Goal: Task Accomplishment & Management: Complete application form

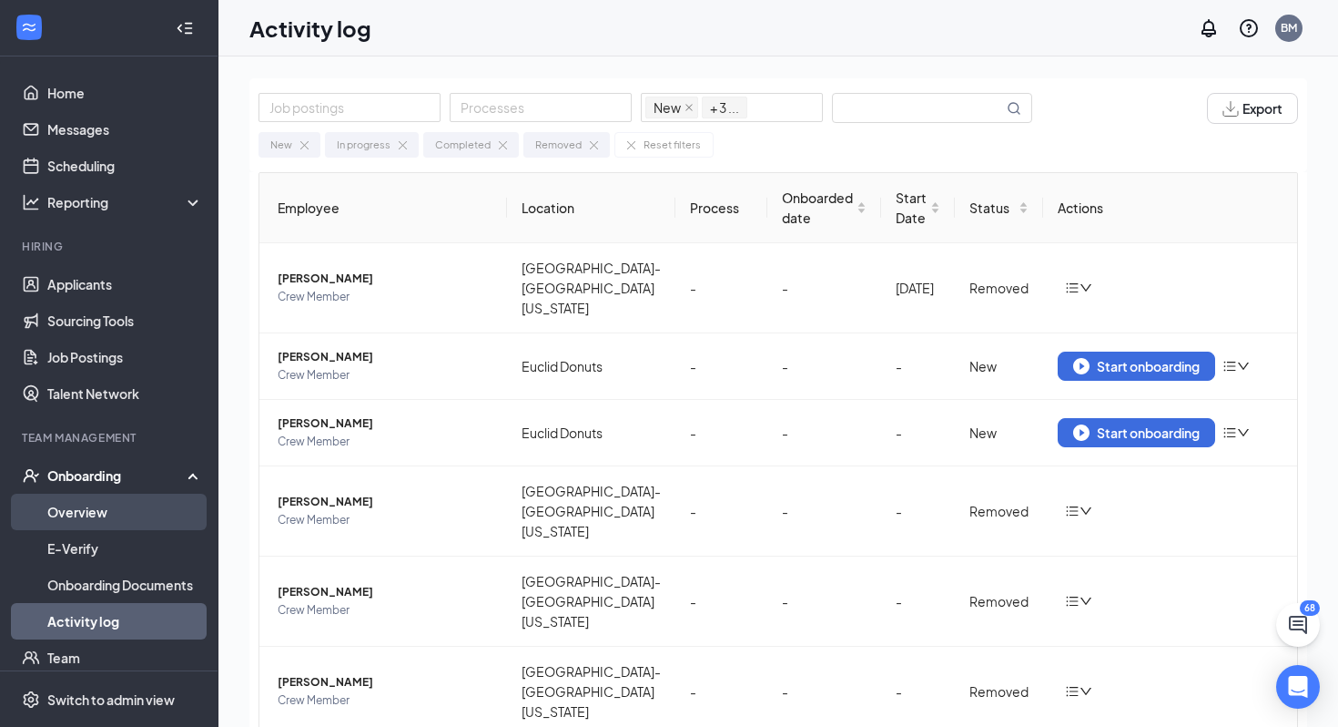
click at [111, 513] on link "Overview" at bounding box center [125, 511] width 156 height 36
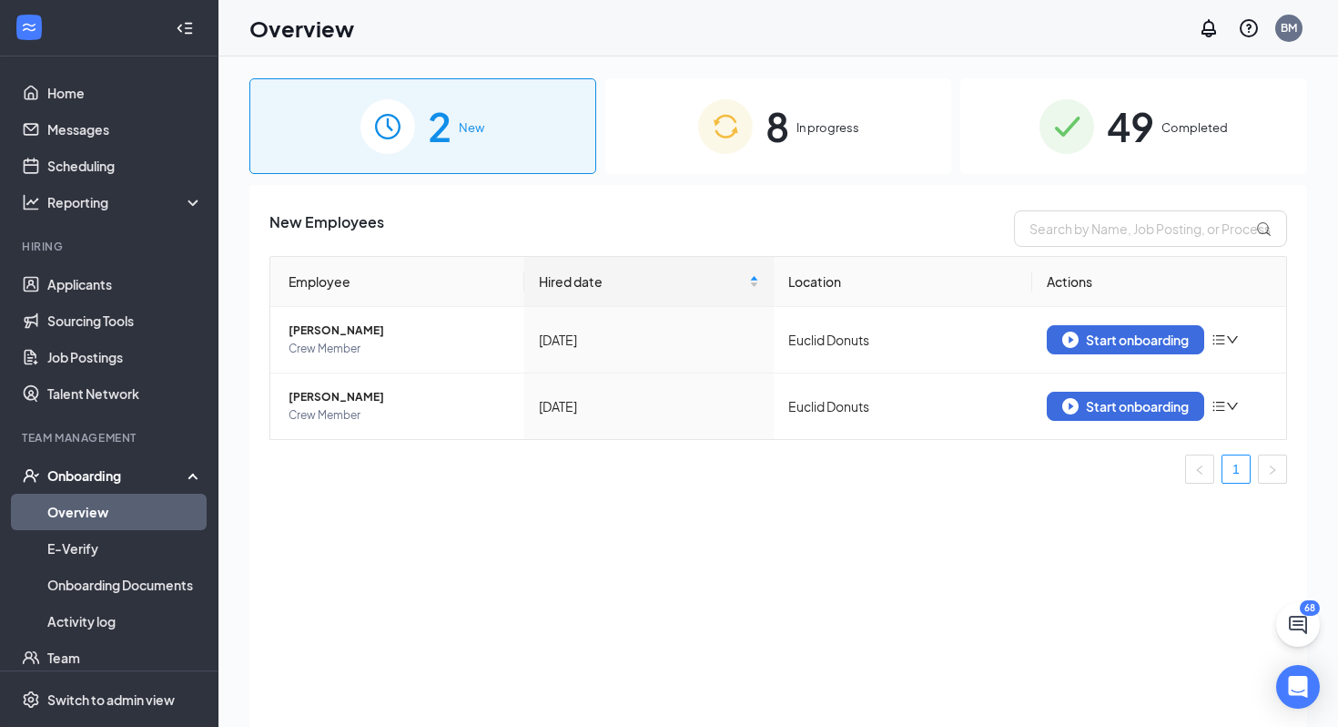
click at [825, 149] on div "8 In progress" at bounding box center [778, 126] width 347 height 96
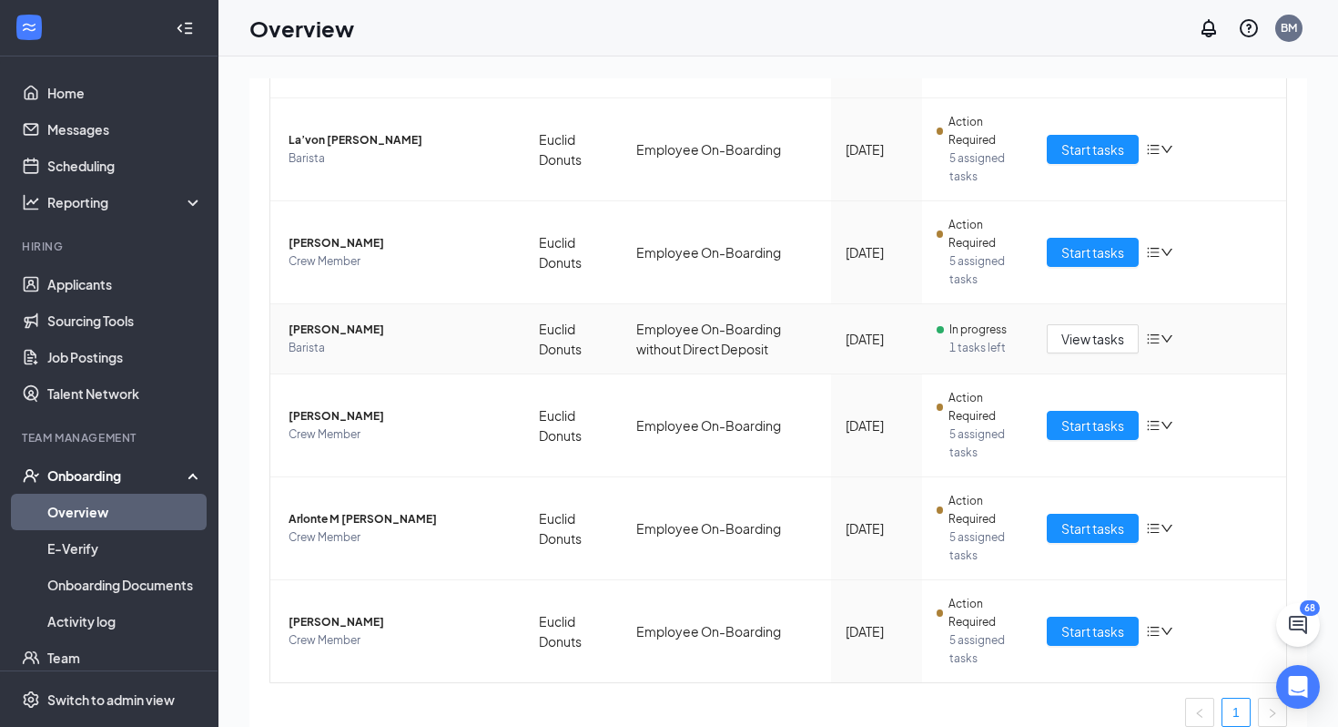
scroll to position [453, 0]
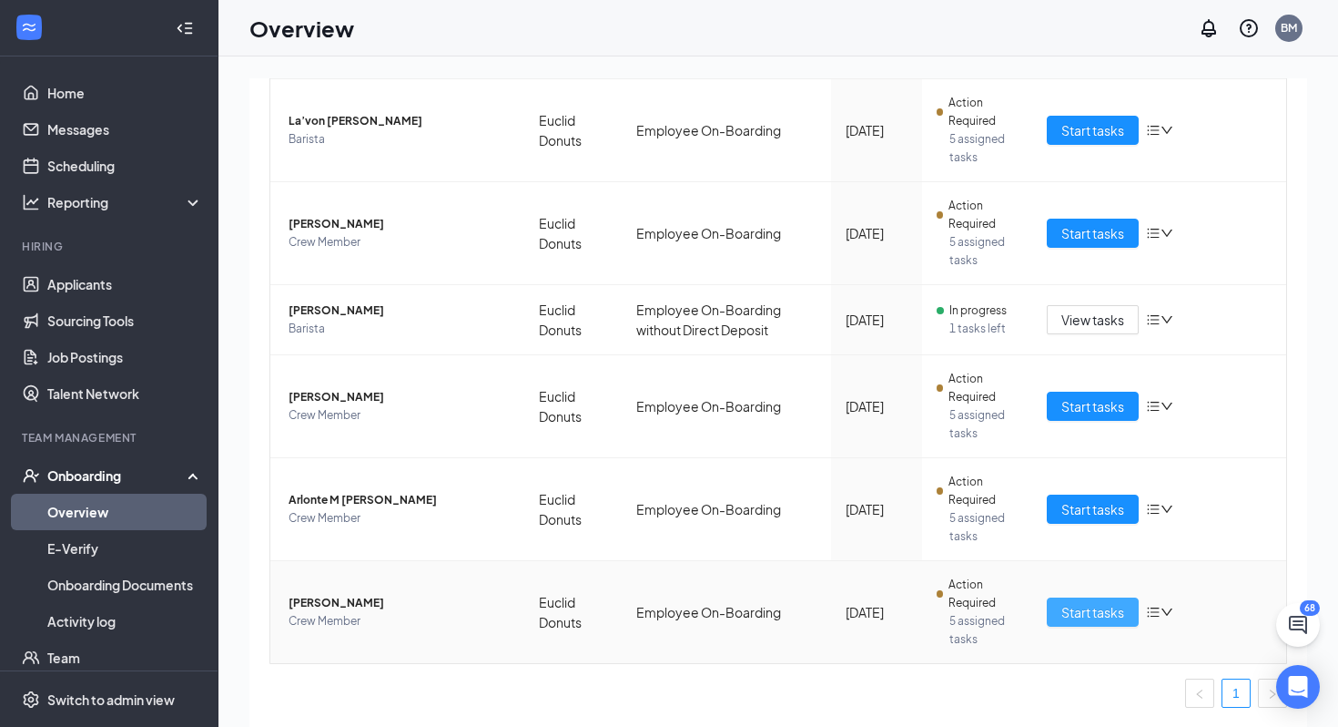
click at [1108, 609] on span "Start tasks" at bounding box center [1093, 612] width 63 height 20
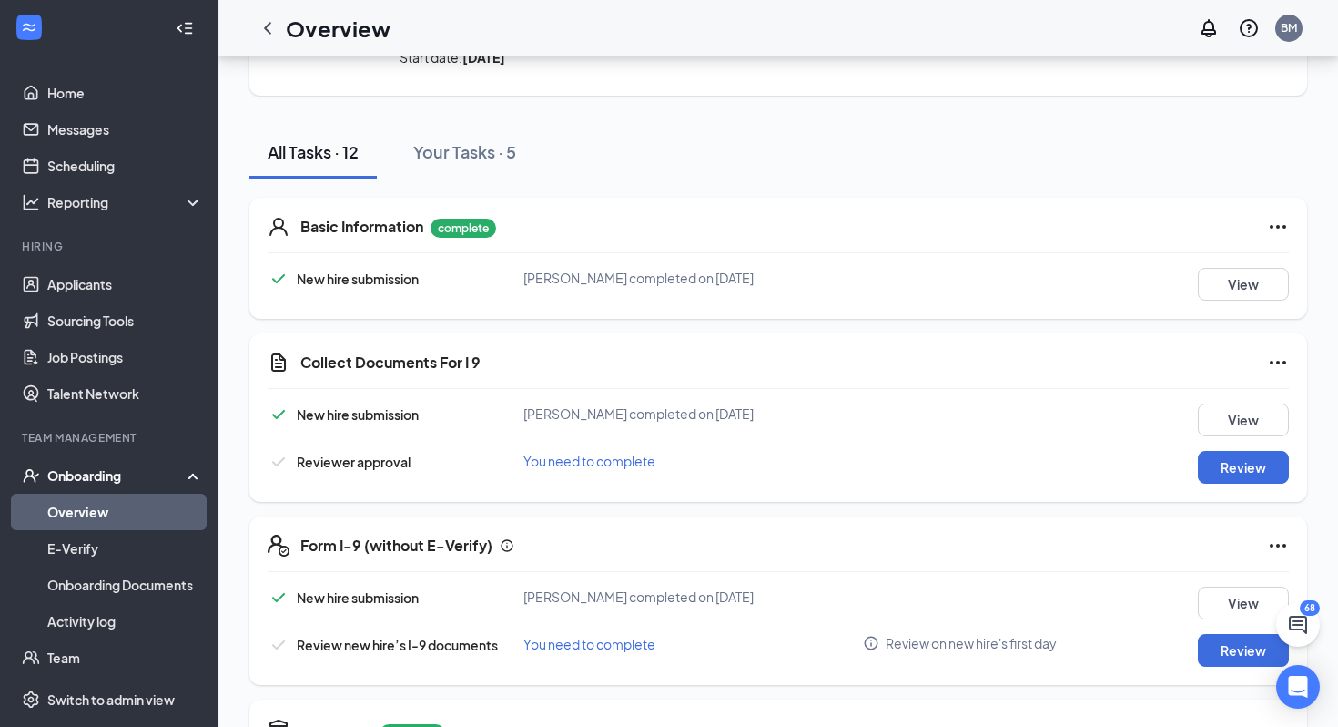
scroll to position [145, 0]
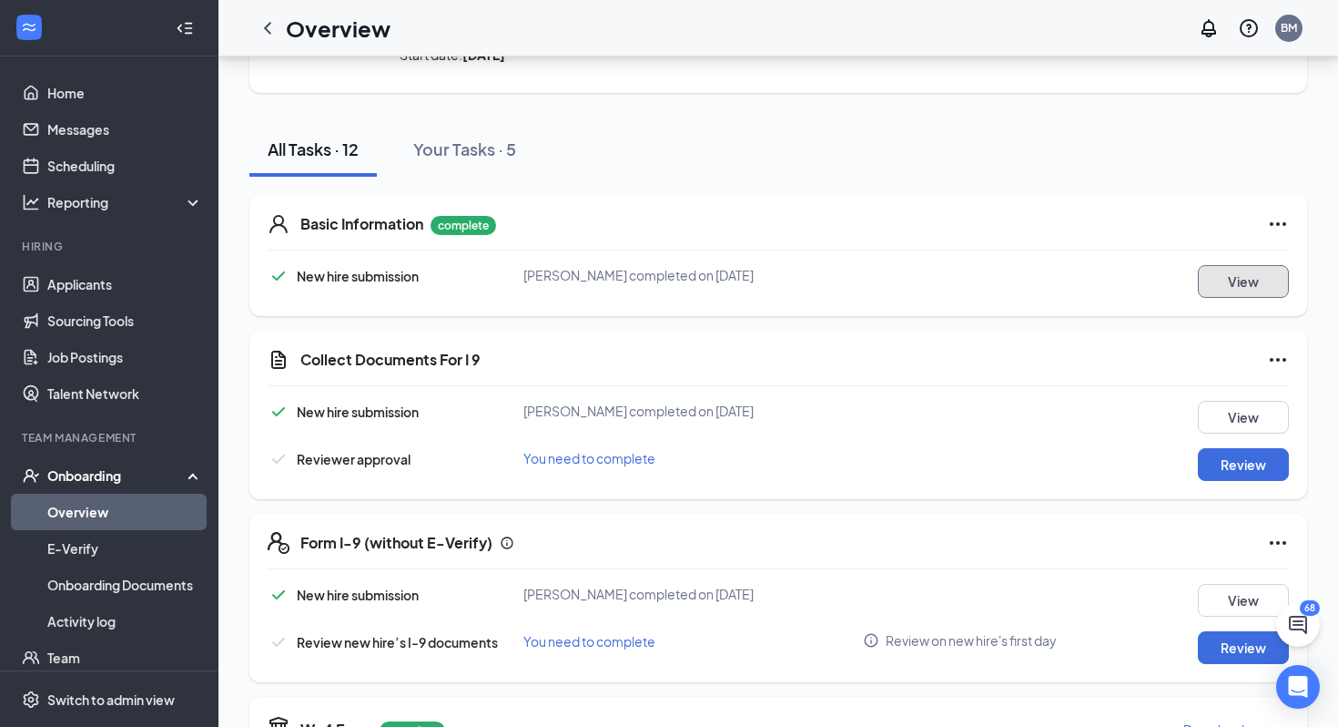
click at [1244, 286] on button "View" at bounding box center [1243, 281] width 91 height 33
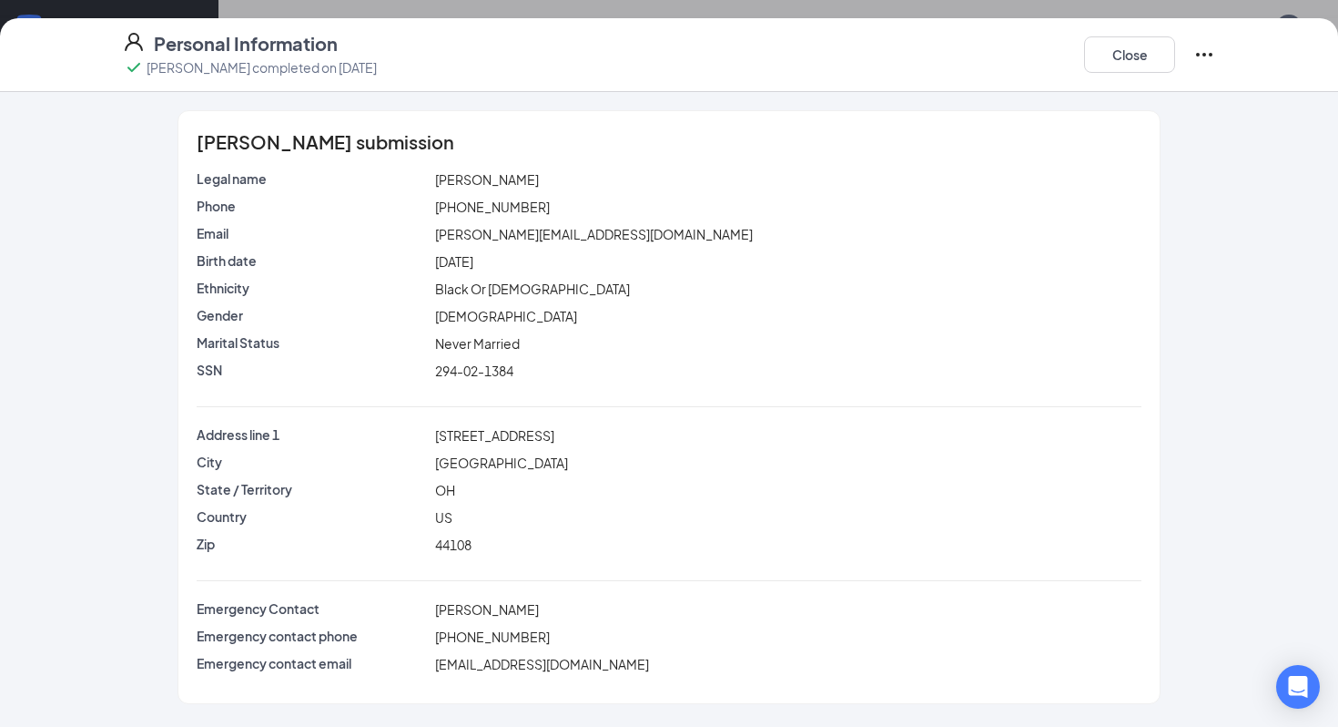
scroll to position [557, 0]
click at [1121, 47] on button "Close" at bounding box center [1129, 54] width 91 height 36
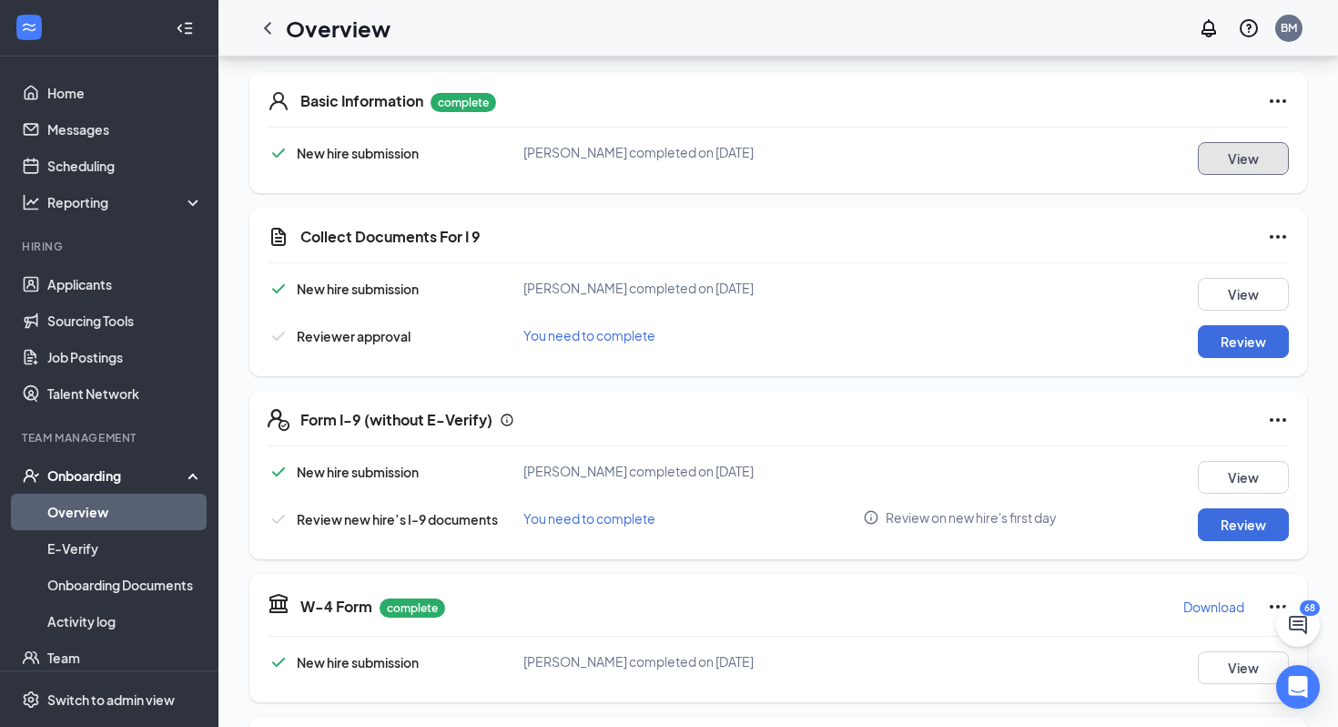
scroll to position [269, 0]
click at [1254, 337] on button "Review" at bounding box center [1243, 340] width 91 height 33
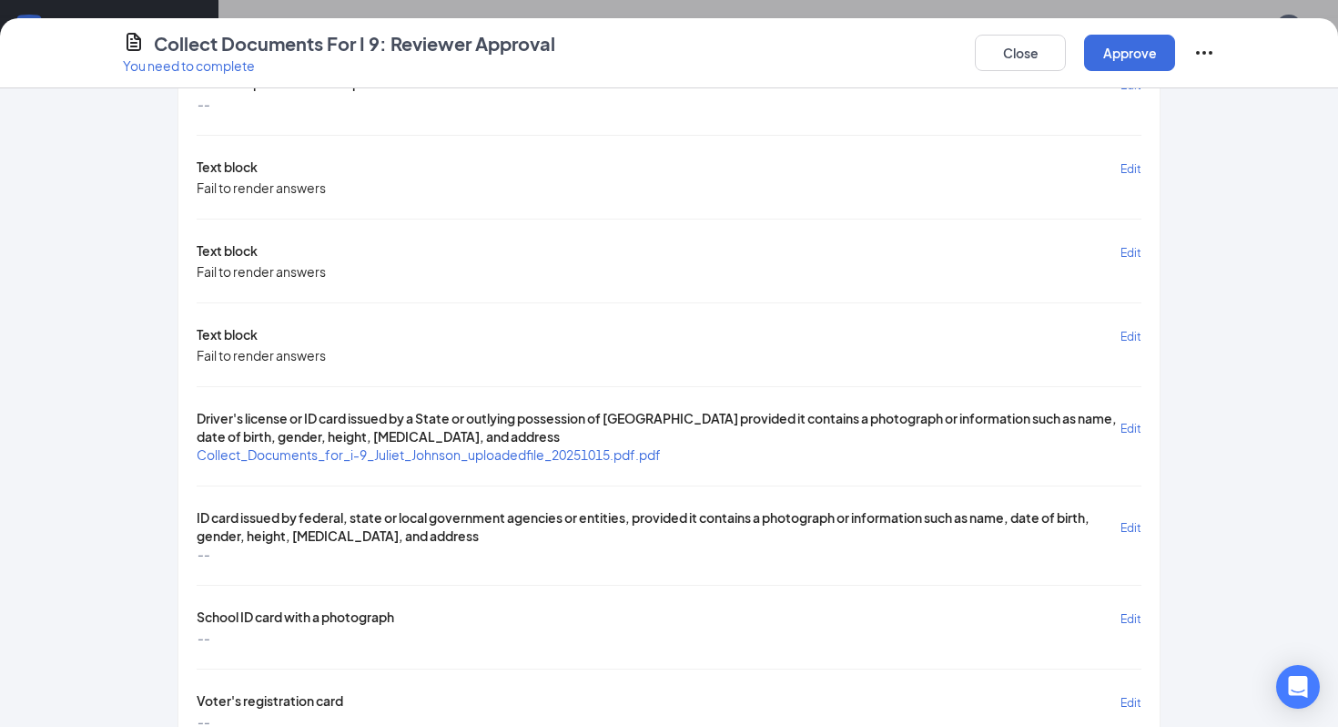
scroll to position [280, 0]
click at [509, 447] on span "Collect_Documents_for_i-9_Juliet_Johnson_uploadedfile_20251015.pdf.pdf" at bounding box center [429, 455] width 464 height 16
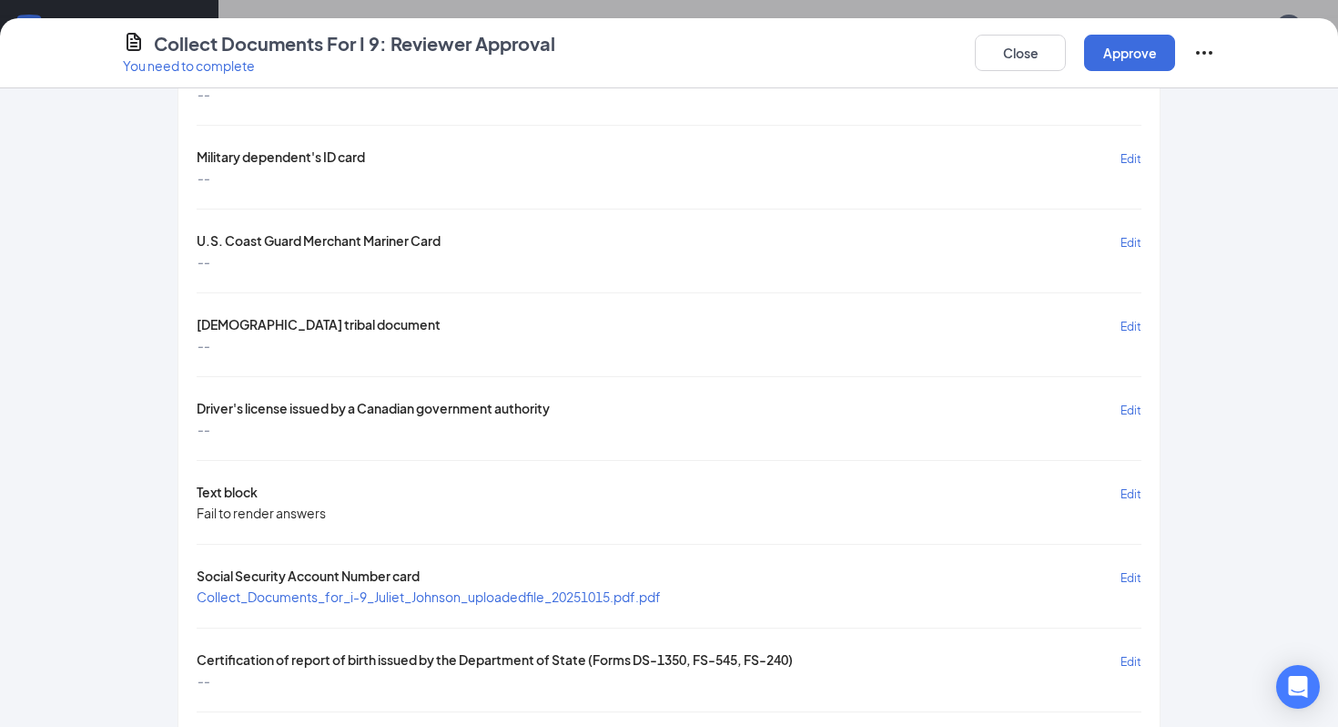
scroll to position [1037, 0]
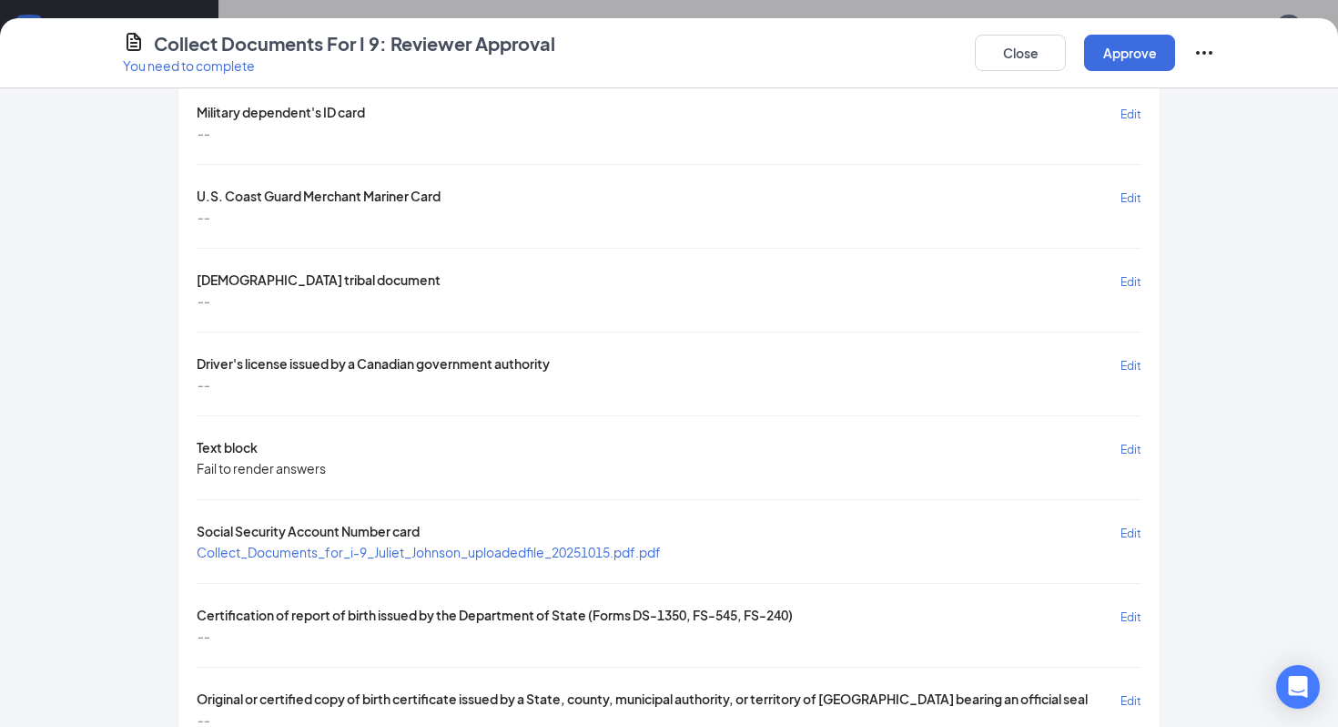
click at [635, 544] on span "Collect_Documents_for_i-9_Juliet_Johnson_uploadedfile_20251015.pdf.pdf" at bounding box center [429, 552] width 464 height 16
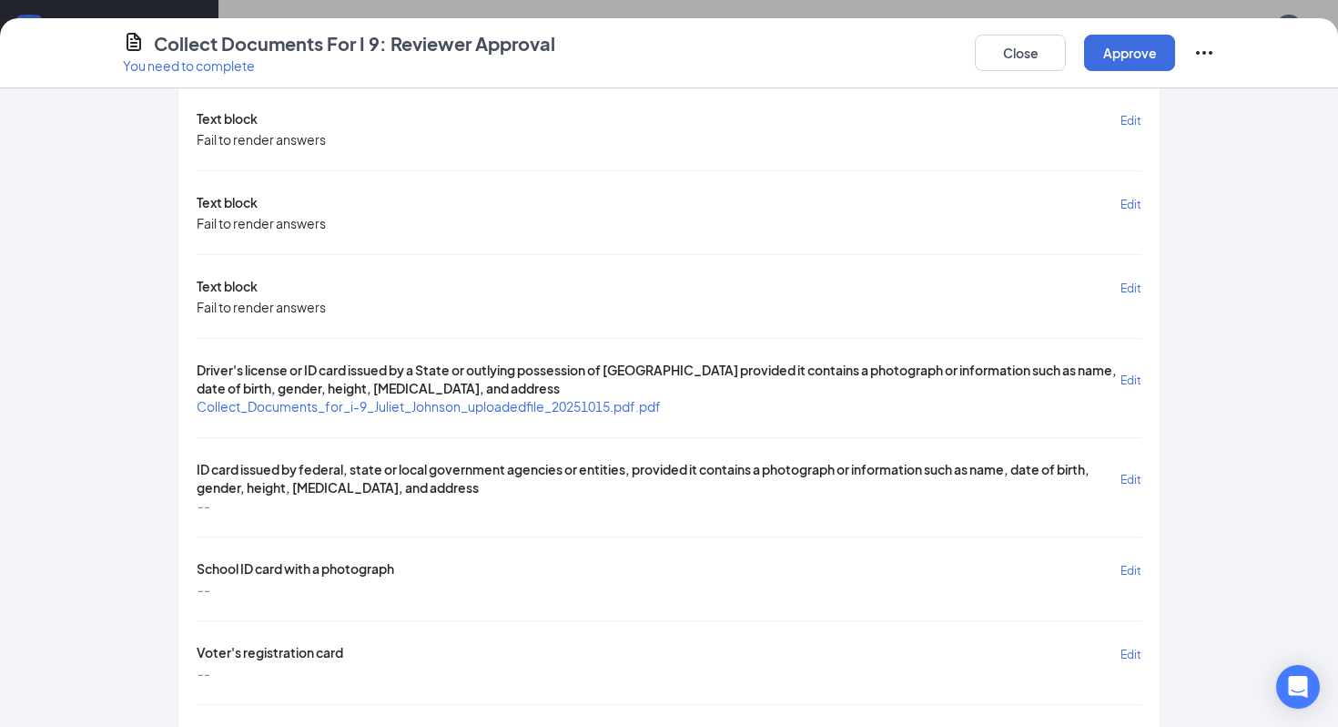
scroll to position [335, 0]
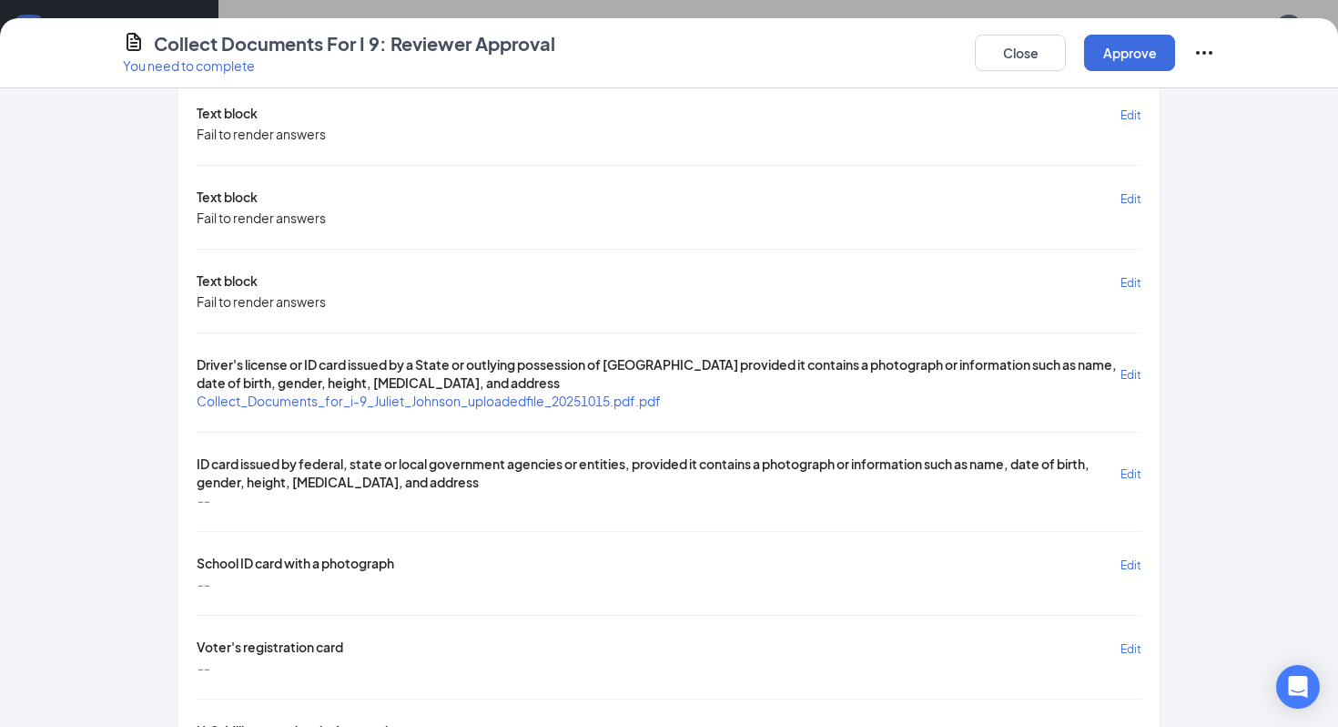
click at [405, 399] on span "Collect_Documents_for_i-9_Juliet_Johnson_uploadedfile_20251015.pdf.pdf" at bounding box center [429, 400] width 464 height 16
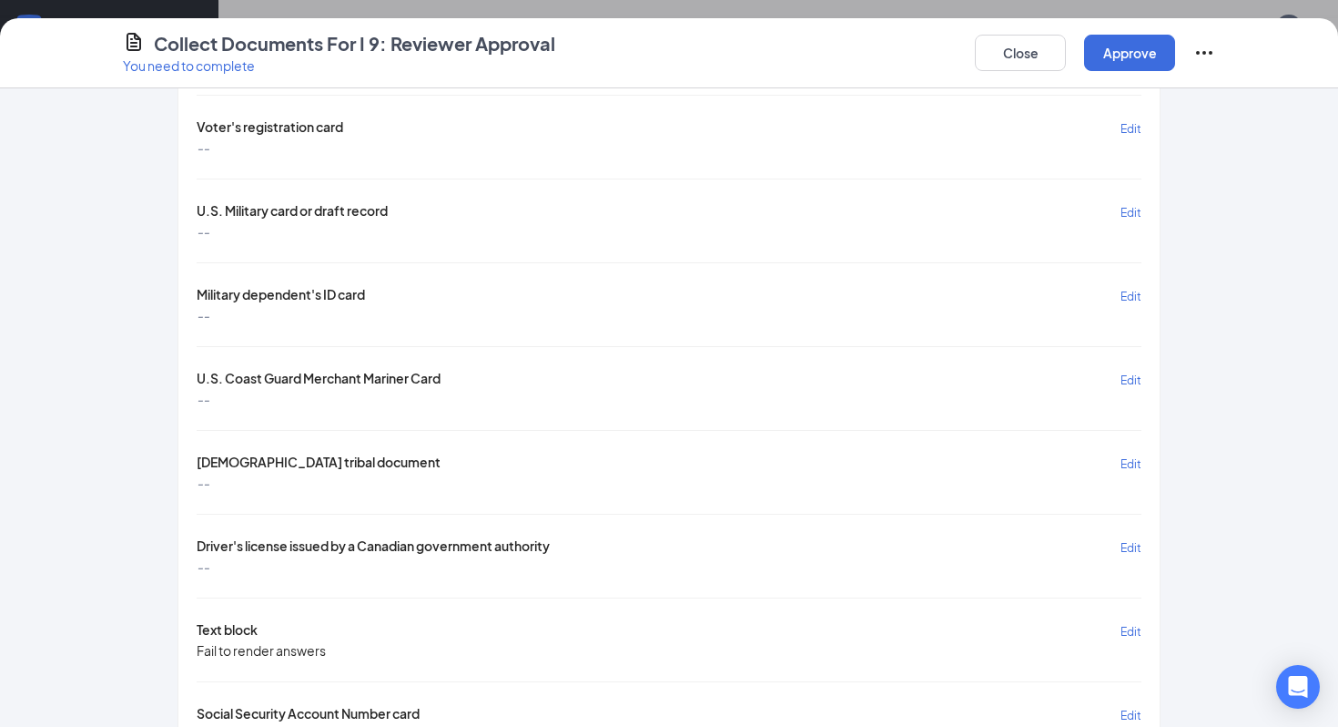
scroll to position [1396, 0]
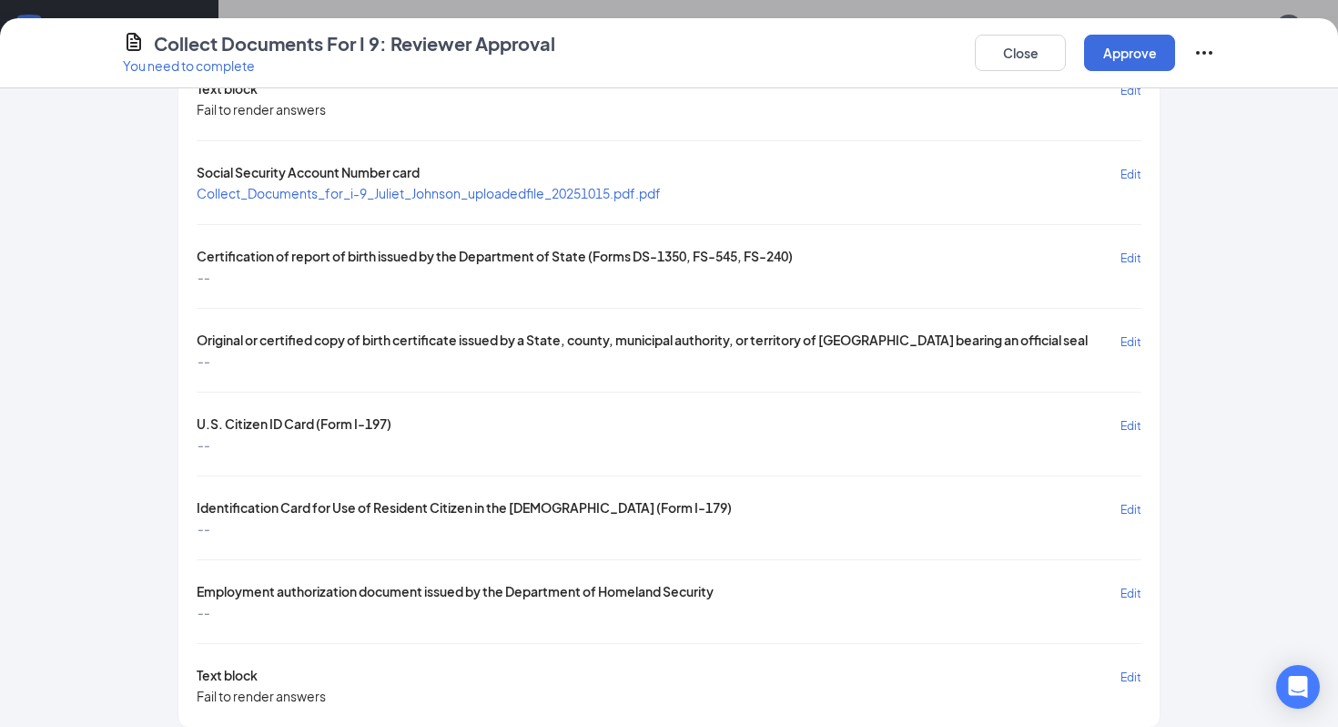
click at [524, 185] on span "Collect_Documents_for_i-9_Juliet_Johnson_uploadedfile_20251015.pdf.pdf" at bounding box center [429, 193] width 464 height 16
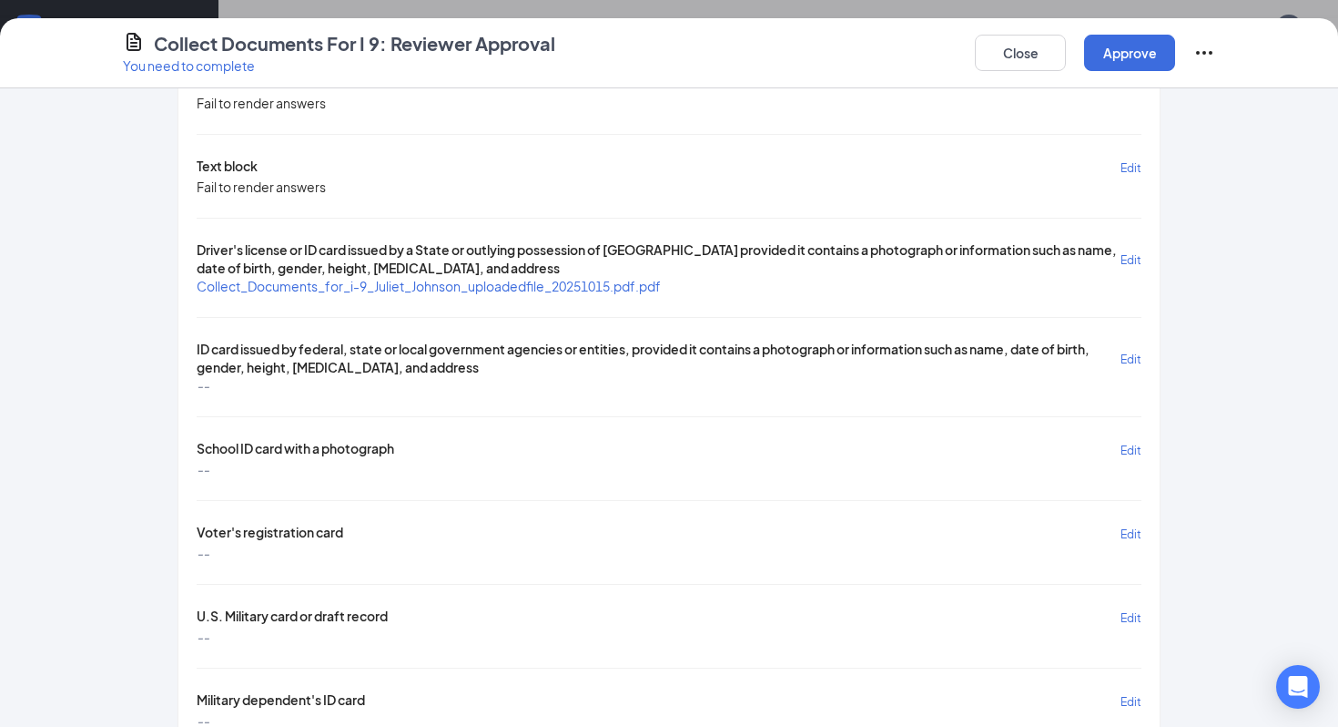
scroll to position [452, 0]
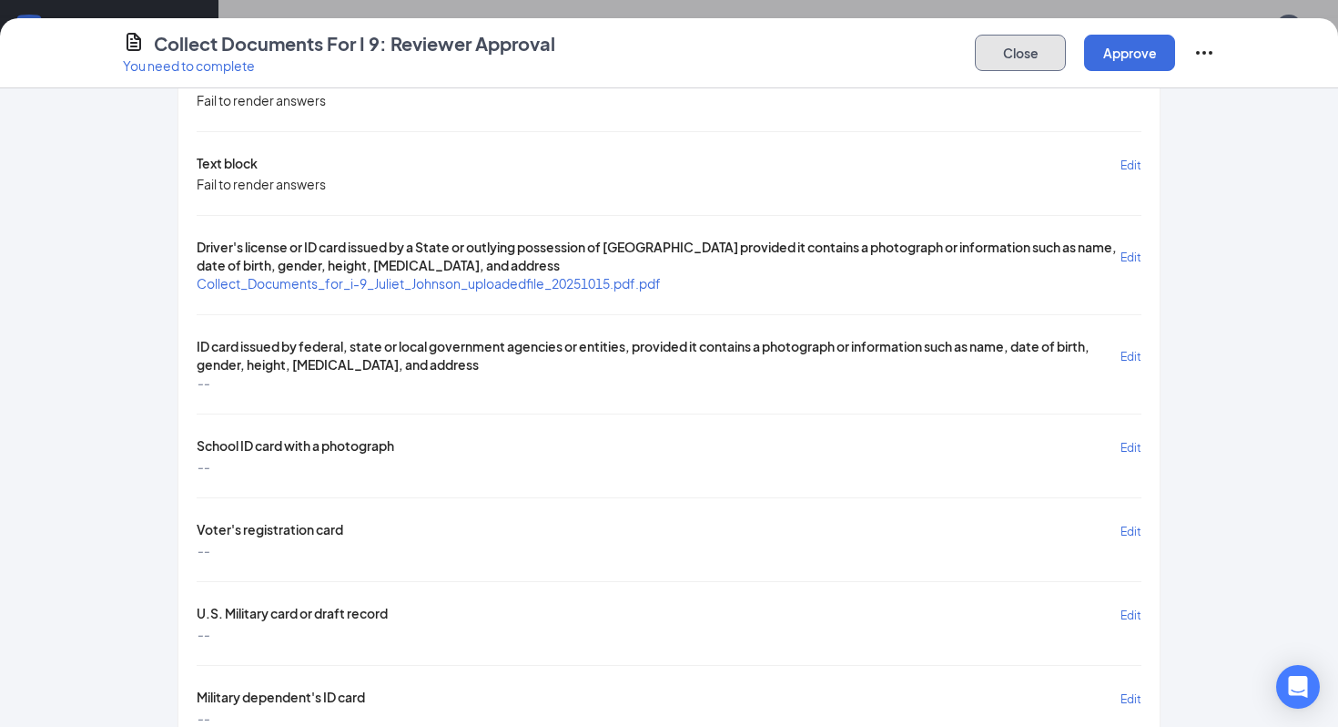
click at [1030, 55] on button "Close" at bounding box center [1020, 53] width 91 height 36
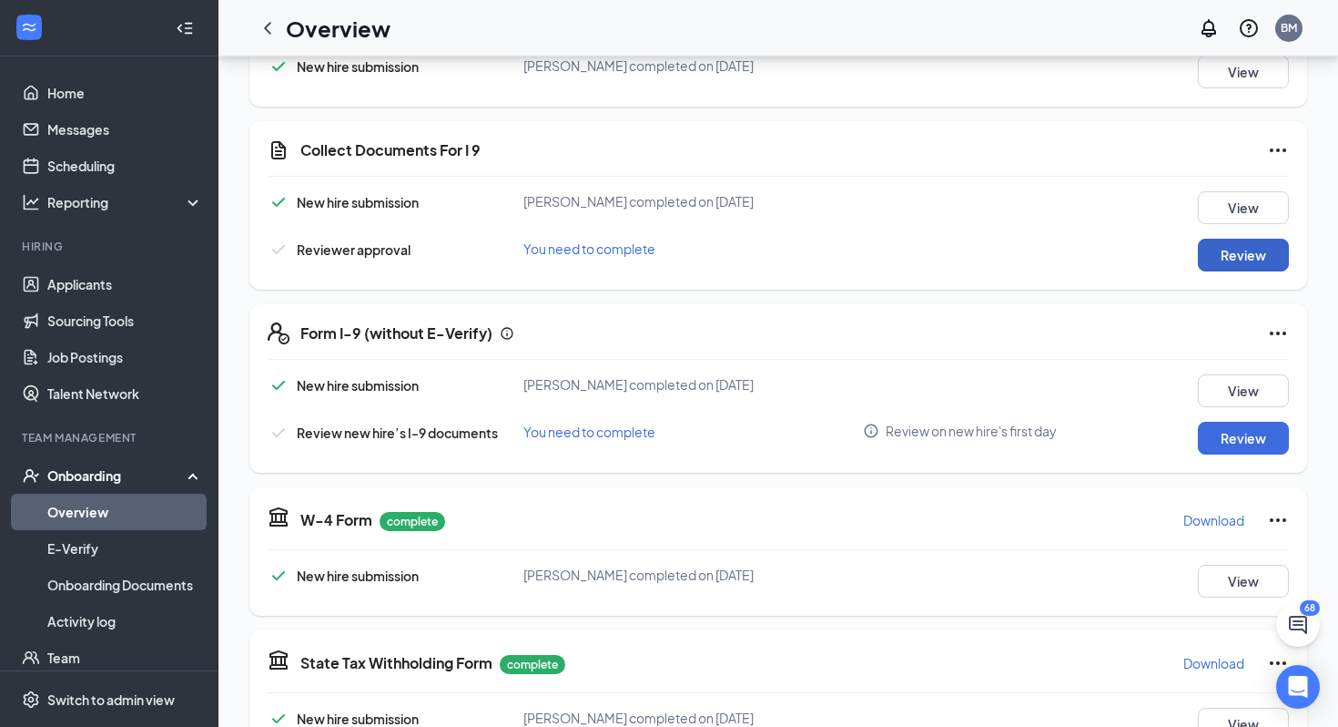
scroll to position [0, 0]
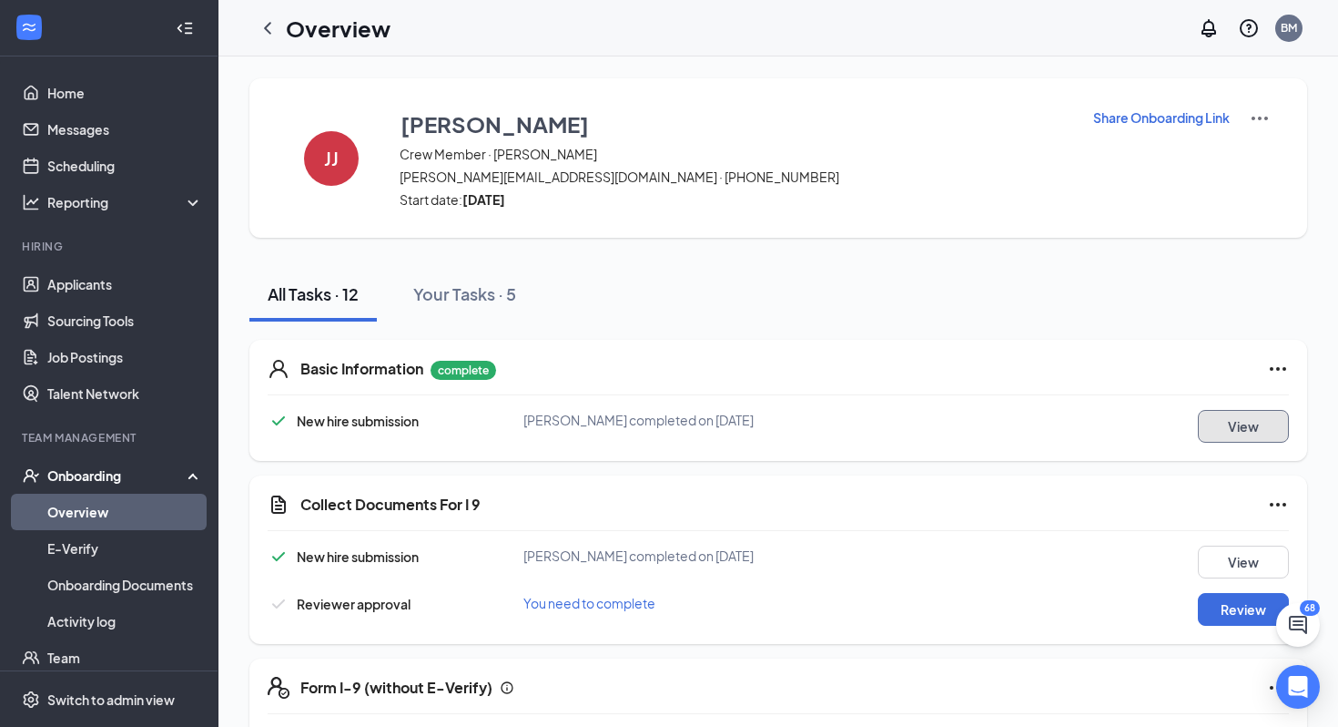
click at [1237, 430] on button "View" at bounding box center [1243, 426] width 91 height 33
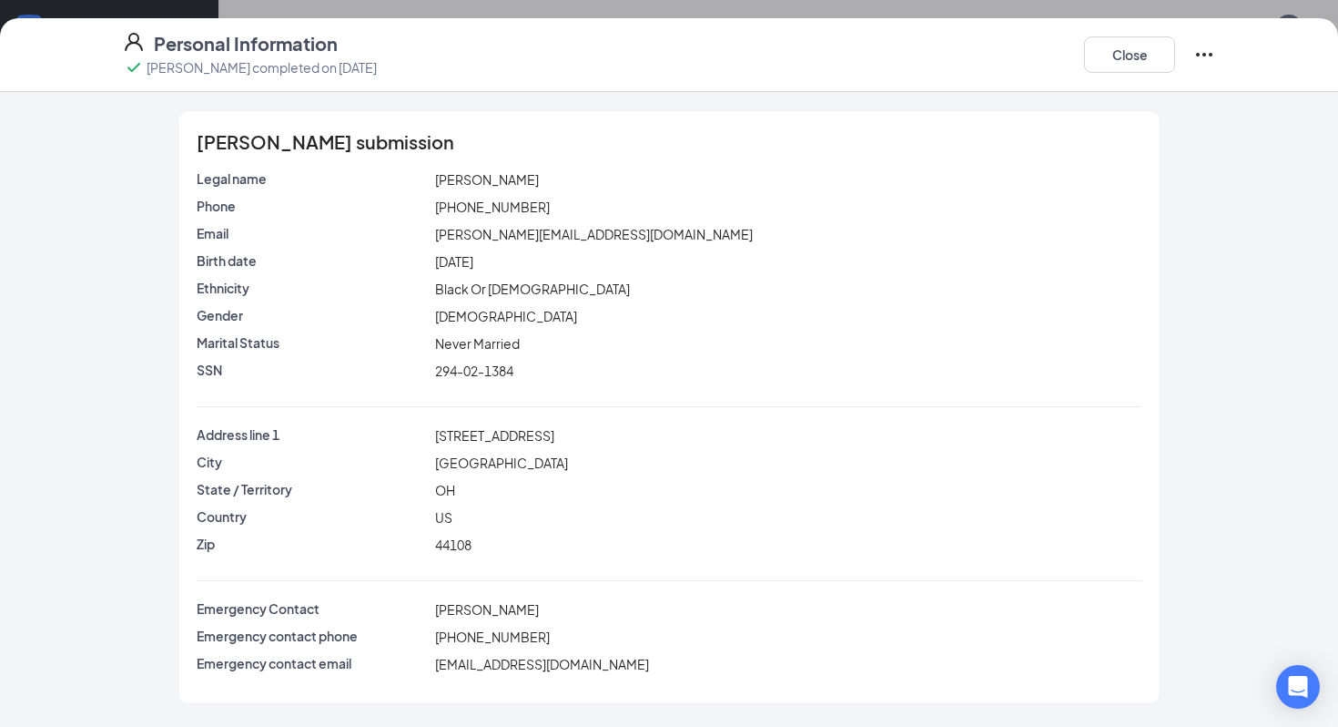
scroll to position [326, 0]
click at [1128, 52] on button "Close" at bounding box center [1129, 54] width 91 height 36
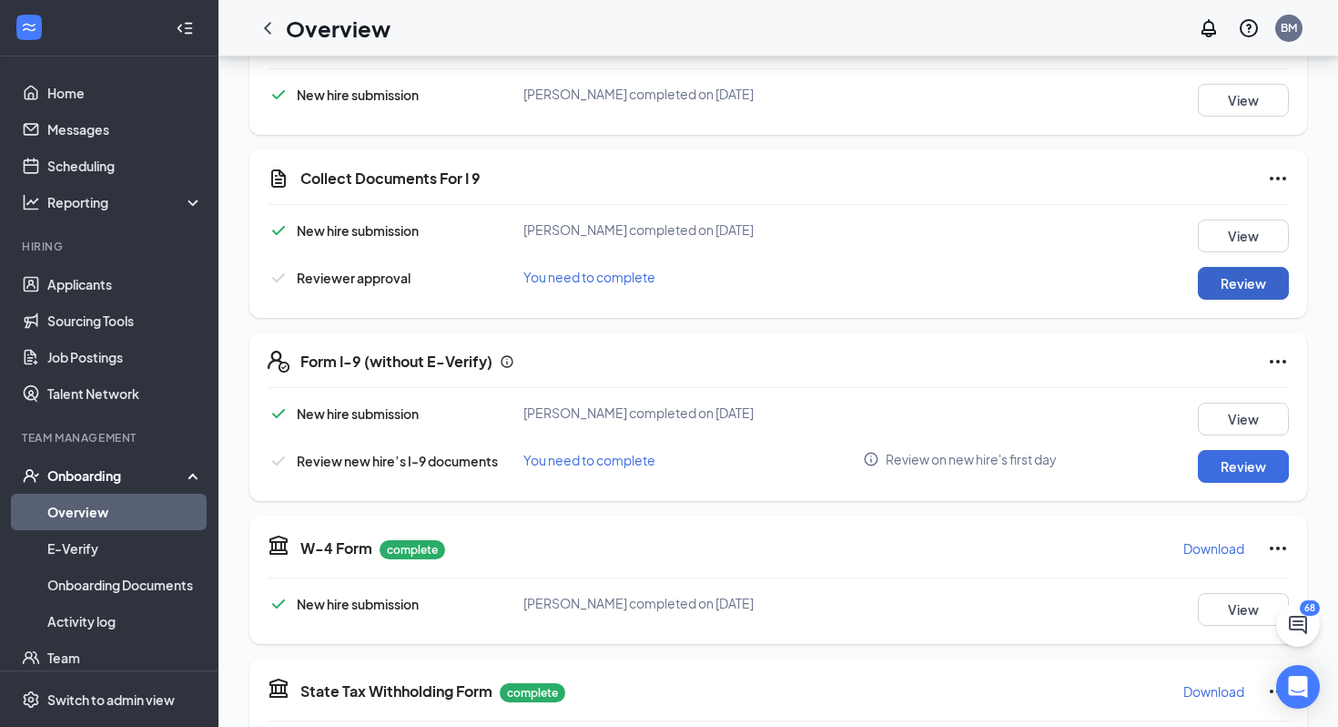
click at [1259, 295] on button "Review" at bounding box center [1243, 283] width 91 height 33
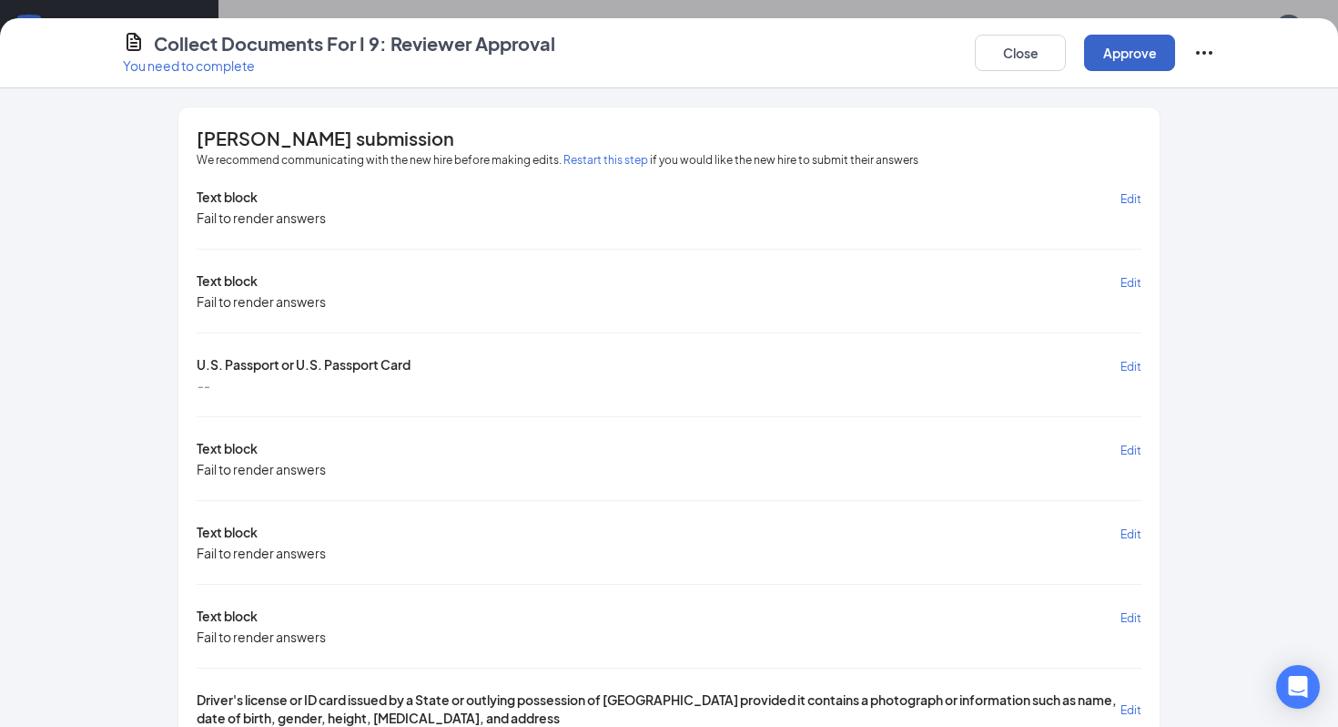
click at [1099, 65] on button "Approve" at bounding box center [1129, 53] width 91 height 36
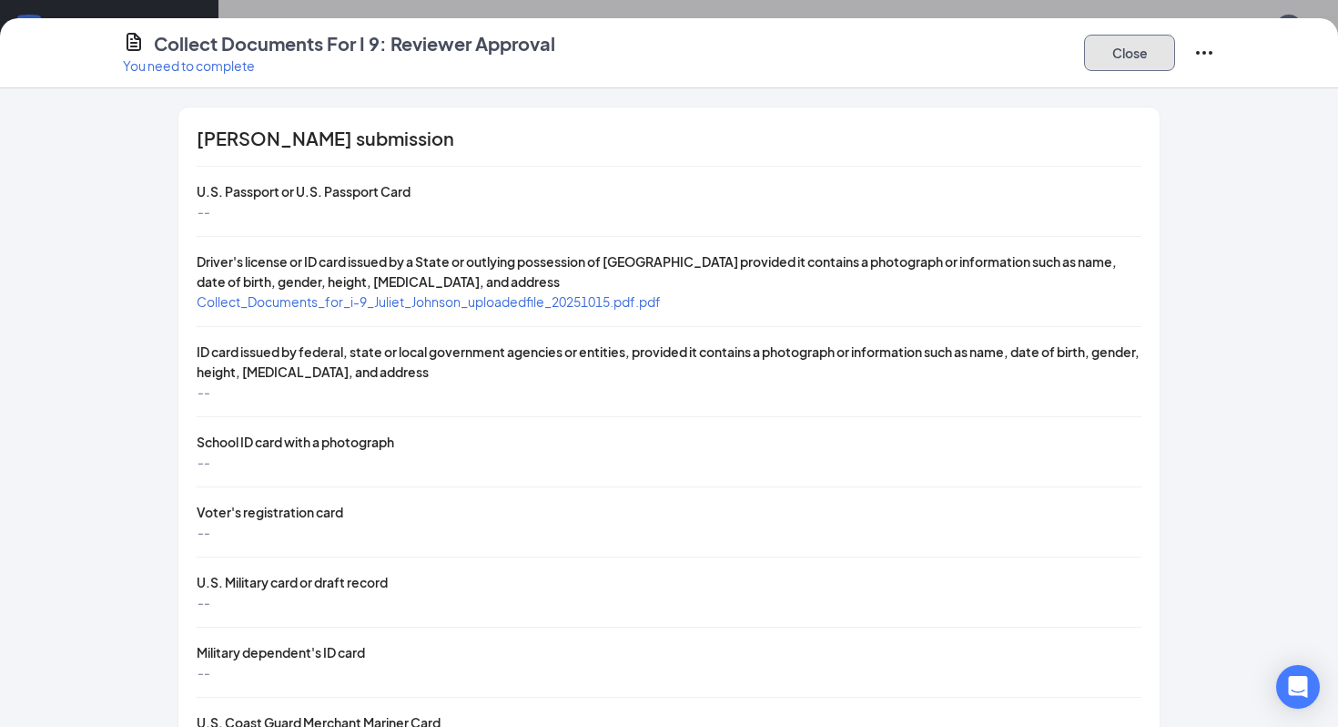
click at [1139, 60] on button "Close" at bounding box center [1129, 53] width 91 height 36
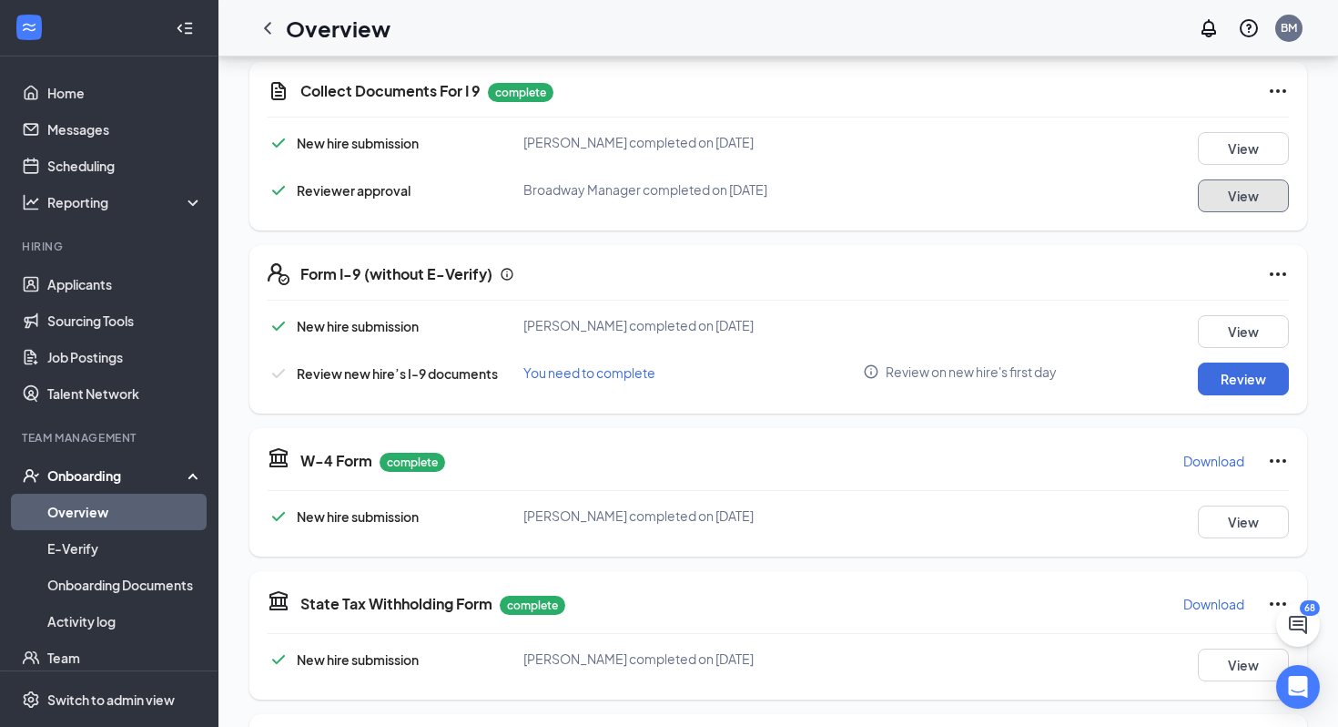
scroll to position [418, 0]
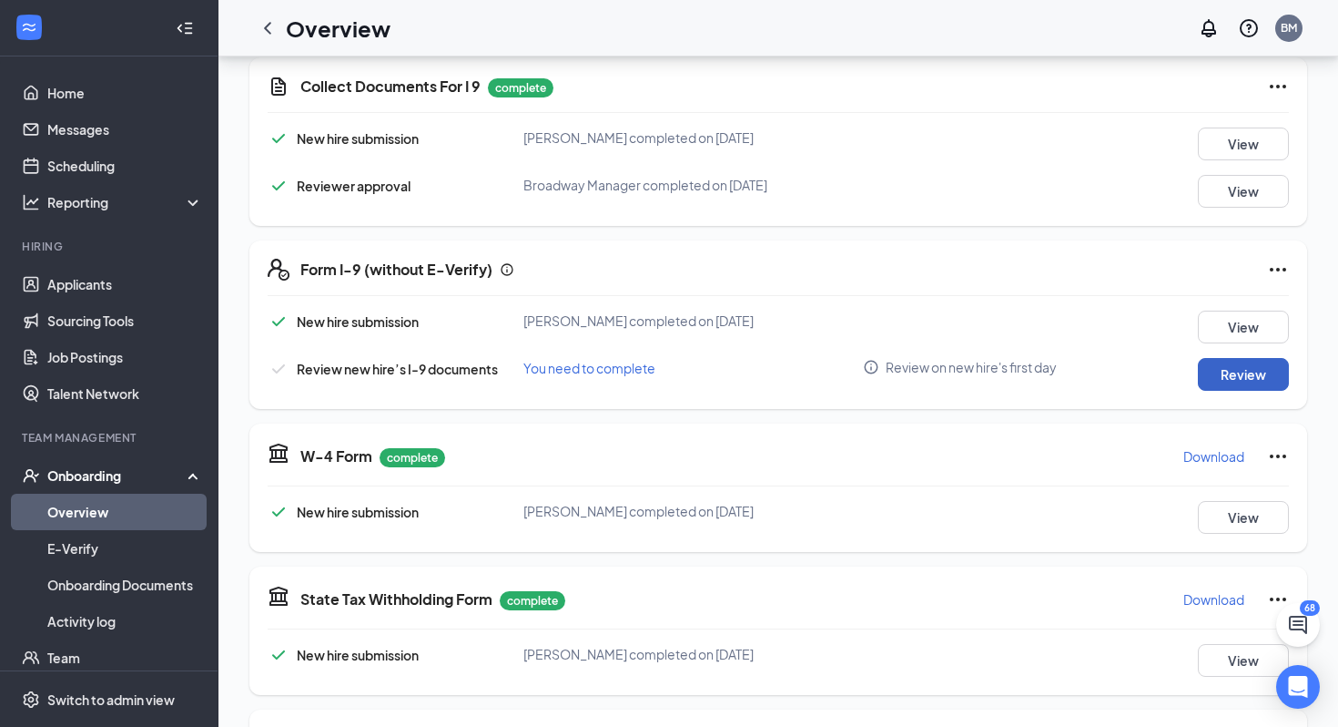
click at [1250, 377] on button "Review" at bounding box center [1243, 374] width 91 height 33
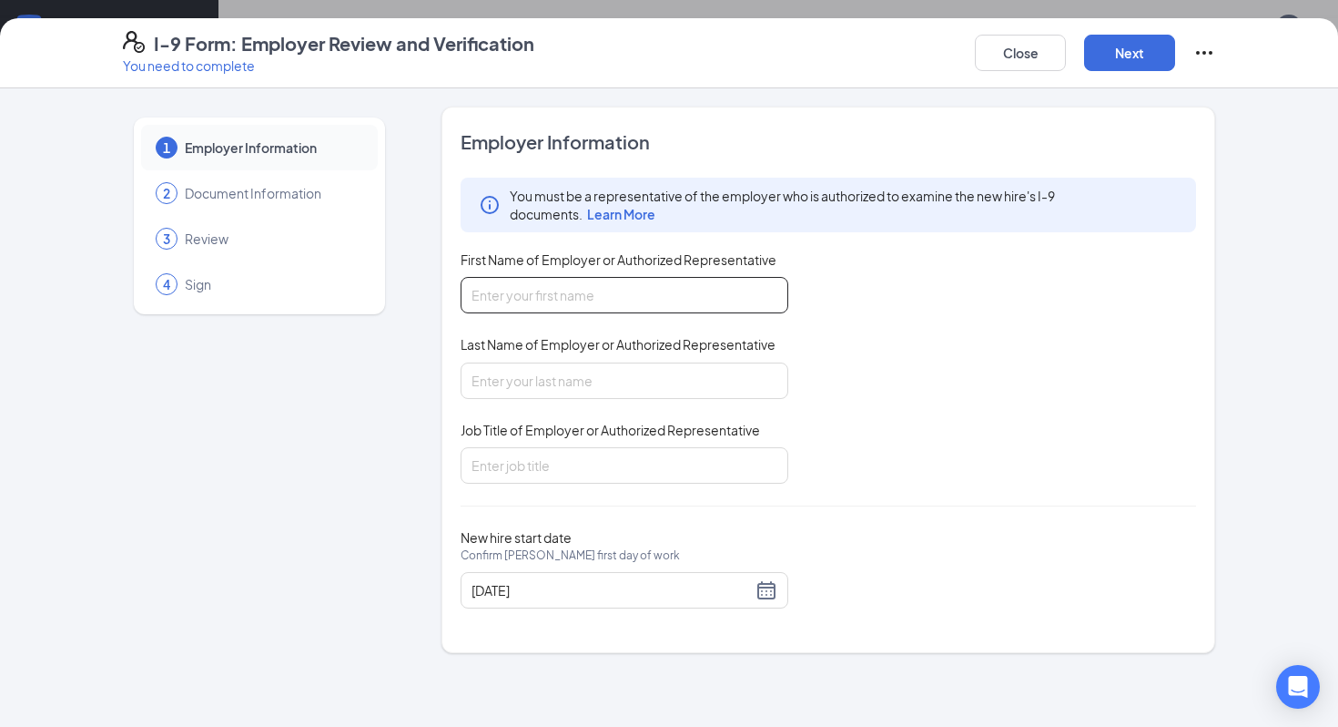
click at [713, 294] on input "First Name of Employer or Authorized Representative" at bounding box center [625, 295] width 328 height 36
type input "Aaron"
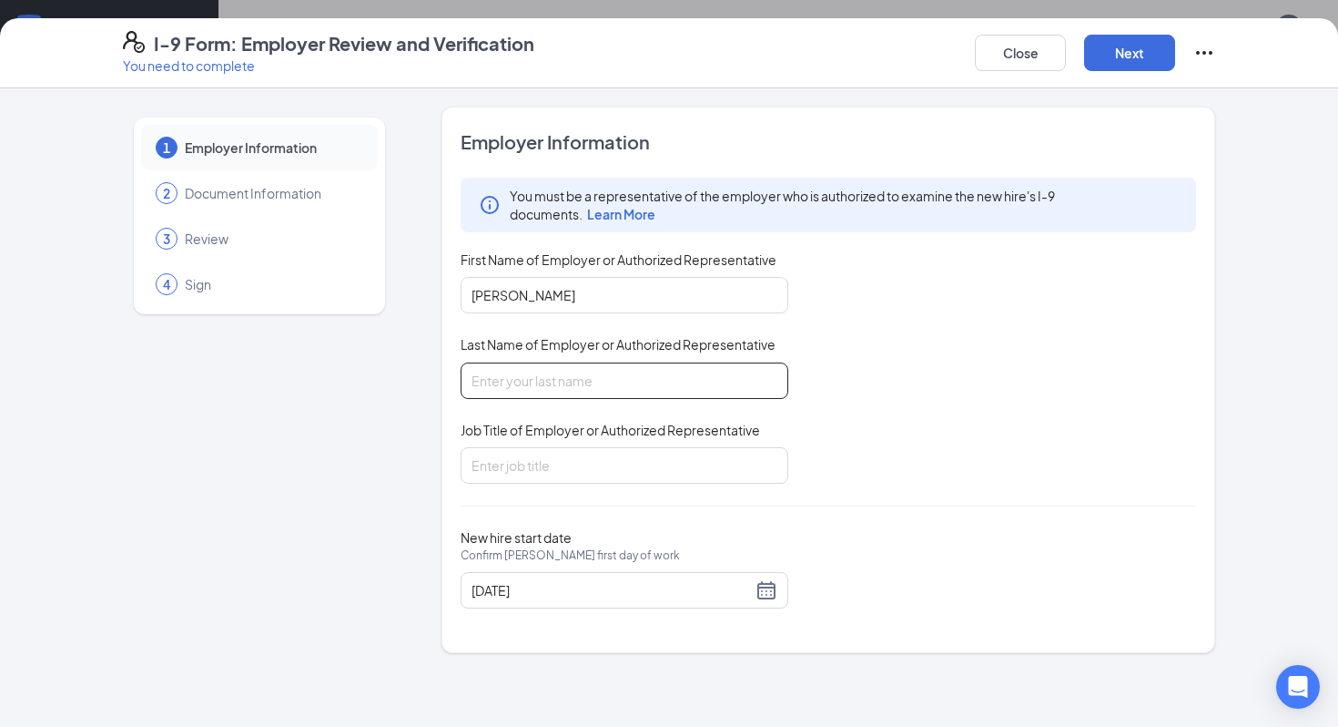
click at [625, 380] on input "Last Name of Employer or Authorized Representative" at bounding box center [625, 380] width 328 height 36
type input "Piper"
click at [625, 452] on input "Job Title of Employer or Authorized Representative" at bounding box center [625, 465] width 328 height 36
type input "Manager"
click at [1145, 50] on button "Next" at bounding box center [1129, 53] width 91 height 36
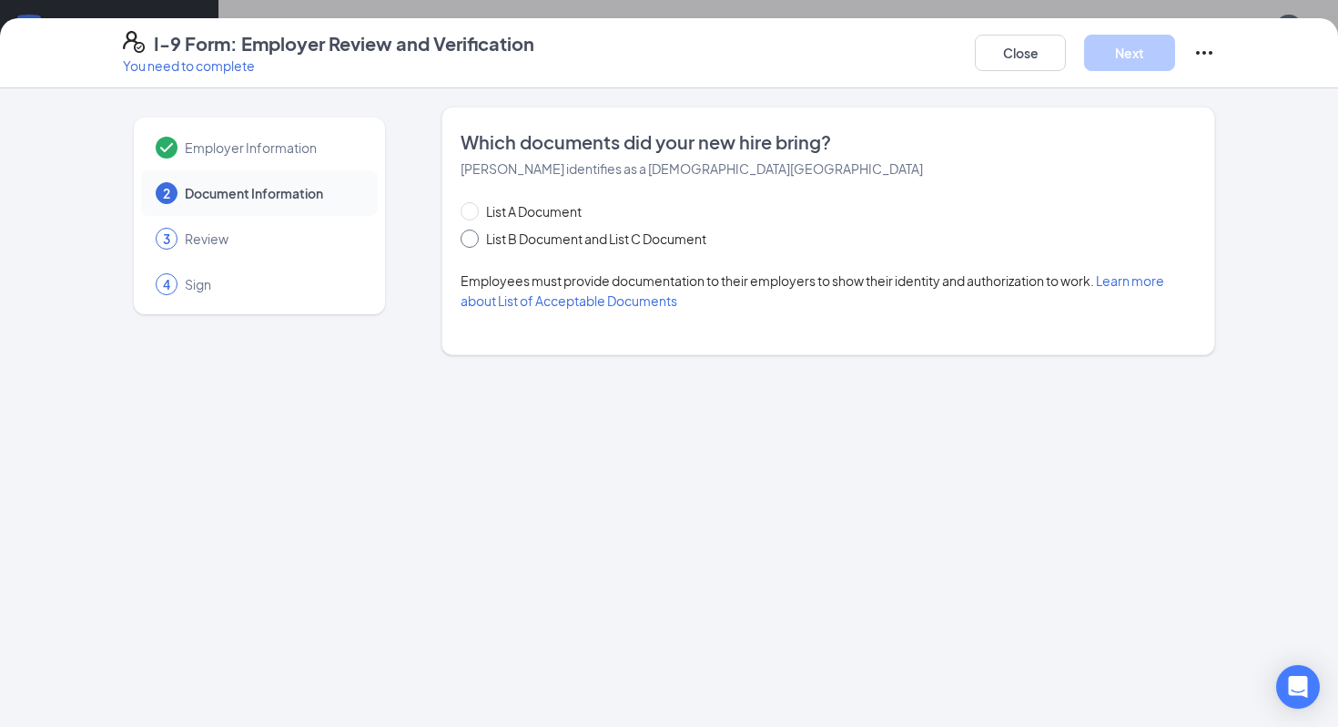
click at [474, 238] on span at bounding box center [470, 238] width 18 height 18
click at [473, 238] on input "List B Document and List C Document" at bounding box center [467, 235] width 13 height 13
radio input "true"
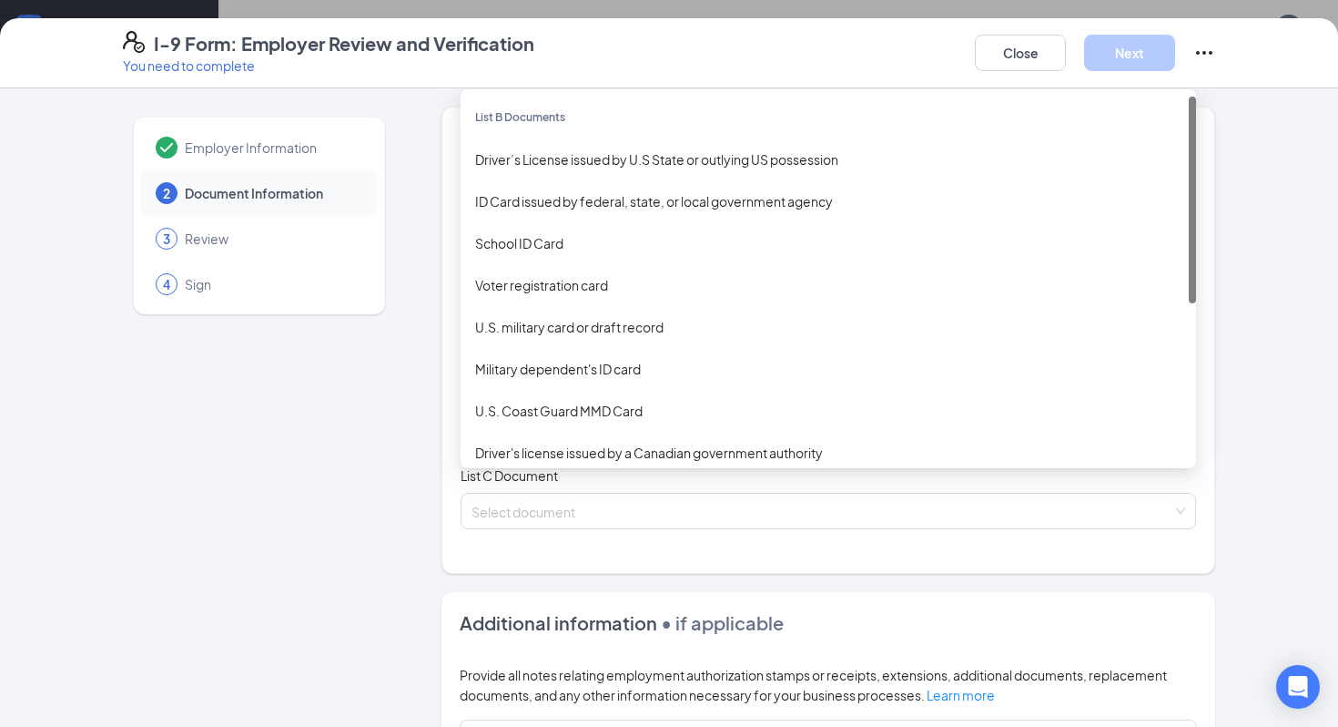
click at [581, 387] on div "Select document List B Documents Driver’s License issued by U.S State or outlyi…" at bounding box center [829, 401] width 736 height 36
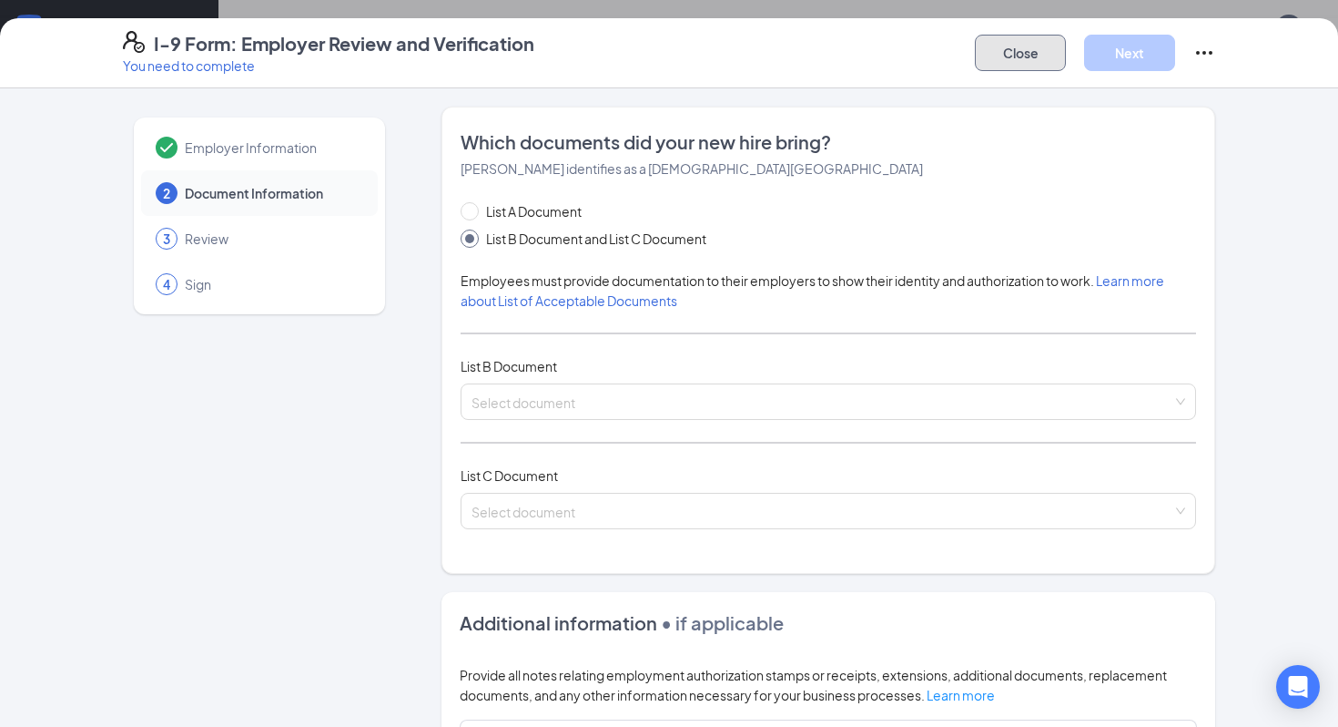
click at [1040, 60] on button "Close" at bounding box center [1020, 53] width 91 height 36
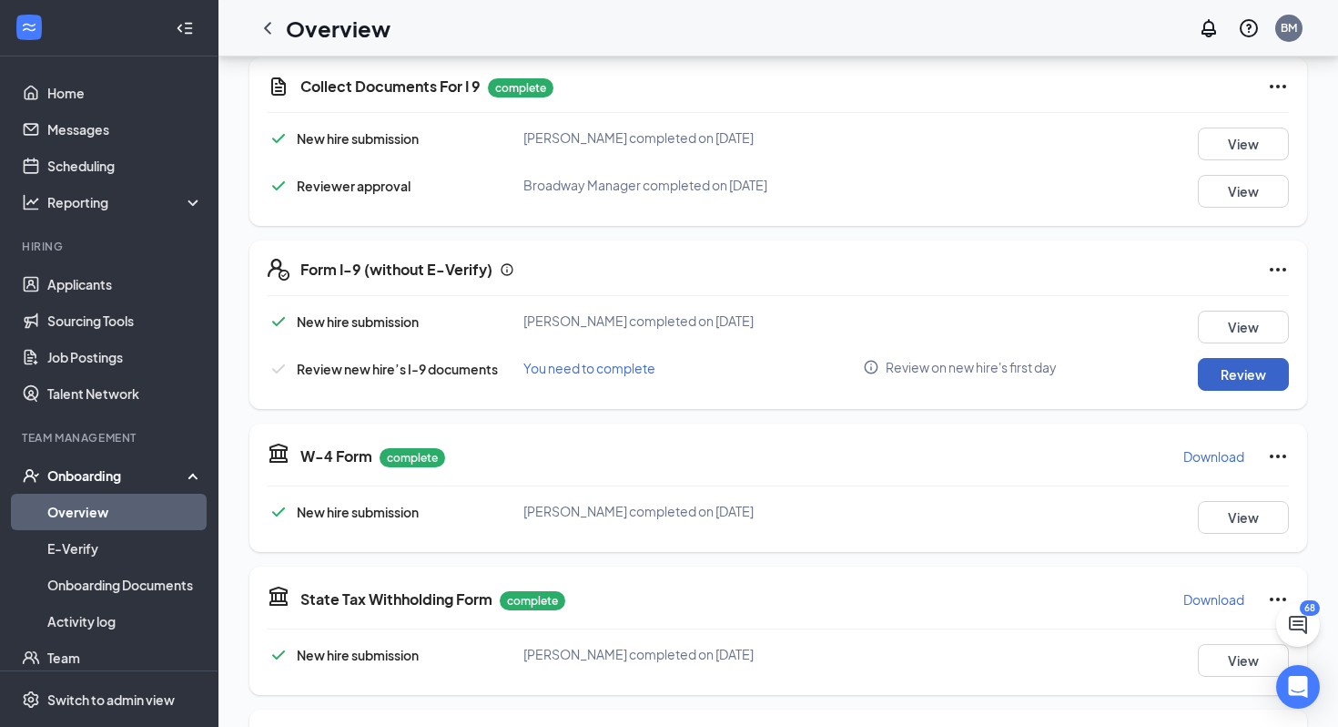
scroll to position [358, 0]
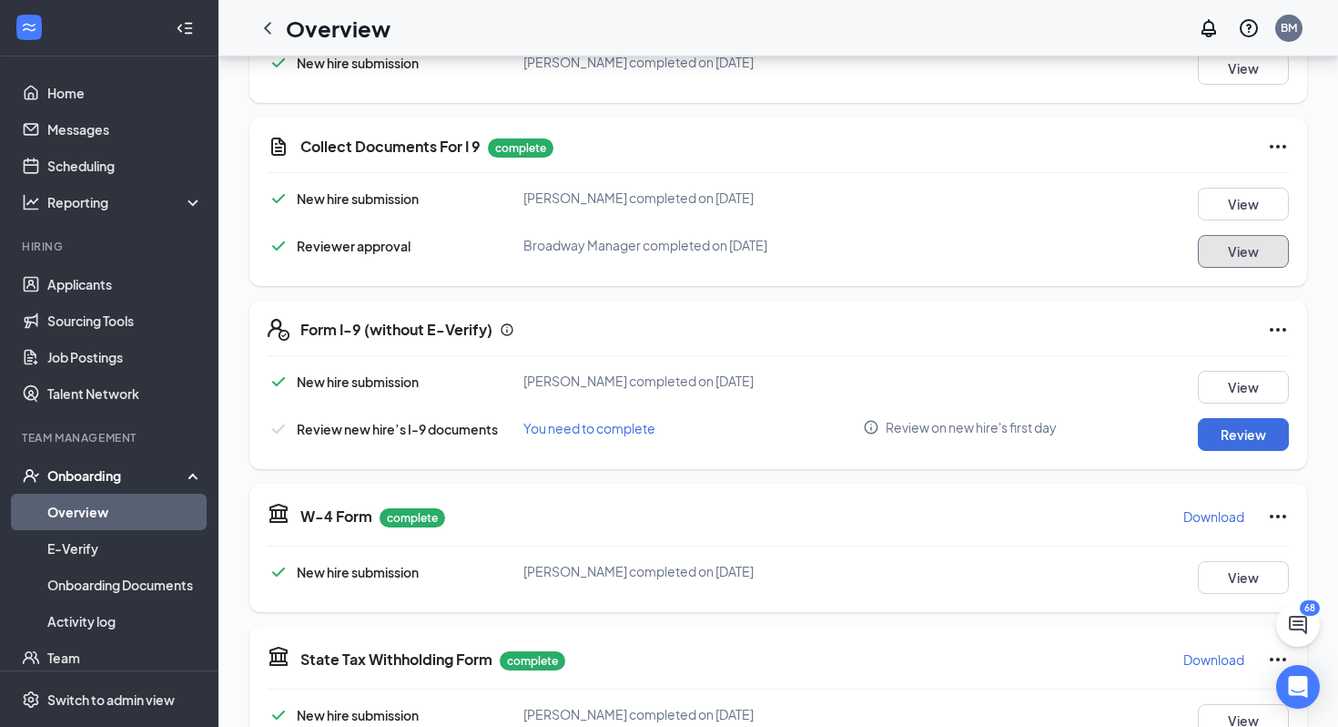
click at [1225, 240] on button "View" at bounding box center [1243, 251] width 91 height 33
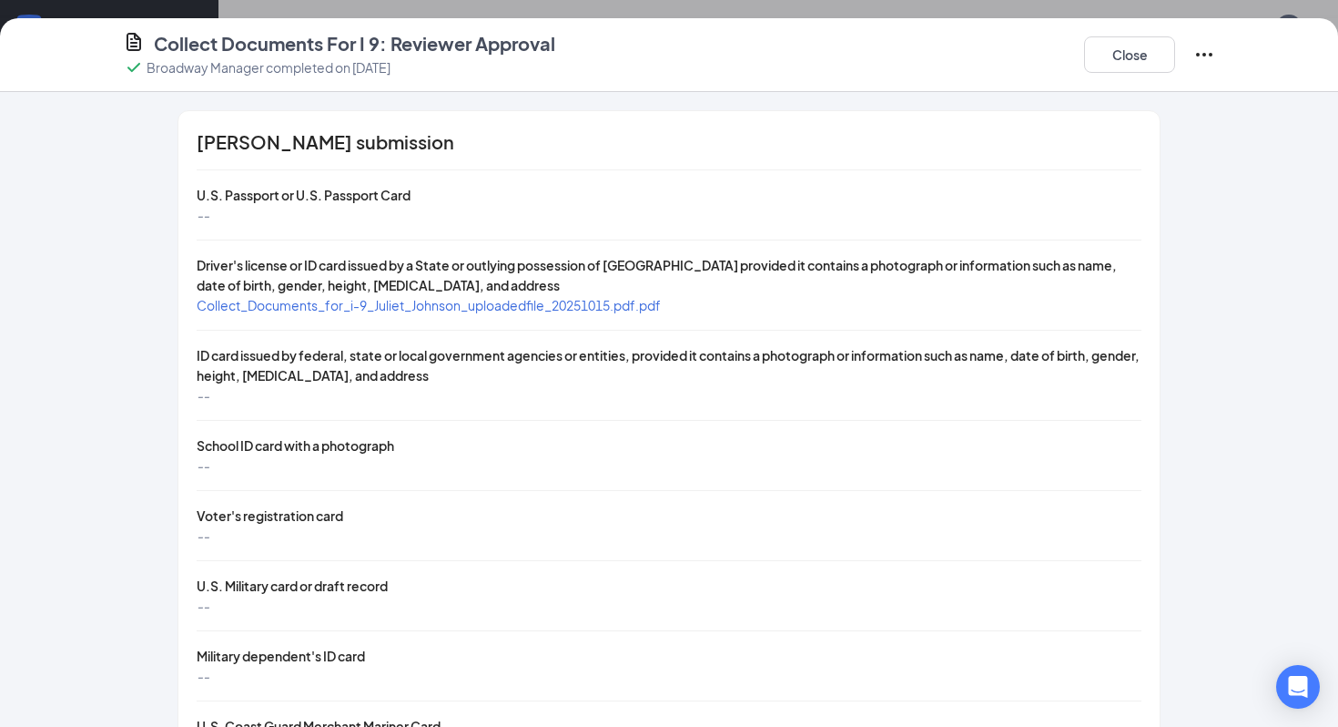
click at [1206, 53] on icon "Ellipses" at bounding box center [1205, 55] width 22 height 22
click at [1224, 95] on span "Restart" at bounding box center [1241, 92] width 44 height 18
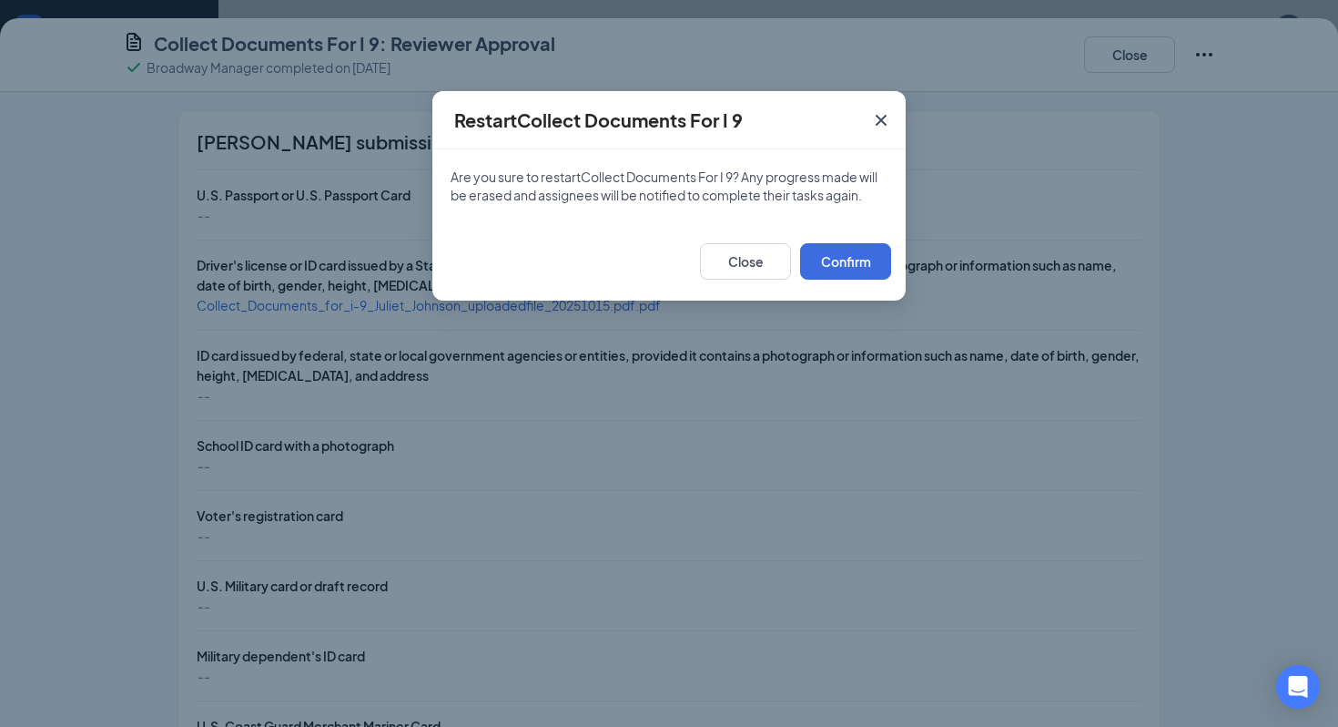
click at [886, 135] on span "Close" at bounding box center [881, 120] width 49 height 49
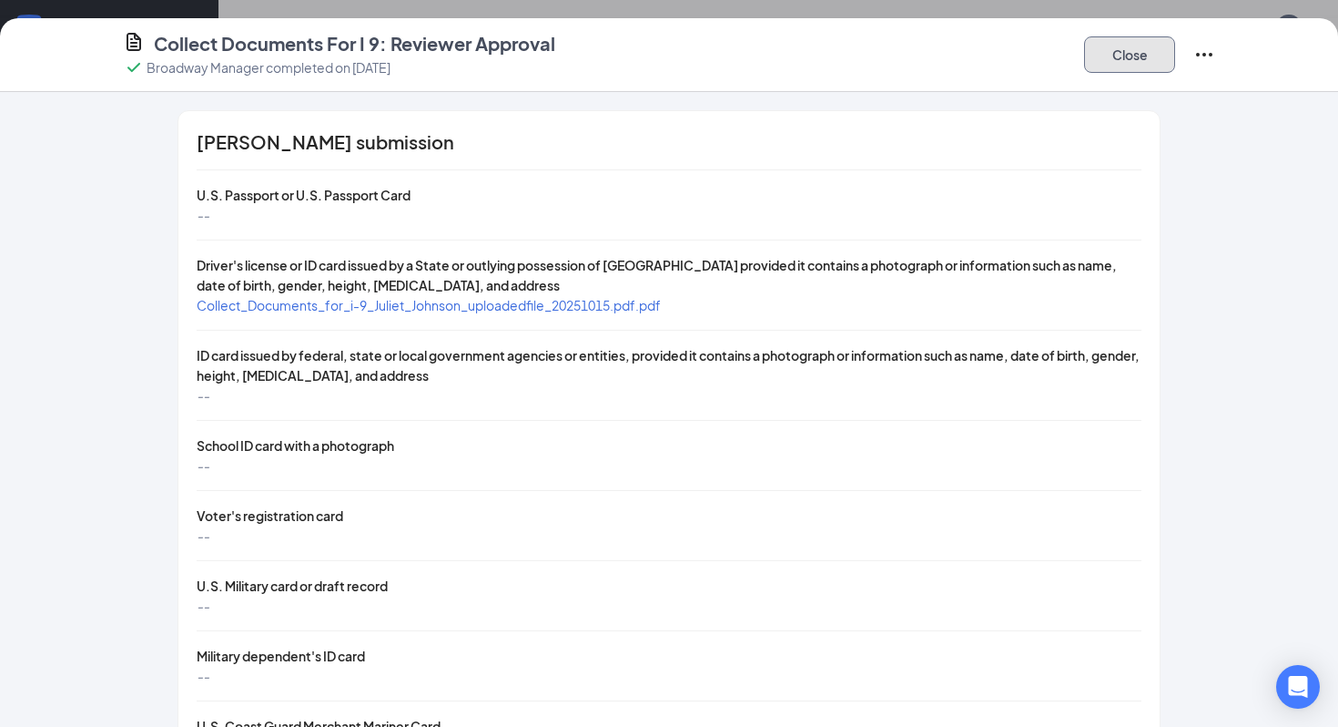
click at [1111, 56] on button "Close" at bounding box center [1129, 54] width 91 height 36
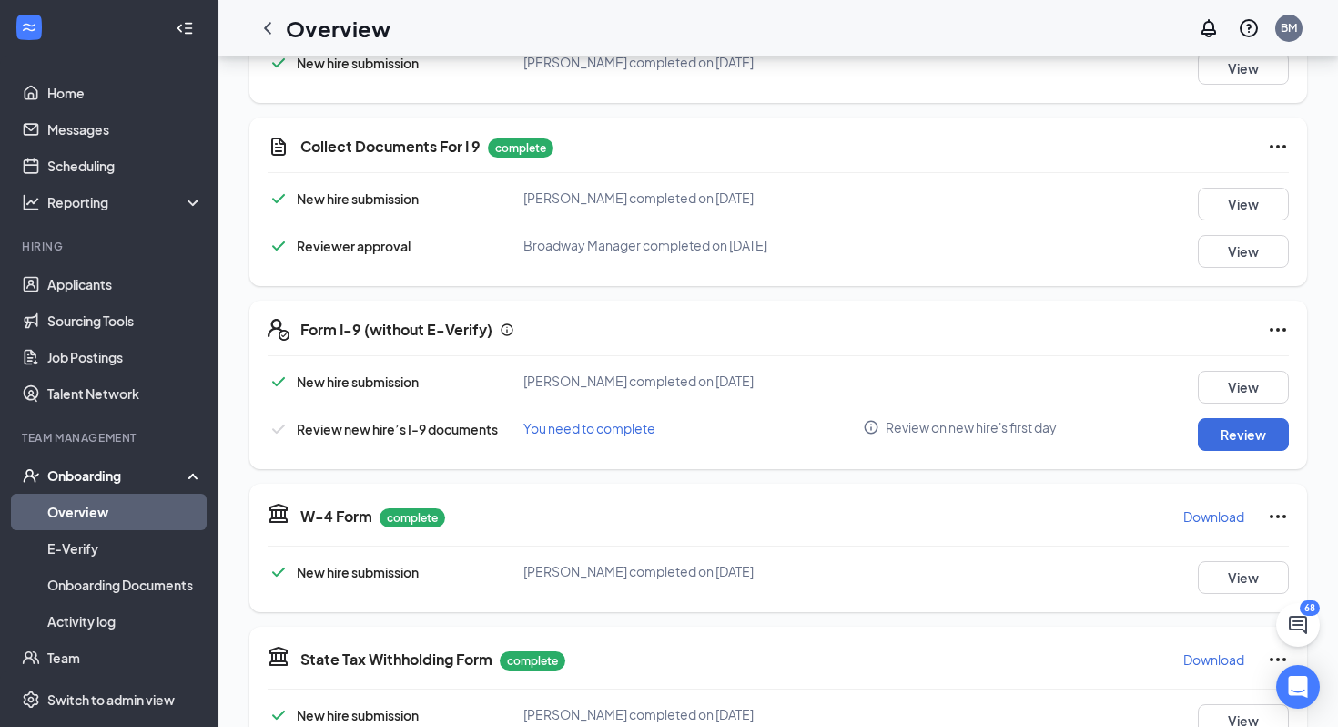
click at [1276, 144] on icon "Ellipses" at bounding box center [1278, 147] width 22 height 22
click at [1250, 193] on button "Restart" at bounding box center [1242, 183] width 73 height 29
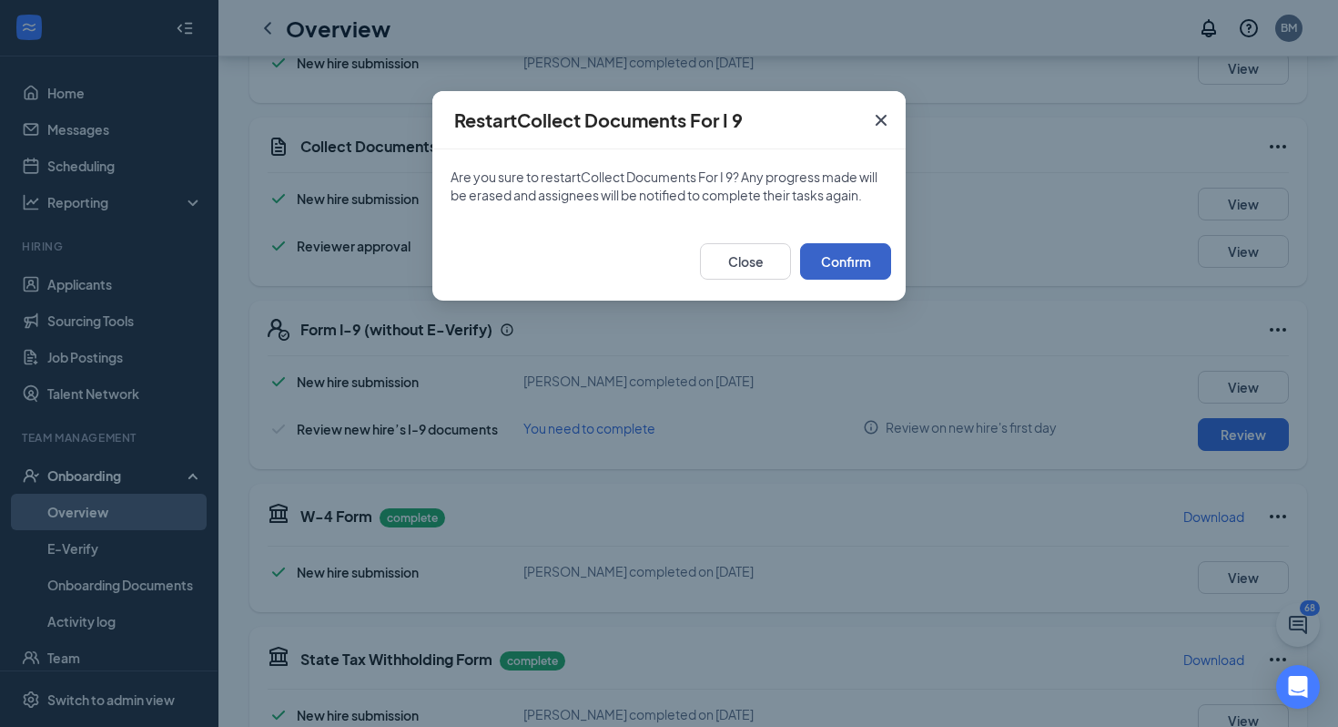
click at [850, 256] on button "Confirm" at bounding box center [845, 261] width 91 height 36
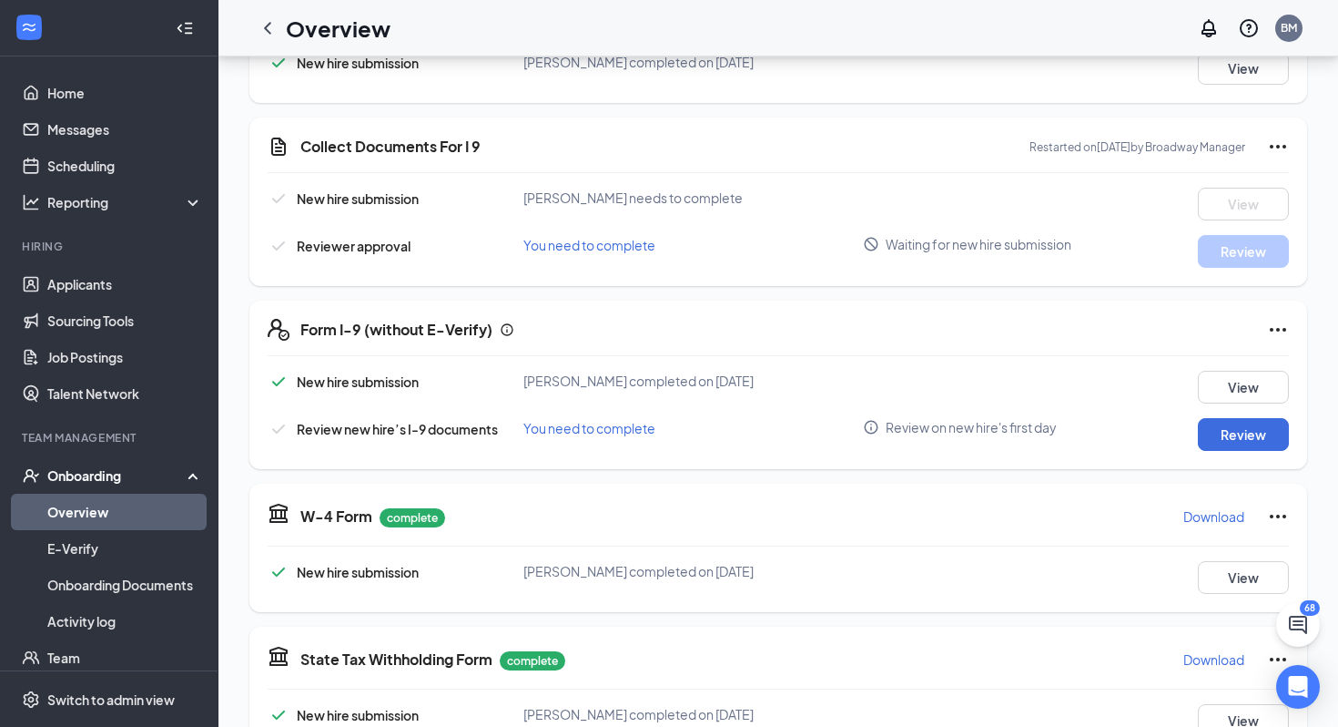
click at [1273, 141] on icon "Ellipses" at bounding box center [1278, 147] width 22 height 22
click at [1225, 189] on span "Mark as complete" at bounding box center [1210, 184] width 107 height 18
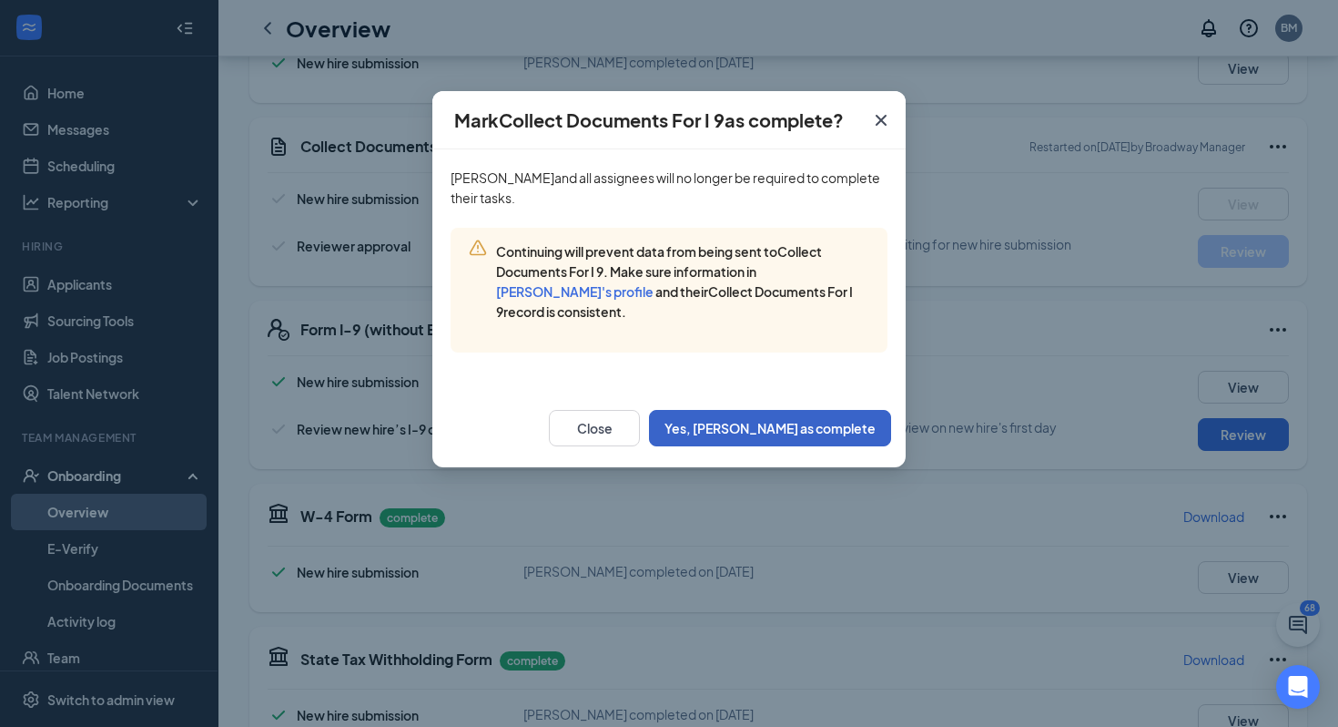
click at [765, 427] on button "Yes, mark as complete" at bounding box center [770, 428] width 242 height 36
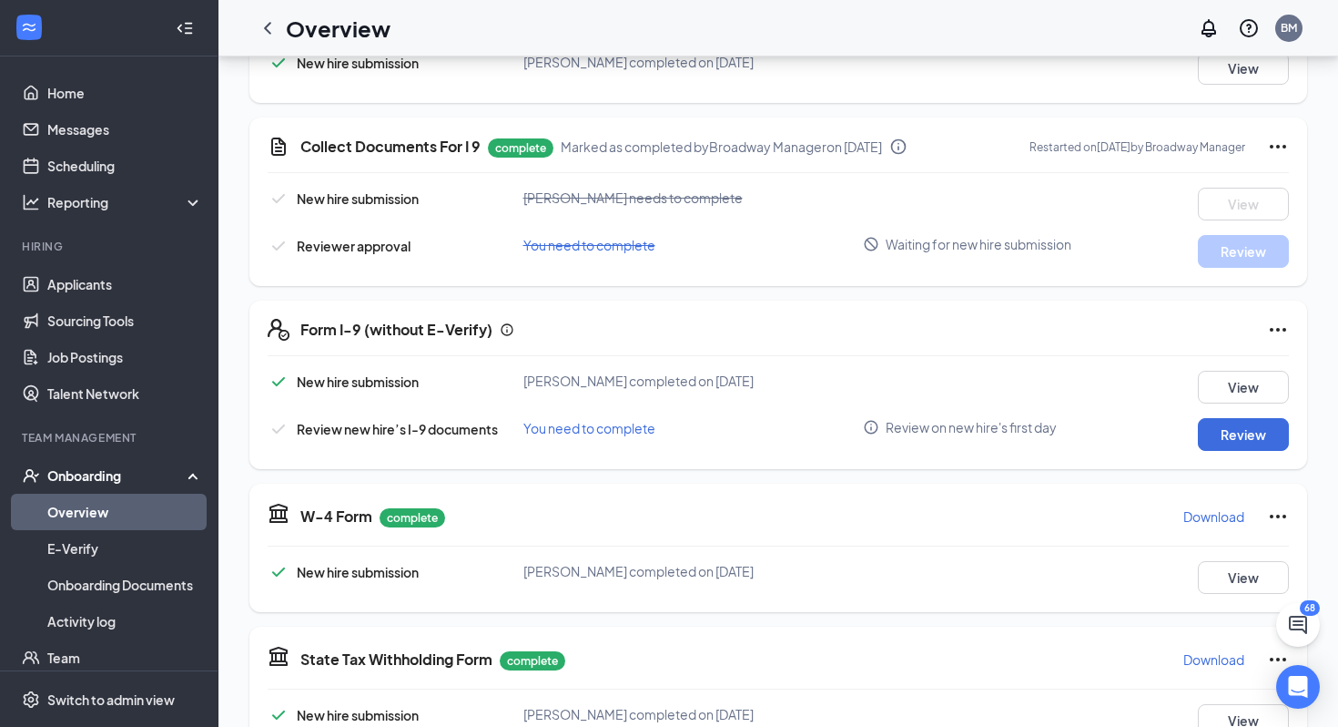
click at [1282, 138] on icon "Ellipses" at bounding box center [1278, 147] width 22 height 22
click at [1220, 188] on span "Restart" at bounding box center [1206, 183] width 146 height 29
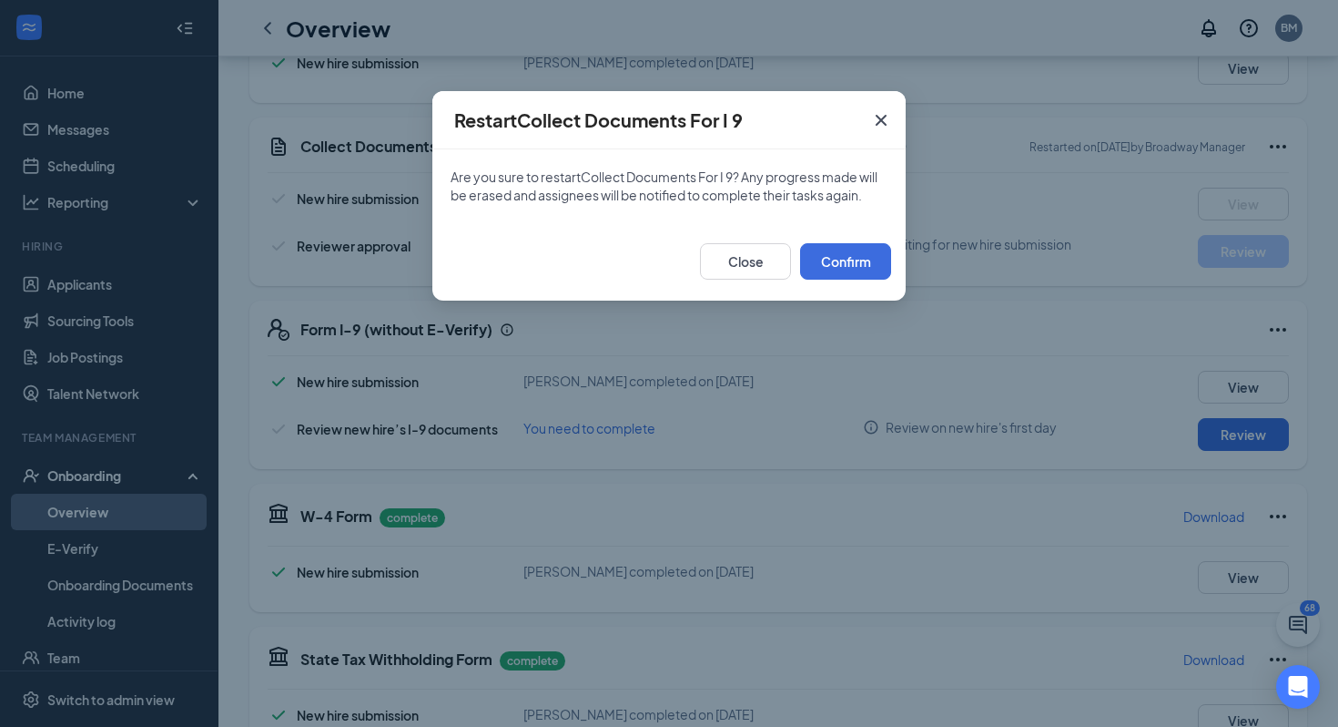
click at [872, 113] on icon "Cross" at bounding box center [881, 120] width 22 height 22
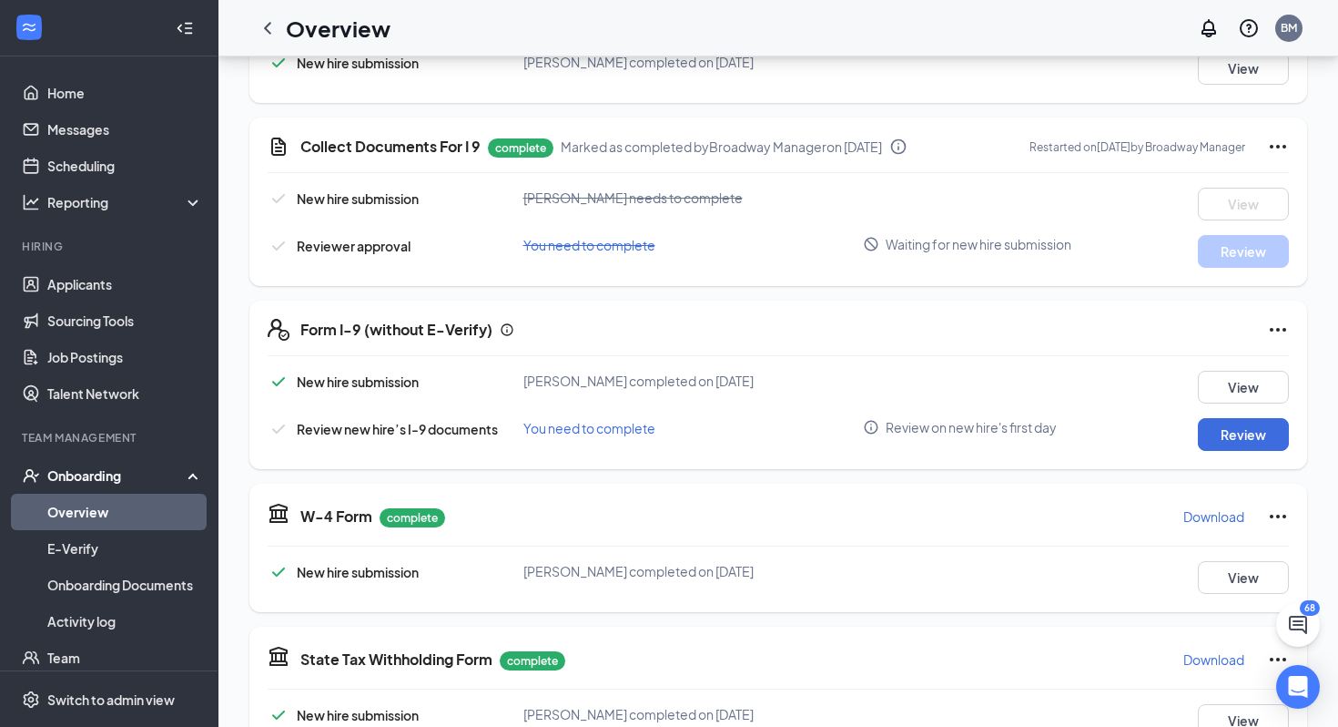
click at [1267, 141] on icon "Ellipses" at bounding box center [1278, 147] width 22 height 22
click at [1239, 233] on button "Mark as incomplete" at bounding box center [1206, 222] width 146 height 29
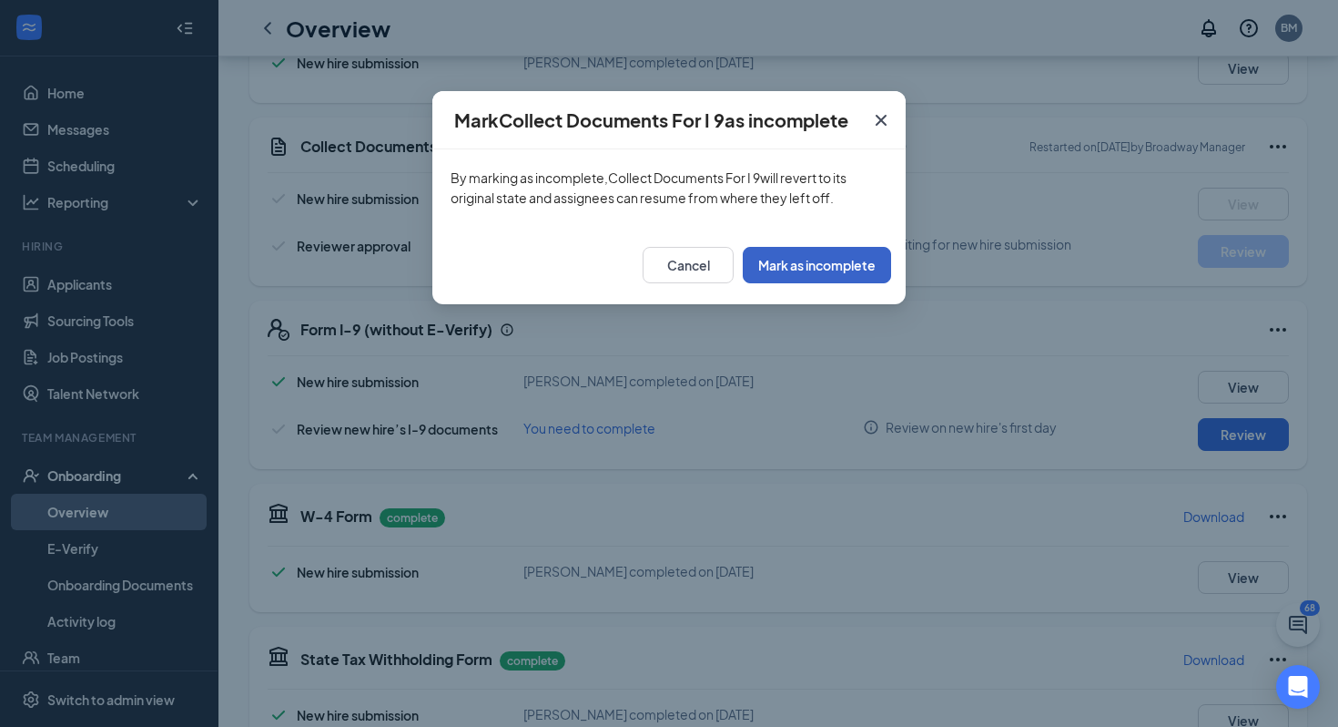
click at [855, 269] on button "Mark as incomplete" at bounding box center [817, 265] width 148 height 36
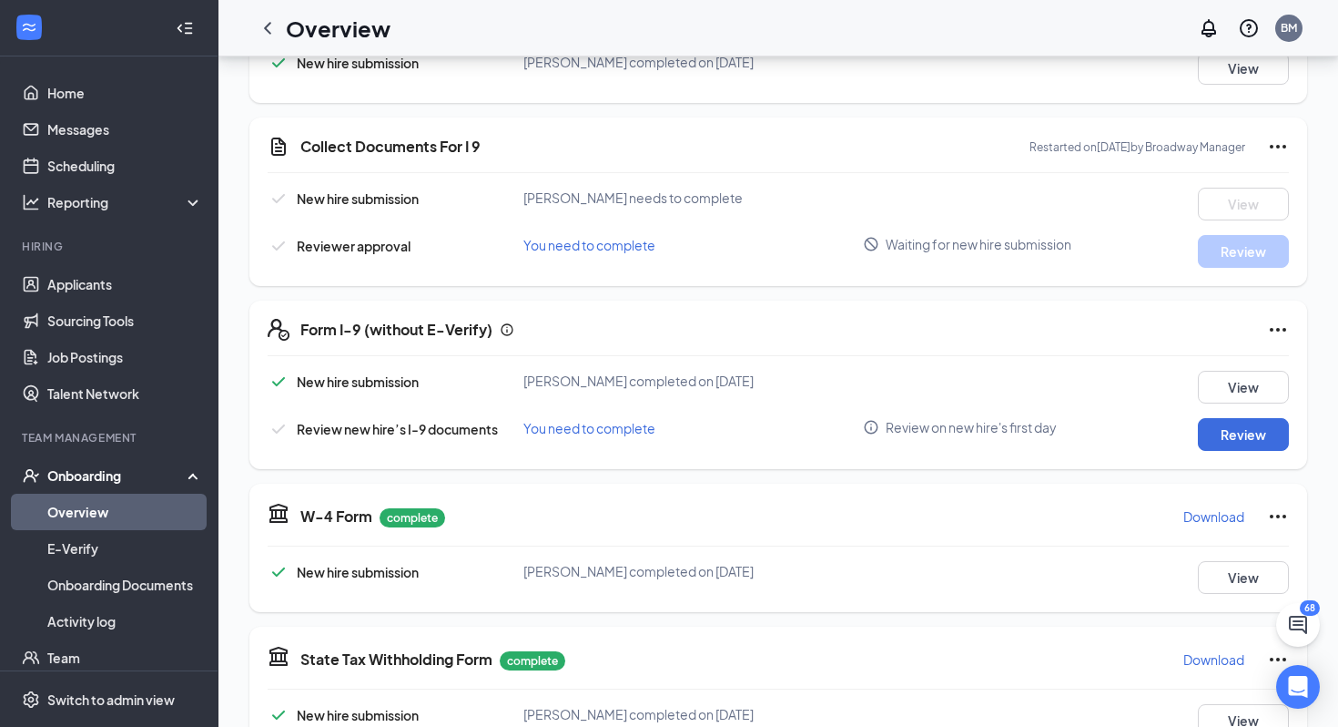
click at [555, 257] on div "Reviewer approval You need to complete Waiting for new hire submission Review" at bounding box center [778, 251] width 1021 height 33
click at [1276, 145] on icon "Ellipses" at bounding box center [1278, 147] width 22 height 22
click at [949, 223] on div "New hire submission Juliet Johnson needs to complete View Reviewer approval You…" at bounding box center [778, 228] width 1021 height 80
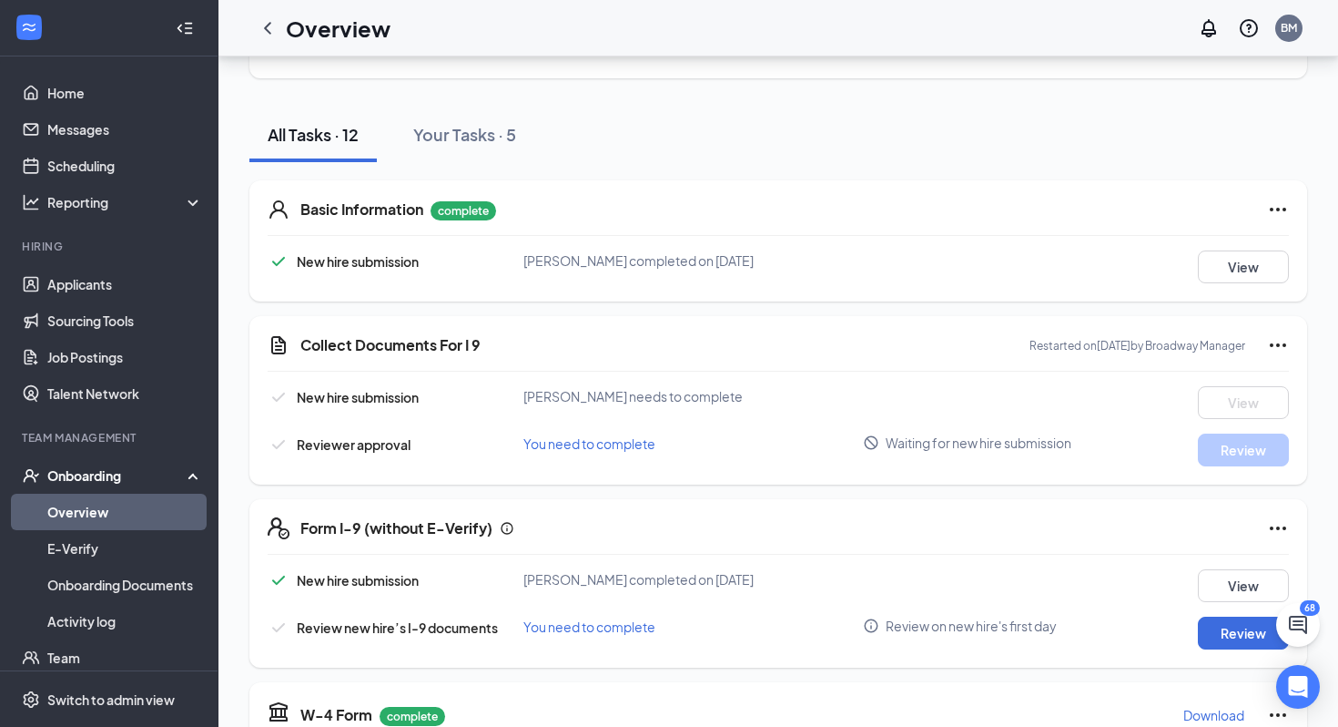
scroll to position [0, 0]
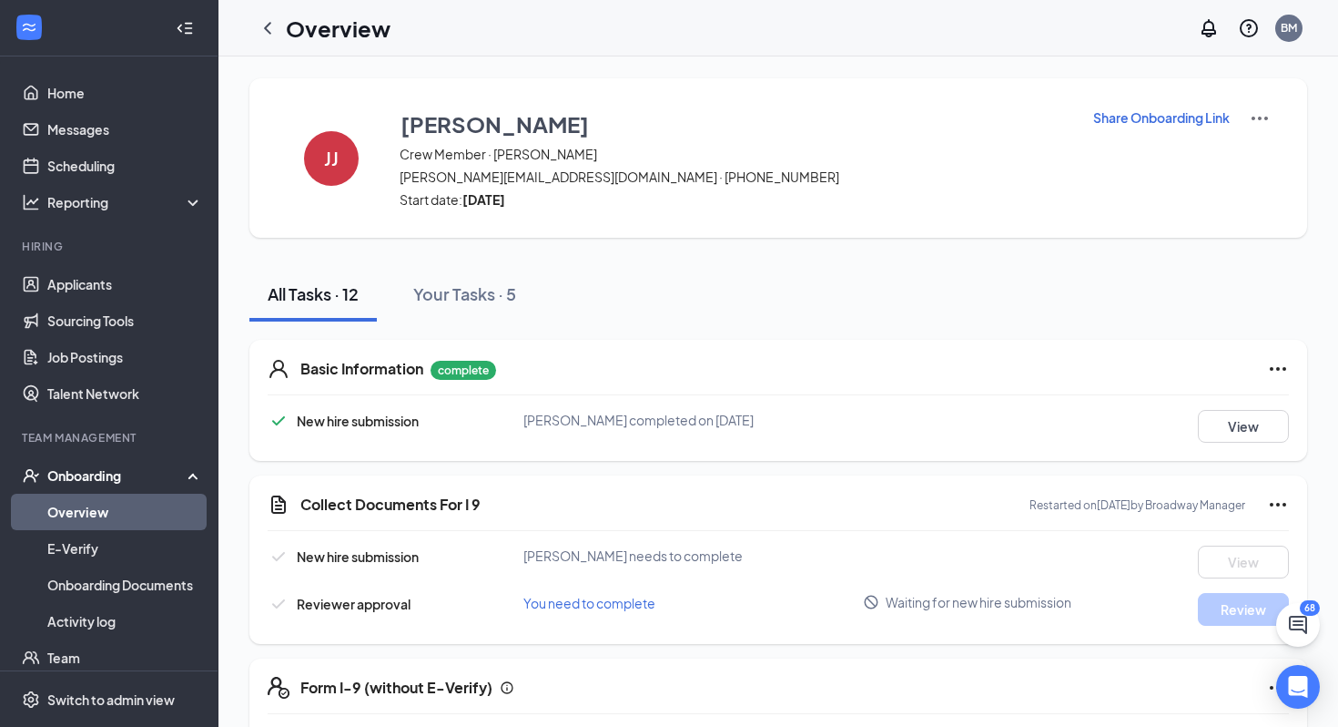
click at [93, 513] on link "Overview" at bounding box center [125, 511] width 156 height 36
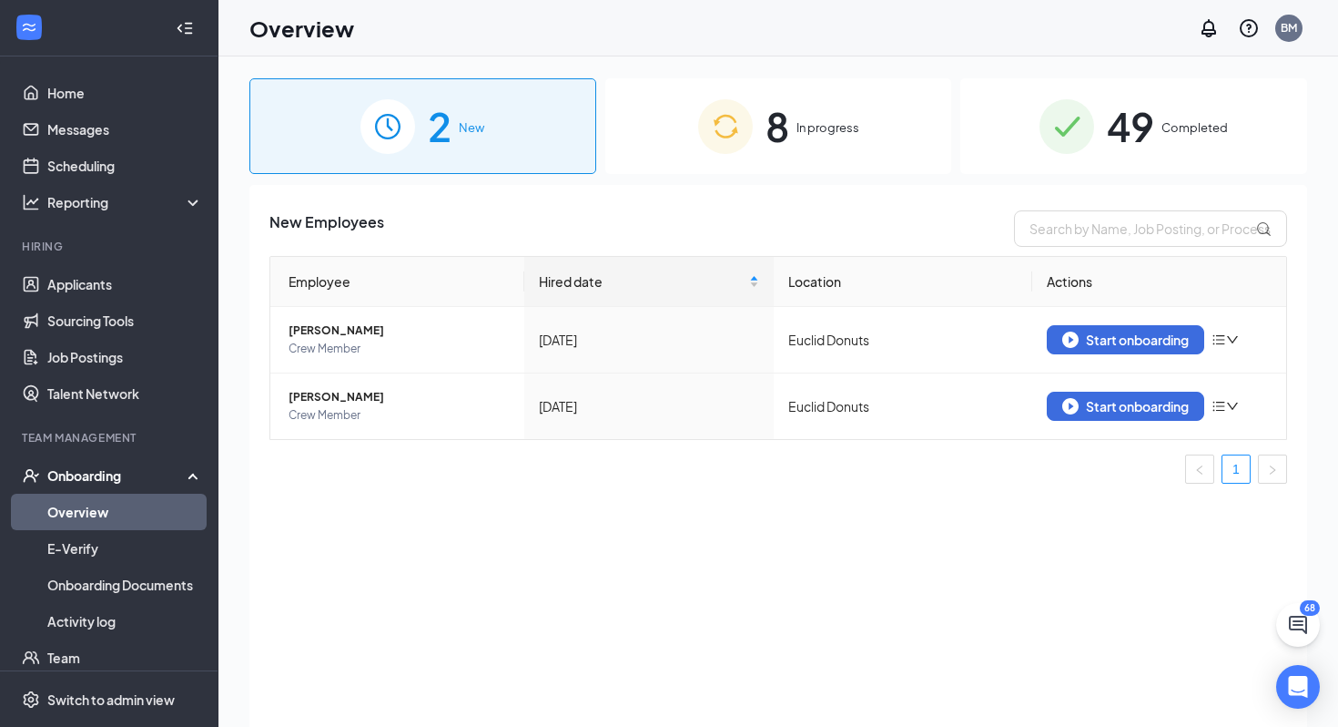
click at [1152, 107] on span "49" at bounding box center [1130, 126] width 47 height 63
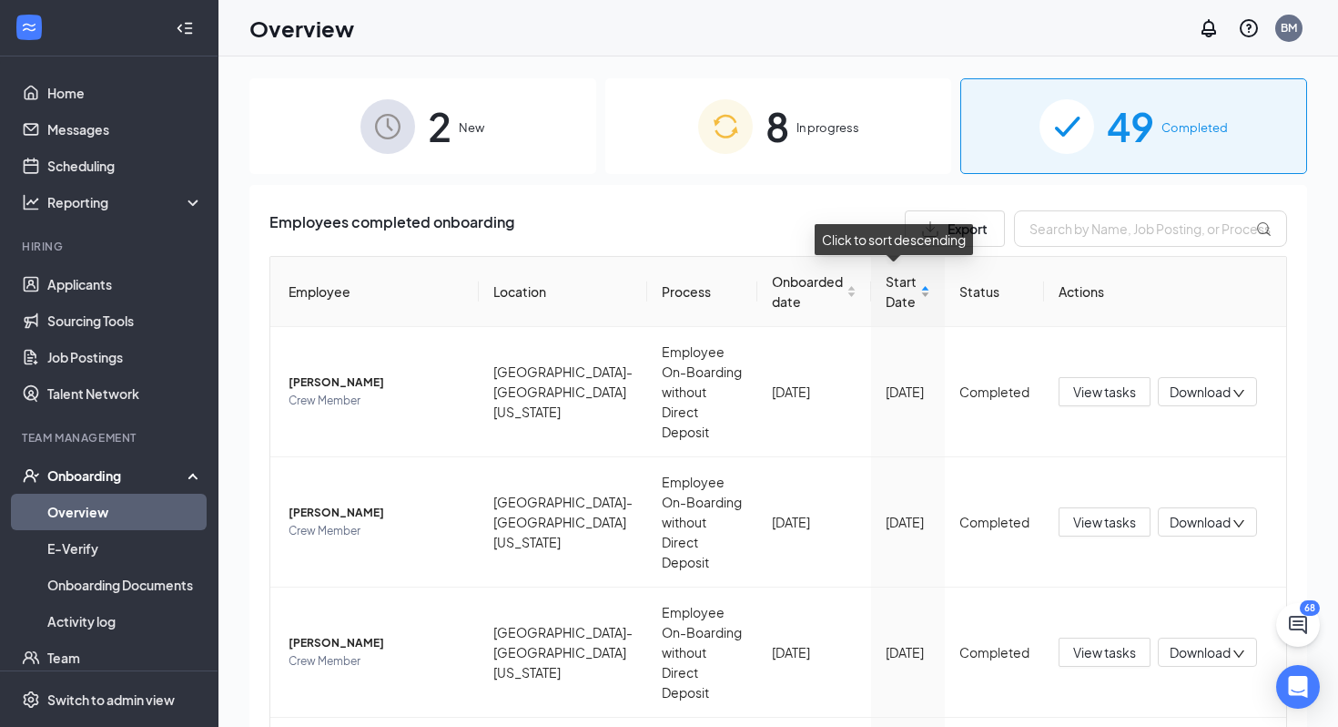
click at [886, 310] on span "Start Date" at bounding box center [901, 291] width 31 height 40
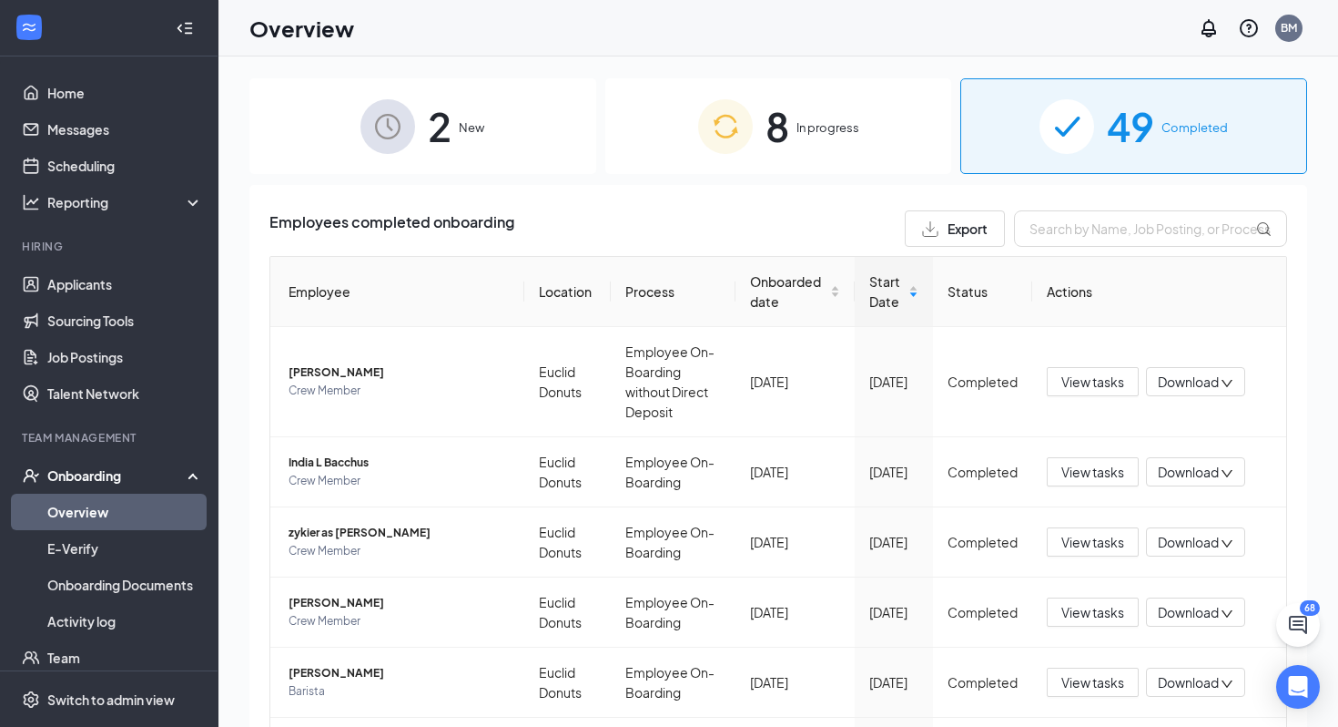
click at [800, 117] on div "8 In progress" at bounding box center [778, 126] width 347 height 96
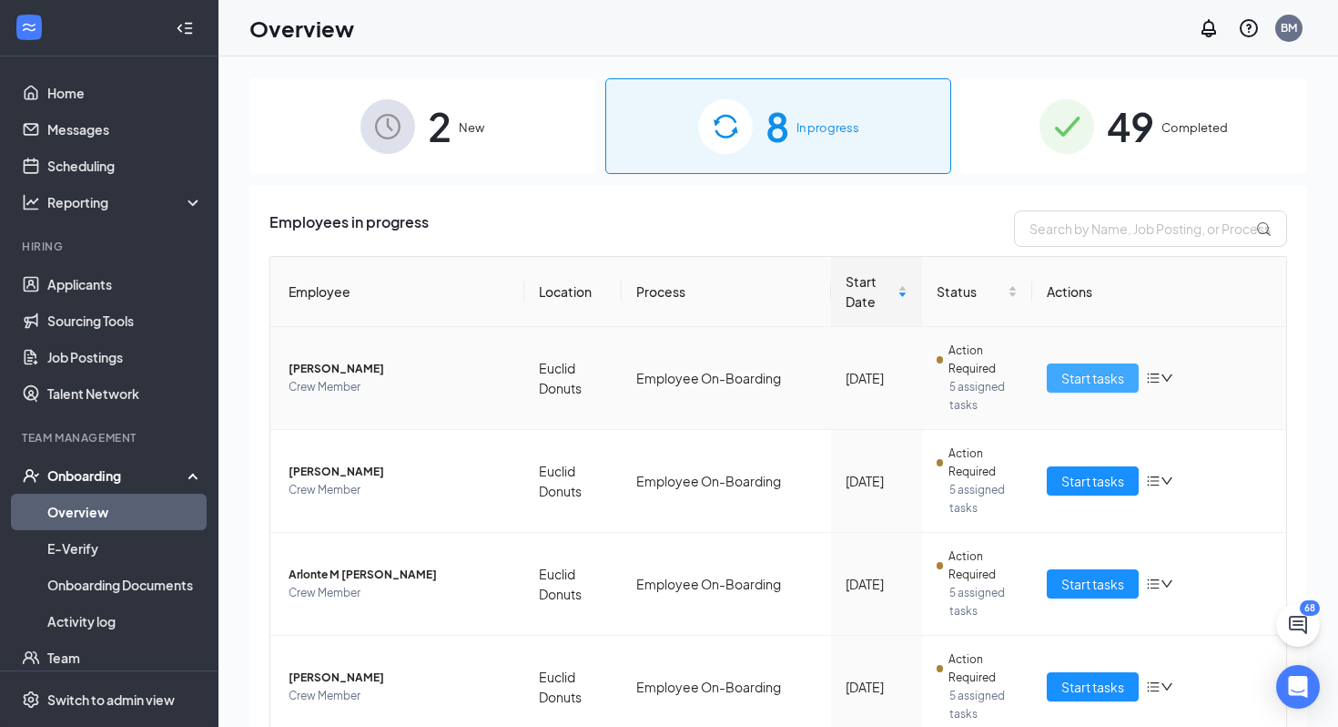
click at [1062, 378] on span "Start tasks" at bounding box center [1093, 378] width 63 height 20
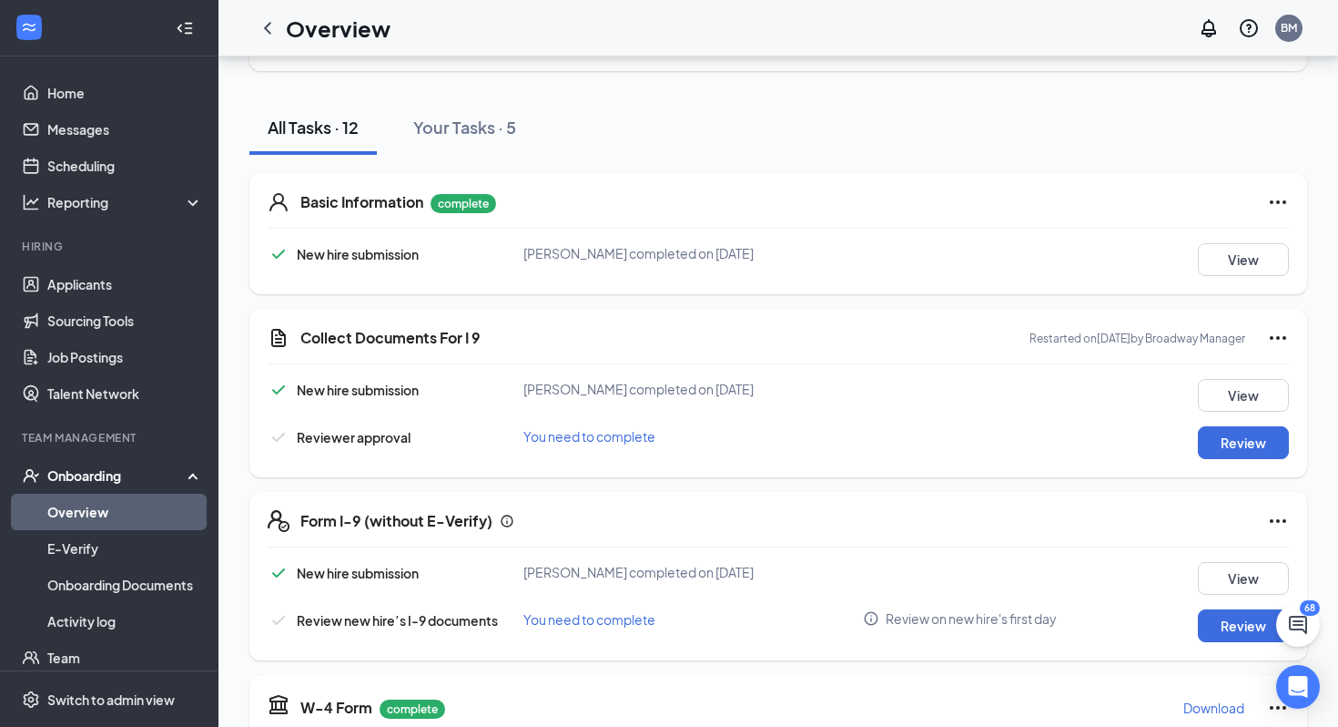
scroll to position [178, 0]
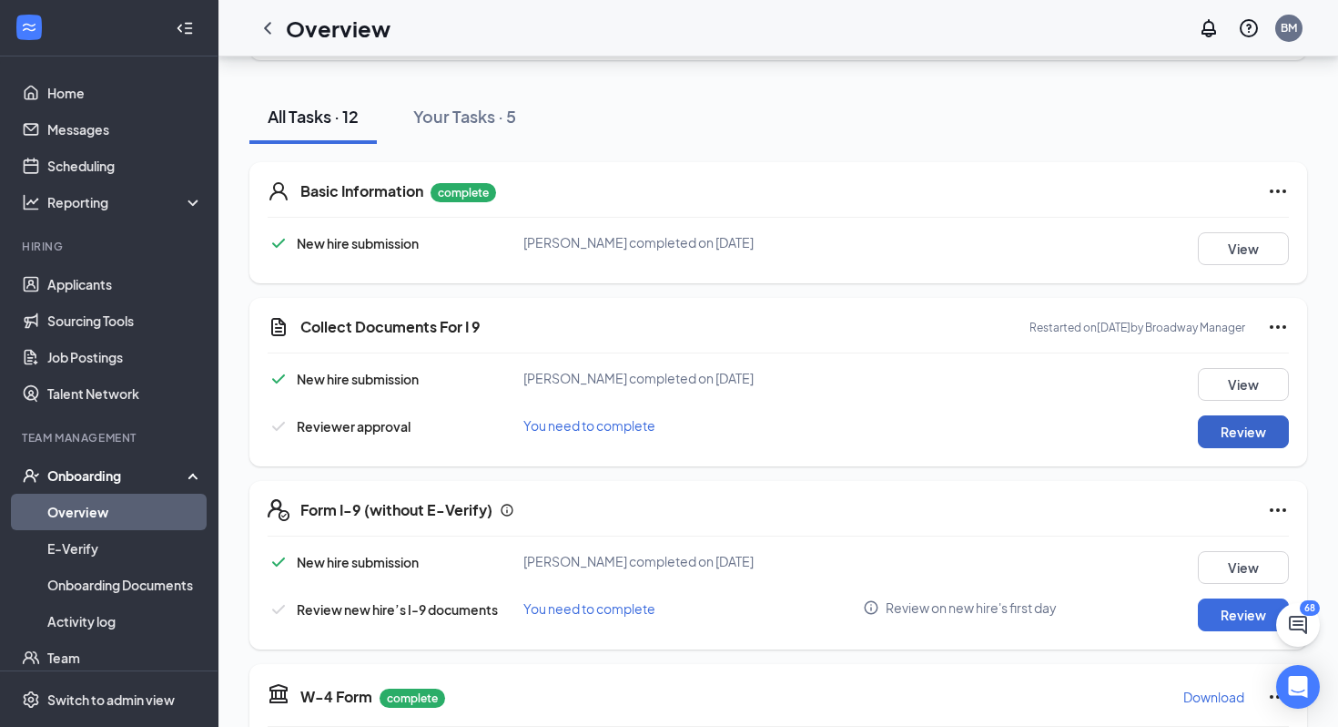
click at [1255, 432] on button "Review" at bounding box center [1243, 431] width 91 height 33
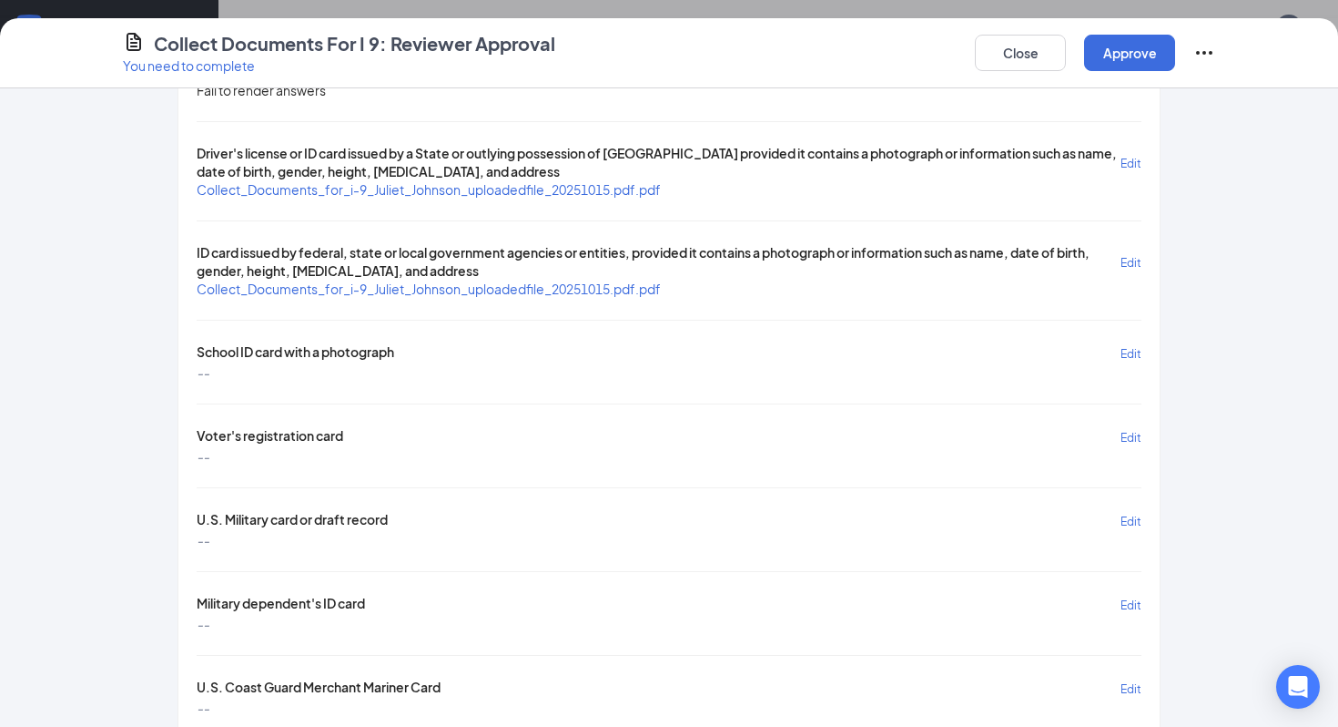
scroll to position [554, 0]
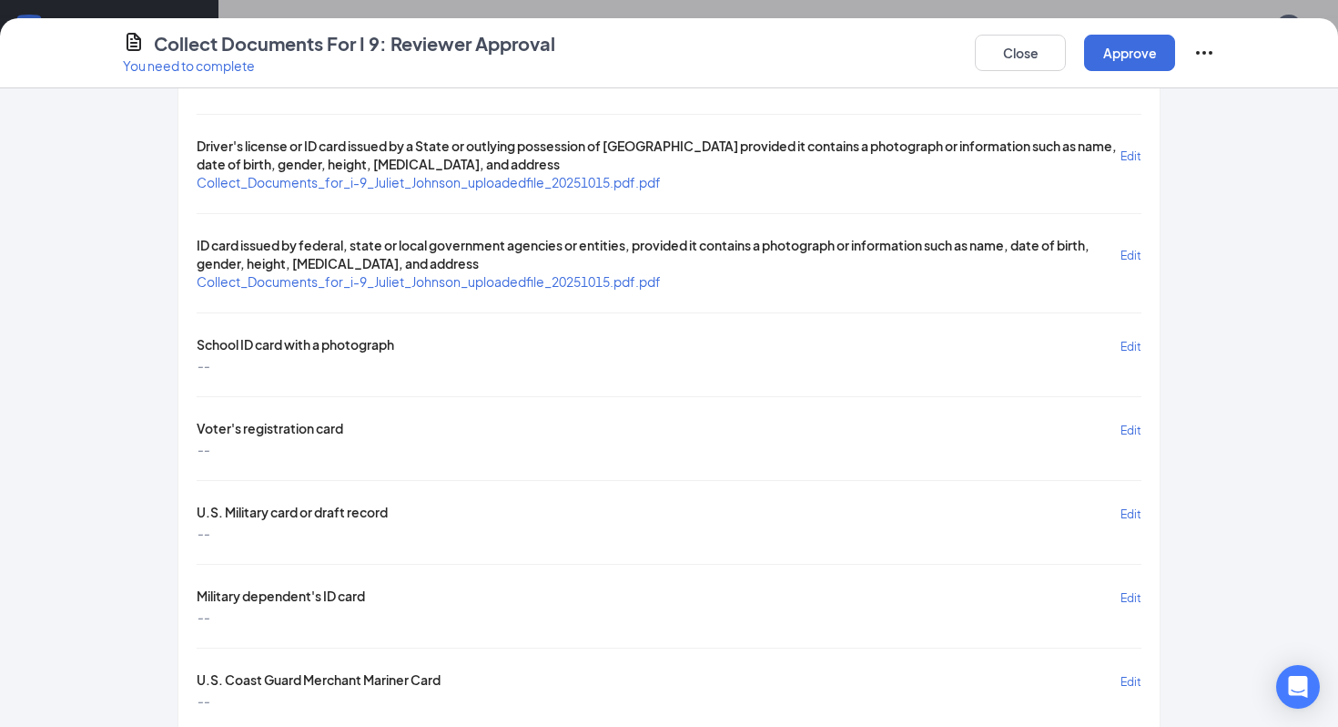
click at [576, 273] on span "Collect_Documents_for_i-9_Juliet_Johnson_uploadedfile_20251015.pdf.pdf" at bounding box center [429, 281] width 464 height 16
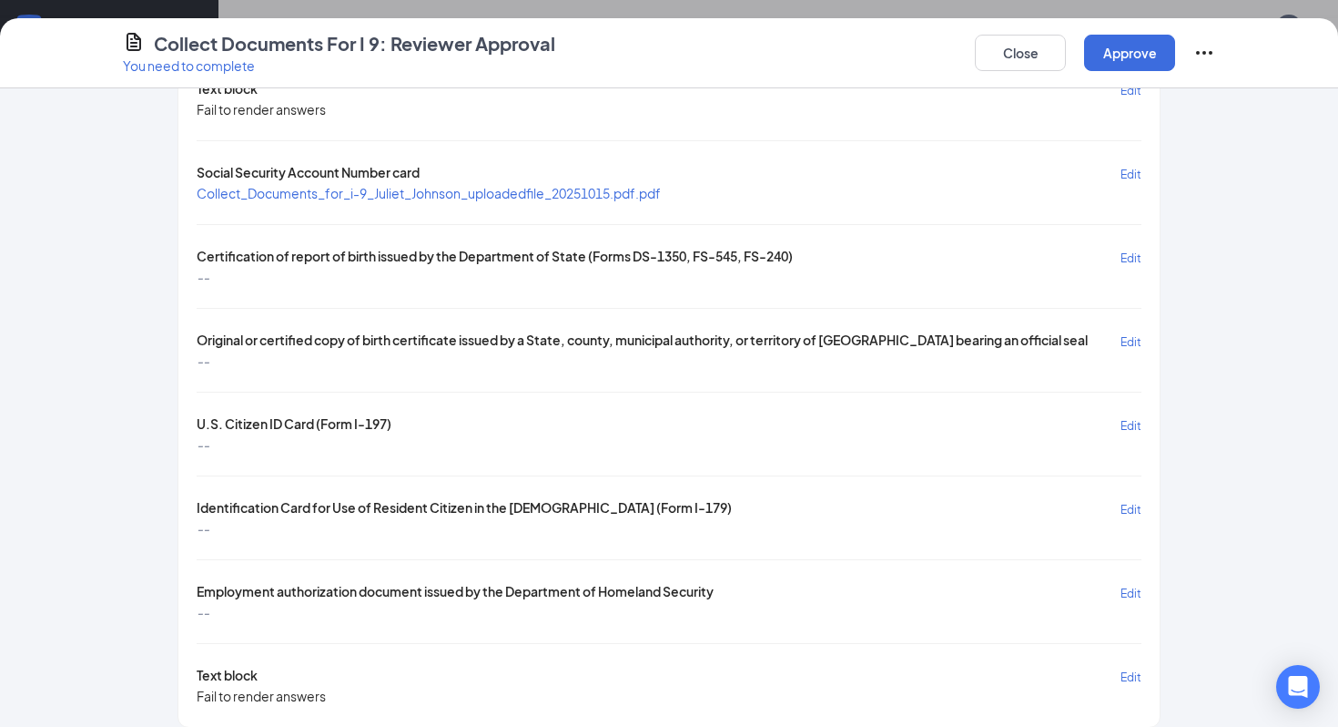
scroll to position [65, 0]
click at [560, 185] on span "Collect_Documents_for_i-9_Juliet_Johnson_uploadedfile_20251015.pdf.pdf" at bounding box center [429, 193] width 464 height 16
click at [1125, 63] on button "Approve" at bounding box center [1129, 53] width 91 height 36
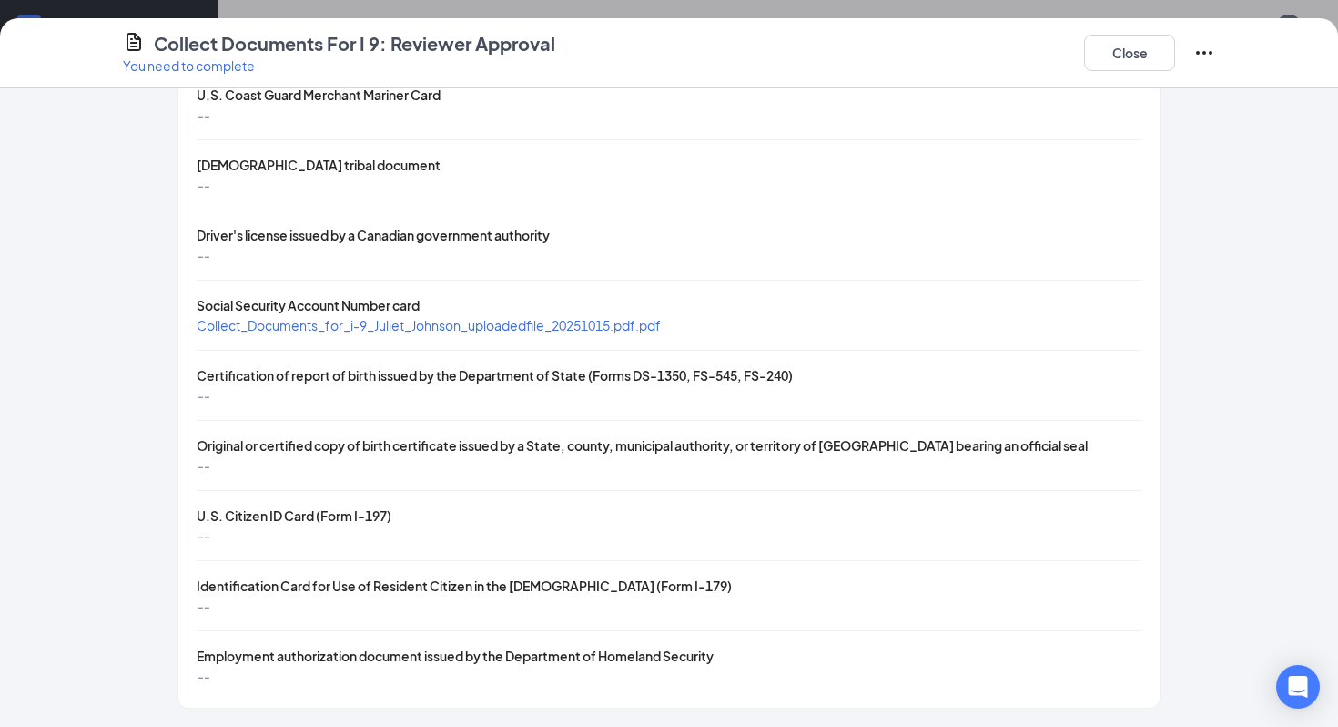
scroll to position [627, 0]
click at [1142, 38] on button "Close" at bounding box center [1129, 53] width 91 height 36
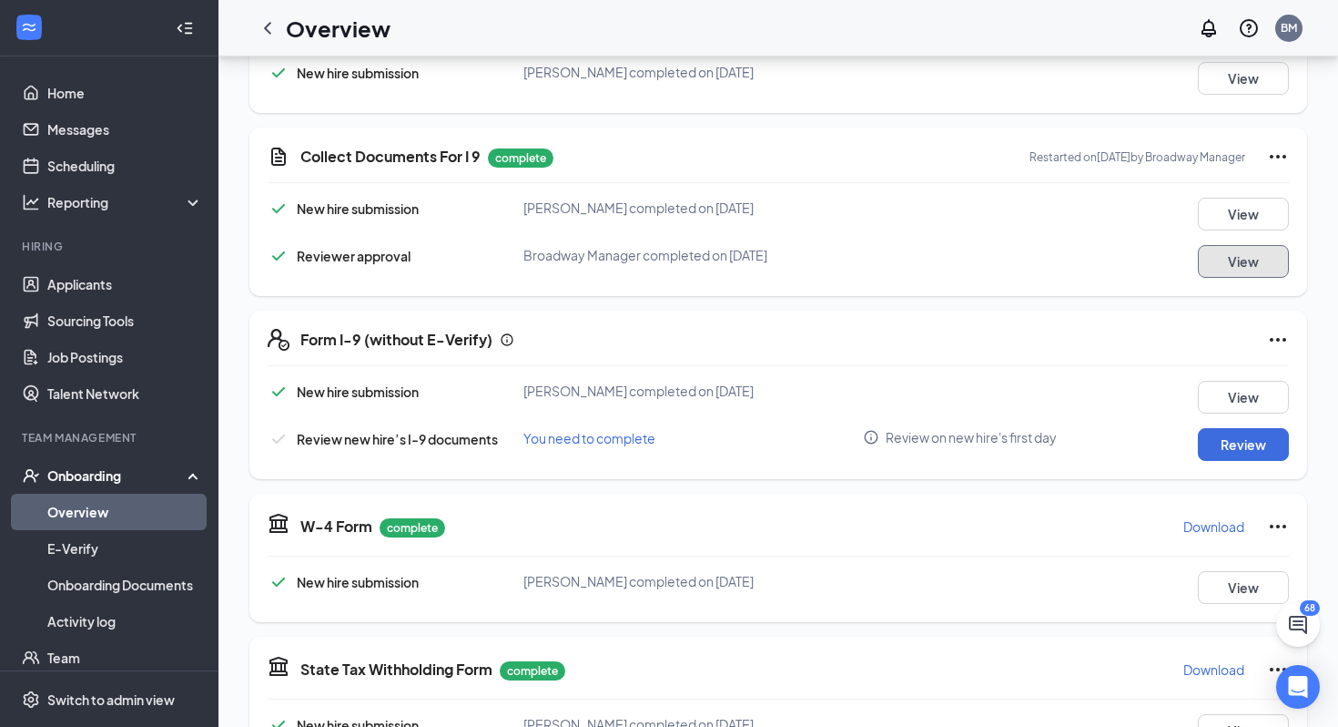
scroll to position [391, 0]
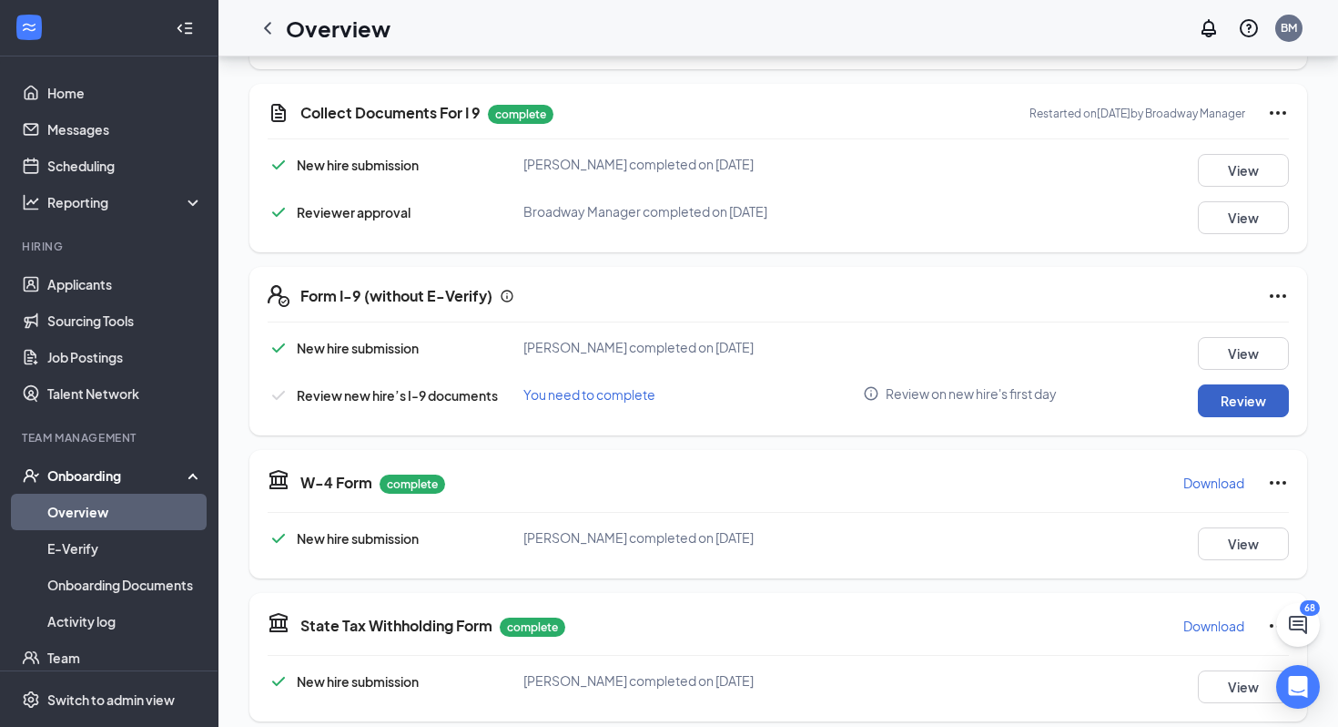
click at [1248, 401] on button "Review" at bounding box center [1243, 400] width 91 height 33
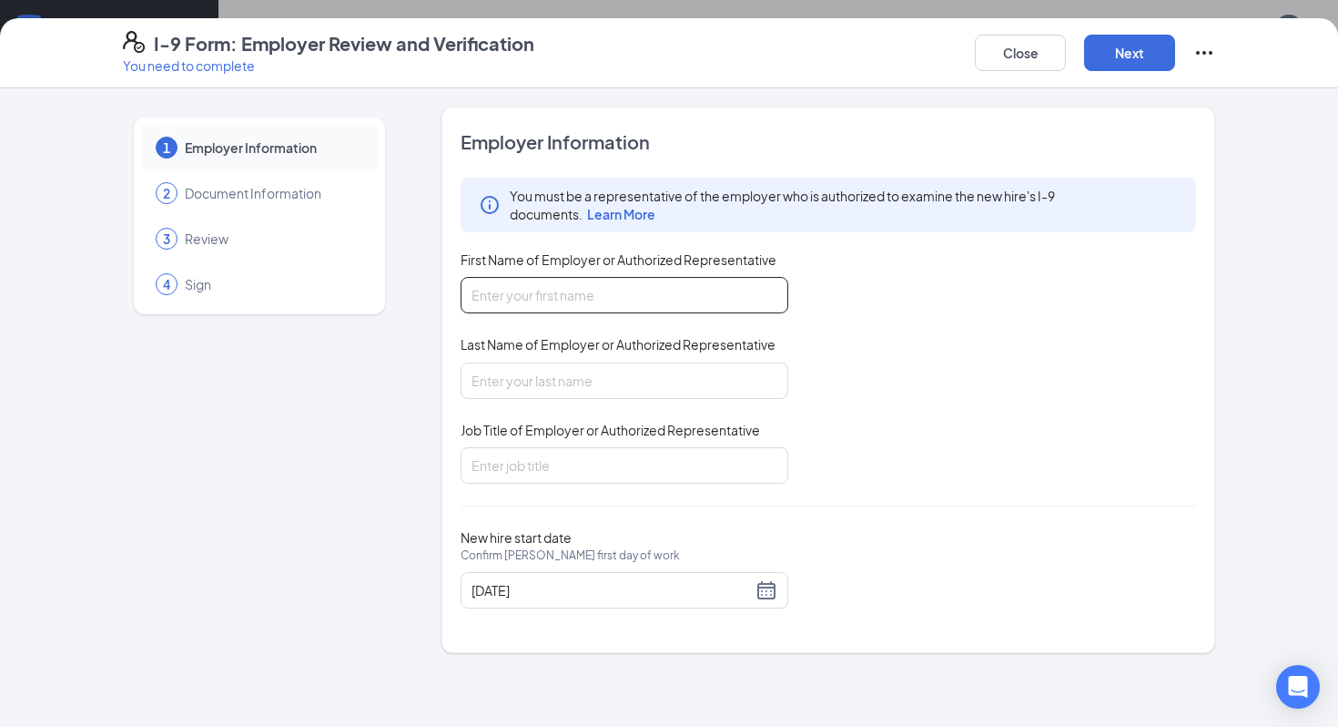
click at [627, 306] on input "First Name of Employer or Authorized Representative" at bounding box center [625, 295] width 328 height 36
type input "Aaron"
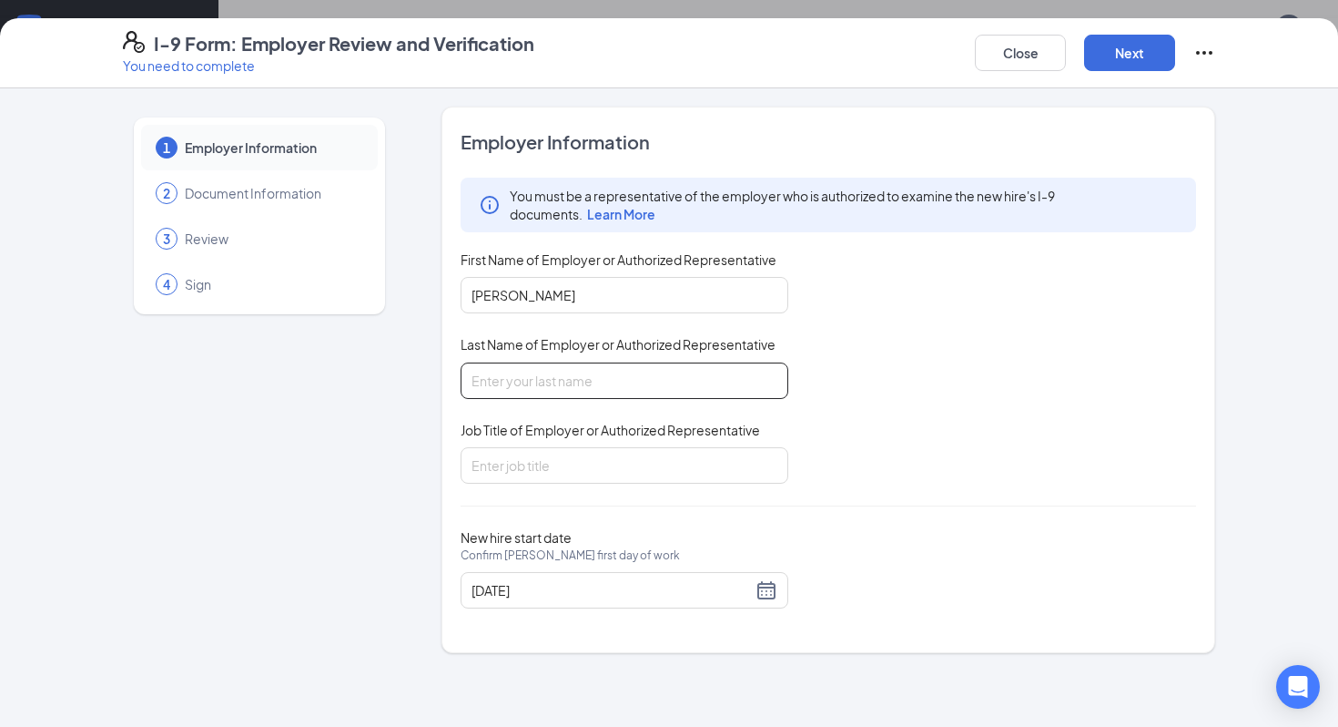
click at [646, 386] on input "Last Name of Employer or Authorized Representative" at bounding box center [625, 380] width 328 height 36
type input "Piper"
click at [645, 477] on input "Job Title of Employer or Authorized Representative" at bounding box center [625, 465] width 328 height 36
type input "Manager"
click at [1133, 76] on div "I-9 Form: Employer Review and Verification You need to complete Close Next" at bounding box center [669, 53] width 1338 height 70
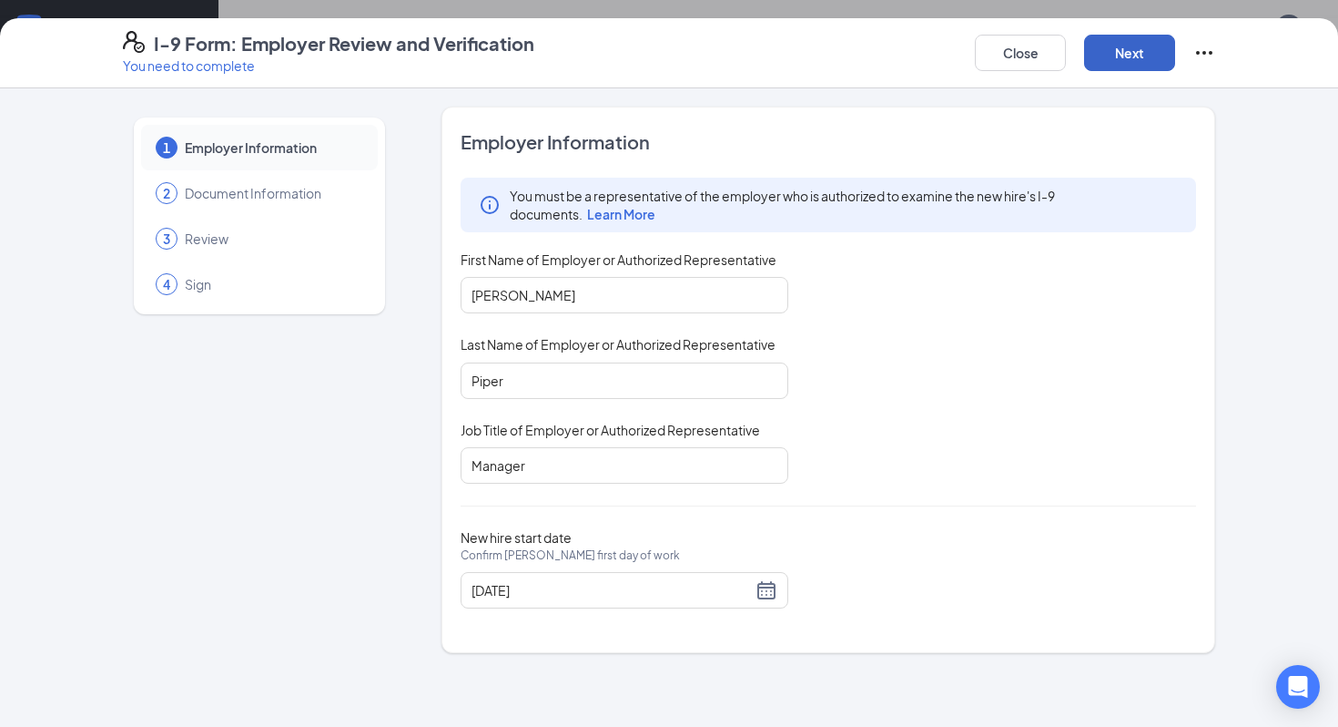
click at [1151, 48] on button "Next" at bounding box center [1129, 53] width 91 height 36
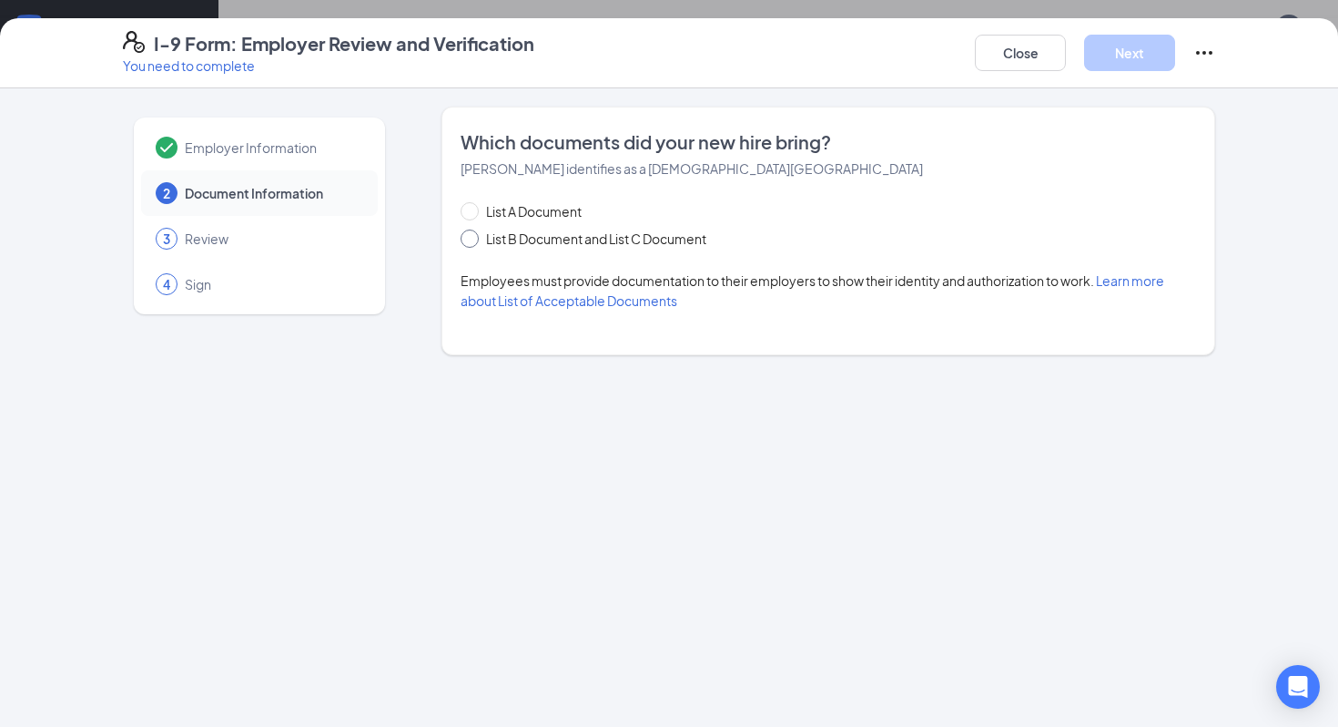
click at [477, 242] on span at bounding box center [470, 238] width 18 height 18
click at [473, 242] on input "List B Document and List C Document" at bounding box center [467, 235] width 13 height 13
radio input "true"
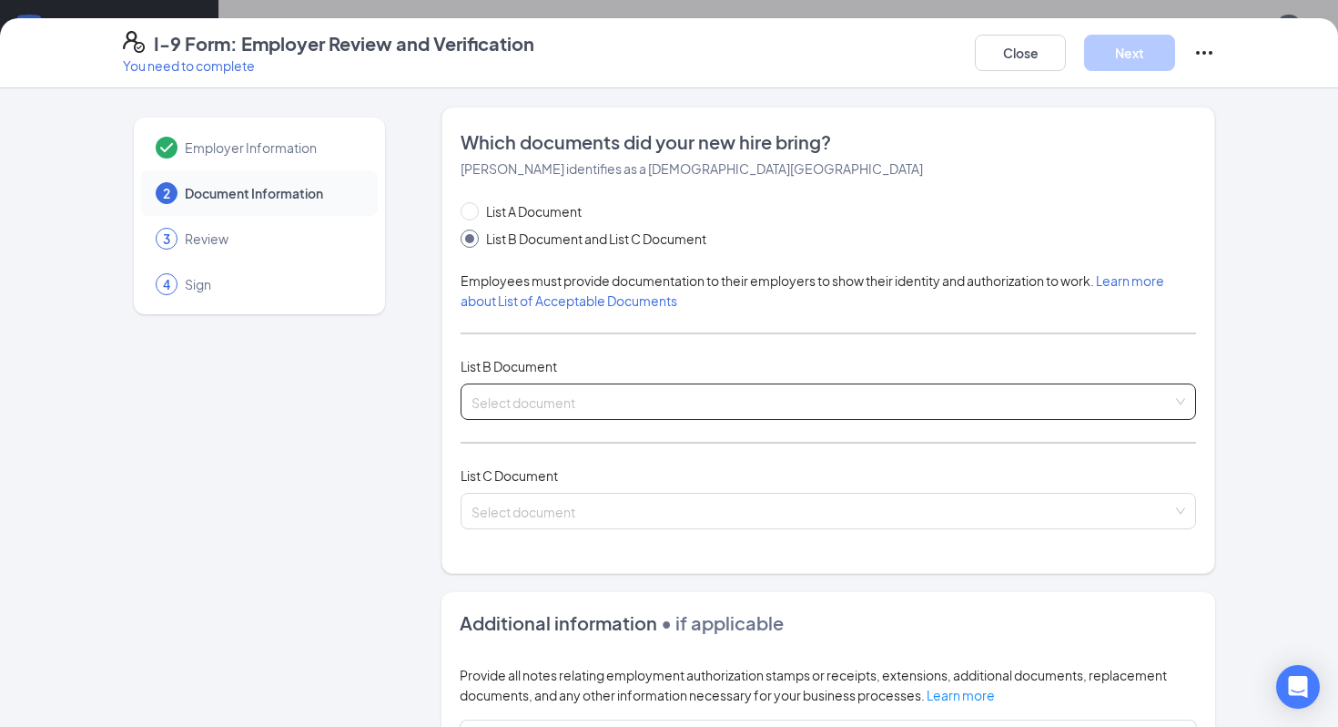
click at [539, 401] on input "search" at bounding box center [822, 397] width 701 height 27
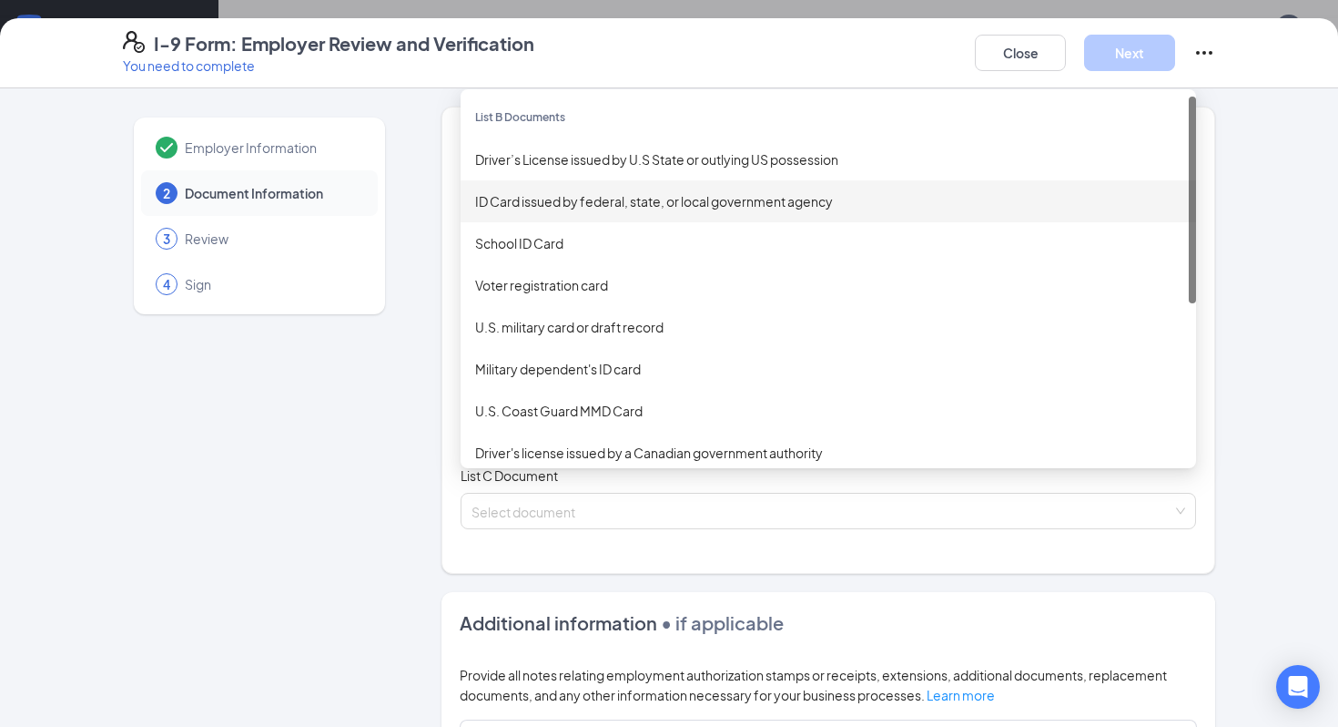
click at [626, 207] on div "ID Card issued by federal, state, or local government agency" at bounding box center [828, 201] width 706 height 20
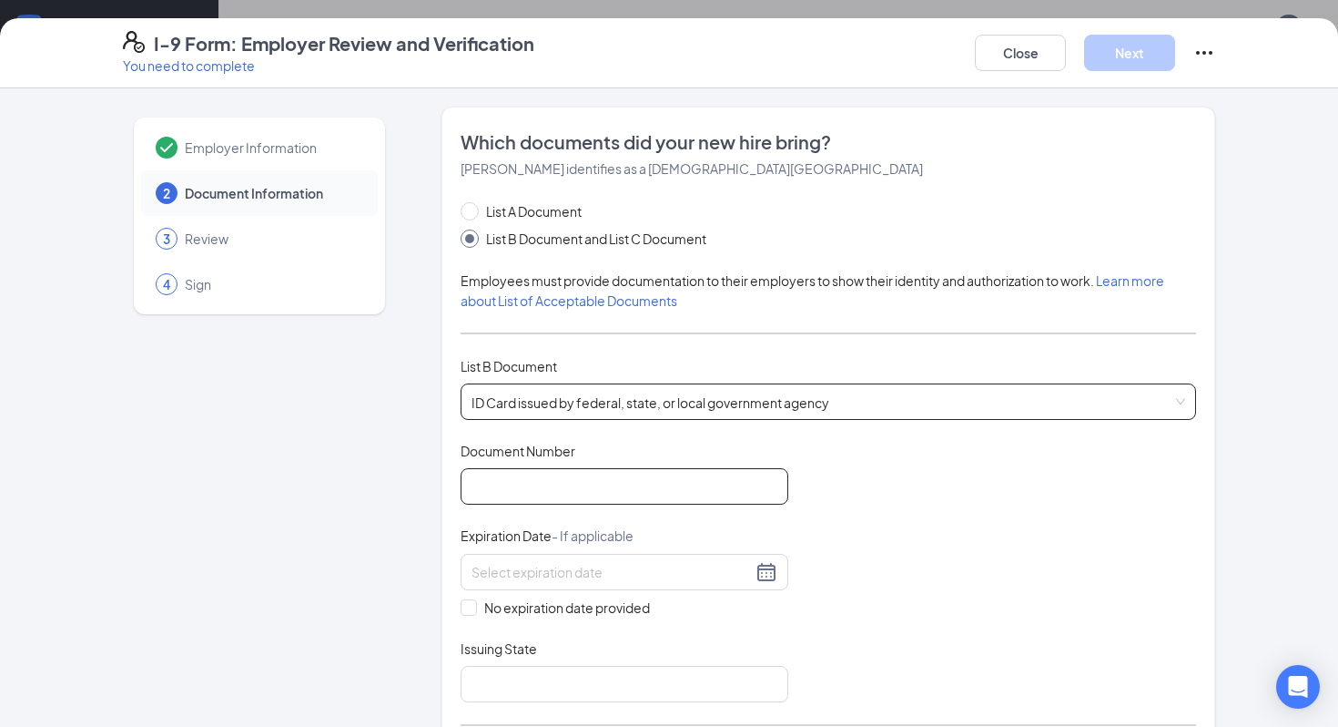
click at [604, 483] on input "Document Number" at bounding box center [625, 486] width 328 height 36
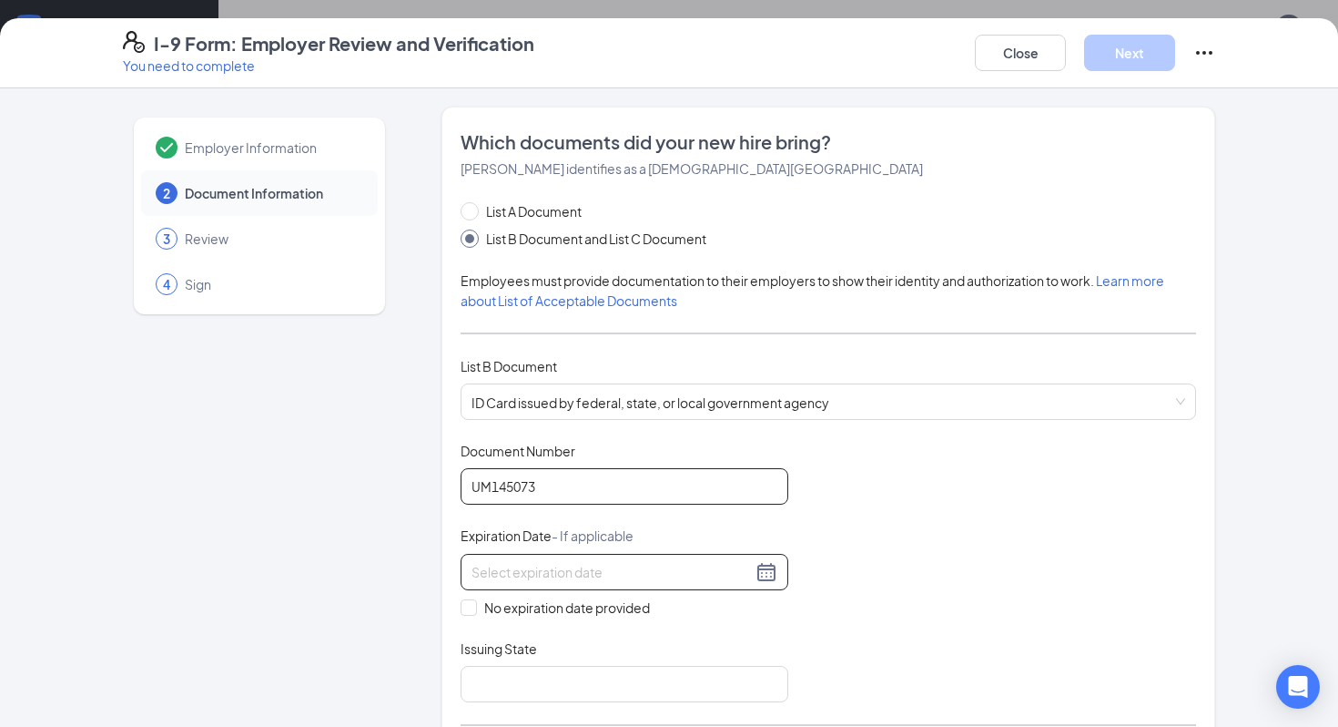
type input "UM145073"
click at [532, 571] on input at bounding box center [612, 572] width 280 height 20
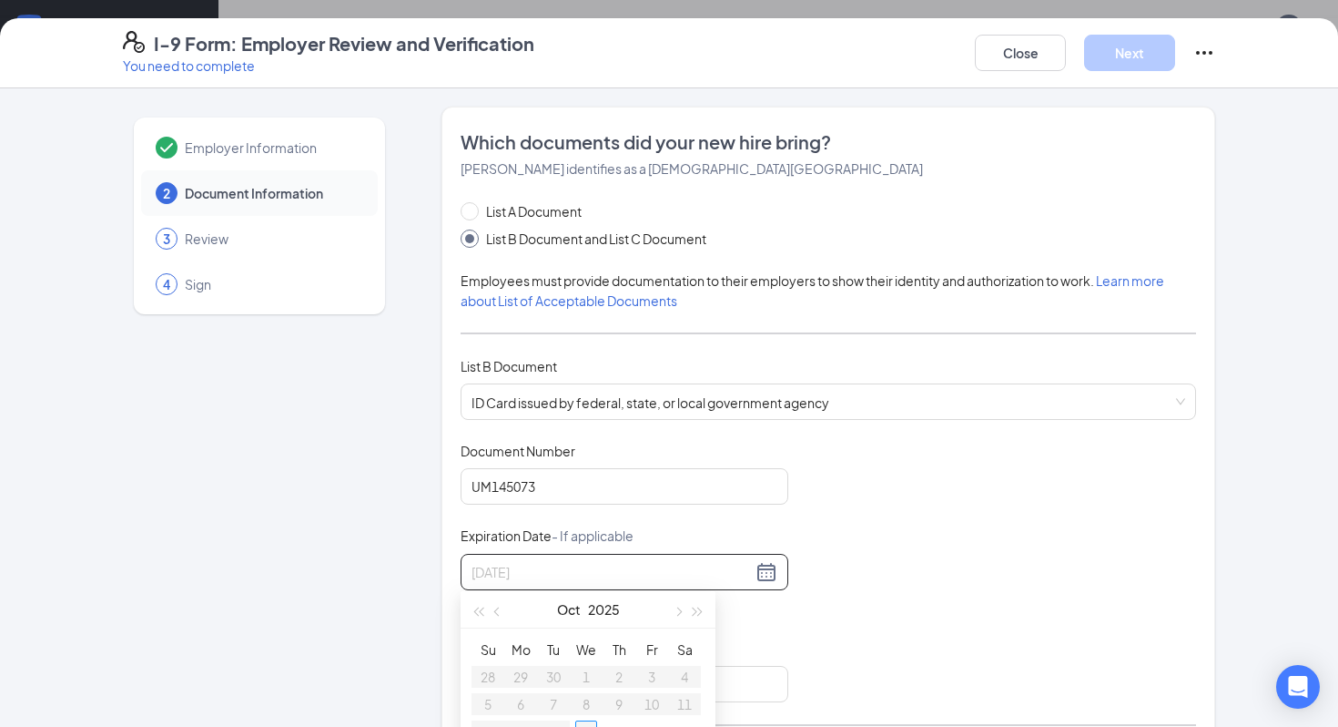
click at [589, 720] on div "15" at bounding box center [586, 731] width 22 height 22
click at [483, 568] on input "10/15/2025" at bounding box center [612, 572] width 280 height 20
click at [503, 574] on input "10/15/2025" at bounding box center [612, 572] width 280 height 20
click at [486, 565] on input "10/12/2025" at bounding box center [612, 572] width 280 height 20
click at [557, 572] on input "02/12/2025" at bounding box center [612, 572] width 280 height 20
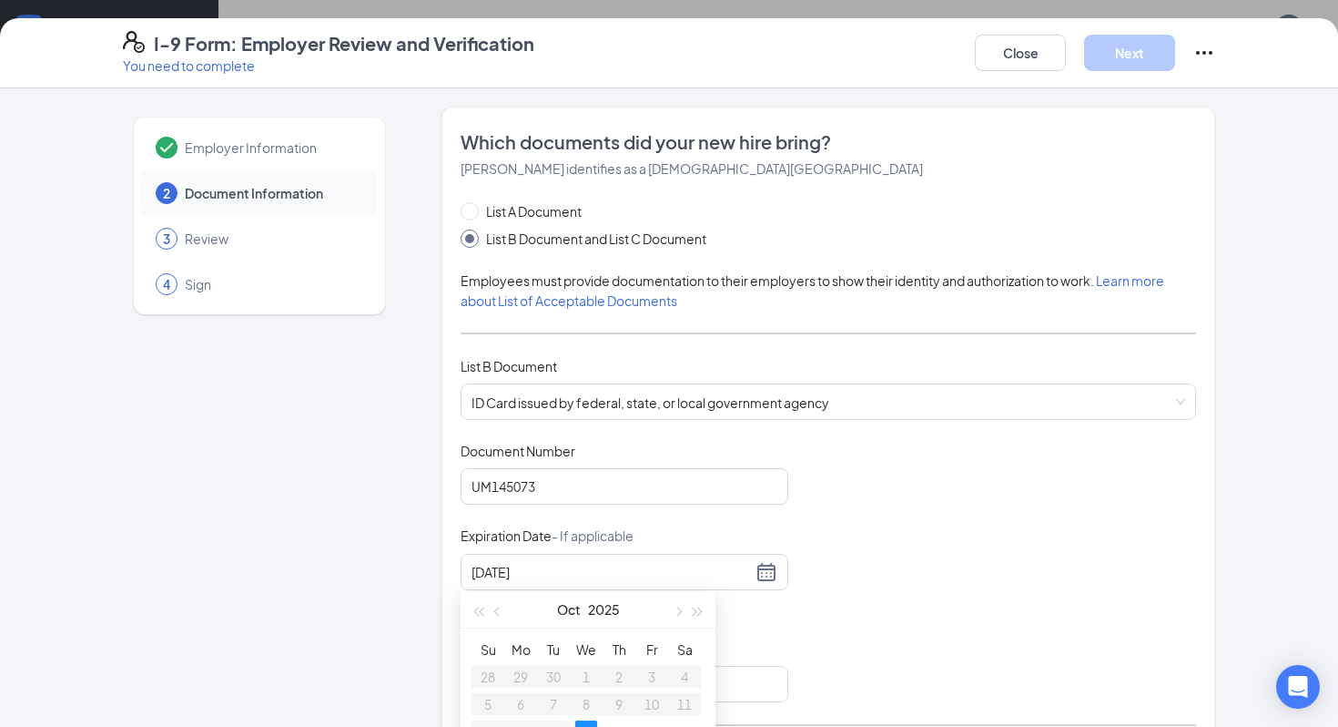
click at [916, 525] on div "Document Title ID Card issued by federal, state, or local government agency Doc…" at bounding box center [829, 572] width 736 height 260
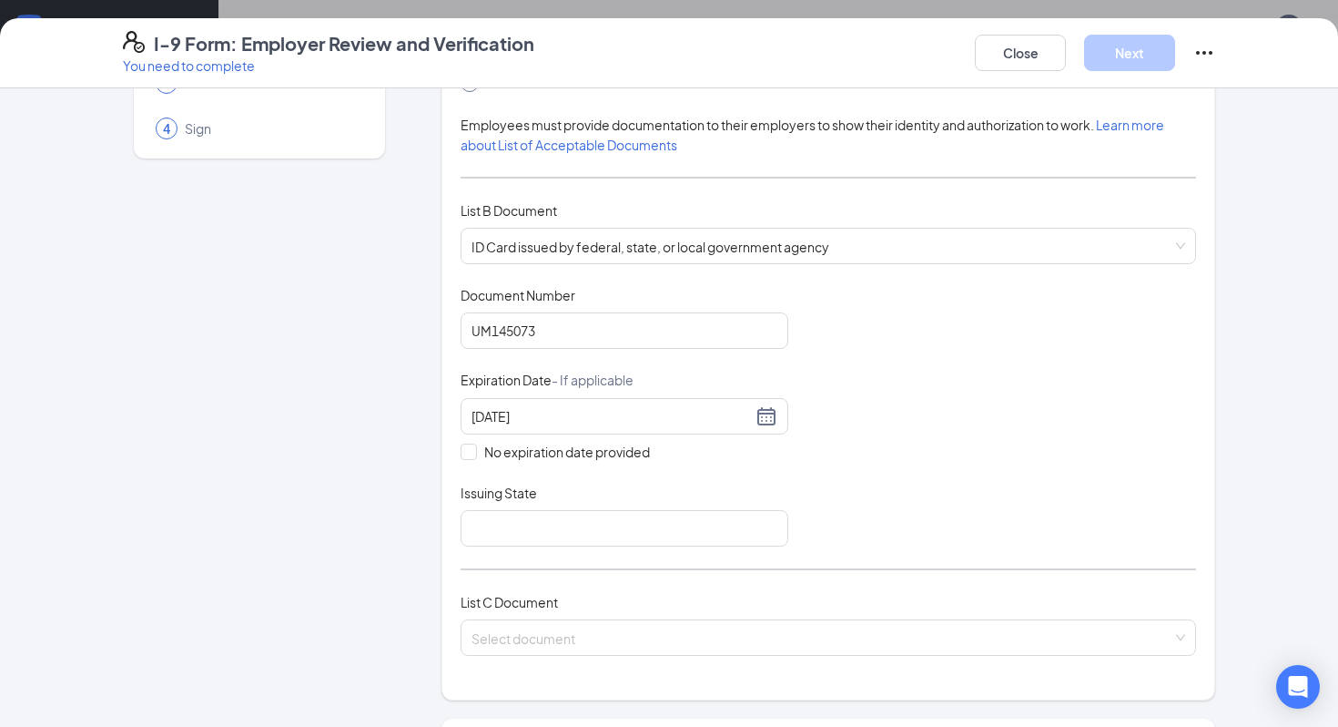
scroll to position [158, 0]
click at [641, 484] on div "Issuing State" at bounding box center [625, 495] width 328 height 26
click at [500, 413] on input "10/15/2025" at bounding box center [612, 414] width 280 height 20
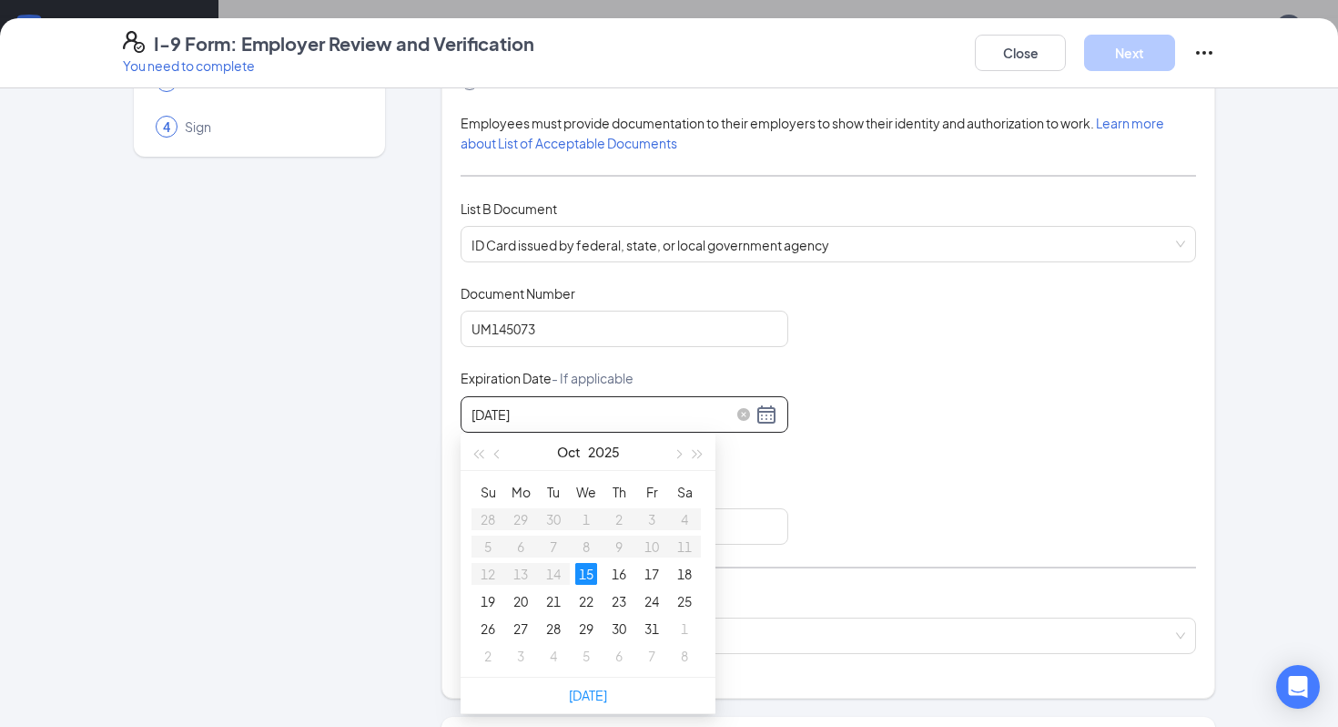
click at [589, 412] on input "10/15/2025" at bounding box center [612, 414] width 280 height 20
click at [503, 415] on input "10/15/2026" at bounding box center [612, 414] width 280 height 20
click at [481, 411] on input "10/12/2026" at bounding box center [612, 414] width 280 height 20
click at [619, 547] on div "12" at bounding box center [619, 546] width 22 height 22
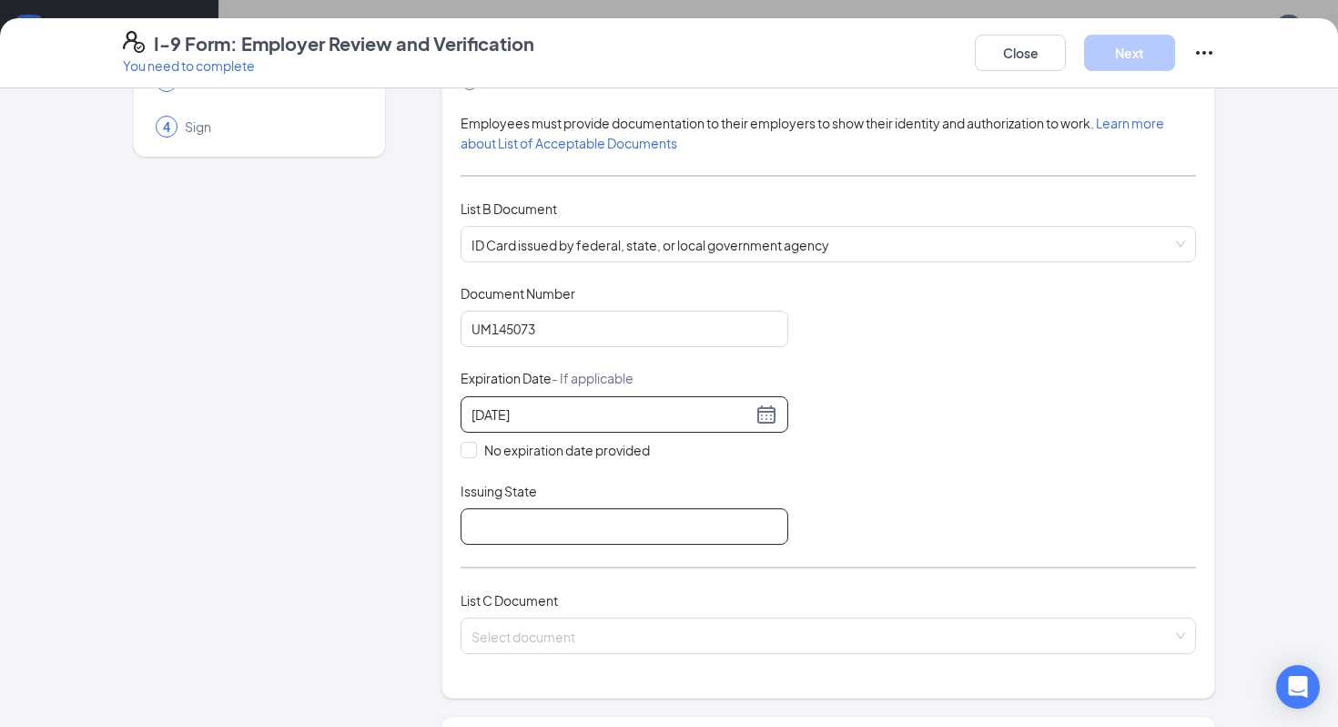
type input "02/12/2026"
click at [705, 536] on input "Issuing State" at bounding box center [625, 526] width 328 height 36
drag, startPoint x: 539, startPoint y: 522, endPoint x: 444, endPoint y: 518, distance: 94.8
click at [445, 518] on div "Which documents did your new hire bring? Juliet Johnson identifies as a citizen…" at bounding box center [829, 323] width 774 height 749
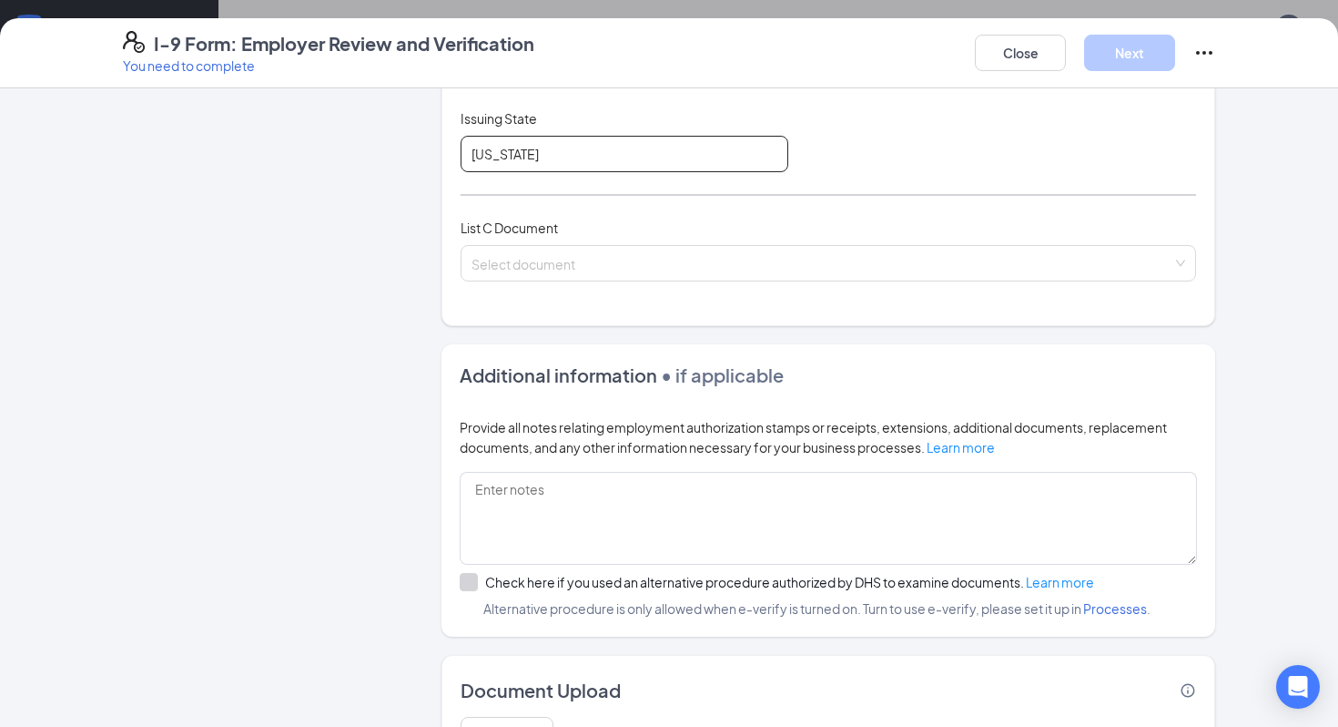
scroll to position [537, 0]
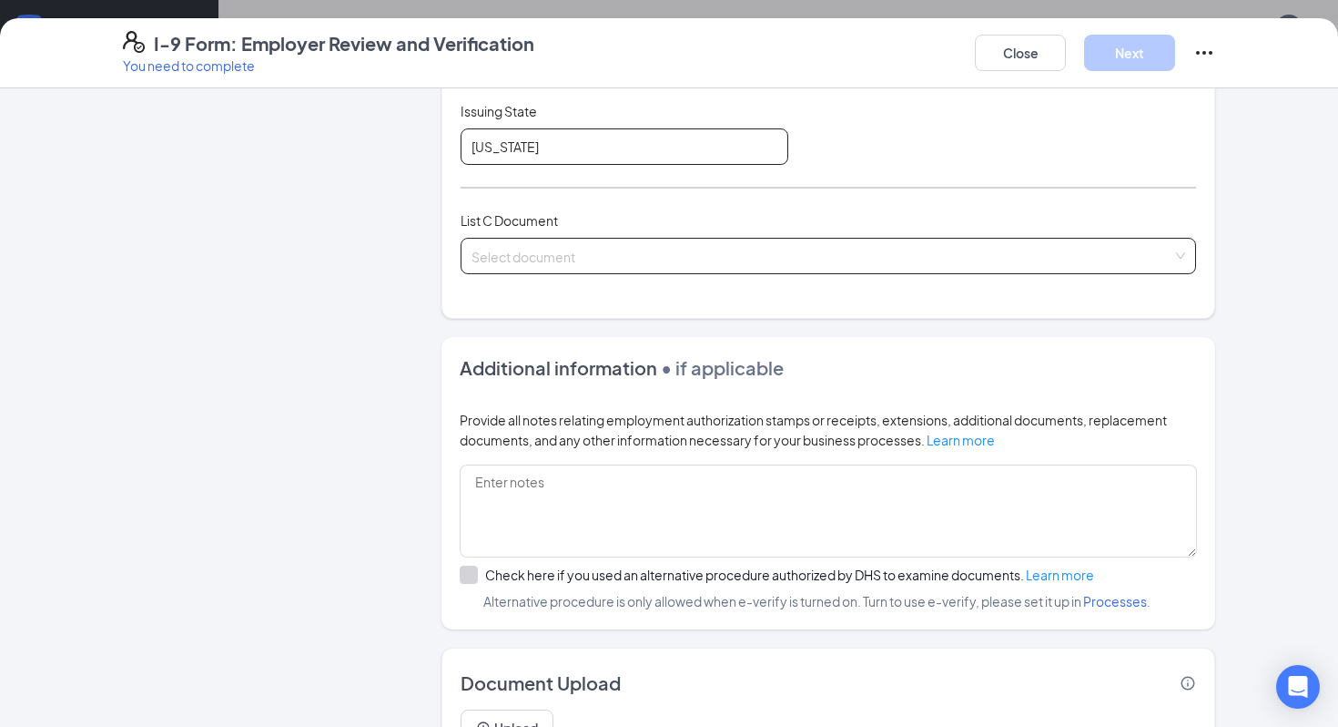
type input "[US_STATE]"
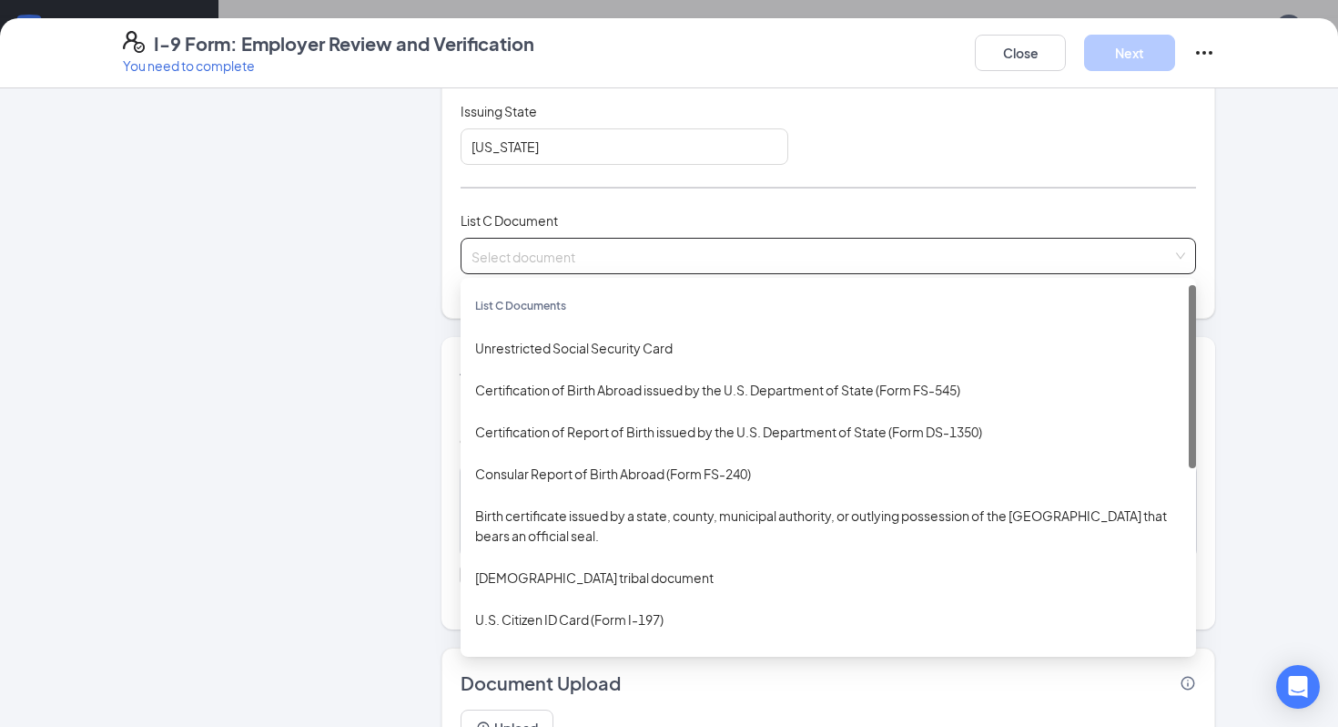
click at [611, 250] on input "search" at bounding box center [822, 252] width 701 height 27
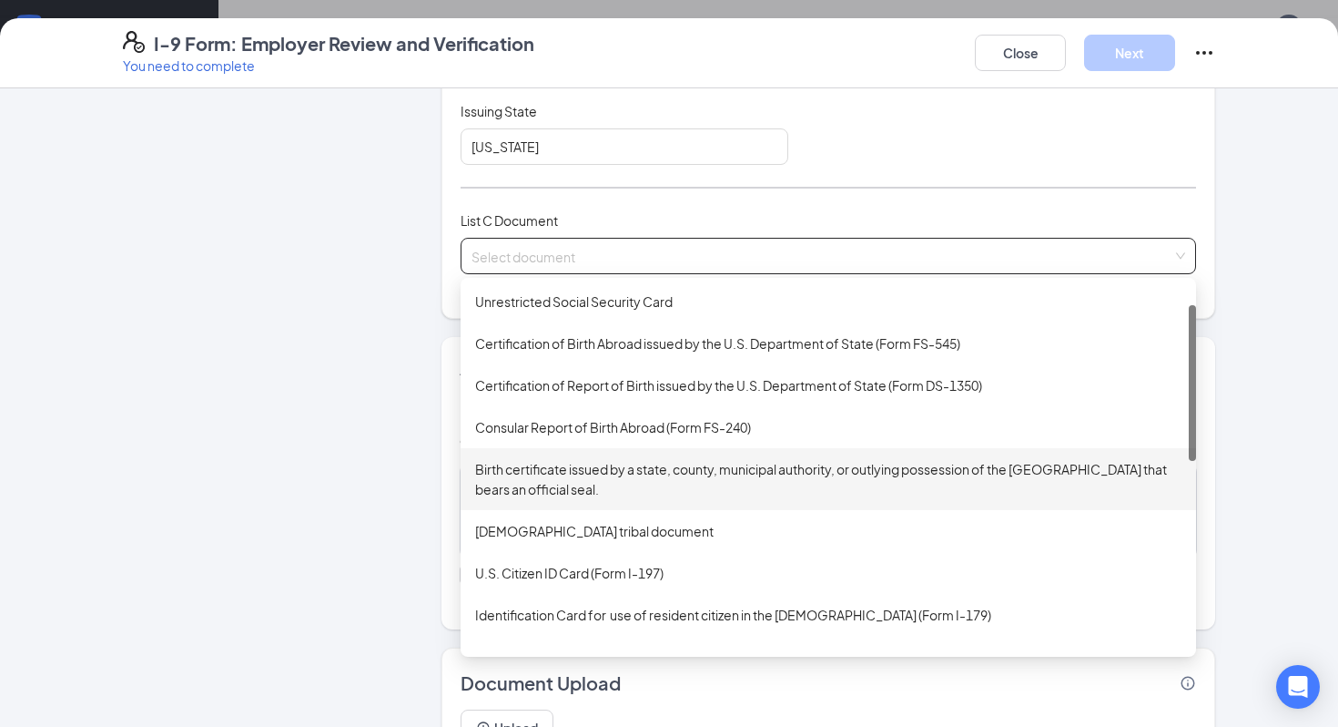
scroll to position [0, 0]
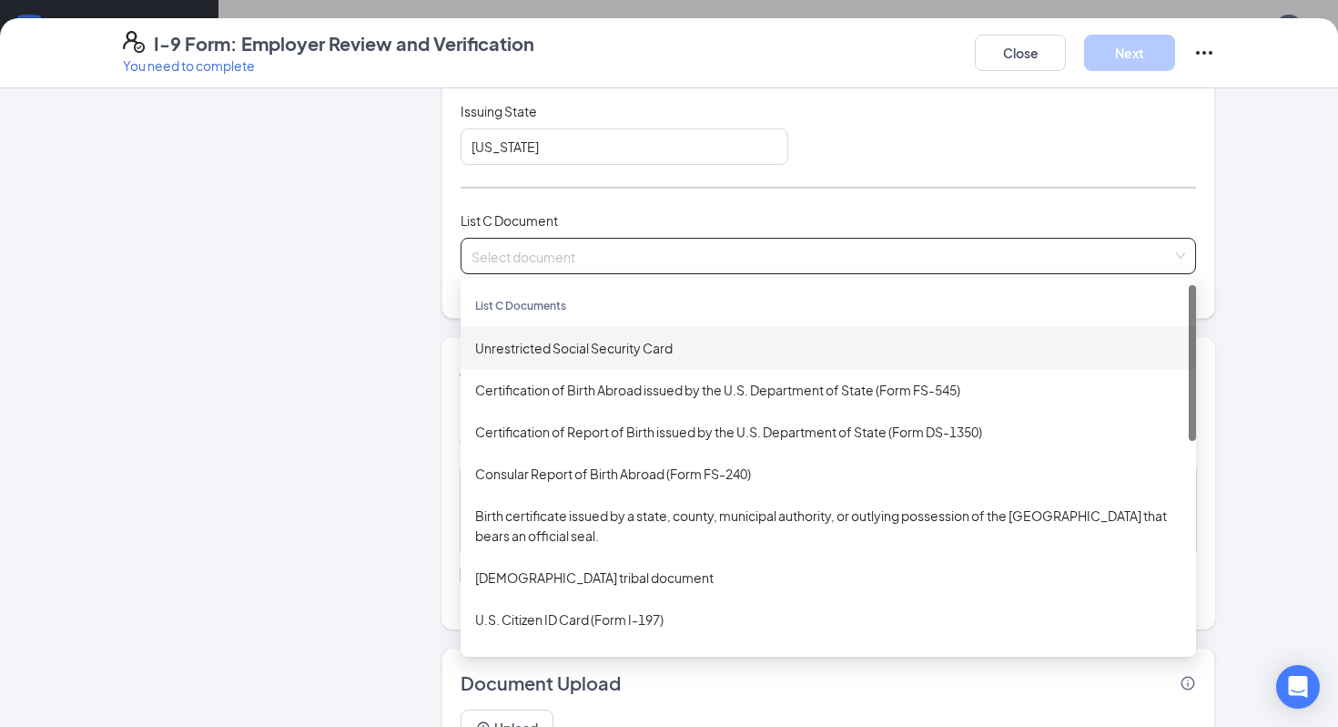
click at [593, 341] on div "Unrestricted Social Security Card" at bounding box center [828, 348] width 706 height 20
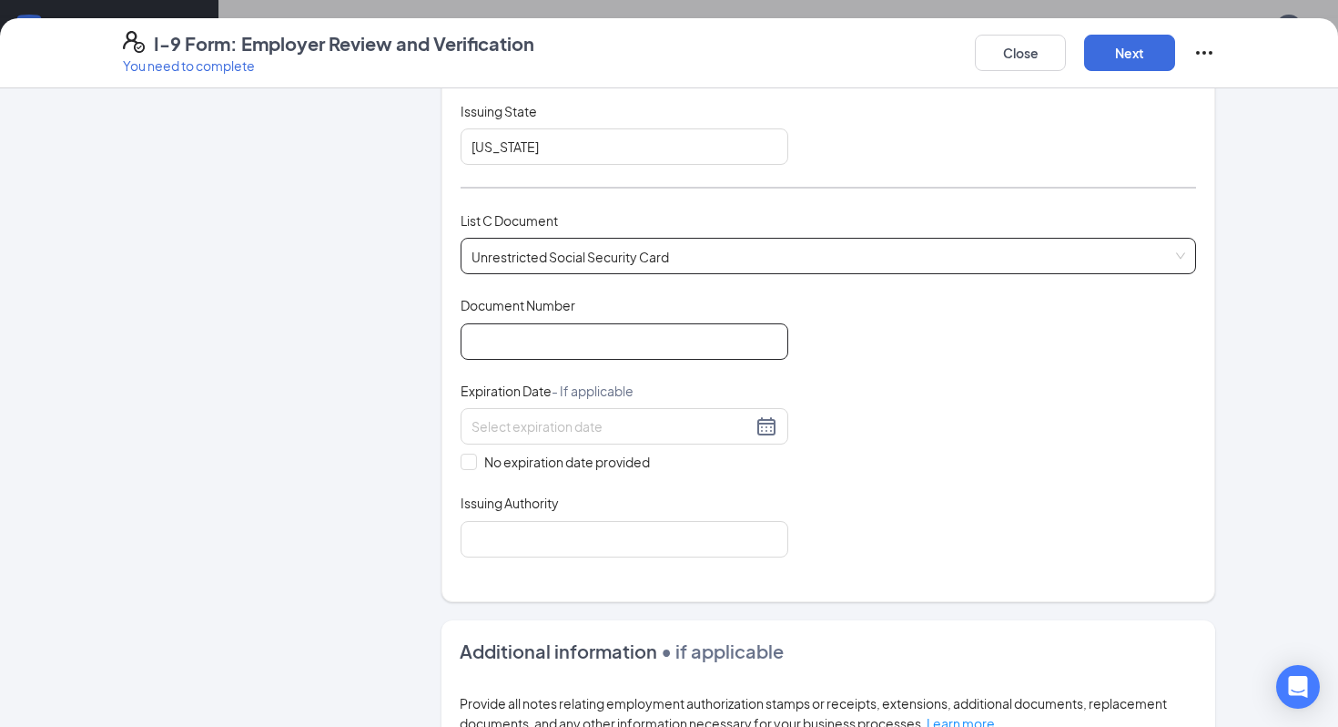
click at [582, 342] on input "Document Number" at bounding box center [625, 341] width 328 height 36
type input "294021384"
click at [468, 453] on input "No expiration date provided" at bounding box center [467, 459] width 13 height 13
checkbox input "true"
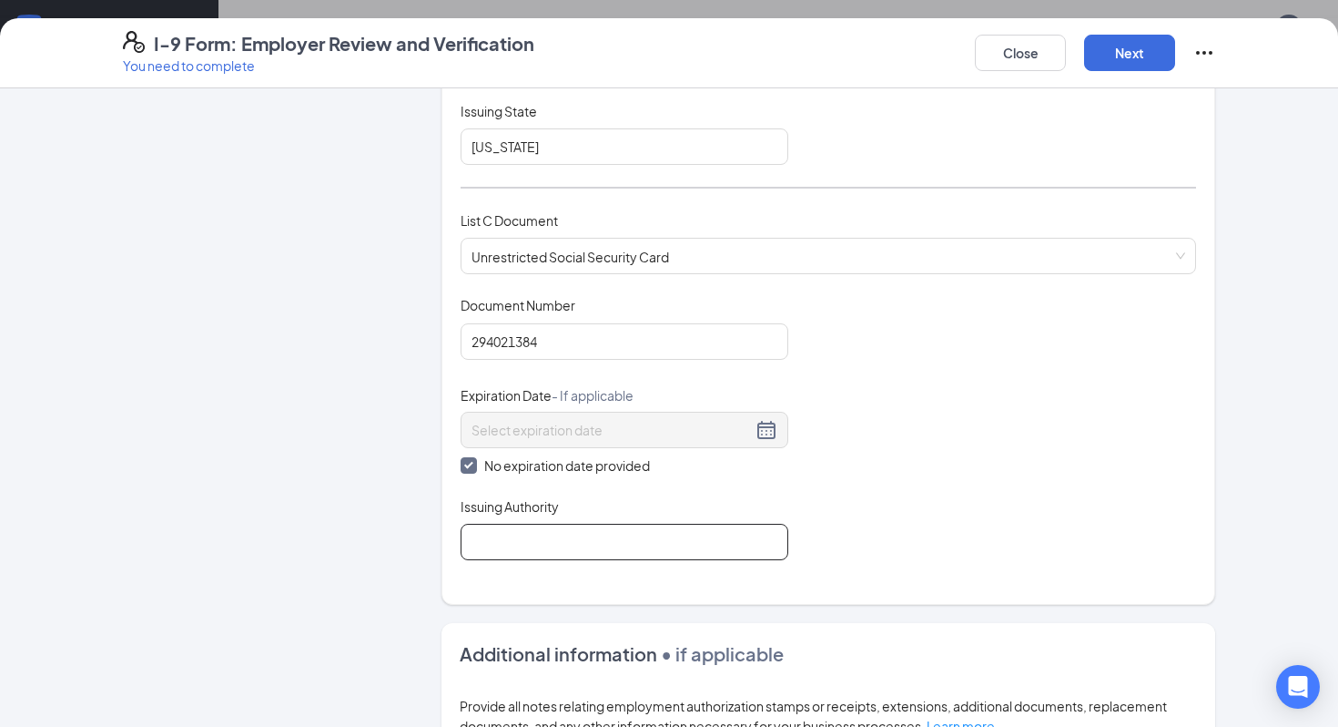
click at [531, 540] on input "Issuing Authority" at bounding box center [625, 541] width 328 height 36
type input "Social Security"
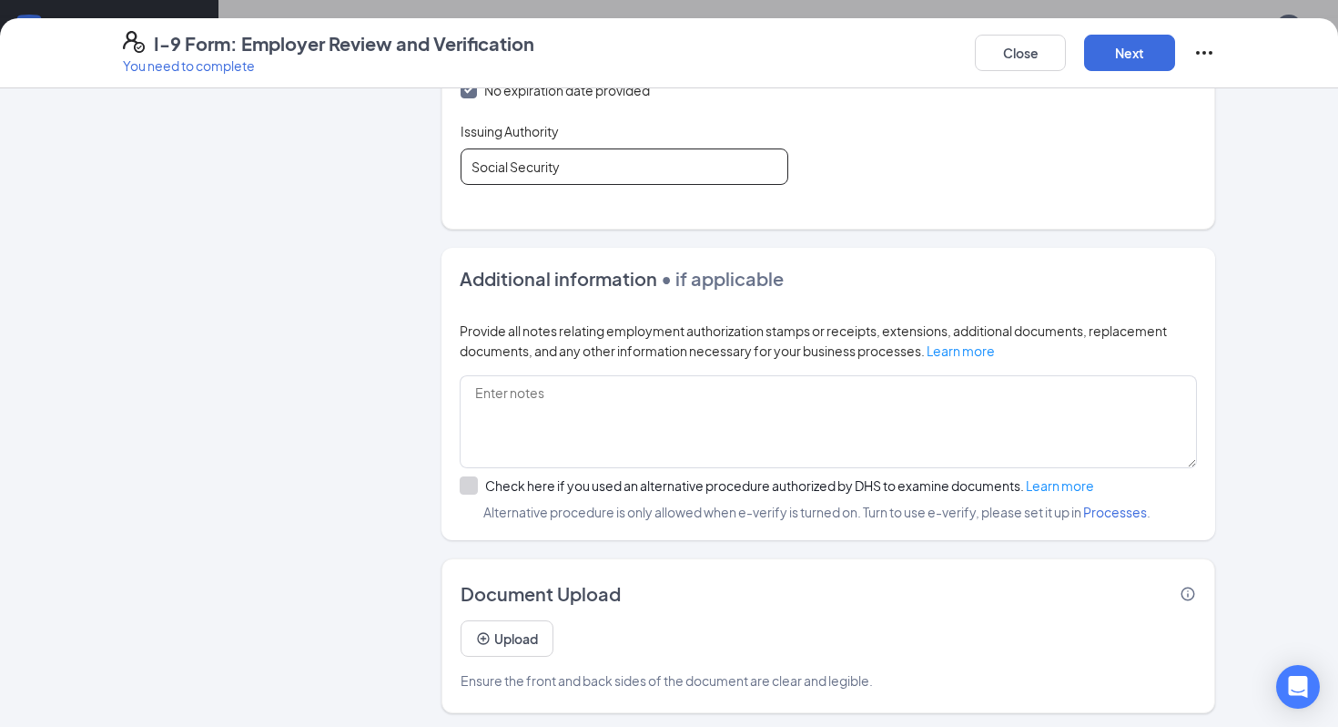
scroll to position [532, 0]
click at [661, 336] on div "Provide all notes relating employment authorization stamps or receipts, extensi…" at bounding box center [828, 340] width 737 height 40
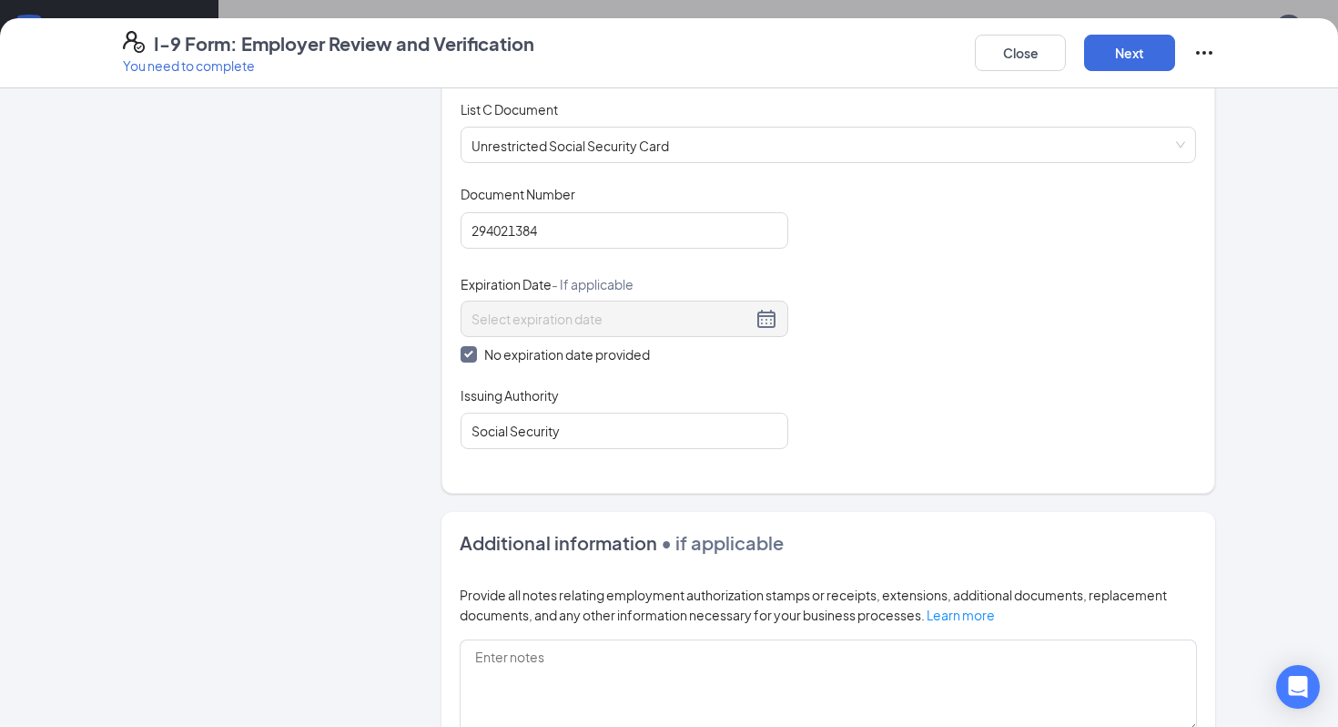
scroll to position [912, 0]
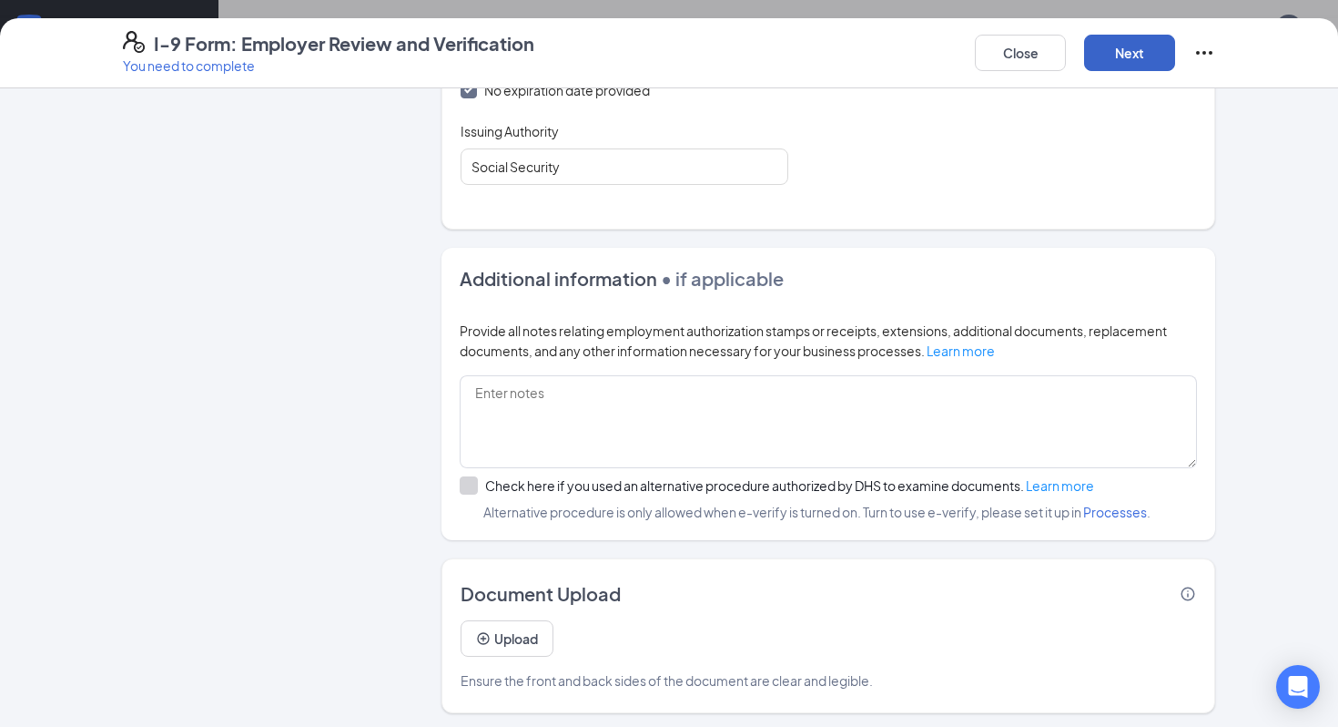
click at [1161, 56] on button "Next" at bounding box center [1129, 53] width 91 height 36
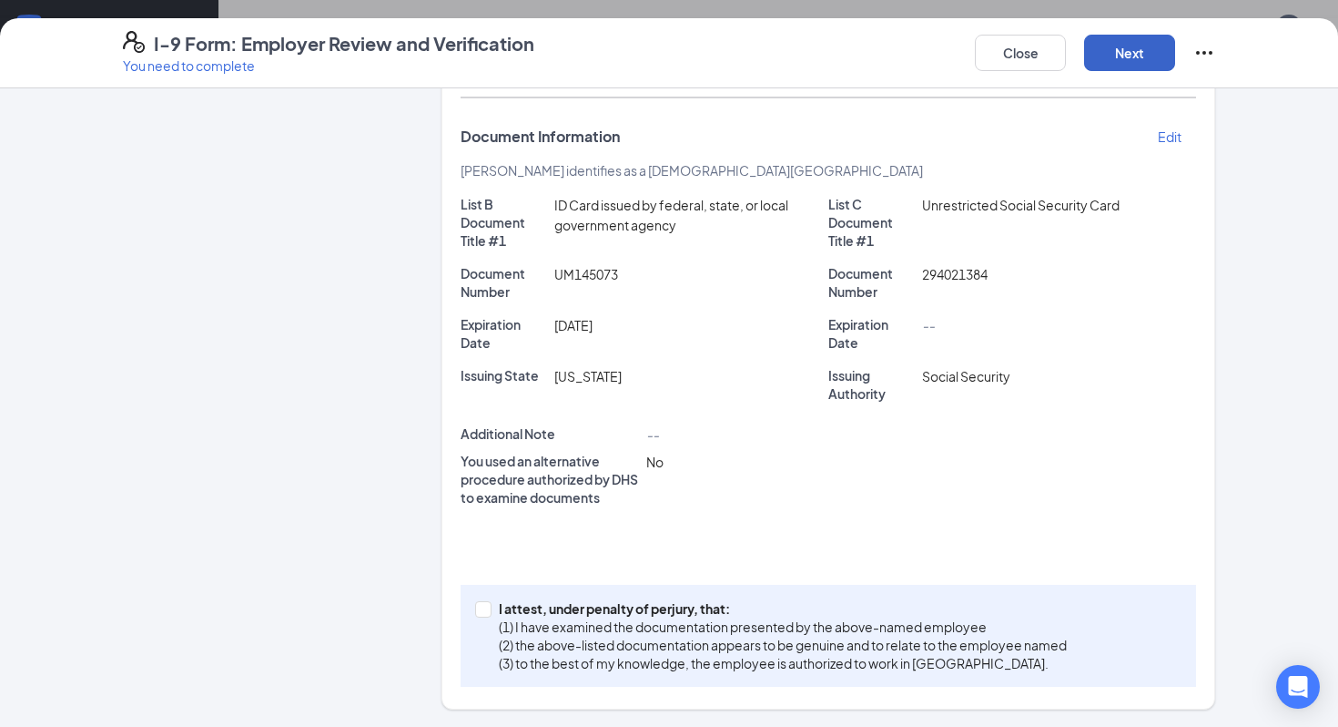
scroll to position [846, 0]
click at [484, 611] on input "I attest, under penalty of perjury, that: (1) I have examined the documentation…" at bounding box center [481, 607] width 13 height 13
checkbox input "true"
click at [1147, 57] on button "Next" at bounding box center [1129, 53] width 91 height 36
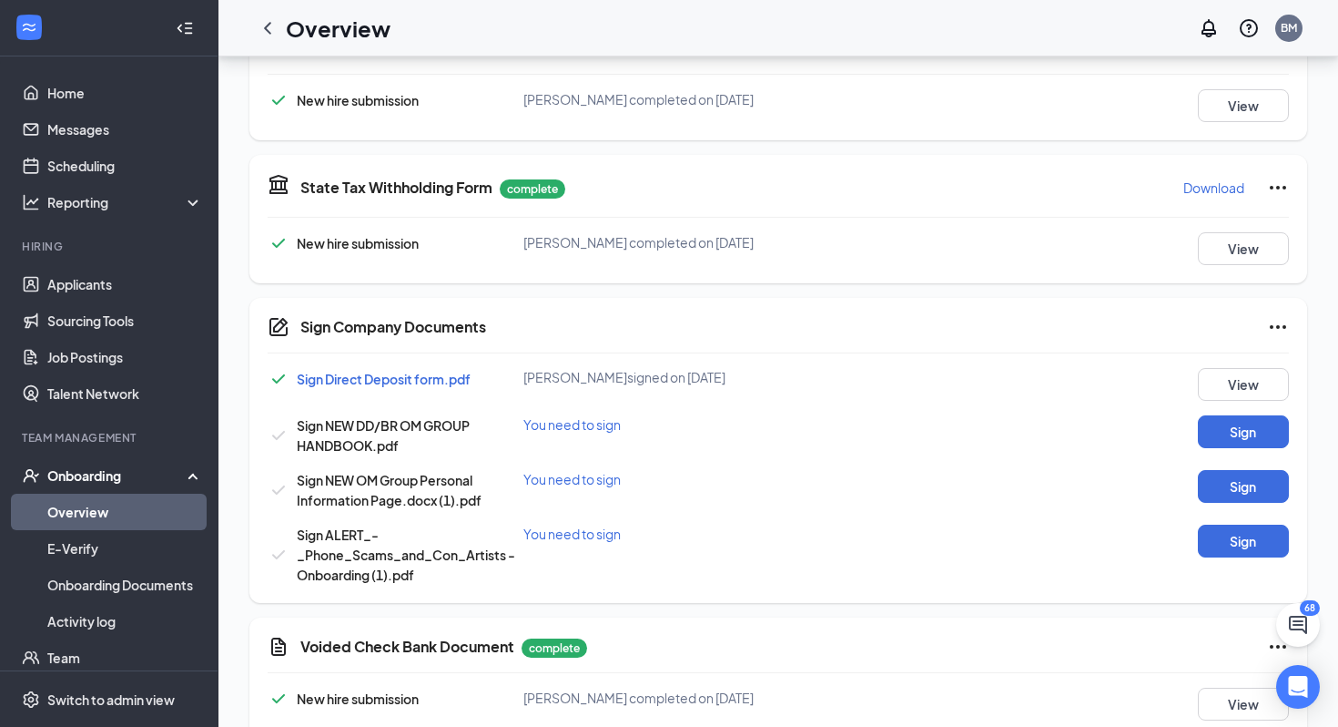
scroll to position [863, 0]
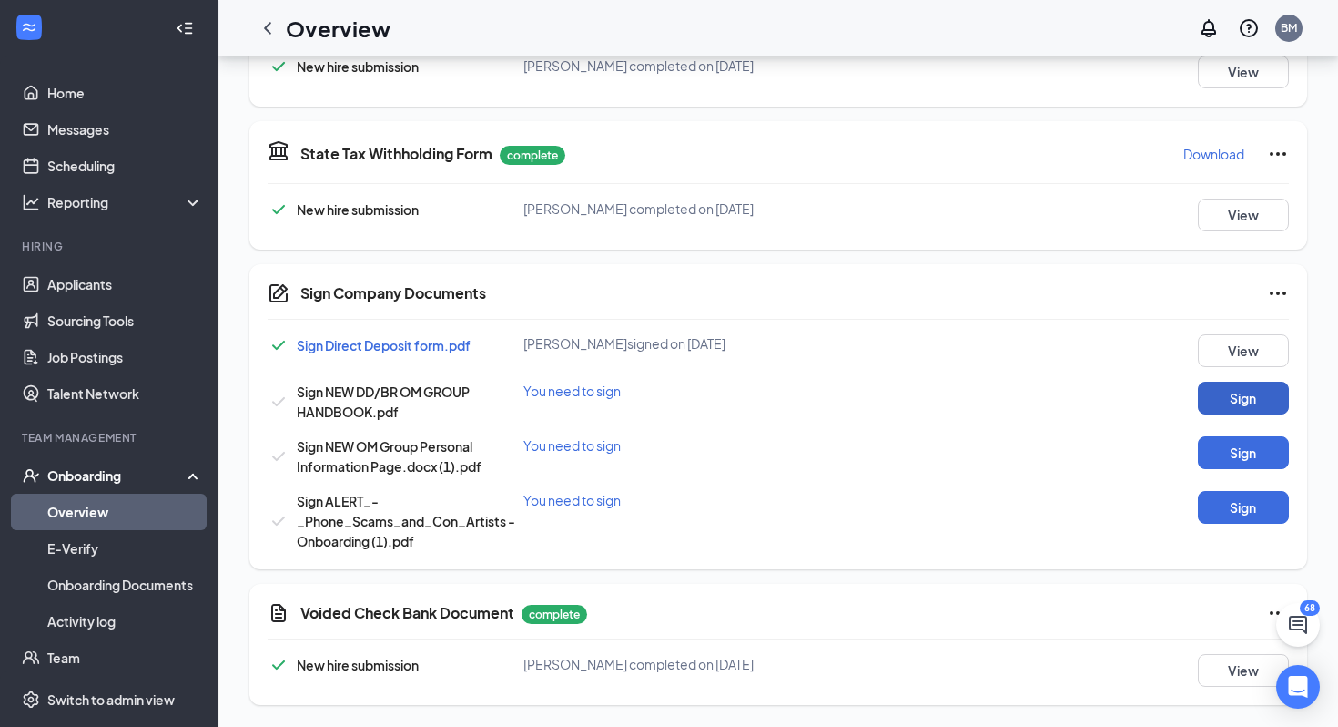
click at [1241, 400] on button "Sign" at bounding box center [1243, 397] width 91 height 33
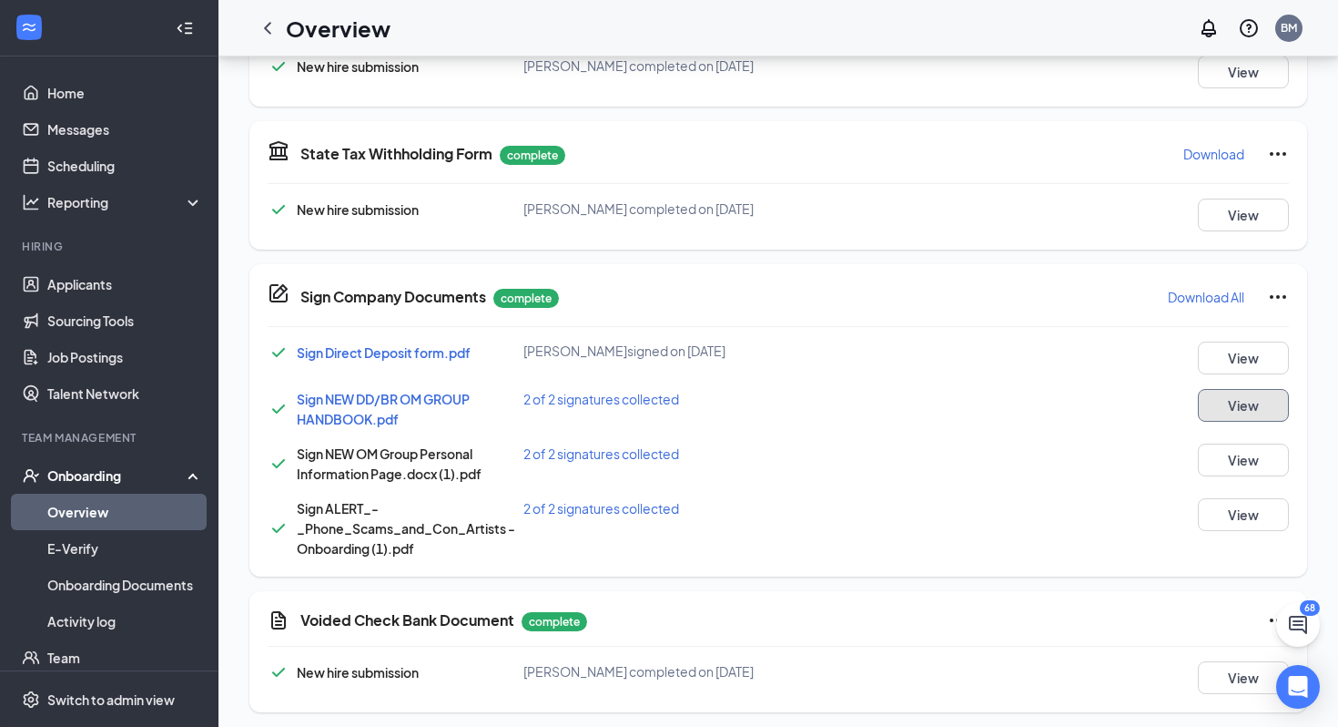
scroll to position [878, 0]
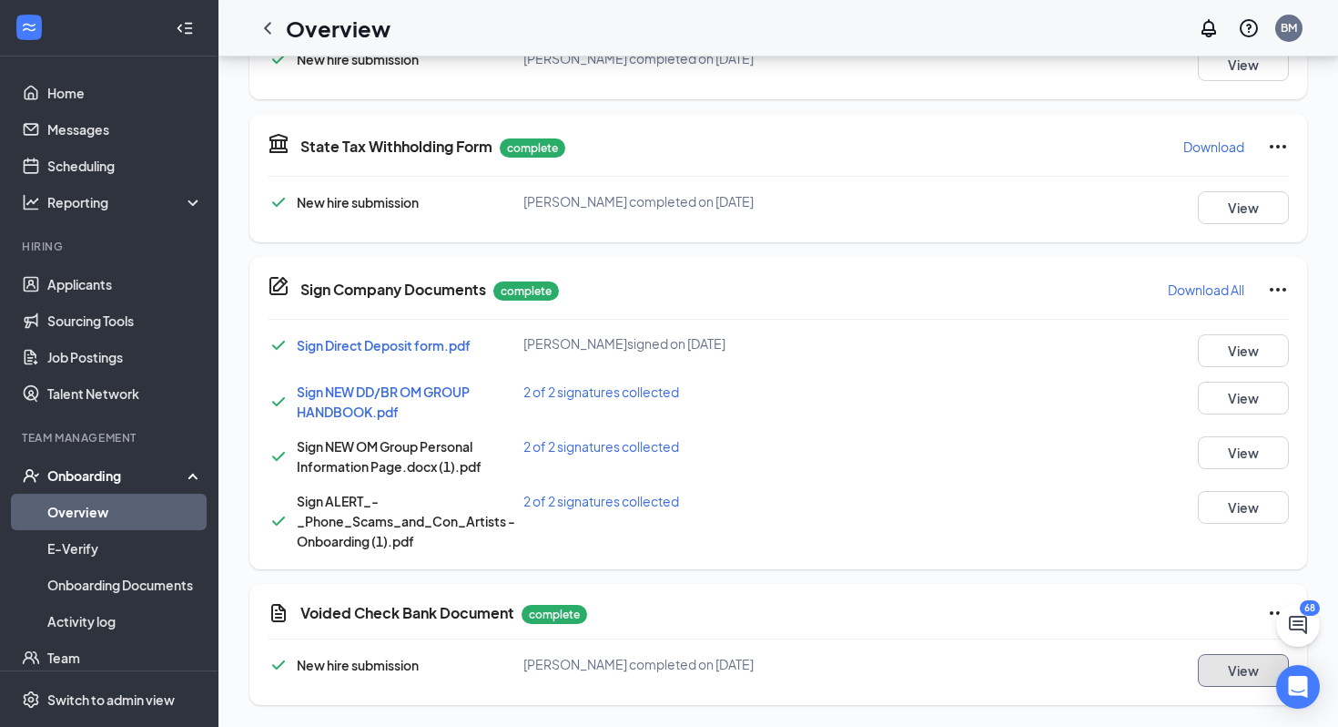
click at [1235, 679] on button "View" at bounding box center [1243, 670] width 91 height 33
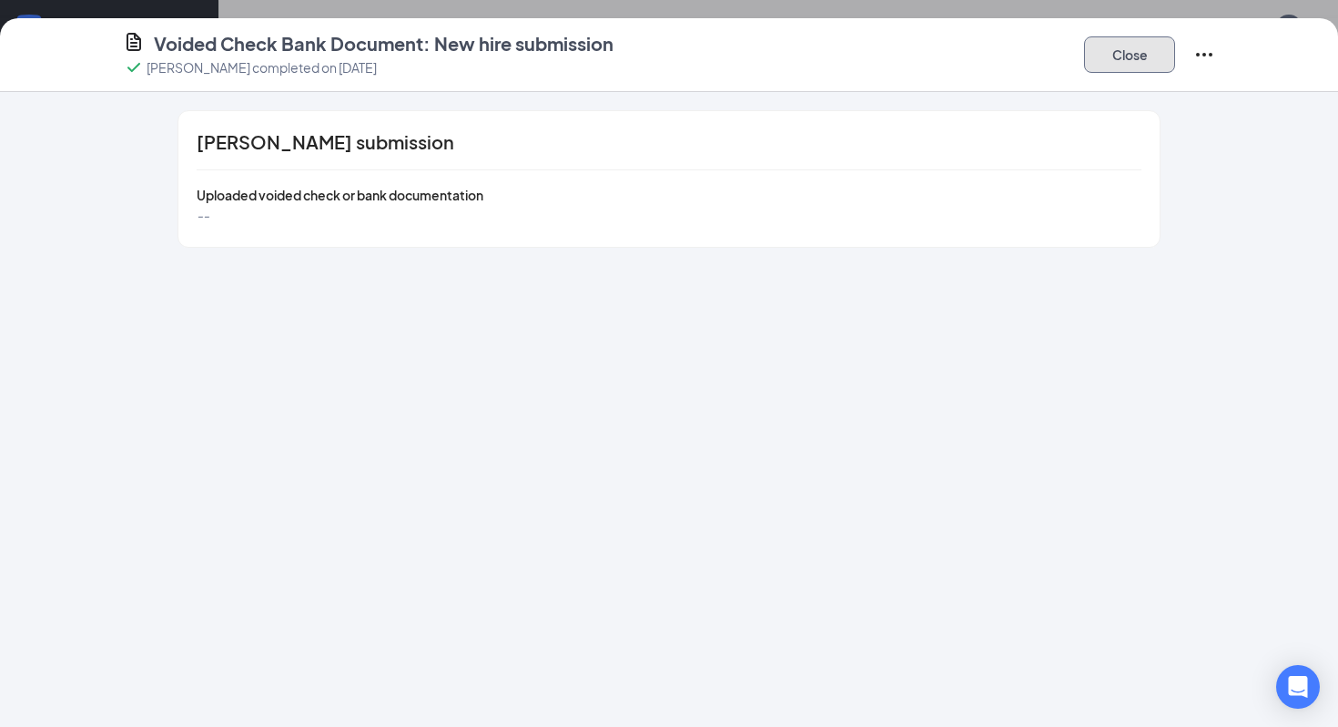
click at [1145, 53] on button "Close" at bounding box center [1129, 54] width 91 height 36
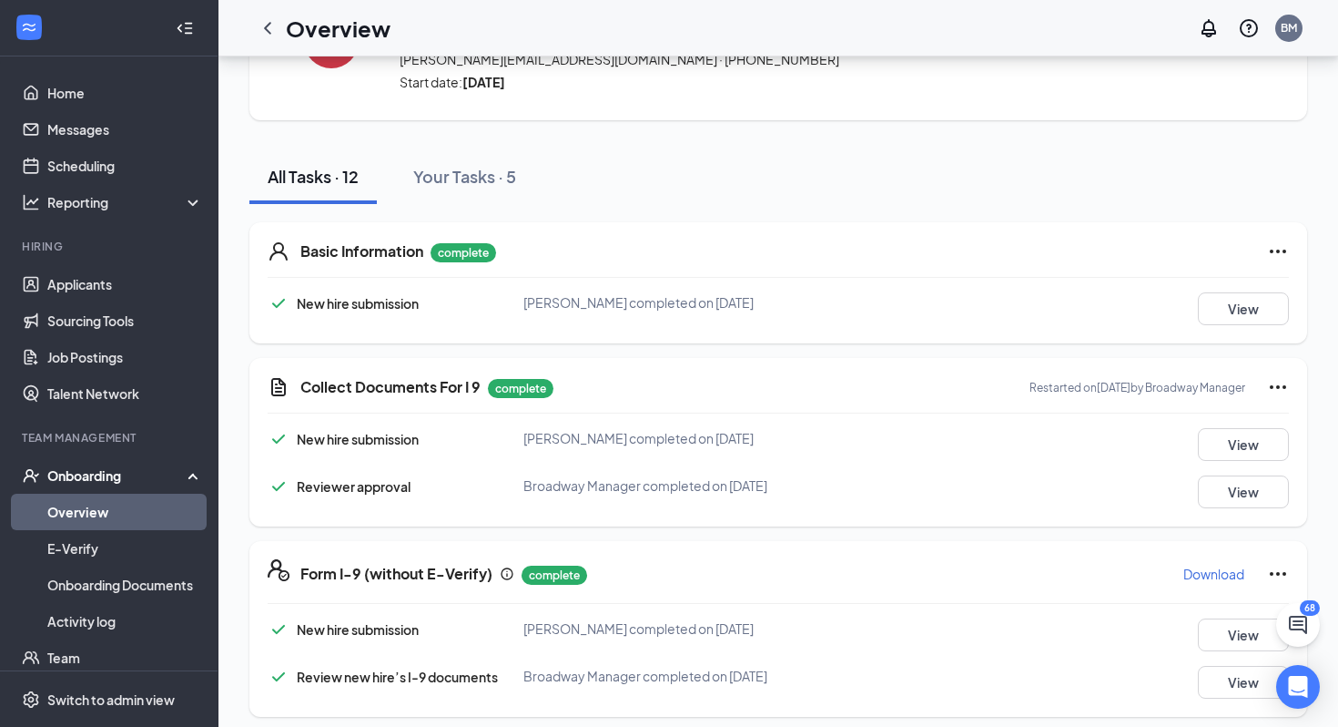
scroll to position [136, 0]
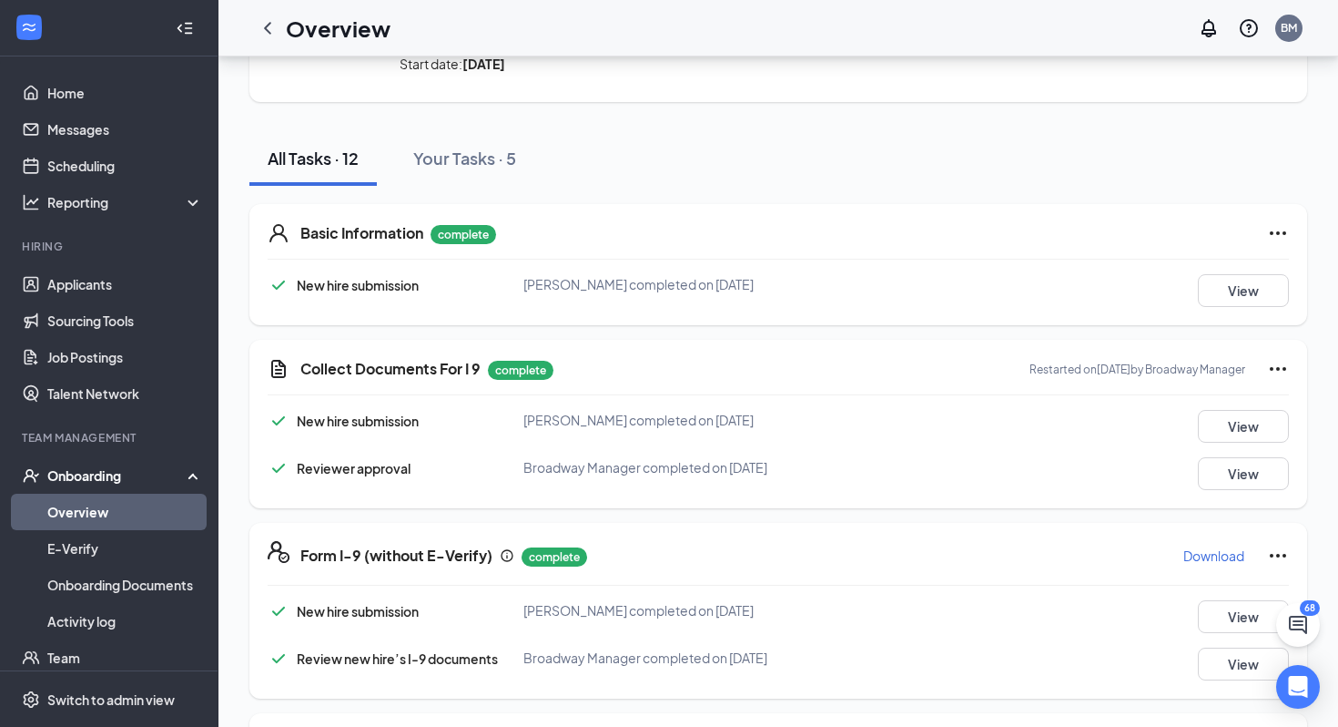
click at [1275, 367] on icon "Ellipses" at bounding box center [1278, 369] width 22 height 22
click at [1048, 353] on div "Collect Documents For I 9 complete Restarted on Oct 15, 2025 by Broadway Manage…" at bounding box center [778, 424] width 1058 height 168
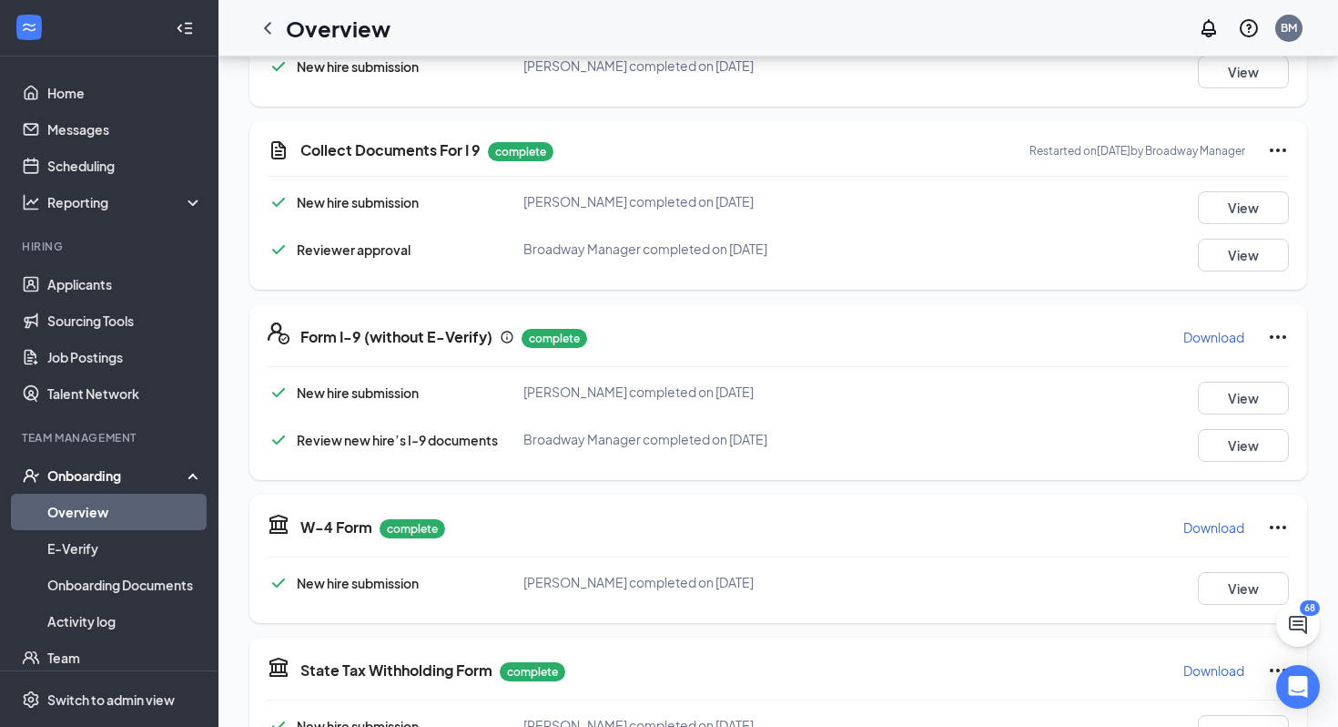
scroll to position [369, 0]
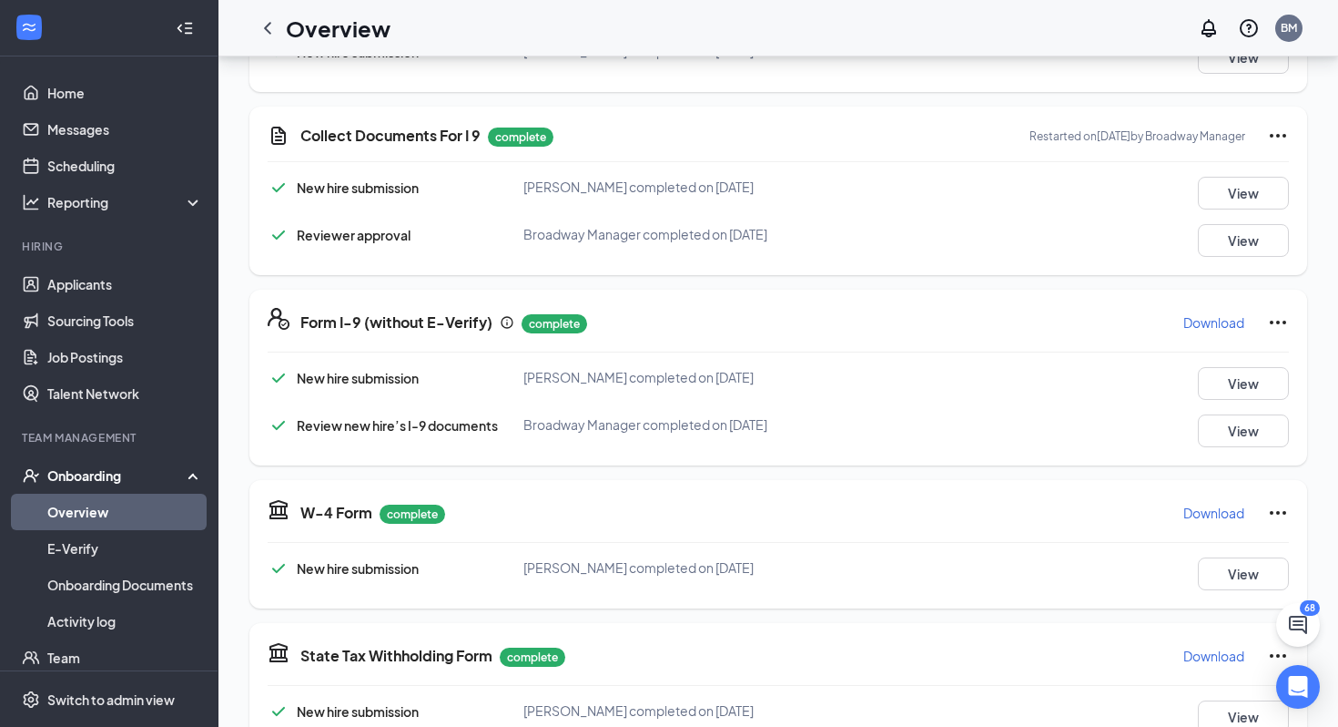
click at [1224, 327] on p "Download" at bounding box center [1214, 322] width 61 height 18
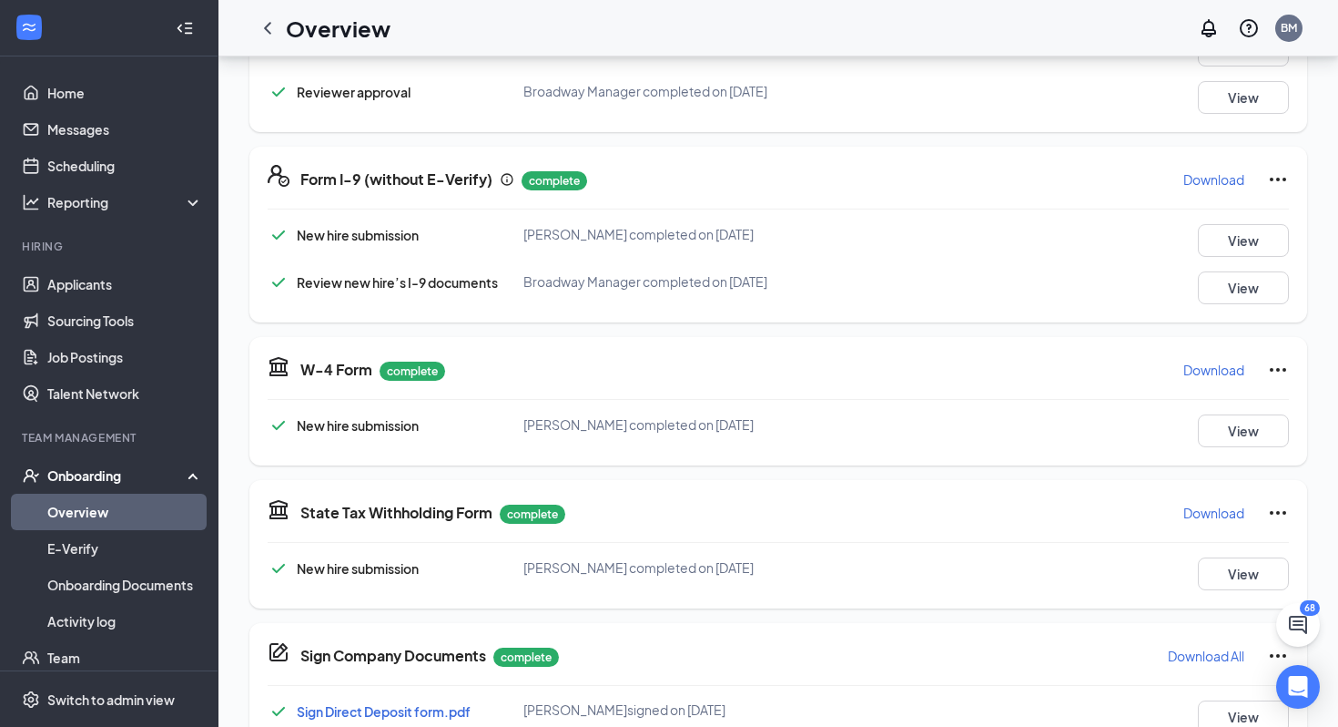
scroll to position [594, 0]
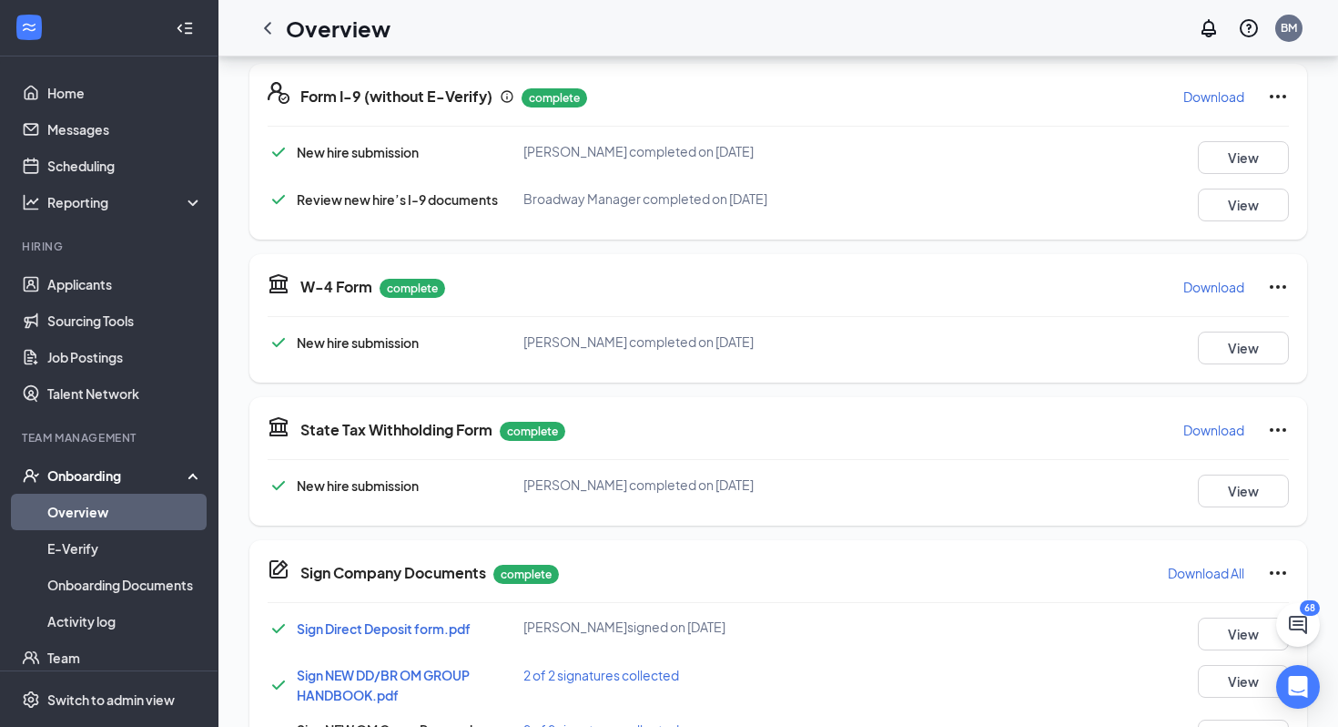
click at [1231, 282] on p "Download" at bounding box center [1214, 287] width 61 height 18
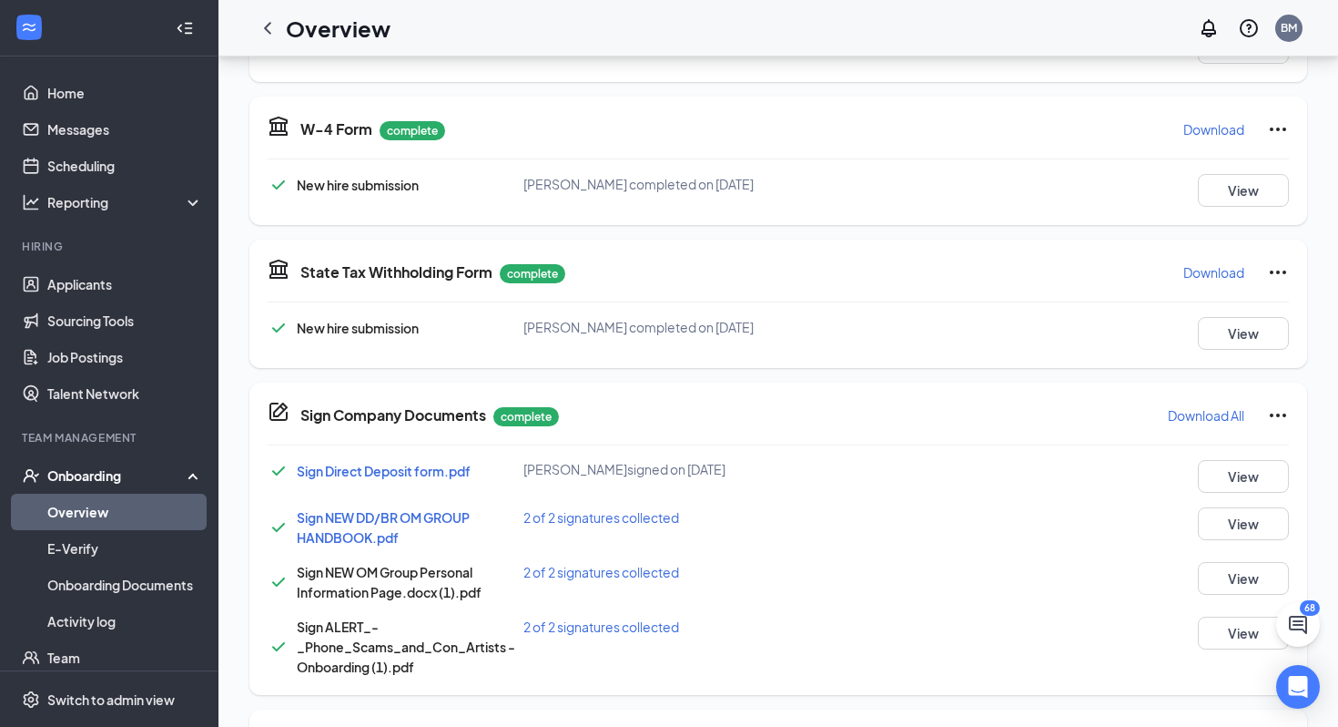
scroll to position [762, 0]
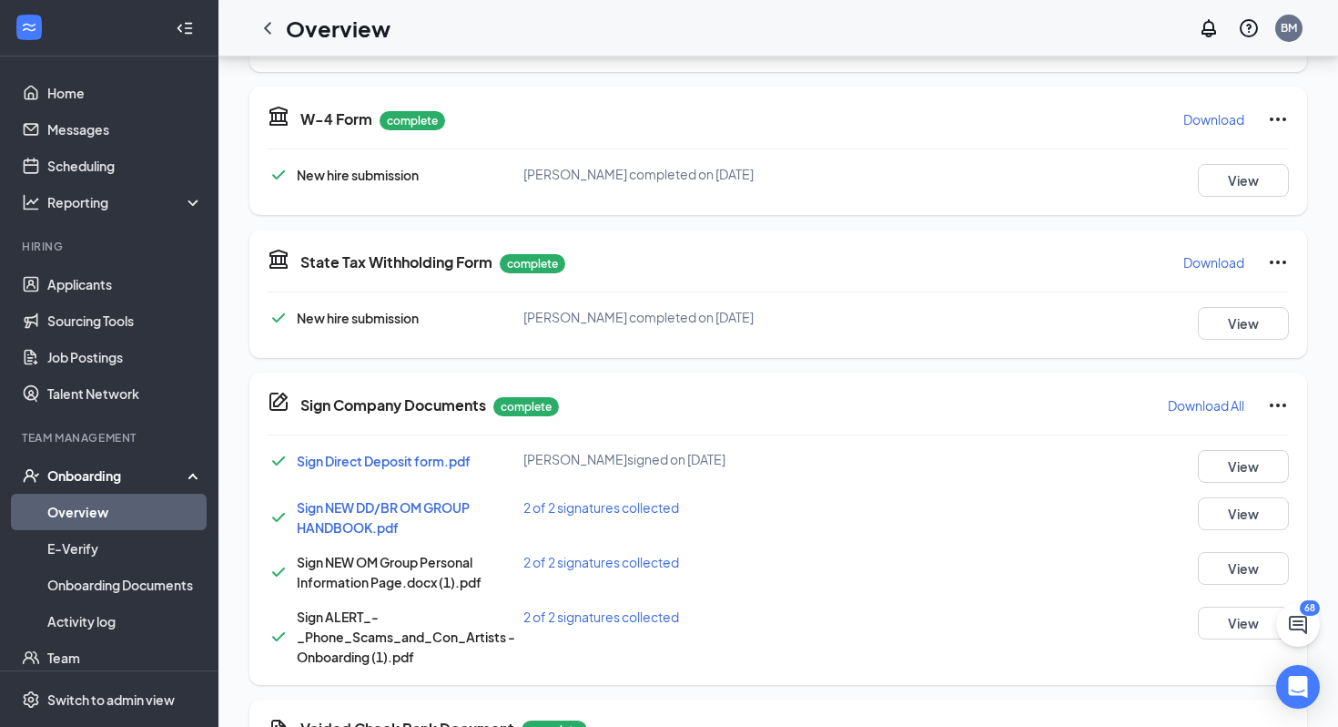
click at [1212, 265] on p "Download" at bounding box center [1214, 262] width 61 height 18
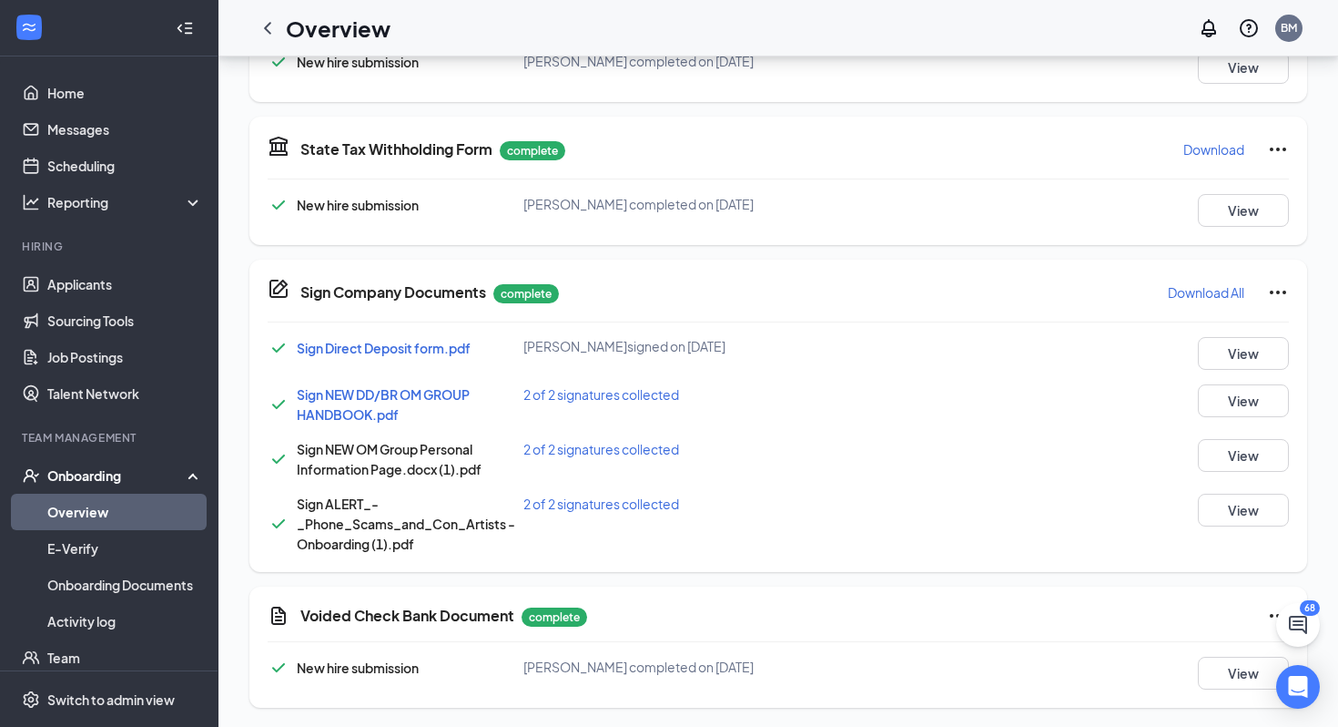
scroll to position [878, 0]
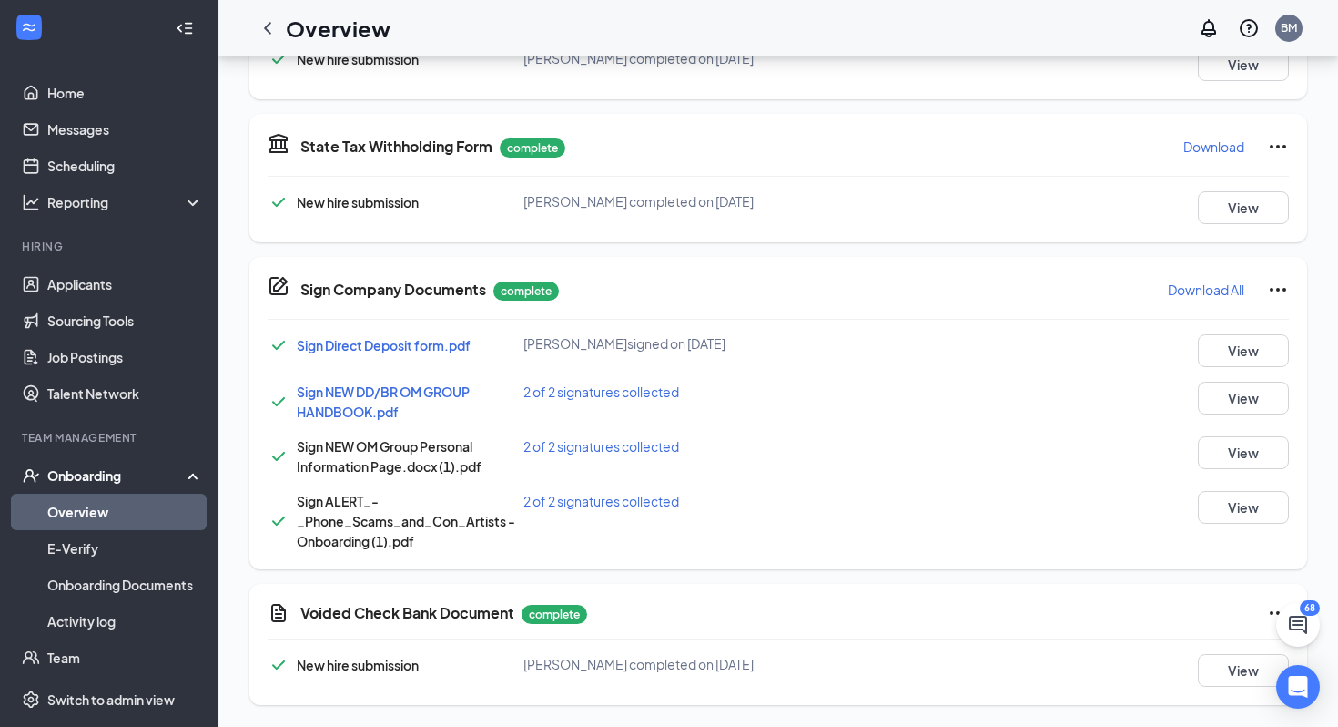
click at [1231, 291] on p "Download All" at bounding box center [1206, 289] width 76 height 18
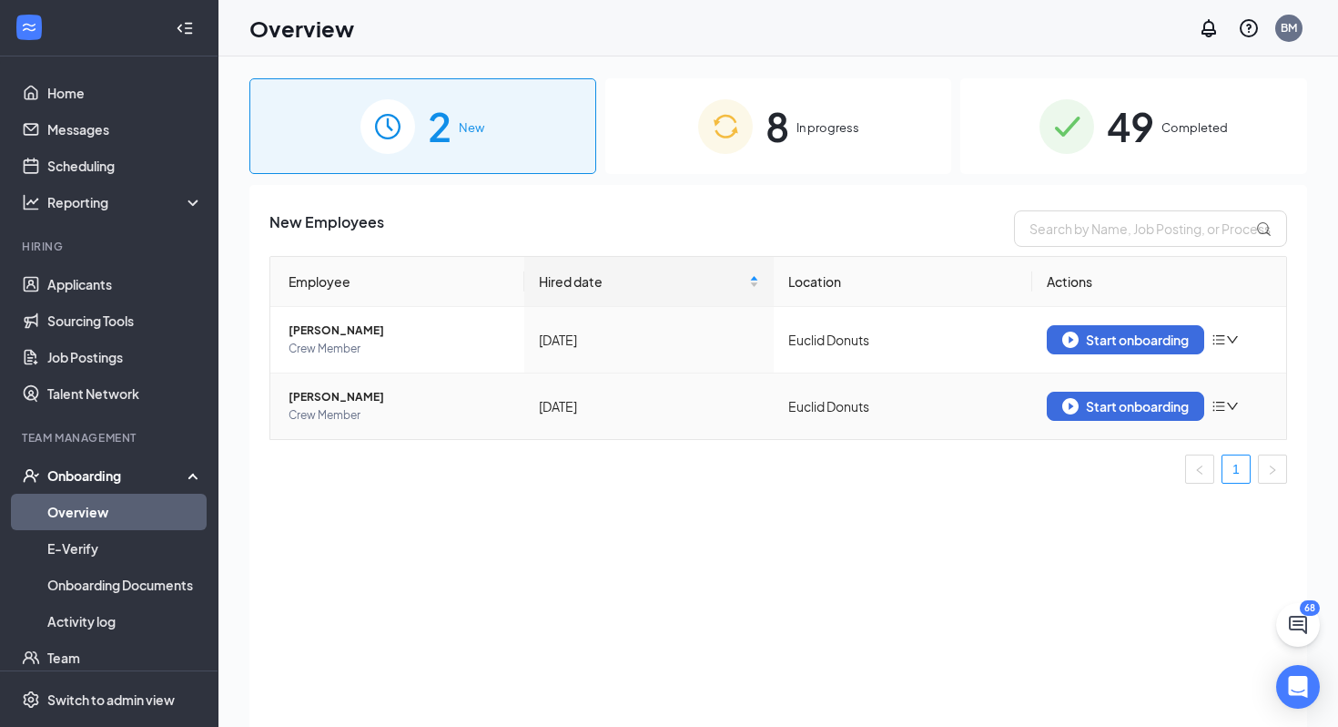
click at [320, 399] on span "[PERSON_NAME]" at bounding box center [399, 397] width 221 height 18
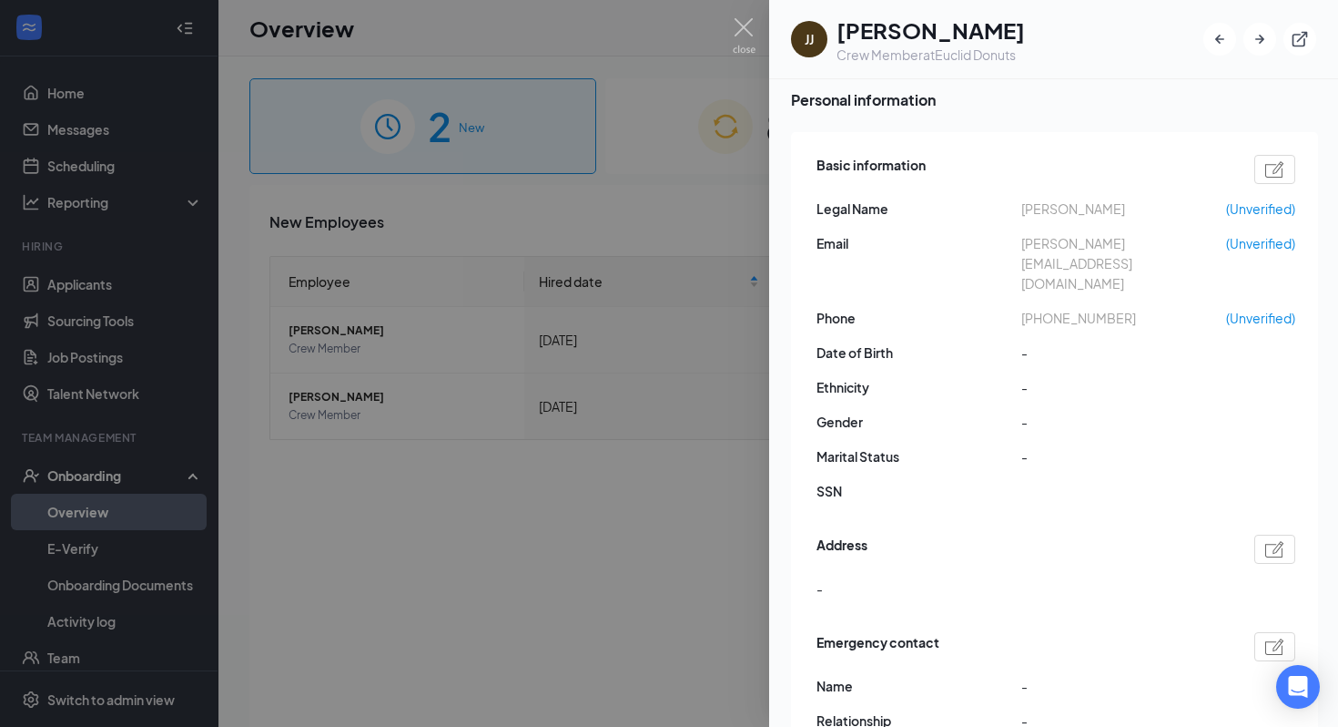
scroll to position [61, 0]
click at [1271, 172] on img at bounding box center [1274, 168] width 19 height 16
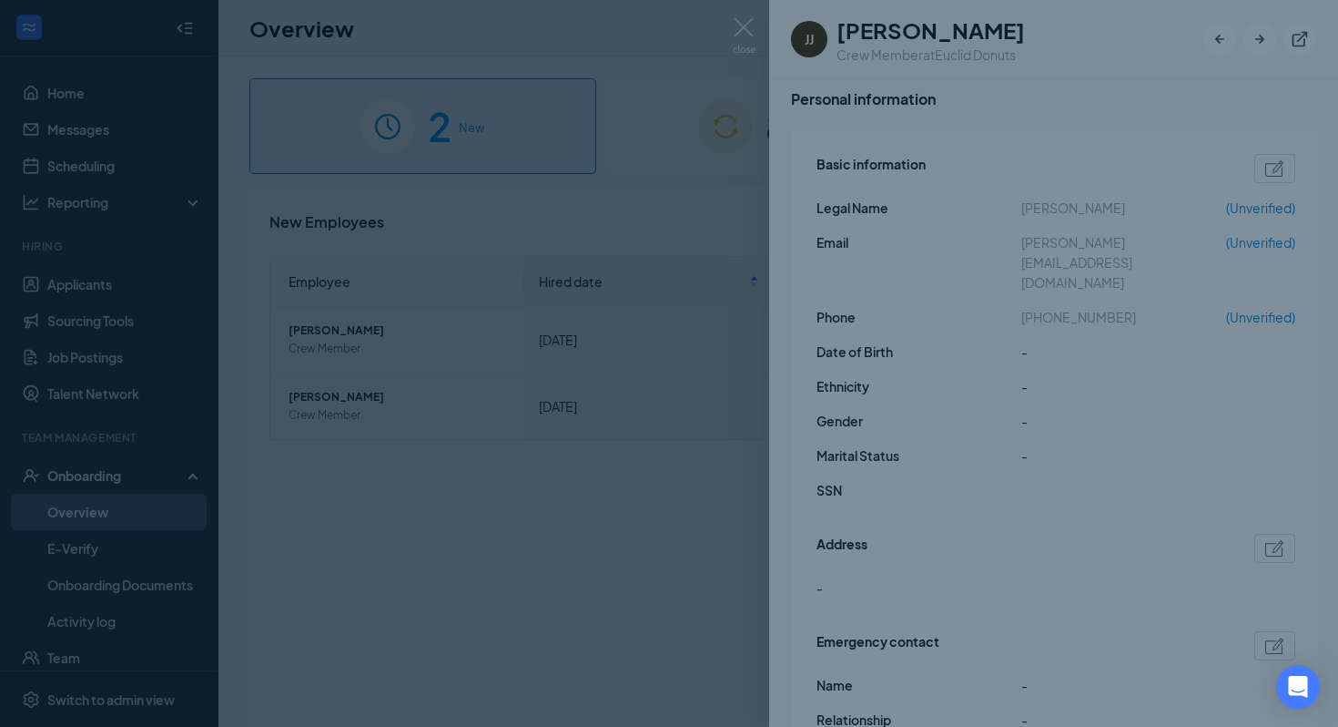
type input "[PHONE_NUMBER]"
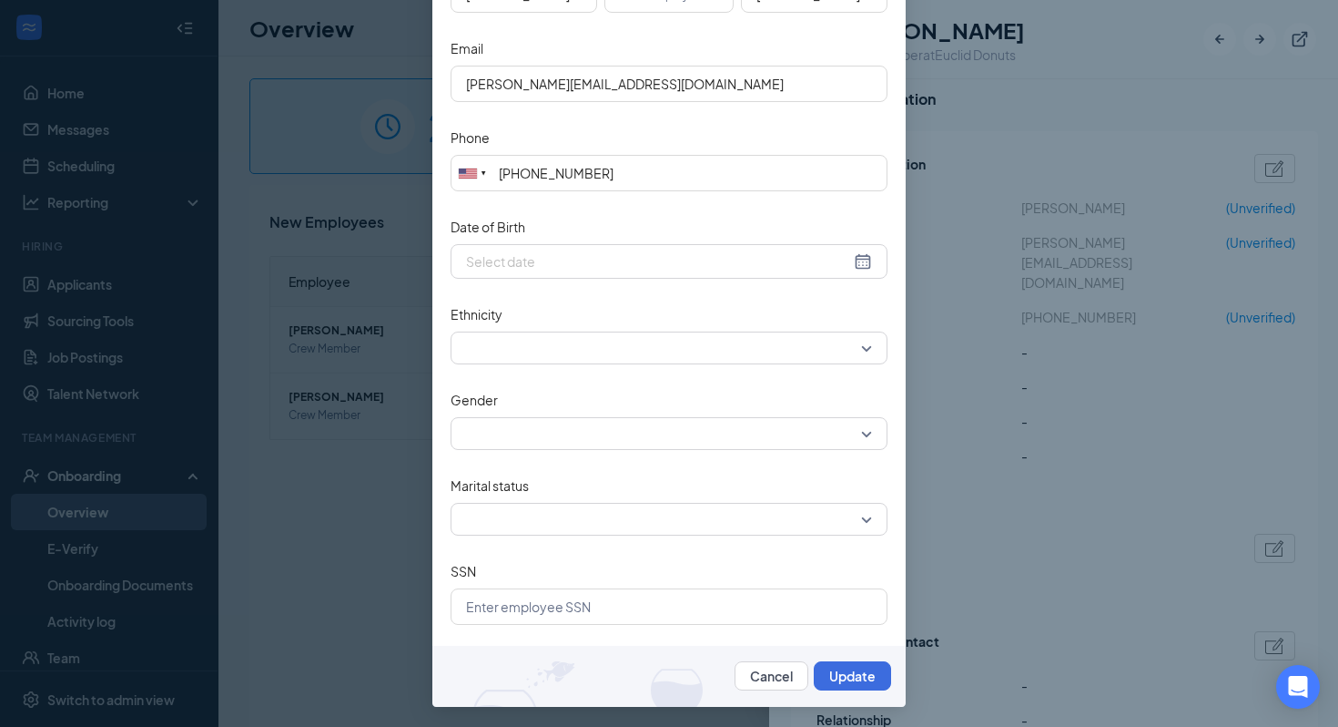
scroll to position [0, 0]
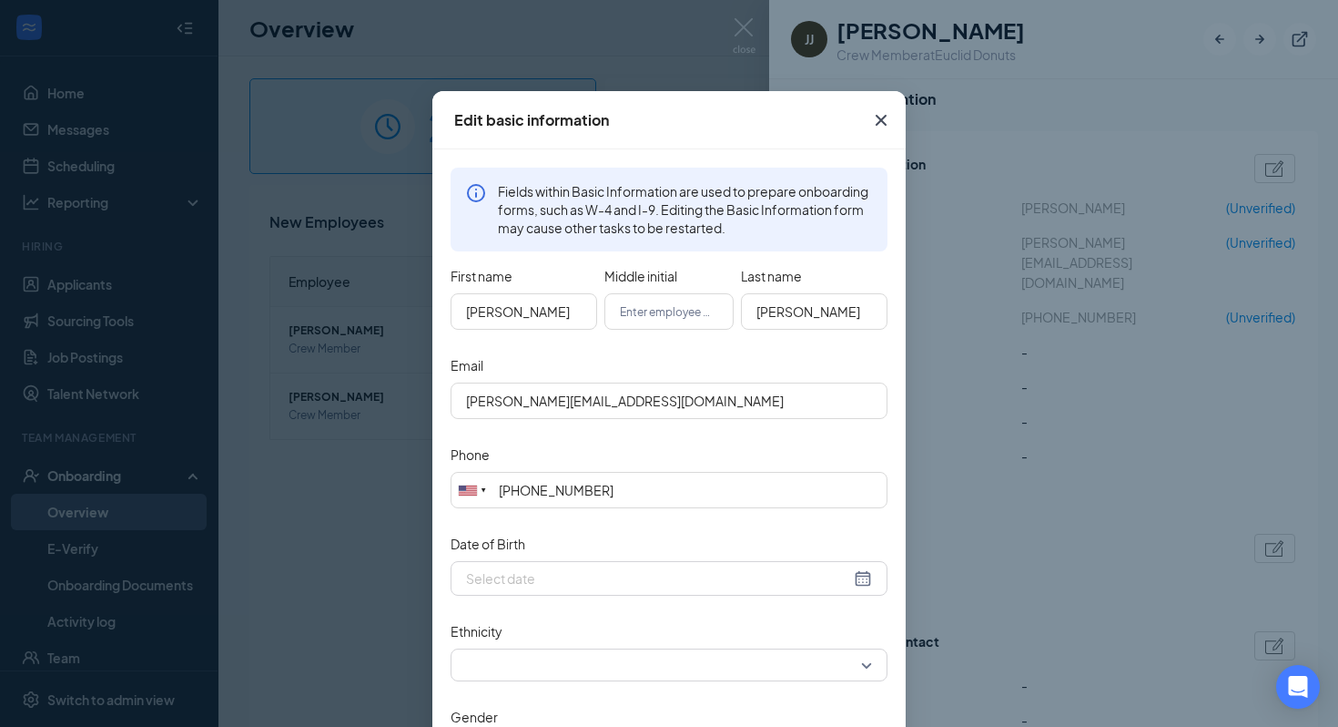
click at [884, 124] on icon "Cross" at bounding box center [881, 120] width 11 height 11
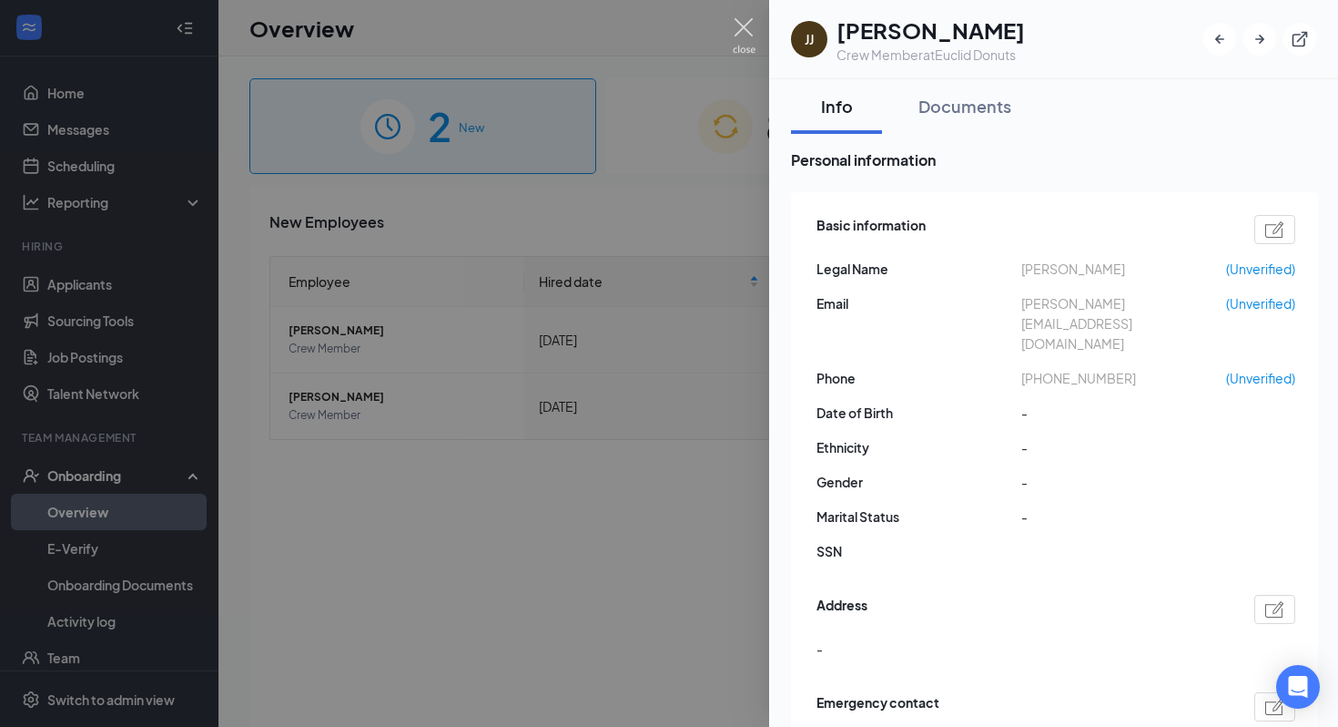
click at [744, 25] on img at bounding box center [744, 36] width 23 height 36
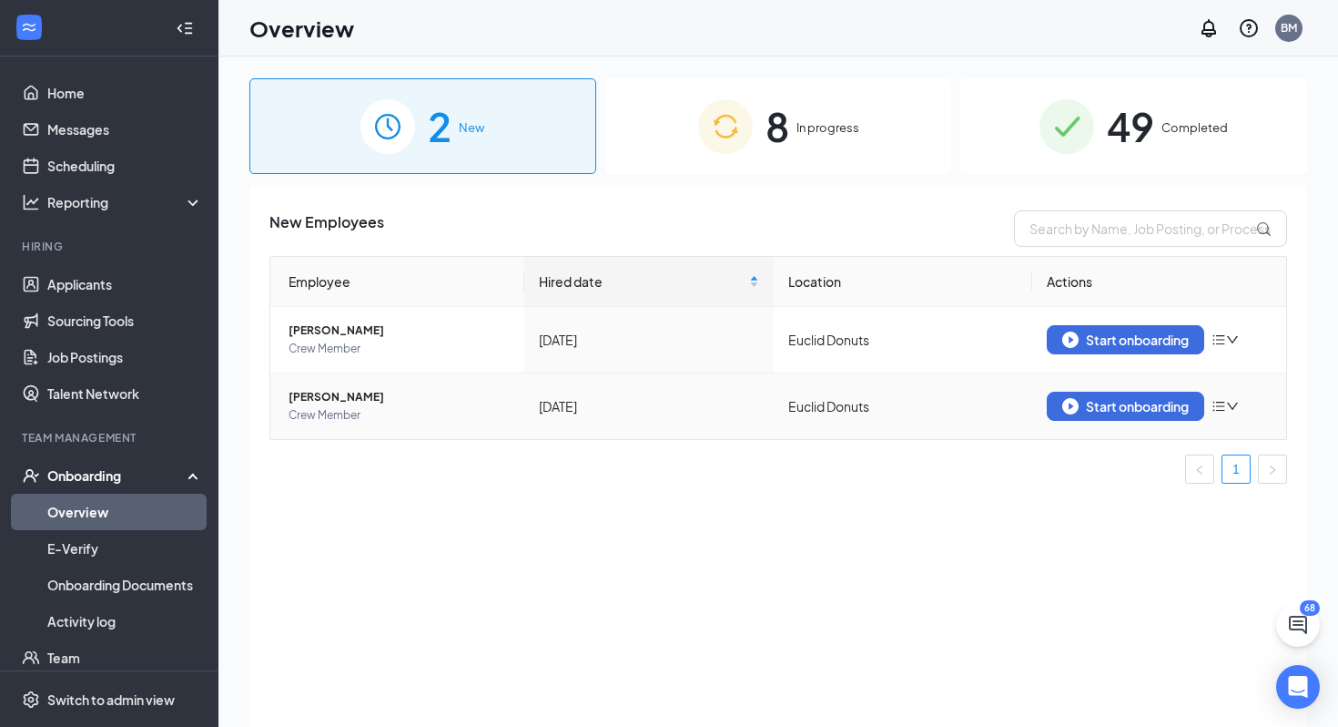
click at [331, 400] on span "[PERSON_NAME]" at bounding box center [399, 397] width 221 height 18
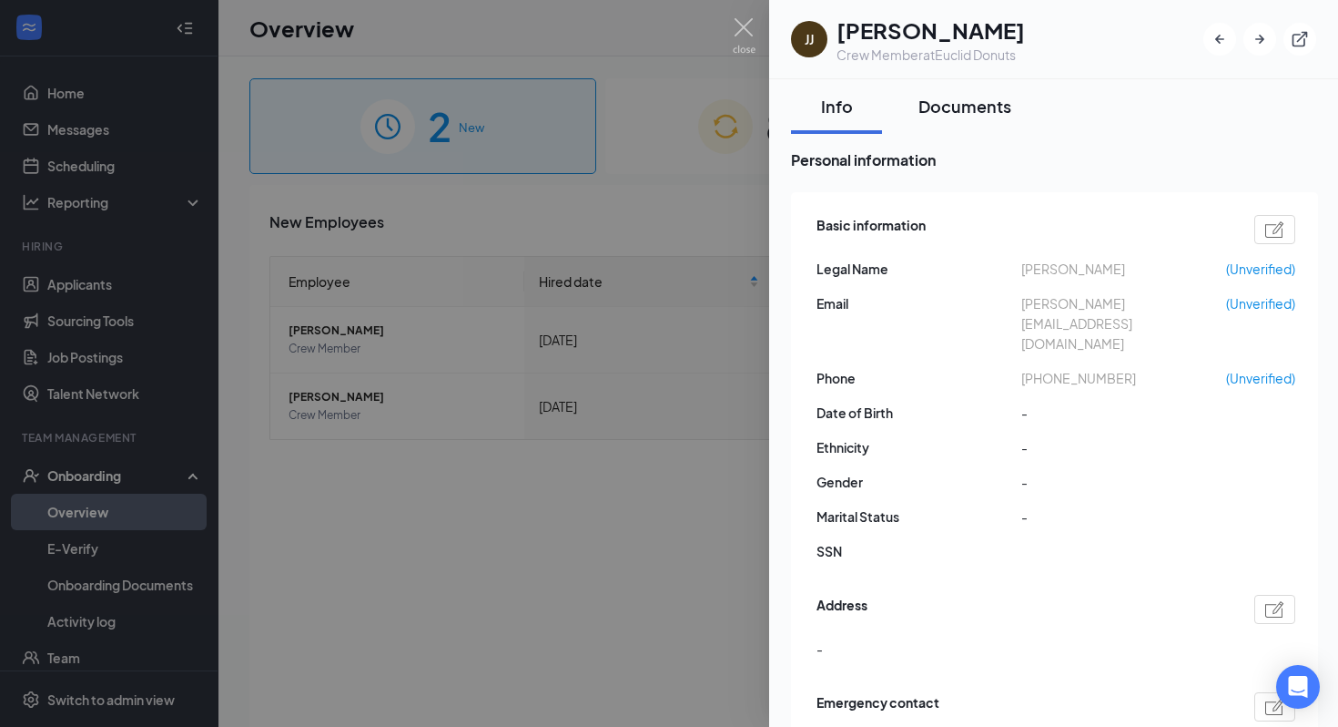
click at [949, 102] on div "Documents" at bounding box center [965, 106] width 93 height 23
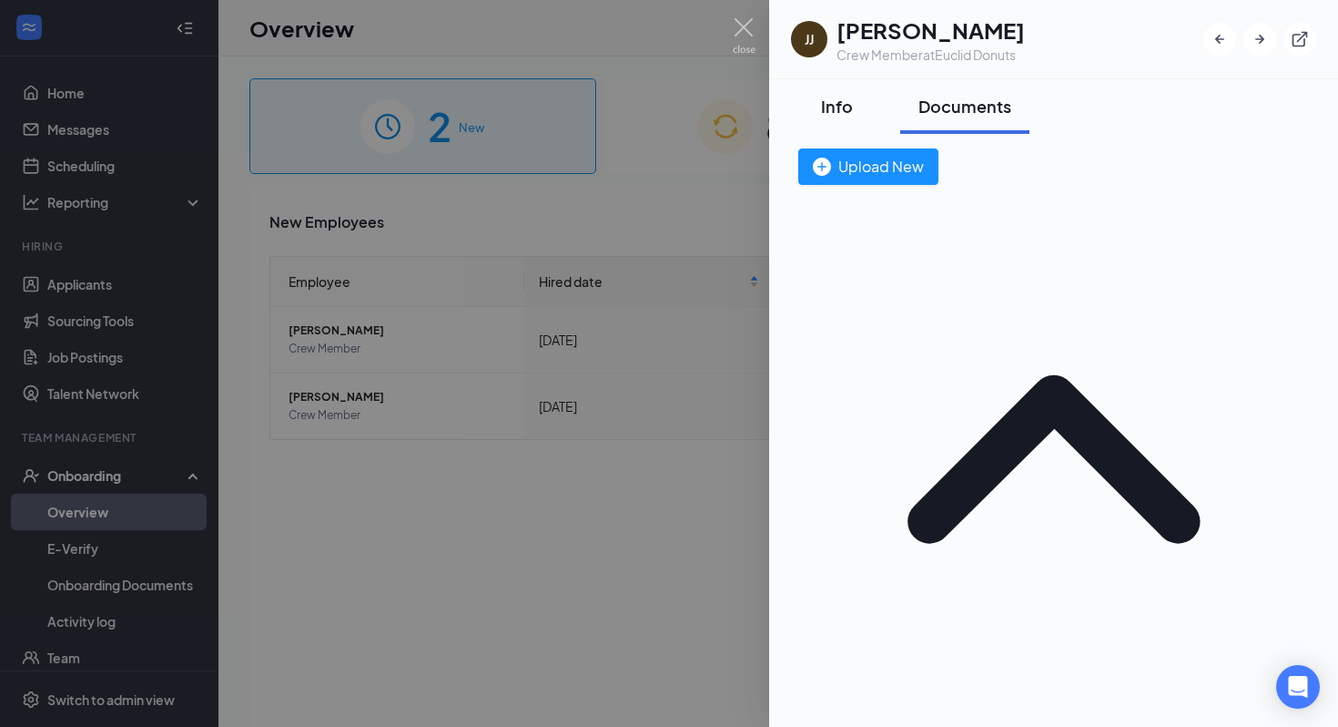
click at [835, 109] on div "Info" at bounding box center [836, 106] width 55 height 23
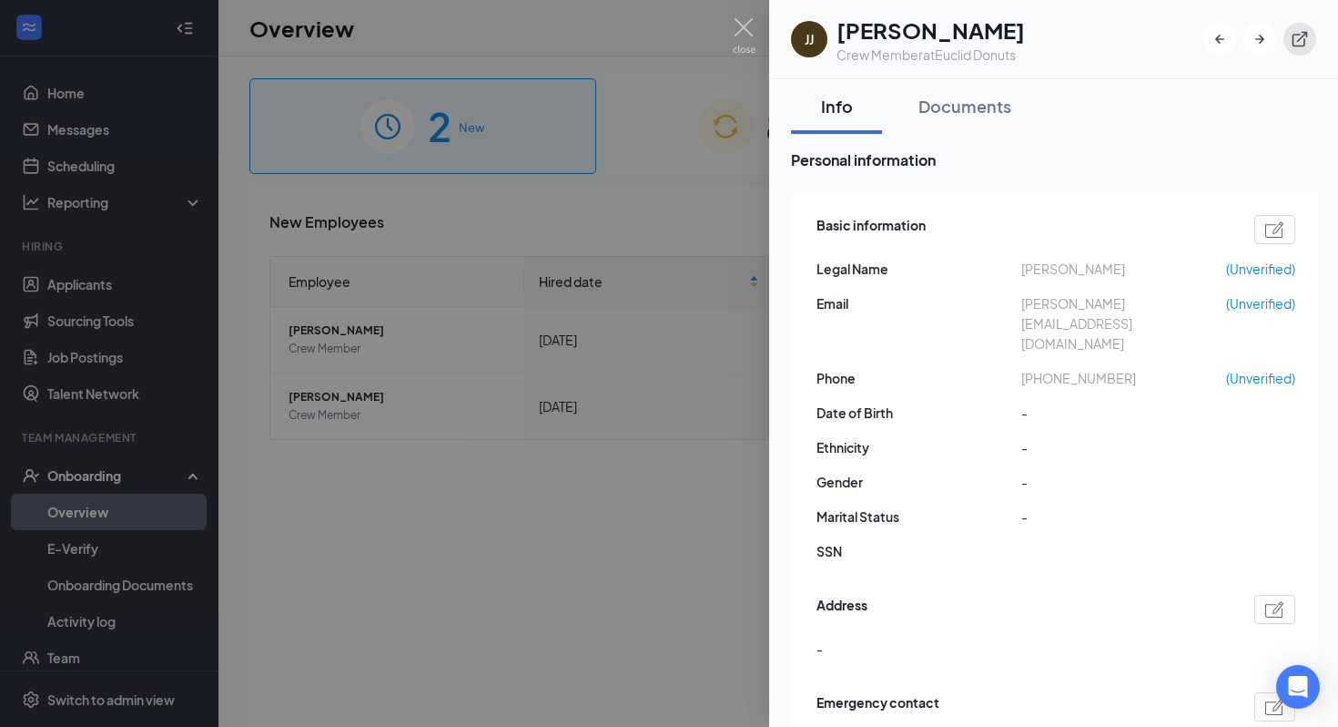
click at [1306, 39] on icon "ExternalLink" at bounding box center [1300, 39] width 18 height 18
click at [742, 27] on img at bounding box center [744, 36] width 23 height 36
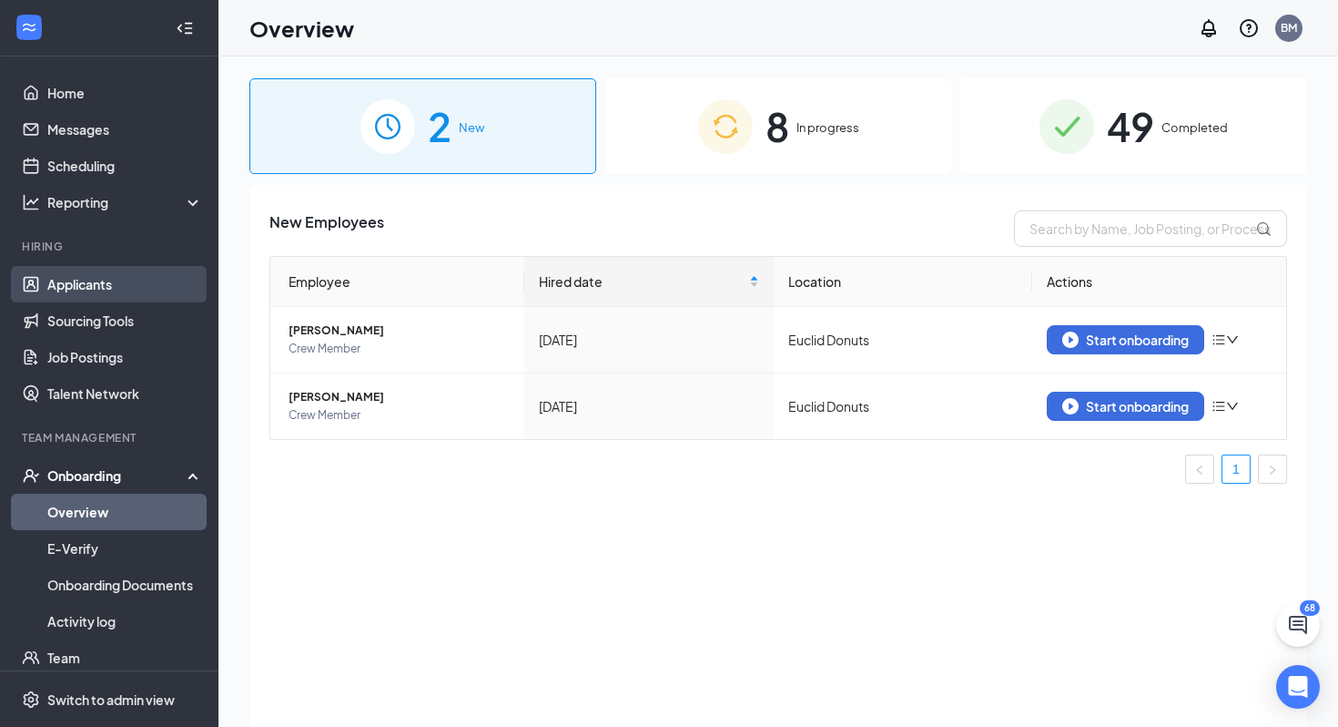
click at [61, 278] on link "Applicants" at bounding box center [125, 284] width 156 height 36
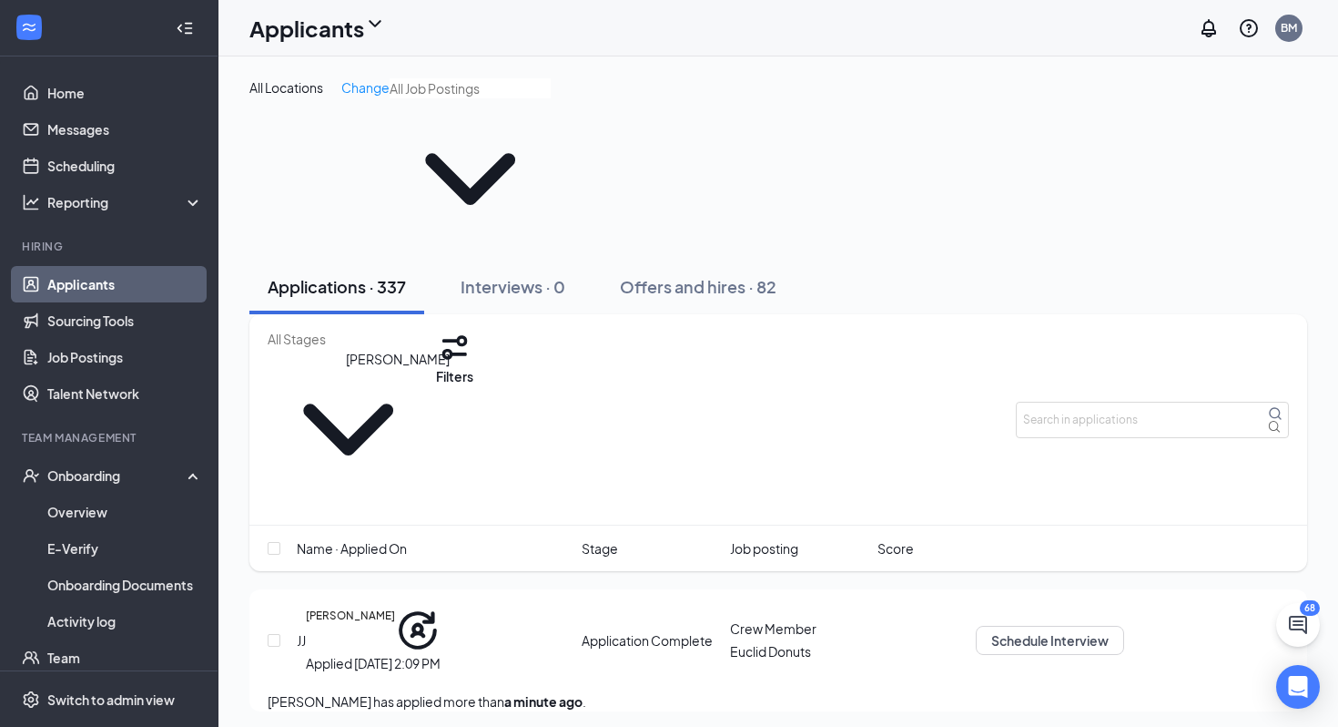
click at [395, 607] on h5 "[PERSON_NAME]" at bounding box center [350, 630] width 89 height 46
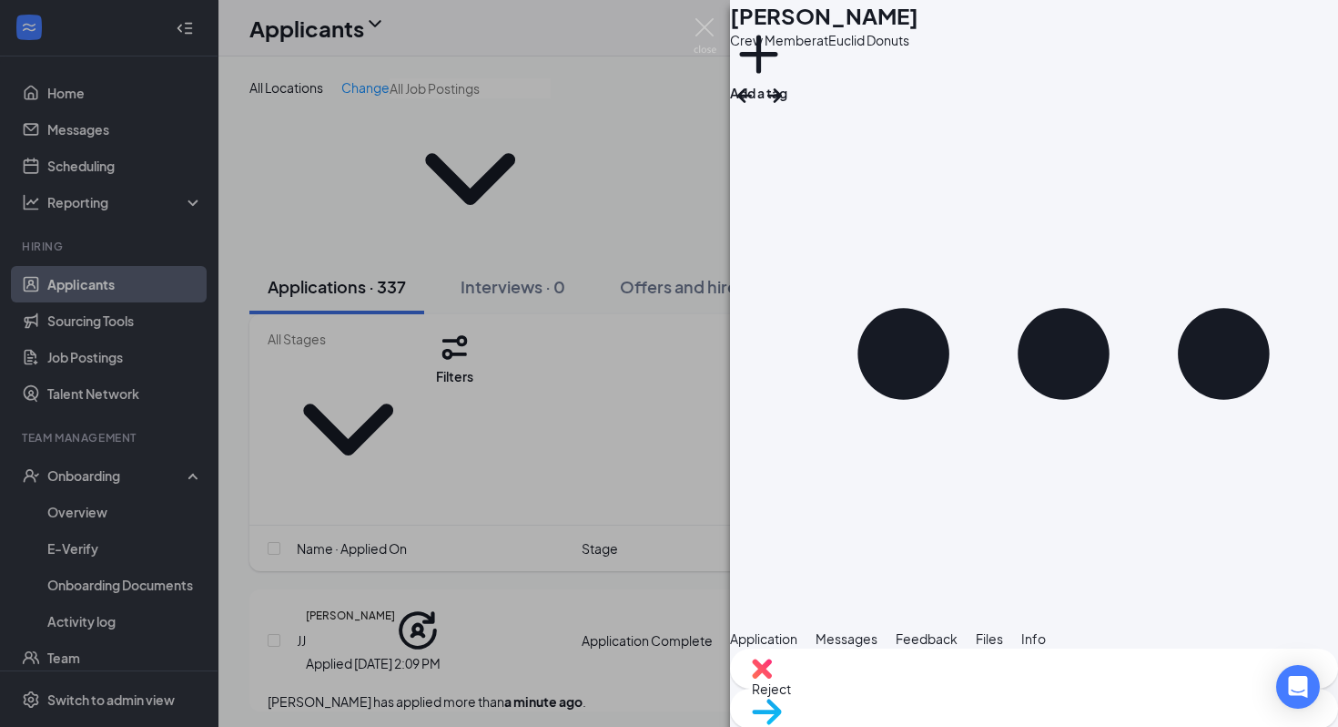
scroll to position [760, 0]
click at [1106, 702] on div "Move to stage" at bounding box center [1034, 708] width 608 height 40
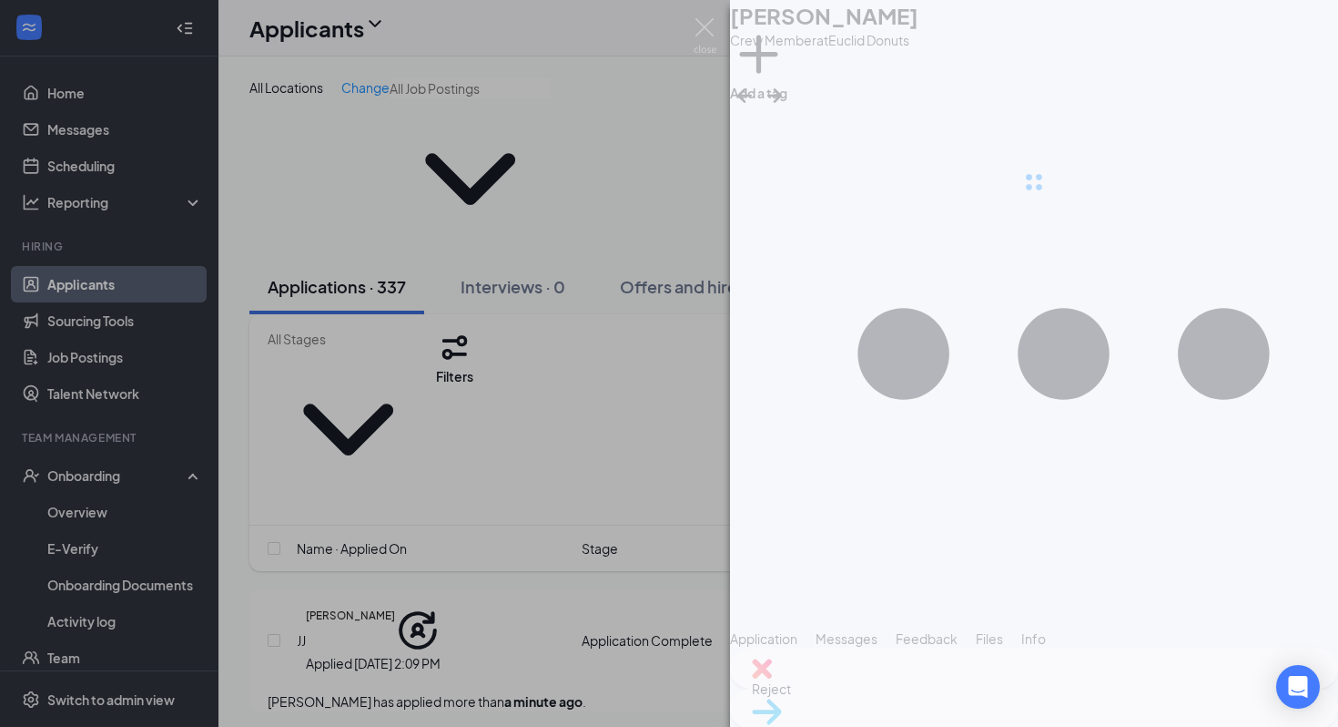
type input "Onsite Interview (next stage)"
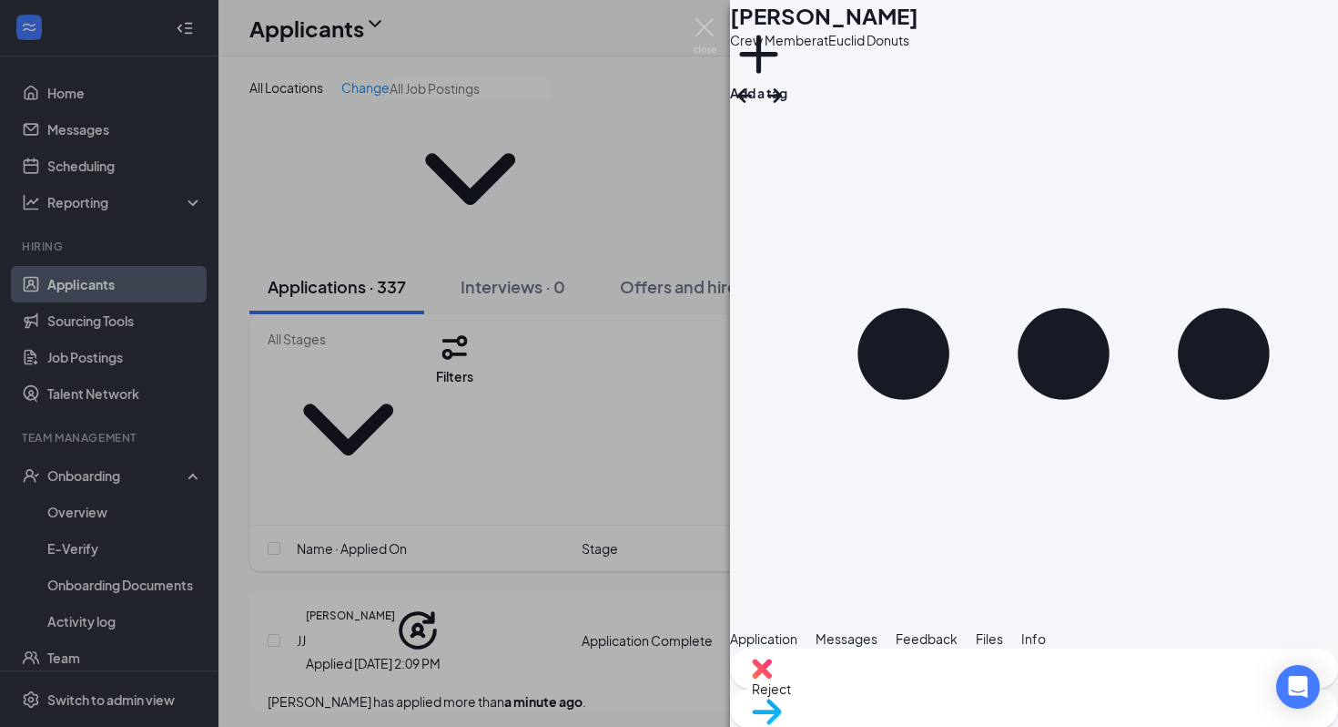
click at [707, 36] on img at bounding box center [705, 36] width 23 height 36
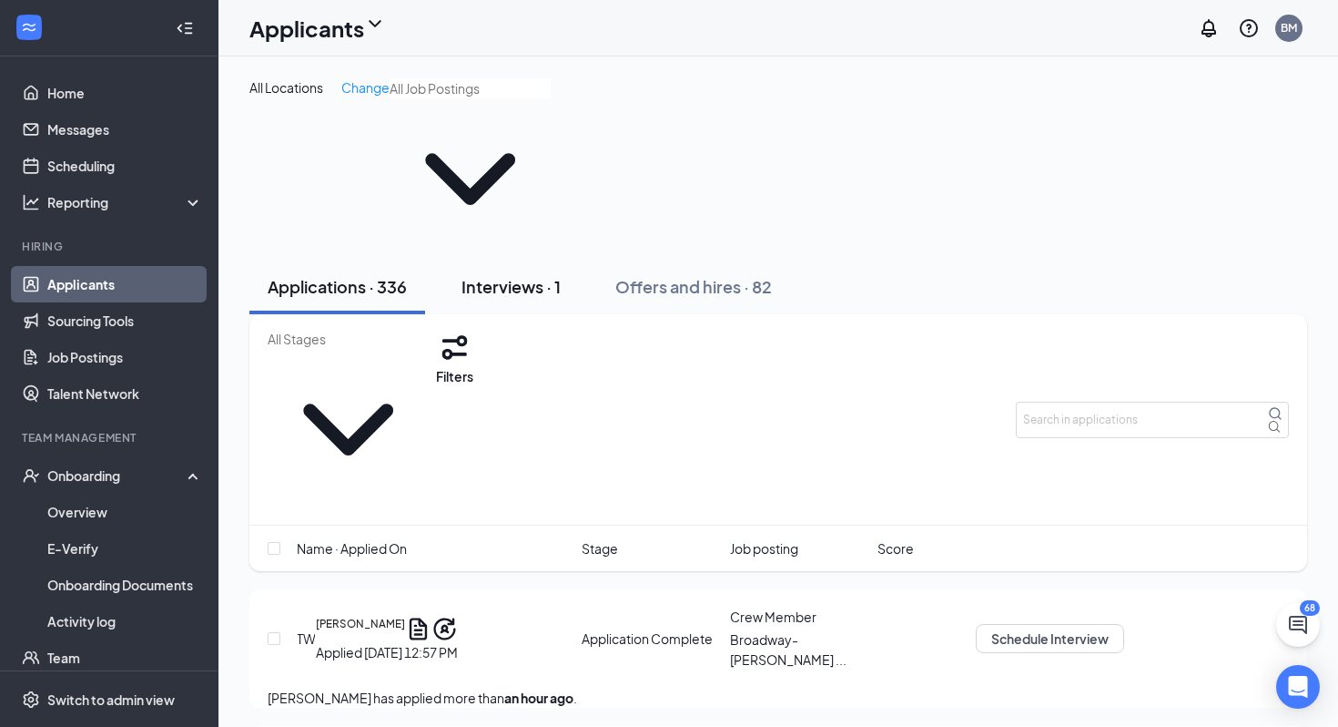
click at [546, 275] on div "Interviews · 1" at bounding box center [511, 286] width 99 height 23
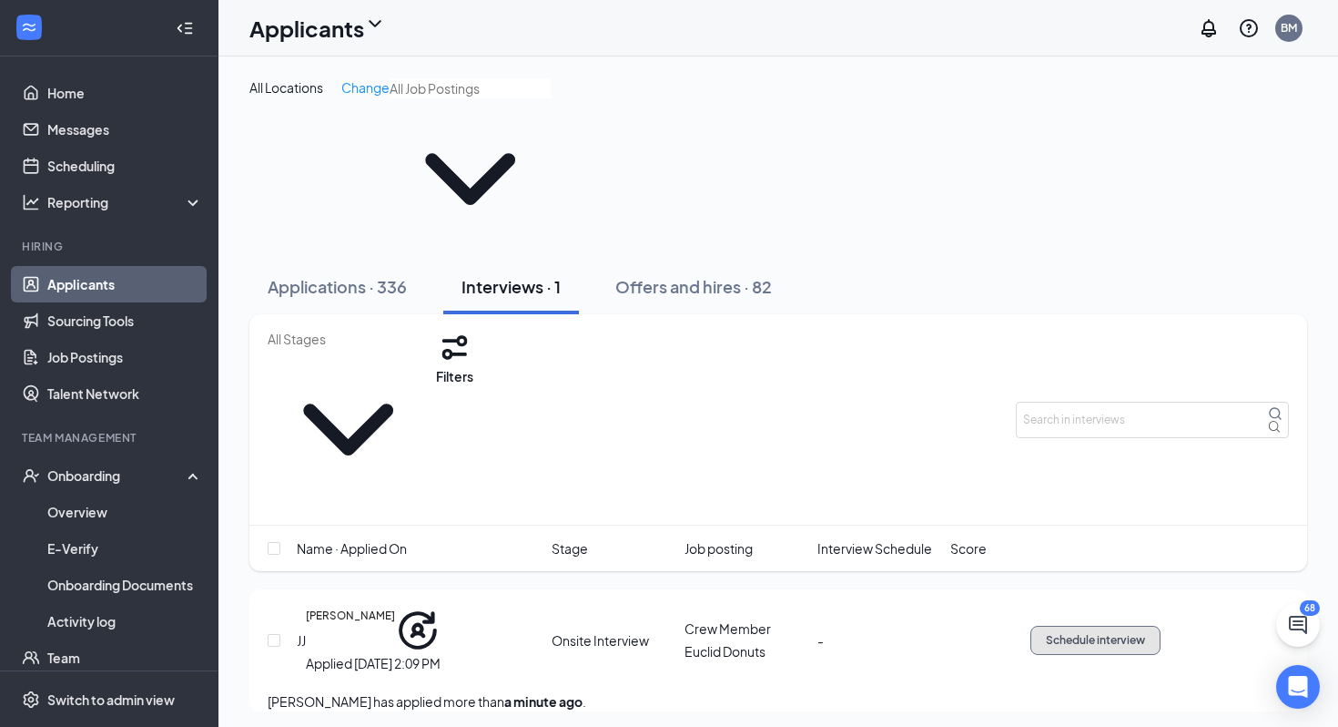
click at [1145, 634] on span "Schedule interview" at bounding box center [1095, 640] width 99 height 13
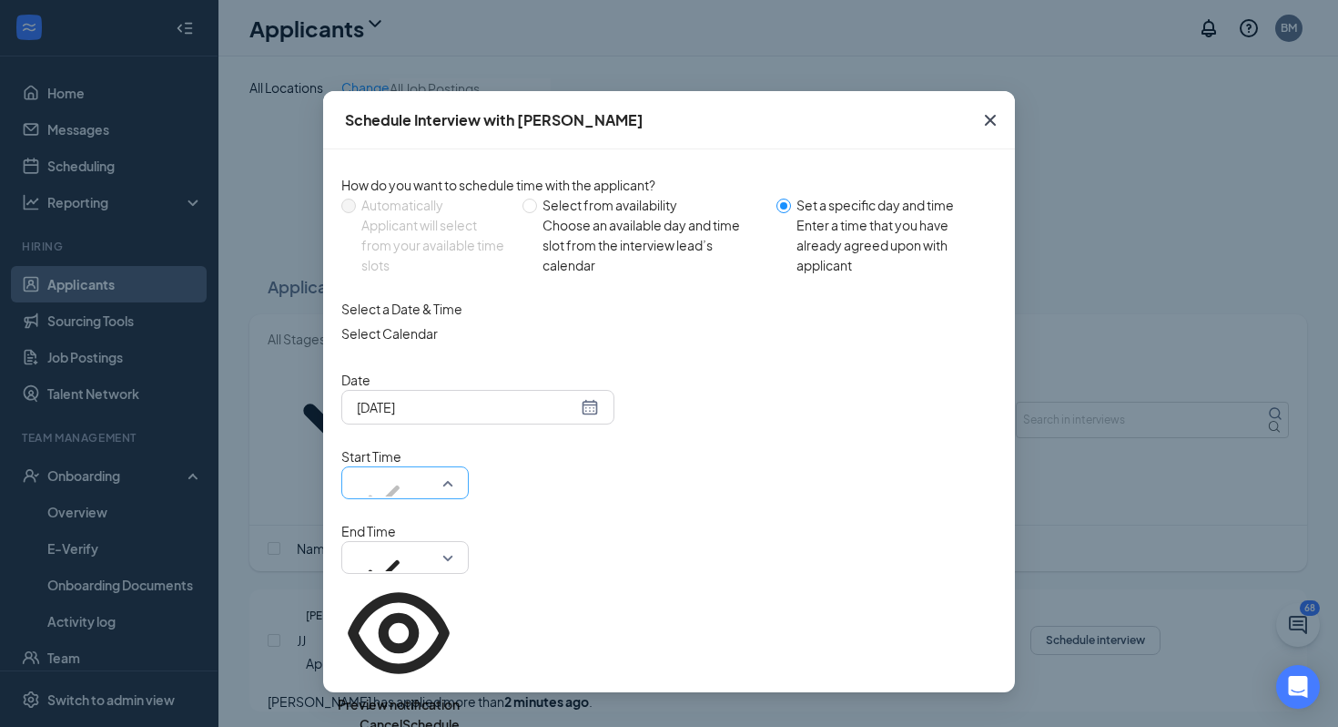
click at [453, 469] on span "02:30 PM" at bounding box center [405, 482] width 97 height 27
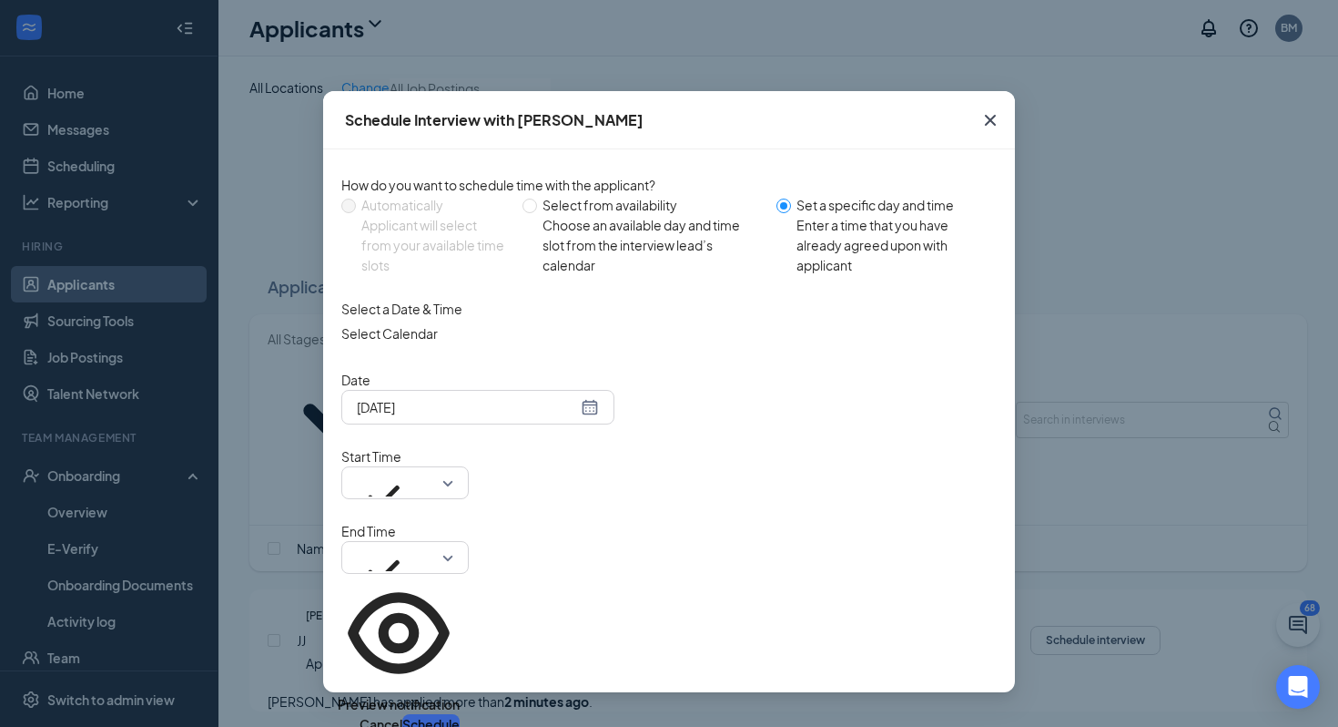
click at [460, 714] on button "Schedule" at bounding box center [430, 724] width 57 height 20
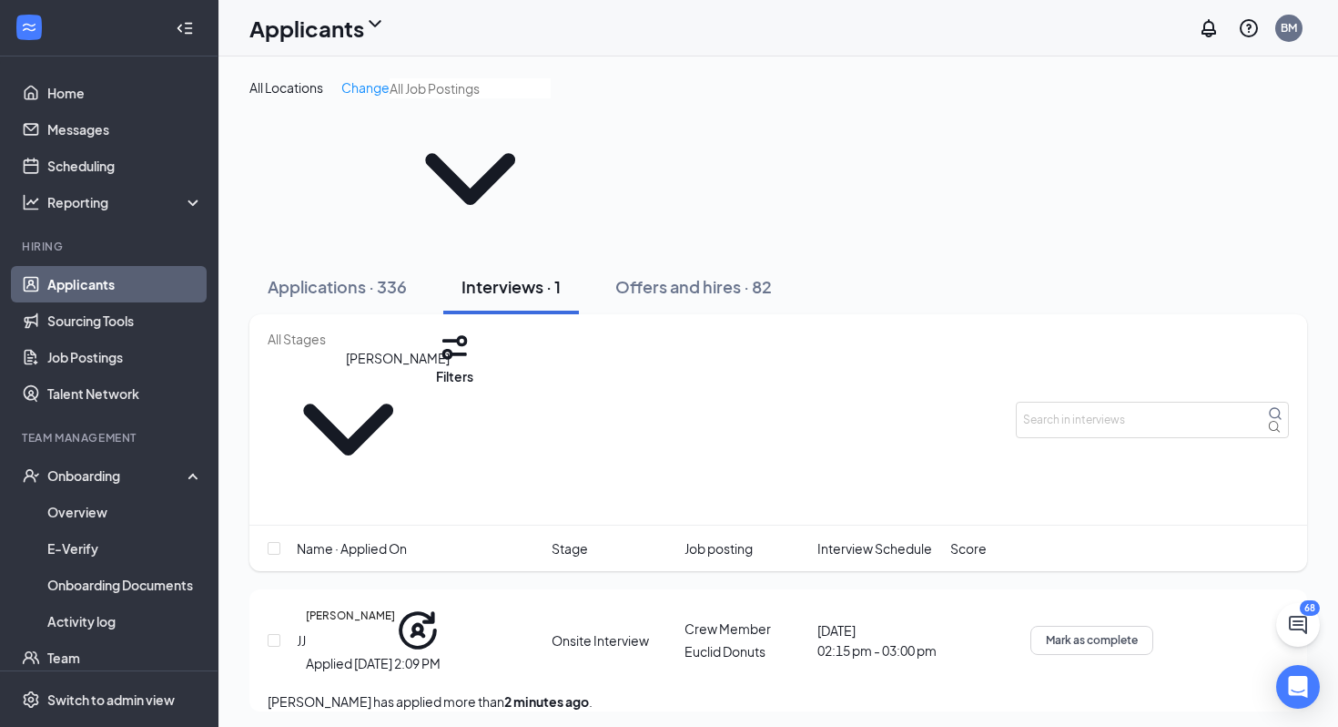
click at [395, 607] on h5 "[PERSON_NAME]" at bounding box center [350, 630] width 89 height 46
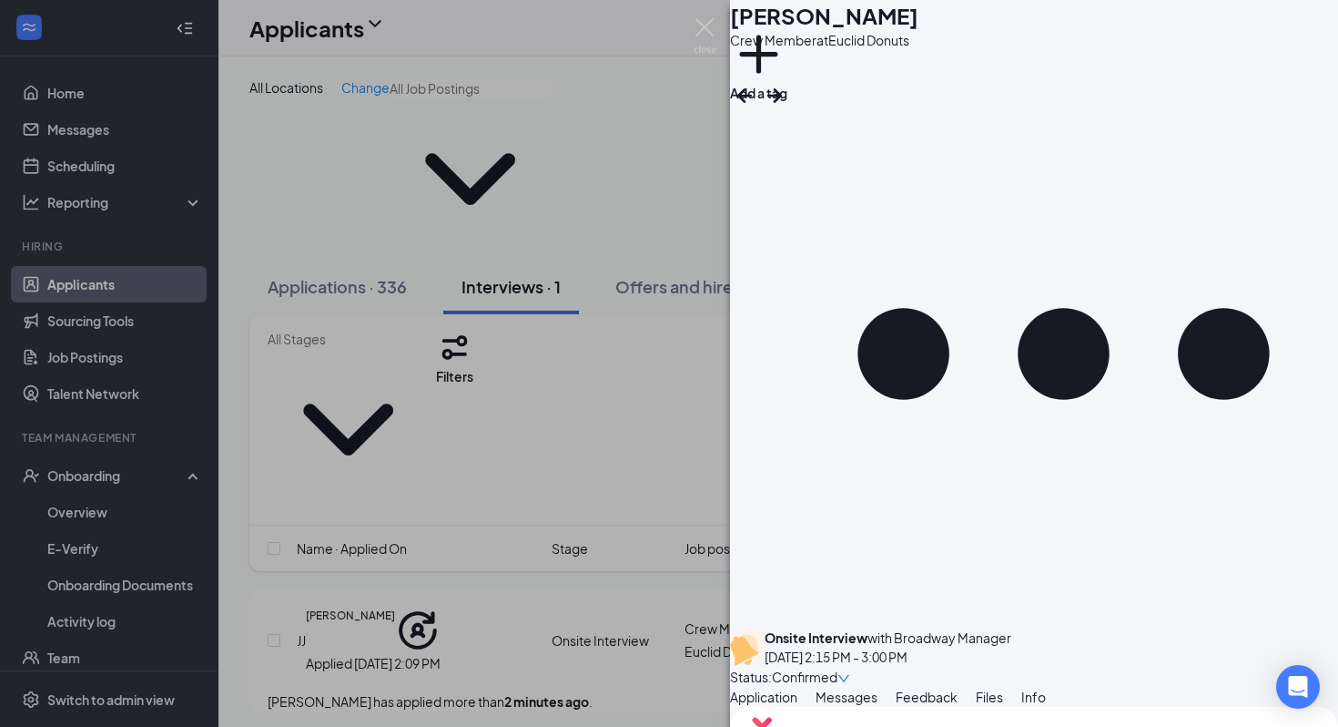
scroll to position [1080, 0]
click at [607, 574] on div "JJ Juliet Johnson Crew Member at Euclid Donuts Add a tag Onsite Interview with …" at bounding box center [669, 363] width 1338 height 727
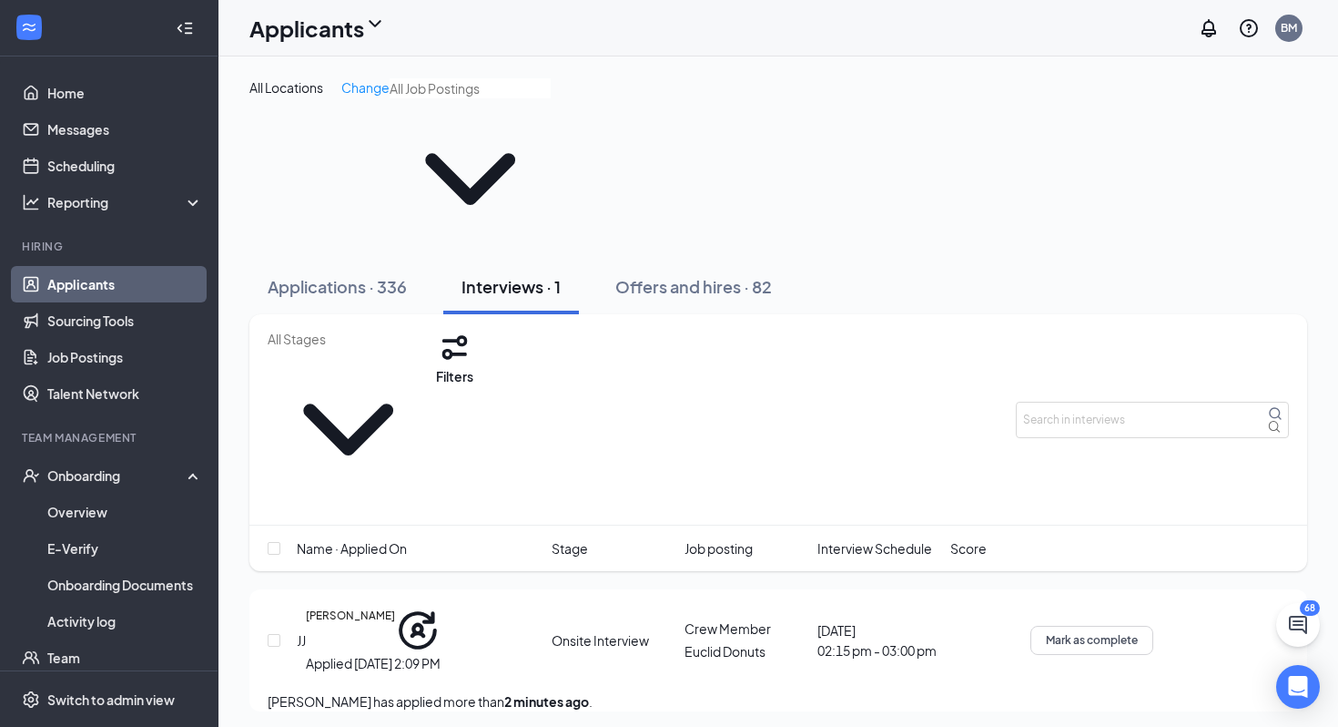
click at [1153, 625] on icon "Ellipses" at bounding box center [1153, 625] width 0 height 0
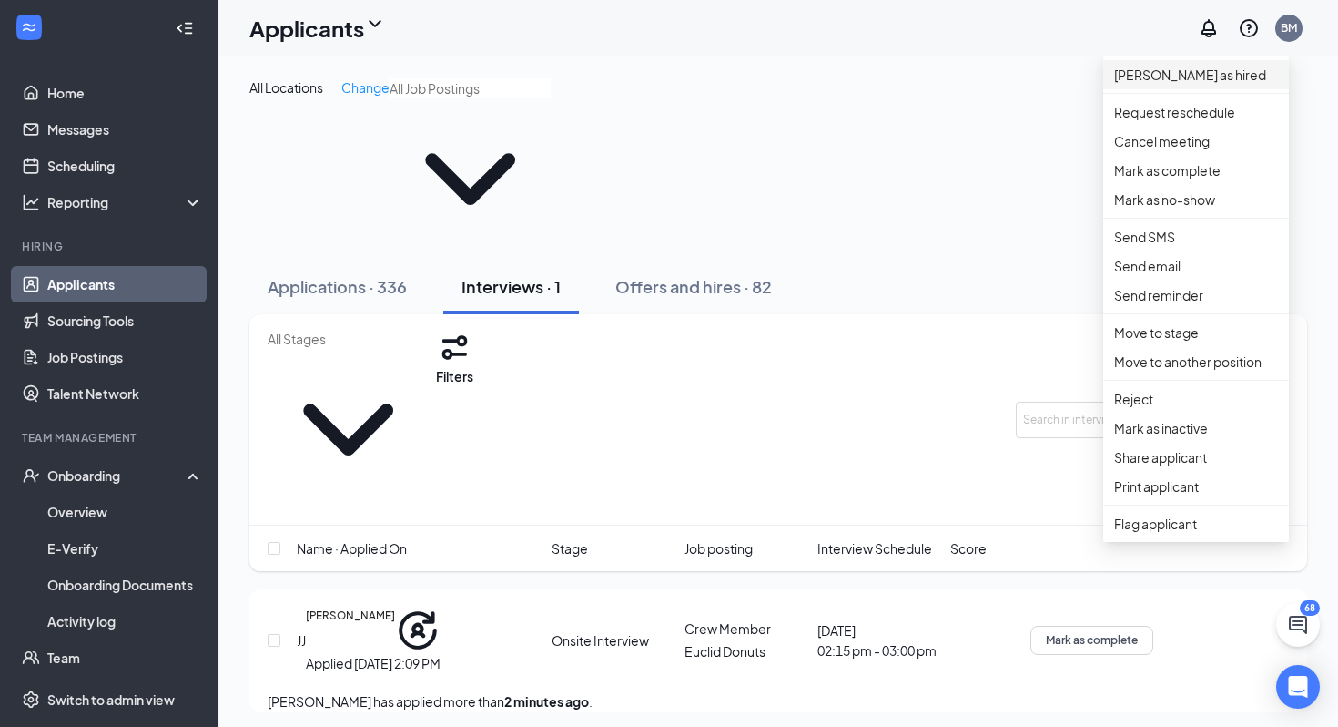
click at [1147, 83] on p "Mark as hired" at bounding box center [1196, 75] width 164 height 20
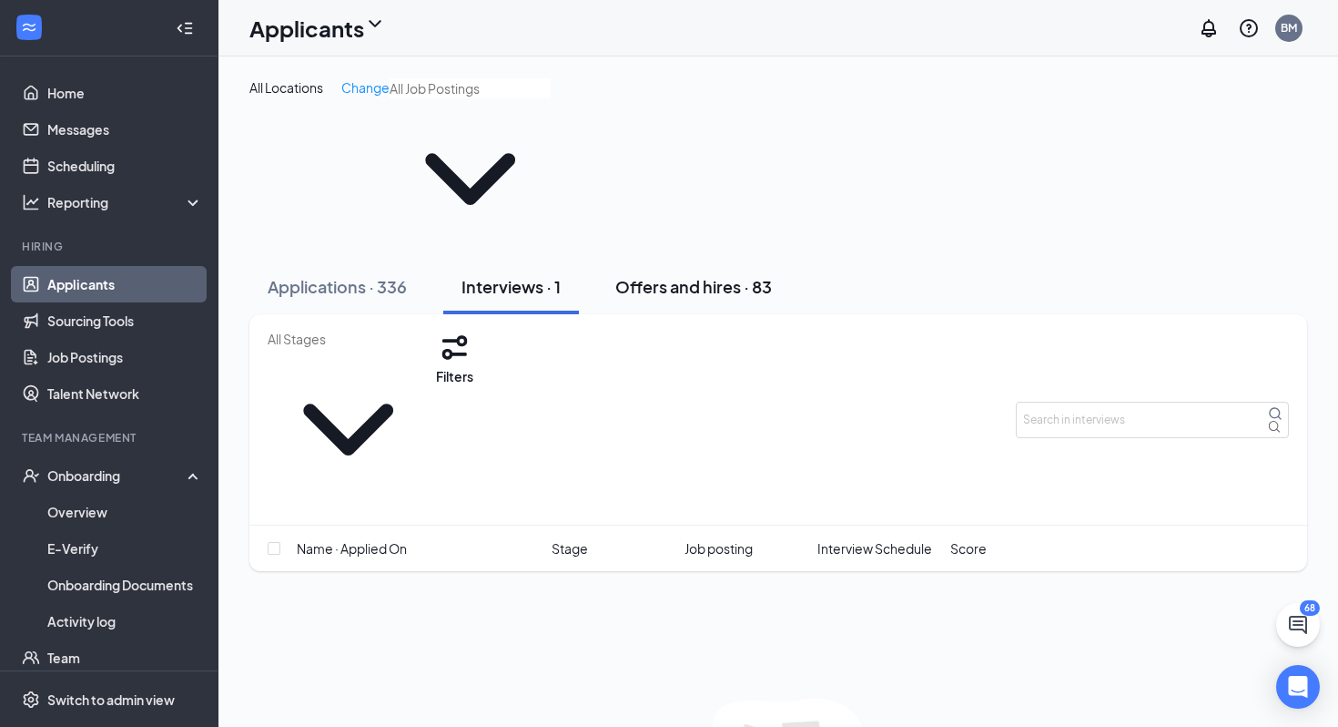
click at [738, 259] on button "Offers and hires · 83" at bounding box center [693, 286] width 193 height 55
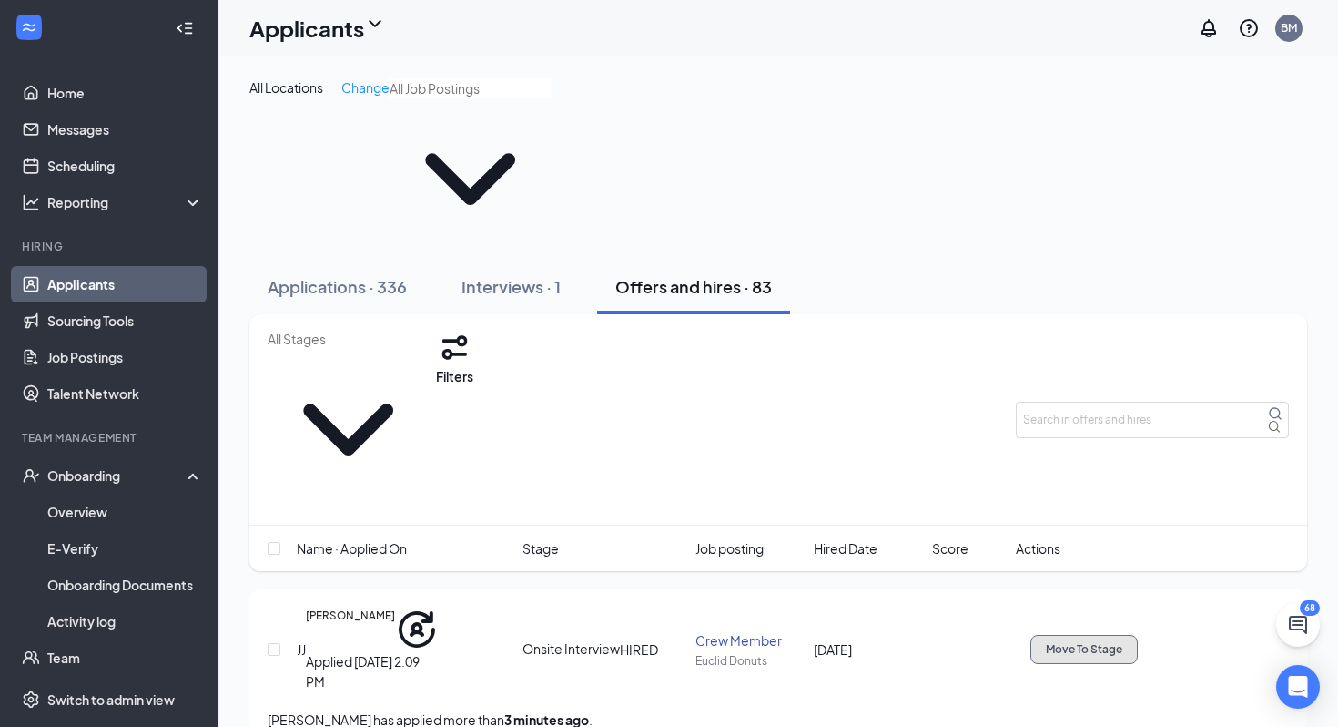
click at [1123, 643] on span "Move To Stage" at bounding box center [1084, 649] width 76 height 13
click at [1157, 644] on icon "Ellipses" at bounding box center [1149, 646] width 16 height 4
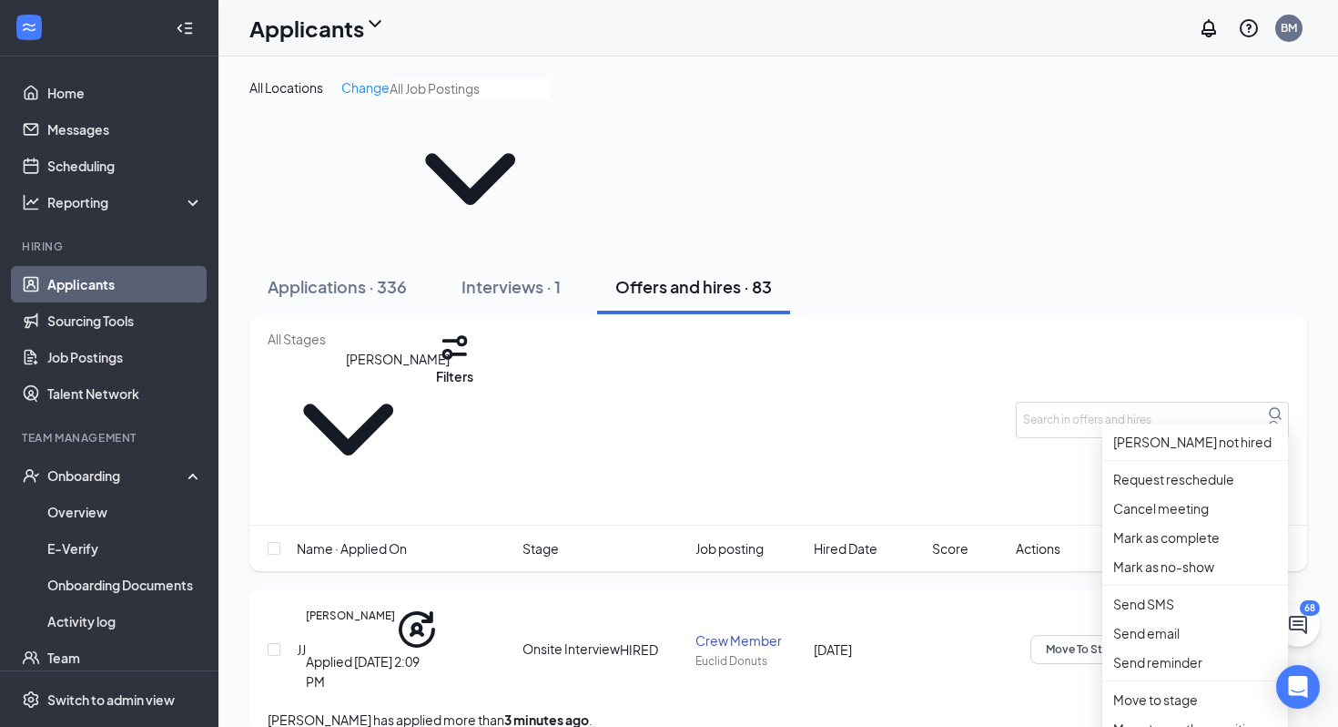
click at [395, 607] on h5 "[PERSON_NAME]" at bounding box center [350, 629] width 89 height 44
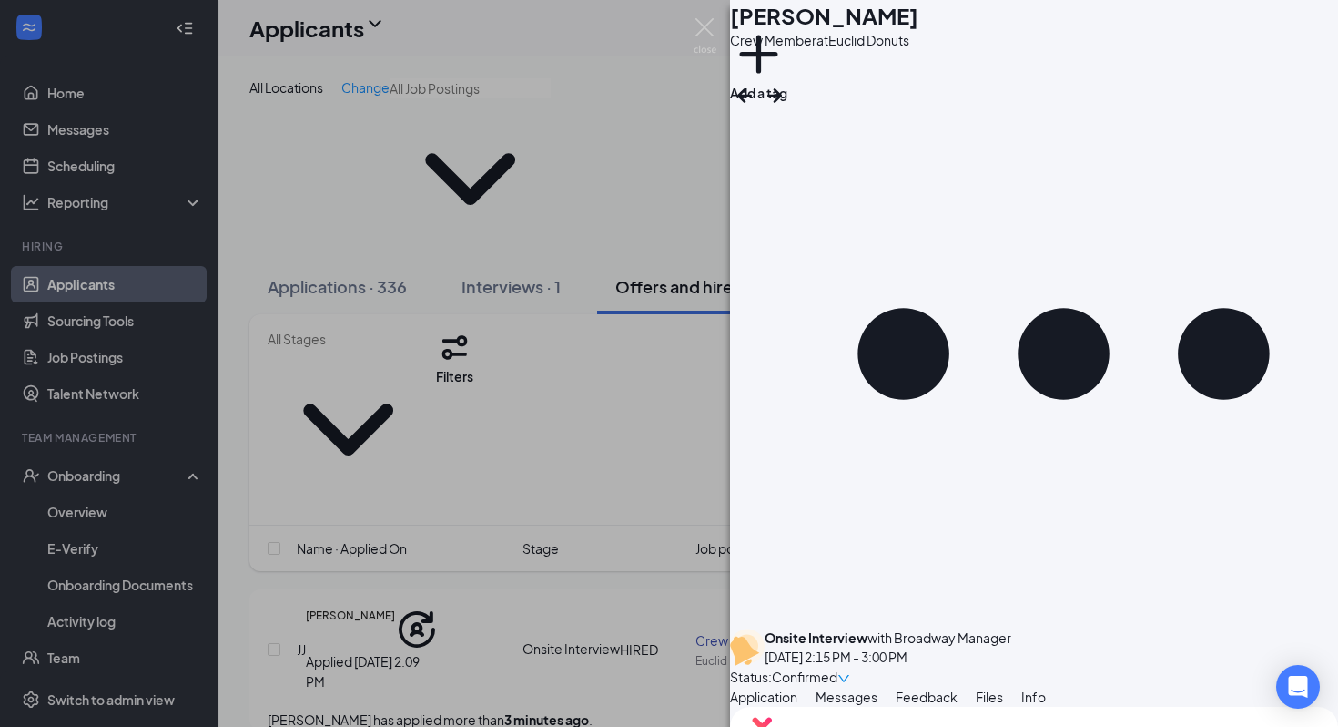
type input "Hiring Complete (final stage)"
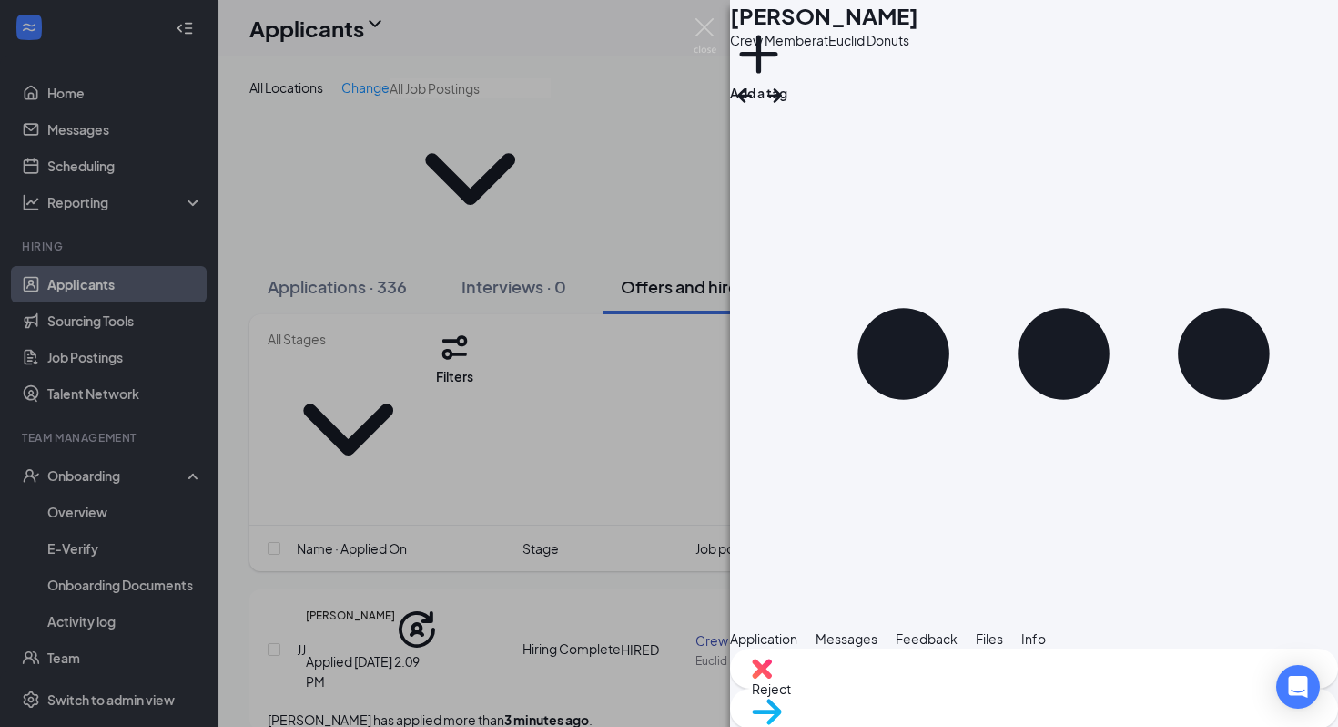
click at [619, 76] on div "SH Sakeena Hudgin Crew Member at Euclid Donuts Add a tag Application Messages F…" at bounding box center [669, 363] width 1338 height 727
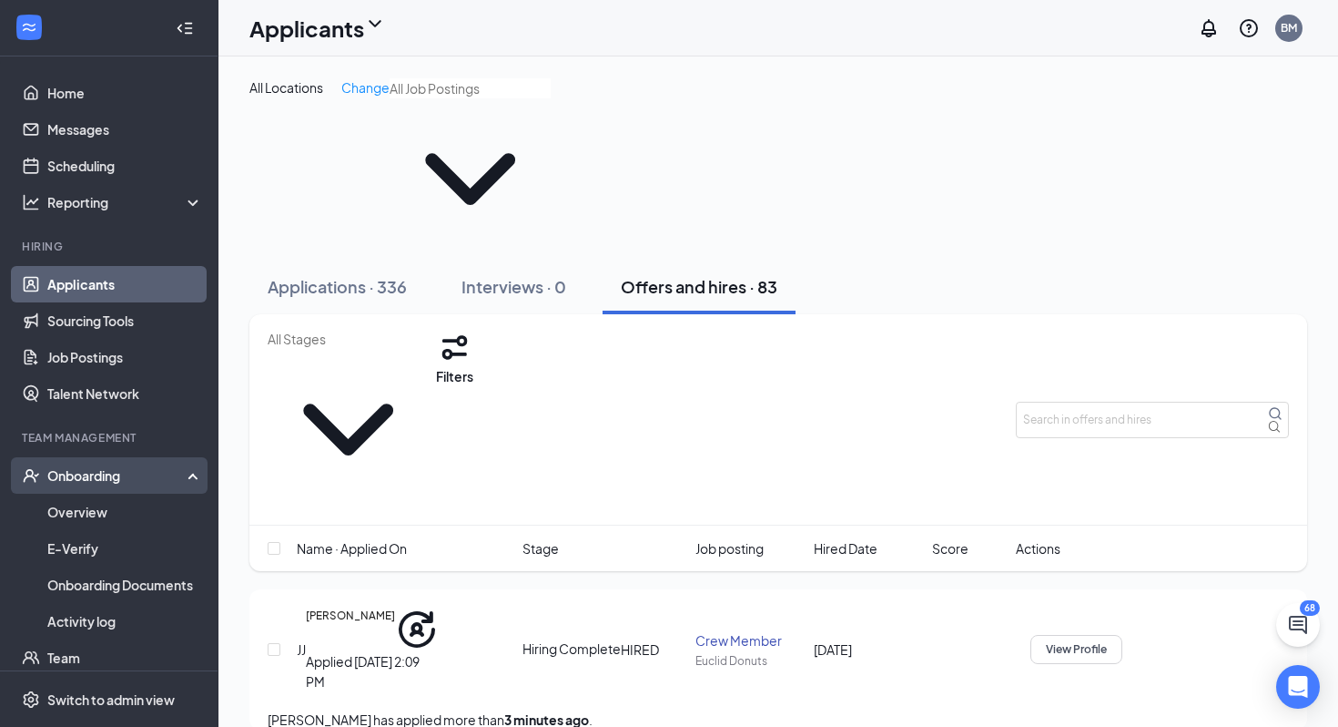
click at [81, 488] on div "Onboarding" at bounding box center [109, 475] width 218 height 36
click at [90, 473] on div "Onboarding" at bounding box center [117, 475] width 140 height 18
click at [1142, 644] on icon "Ellipses" at bounding box center [1133, 646] width 16 height 4
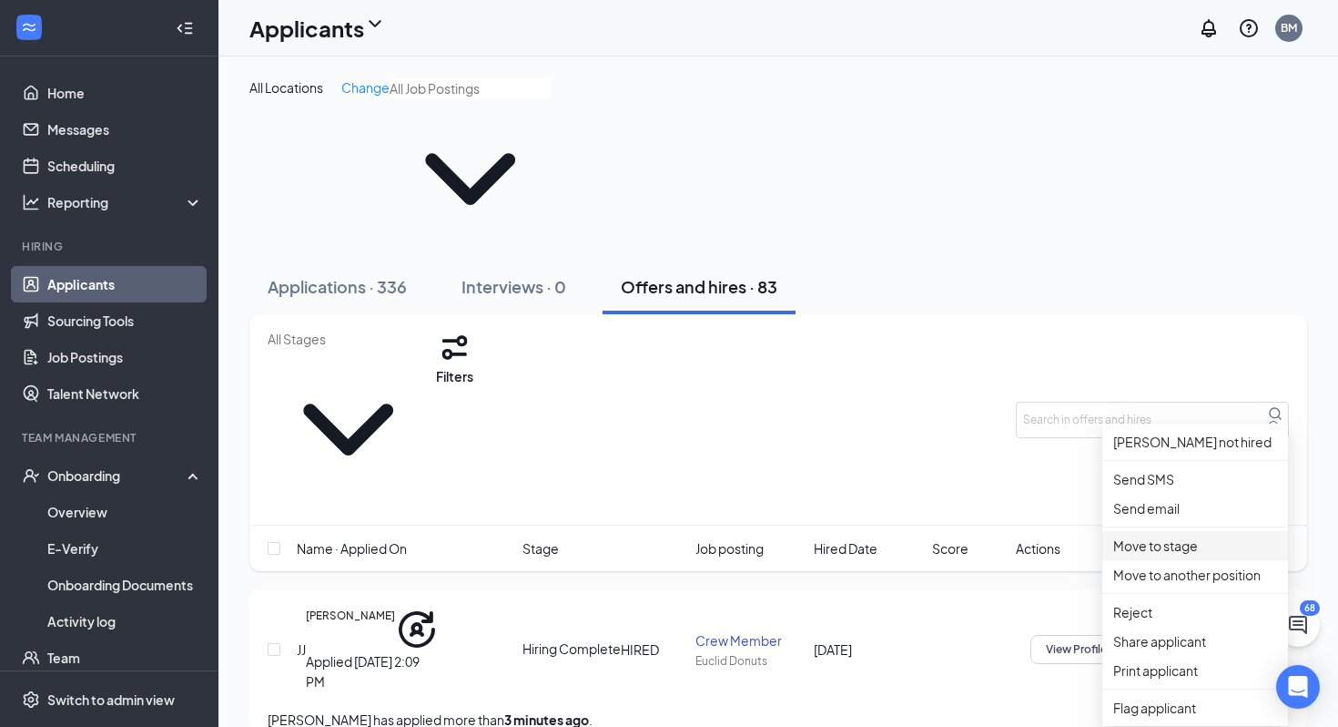
click at [1196, 555] on p "Move to stage" at bounding box center [1195, 545] width 164 height 20
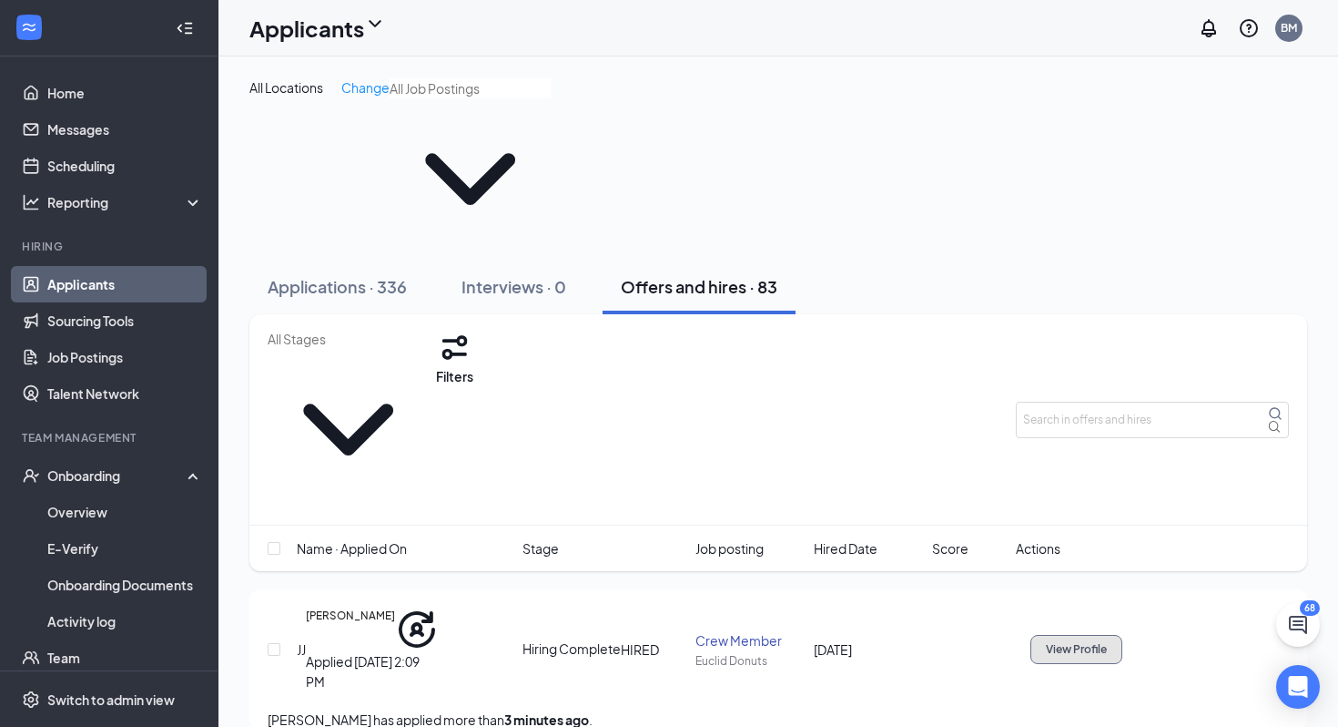
click at [1107, 643] on span "View Profile" at bounding box center [1076, 649] width 61 height 13
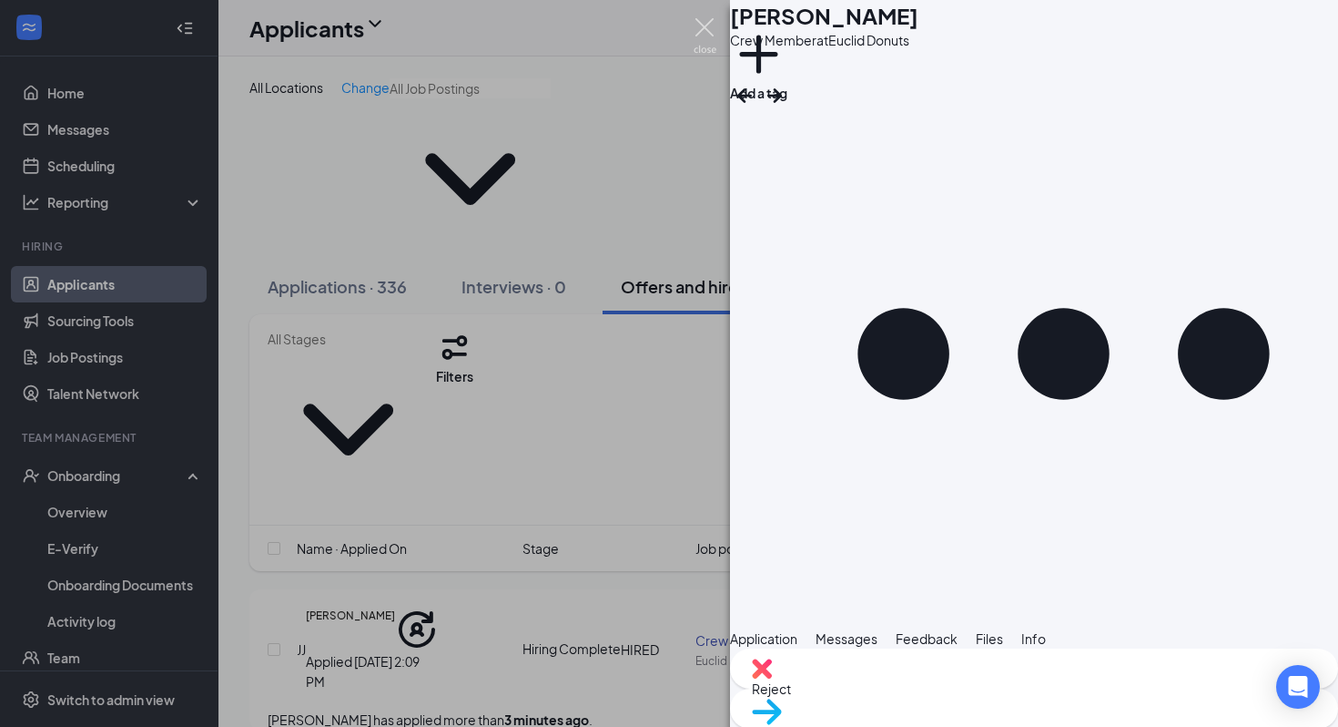
click at [706, 25] on img at bounding box center [705, 36] width 23 height 36
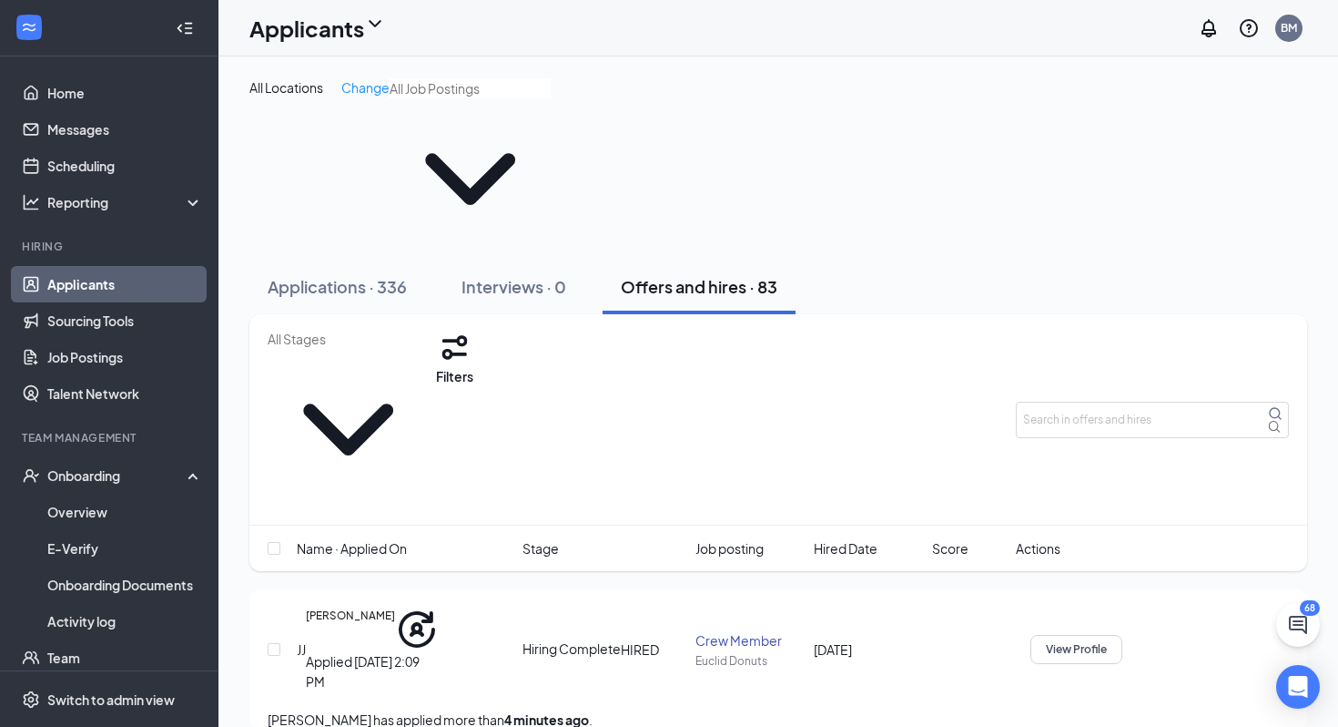
click at [106, 292] on link "Applicants" at bounding box center [125, 284] width 156 height 36
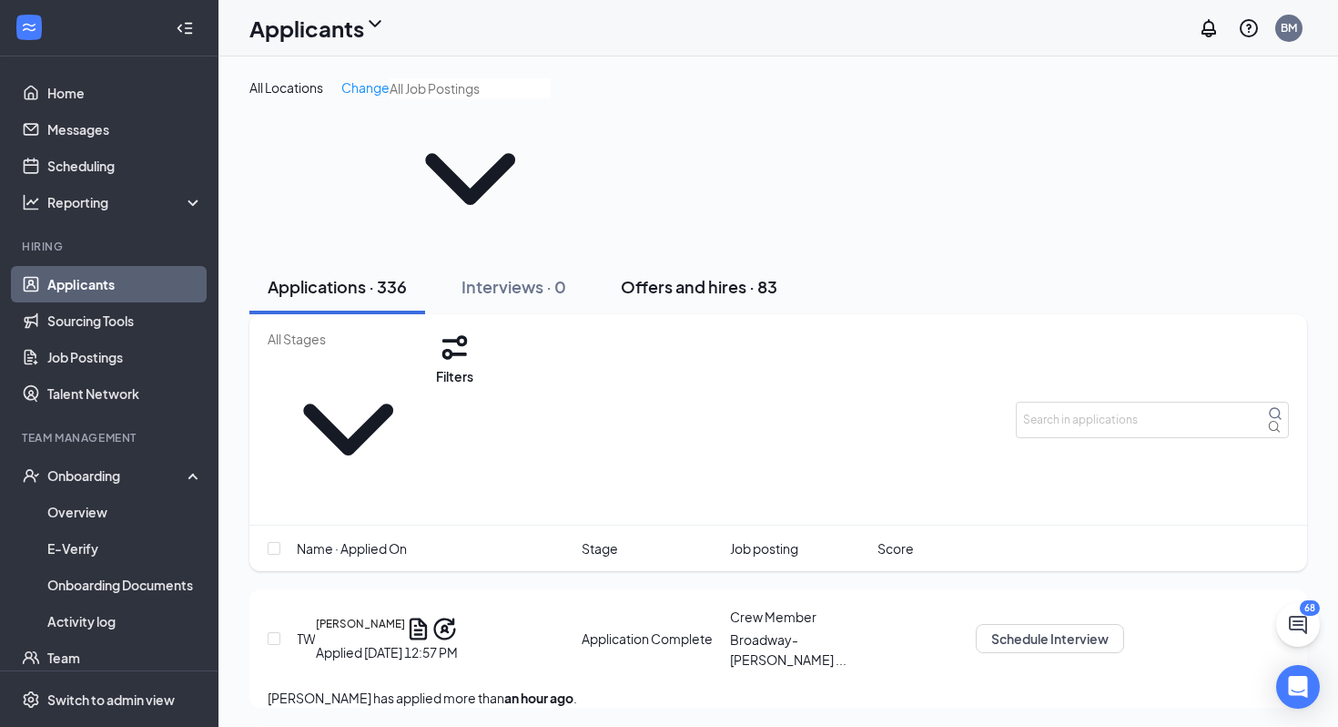
click at [732, 275] on div "Offers and hires · 83" at bounding box center [699, 286] width 157 height 23
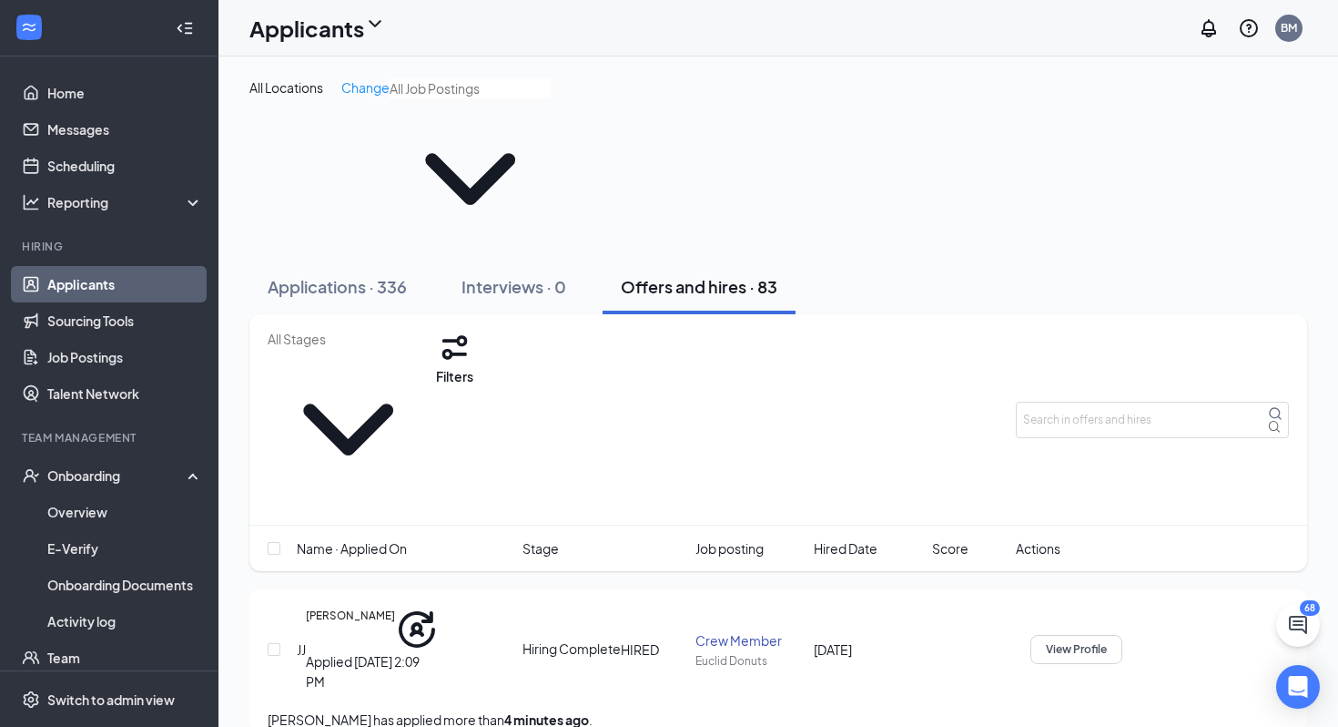
click at [1123, 635] on icon "Ellipses" at bounding box center [1123, 635] width 0 height 0
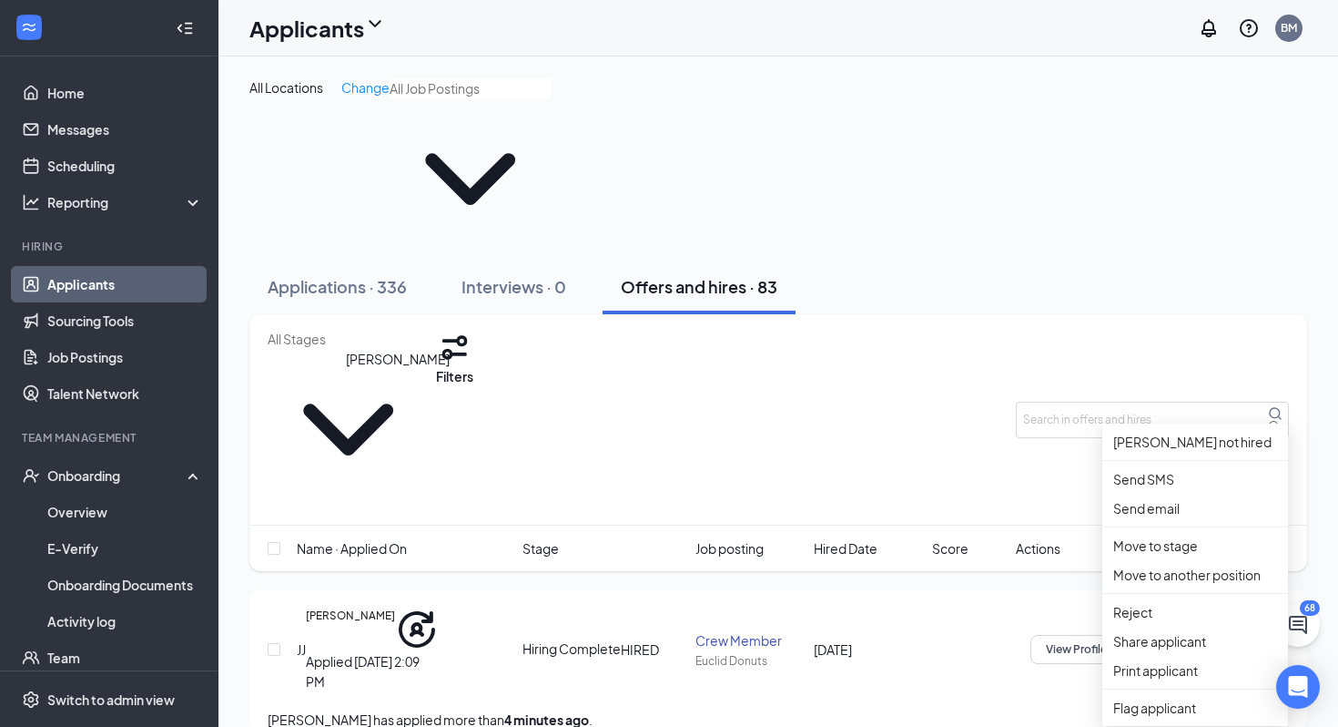
click at [365, 607] on h5 "[PERSON_NAME]" at bounding box center [350, 629] width 89 height 44
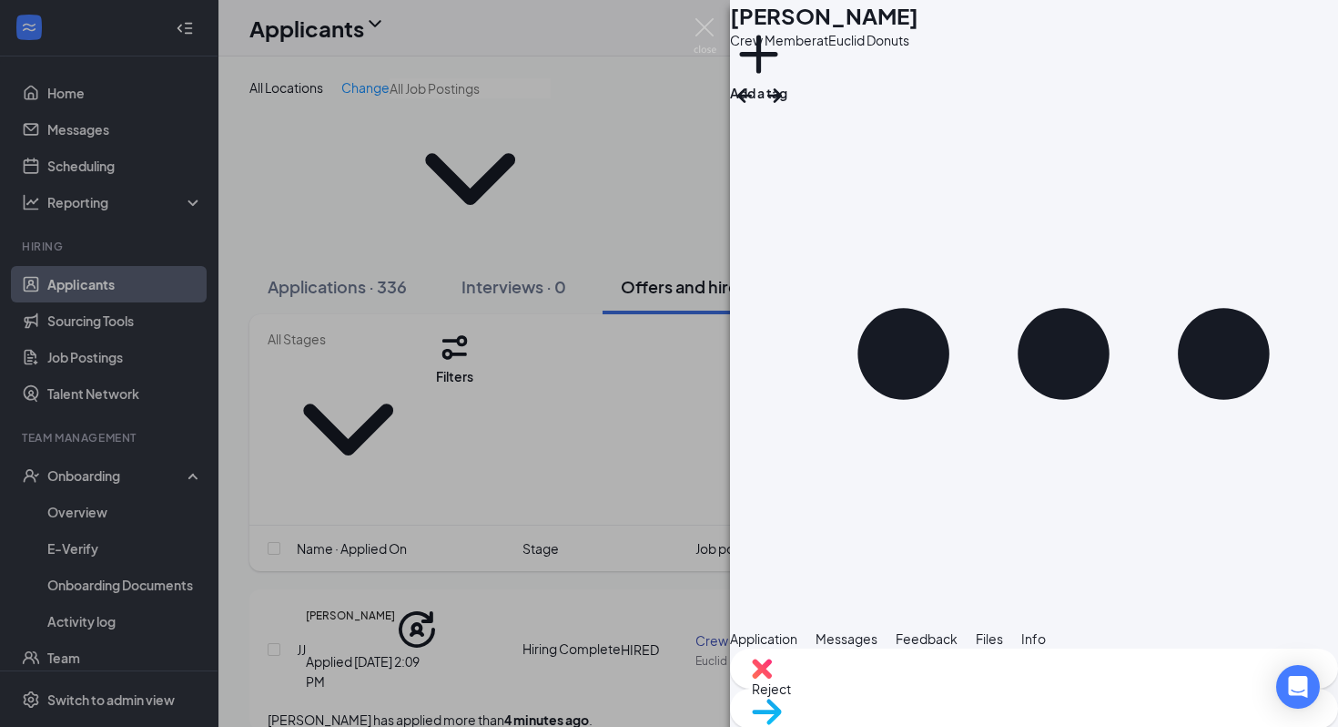
scroll to position [1002, 0]
click at [1144, 725] on span "Move to stage" at bounding box center [1034, 735] width 564 height 20
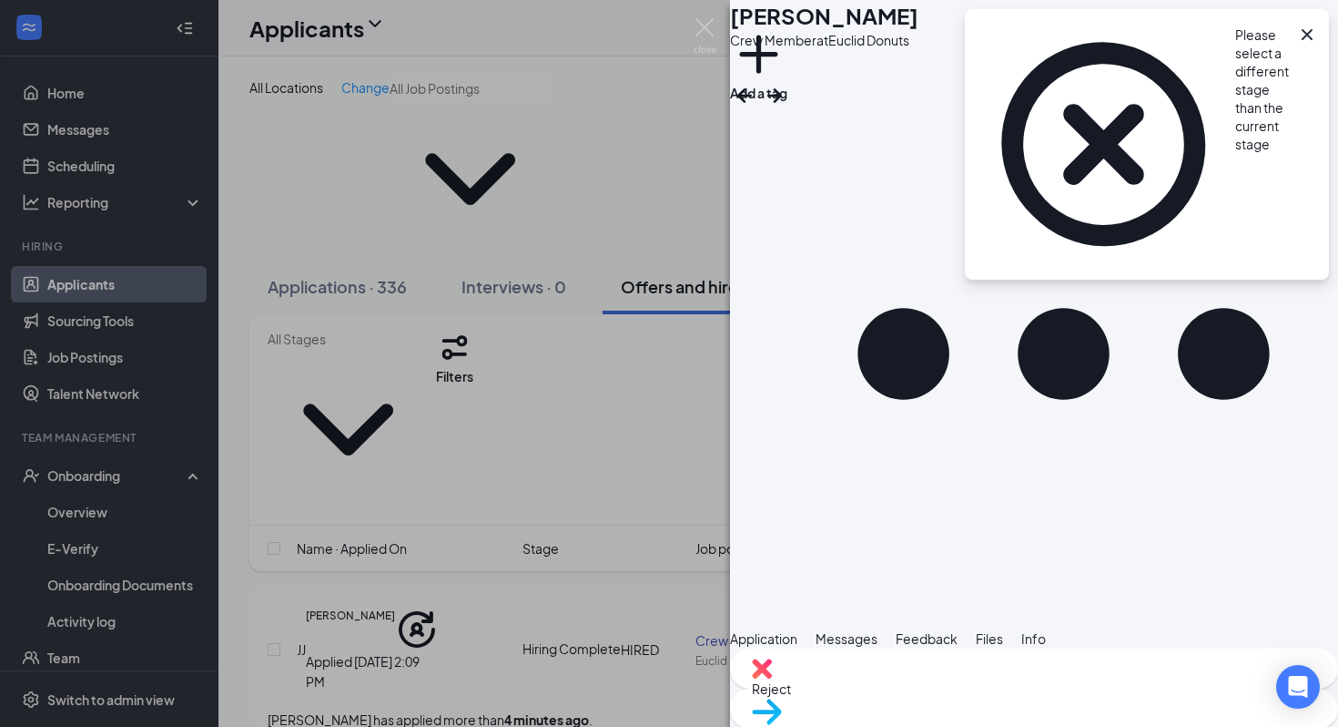
click at [1312, 38] on icon "Cross" at bounding box center [1307, 35] width 22 height 22
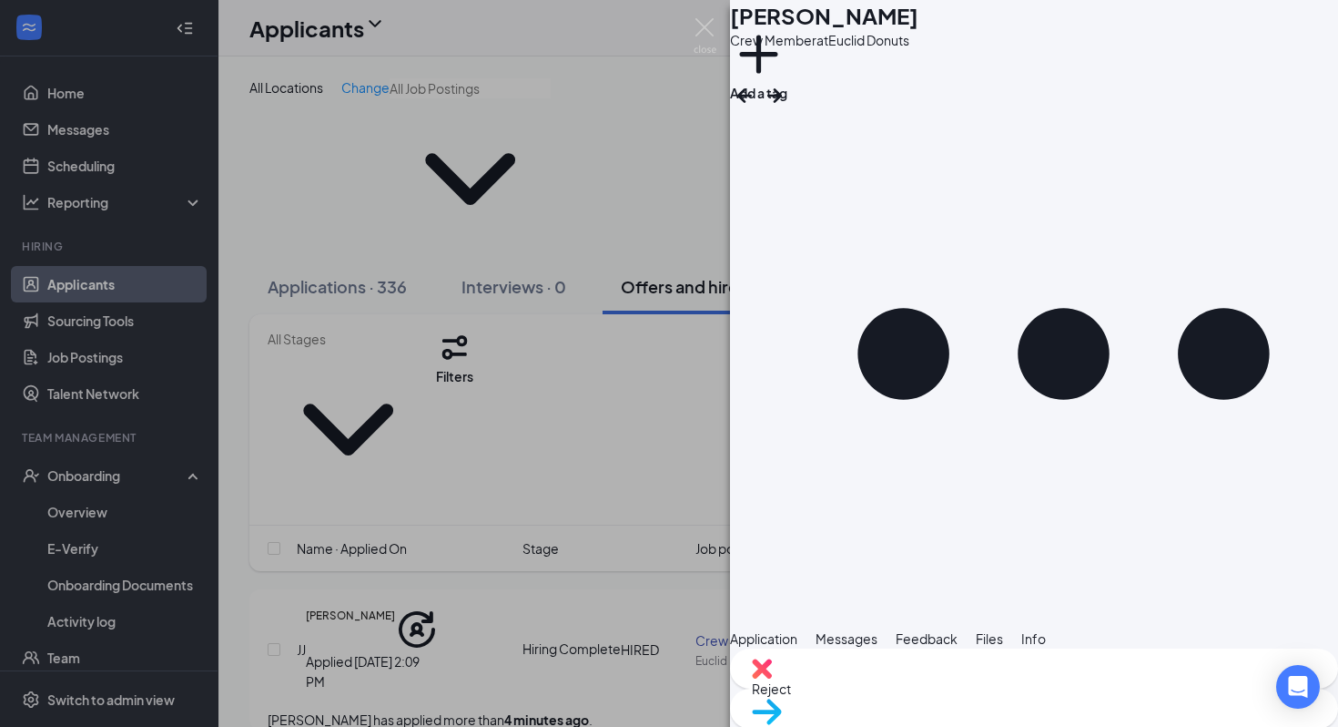
click at [706, 12] on div "JJ Juliet Johnson Crew Member at Euclid Donuts Add a tag Application Messages F…" at bounding box center [669, 363] width 1338 height 727
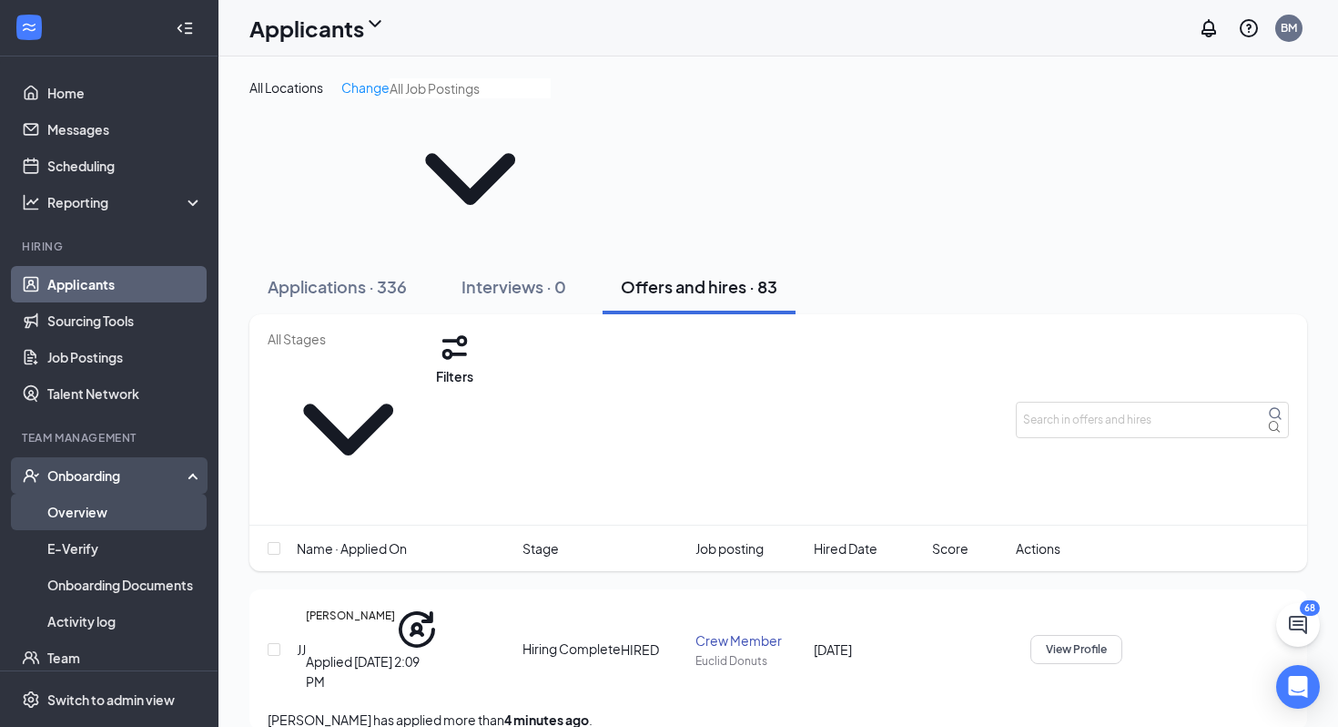
click at [93, 508] on link "Overview" at bounding box center [125, 511] width 156 height 36
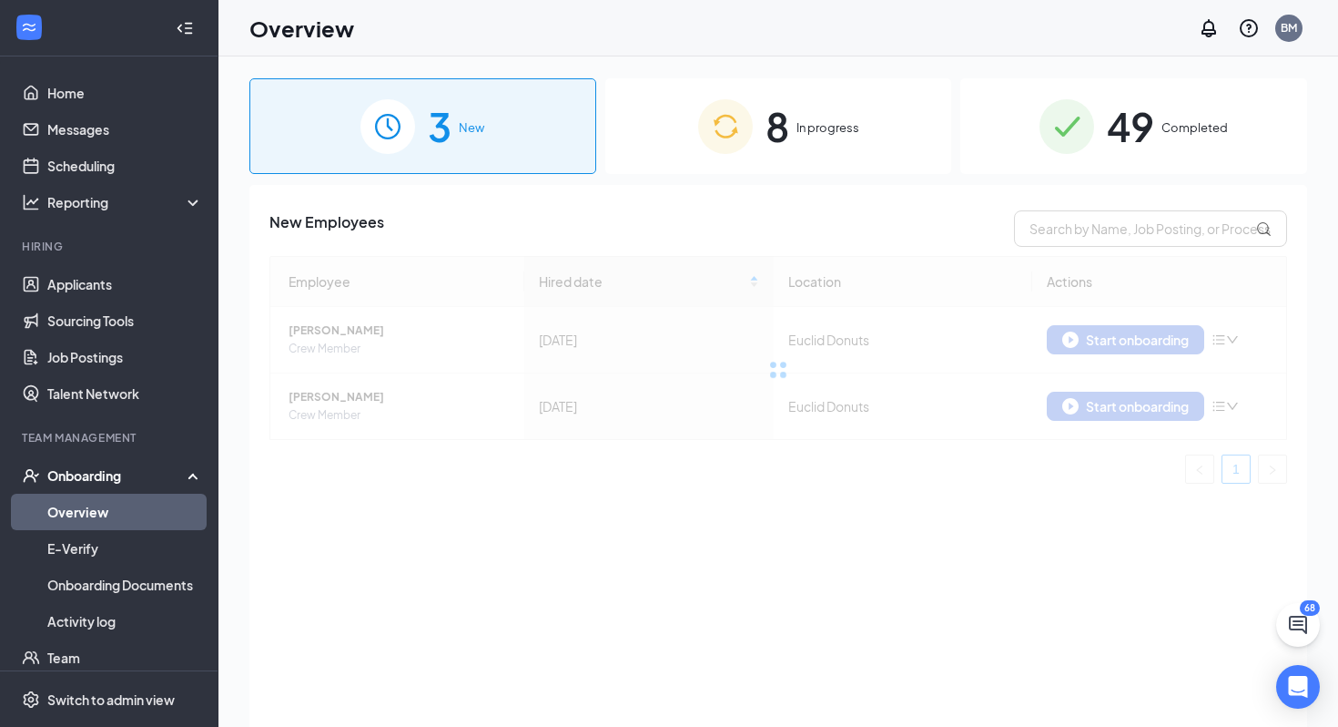
click at [98, 475] on div "Onboarding" at bounding box center [117, 475] width 140 height 18
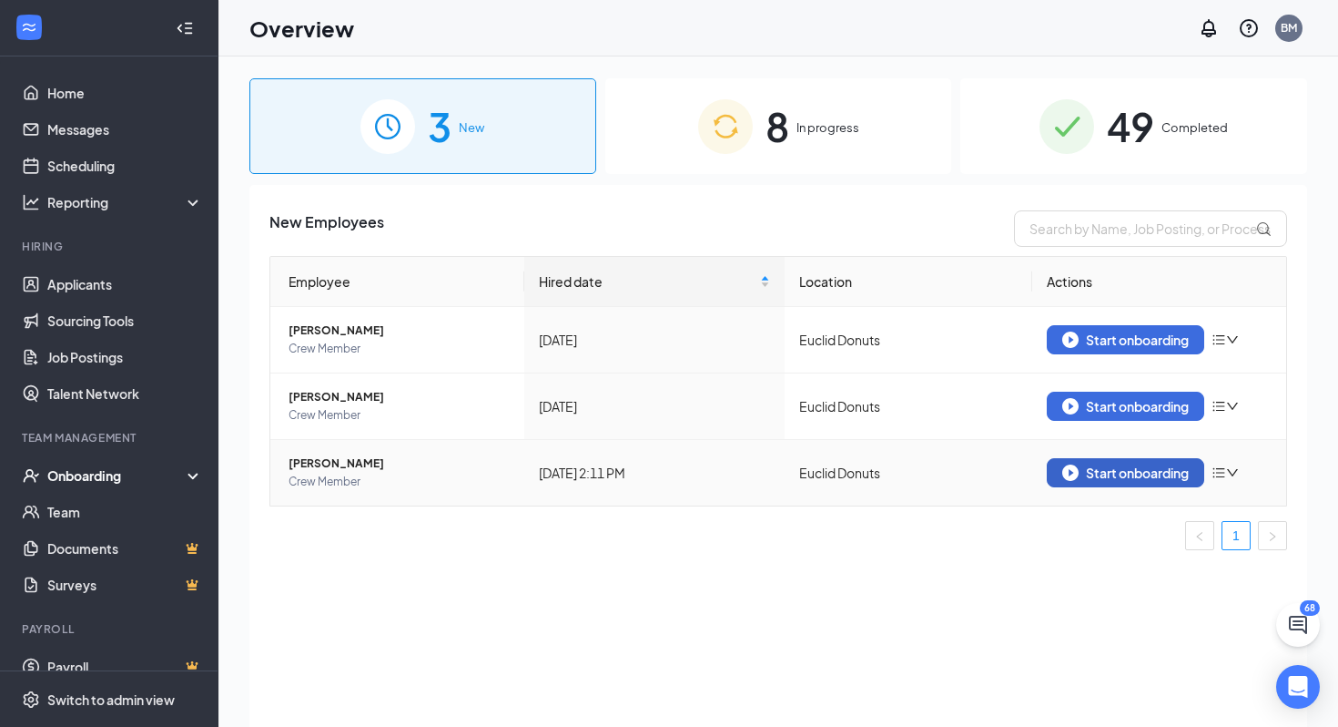
click at [1115, 477] on div "Start onboarding" at bounding box center [1125, 472] width 127 height 16
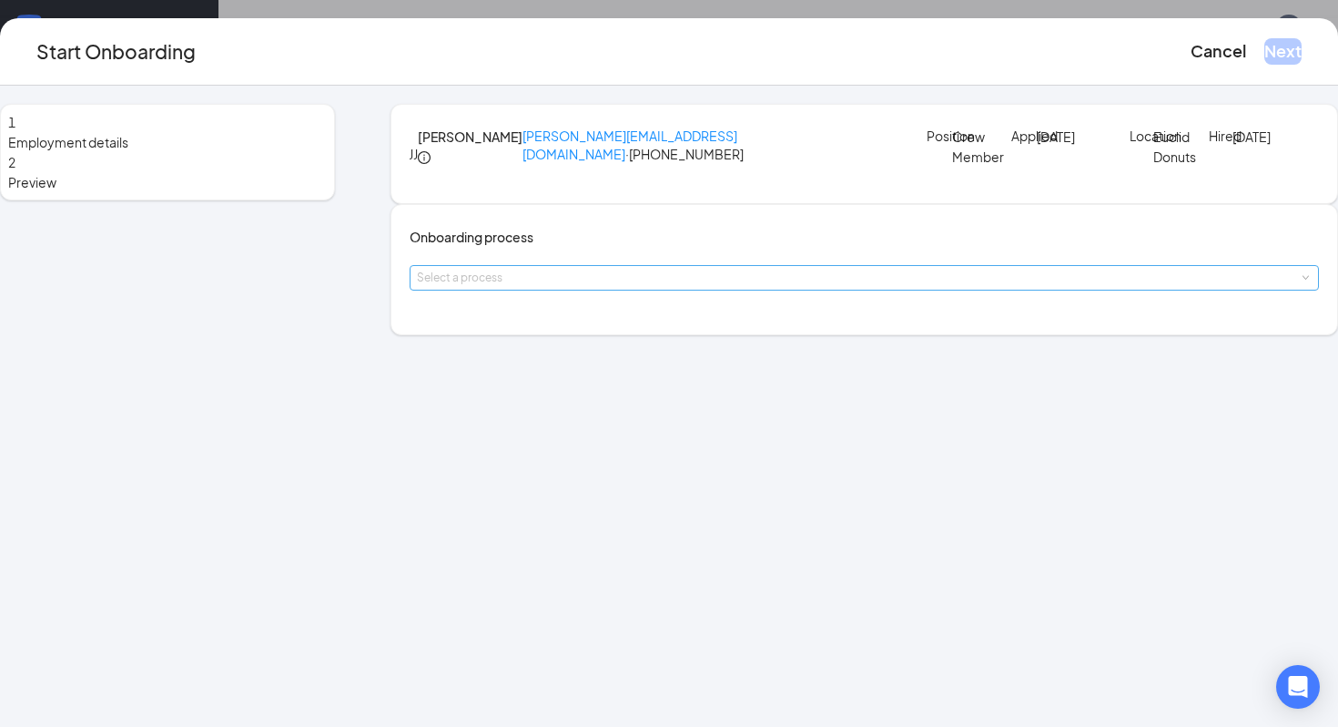
click at [700, 287] on div "Select a process" at bounding box center [860, 278] width 887 height 18
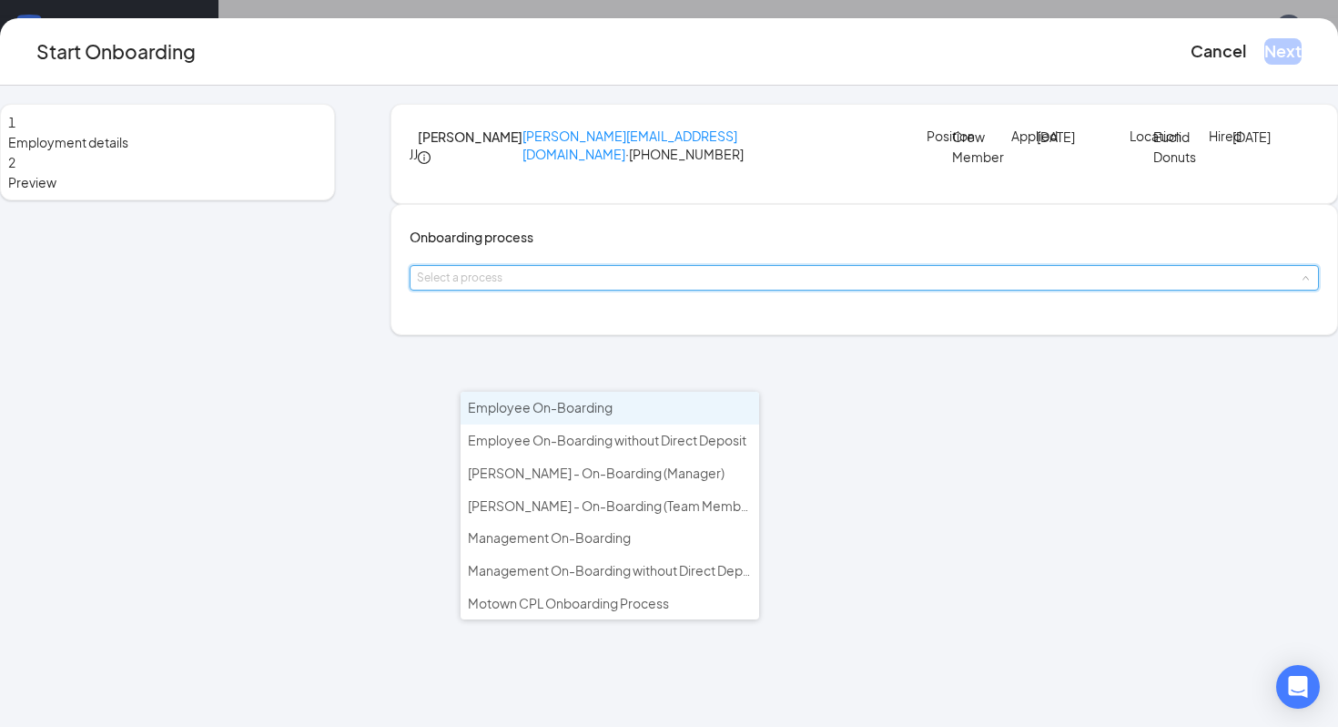
click at [686, 405] on li "Employee On-Boarding" at bounding box center [610, 407] width 299 height 33
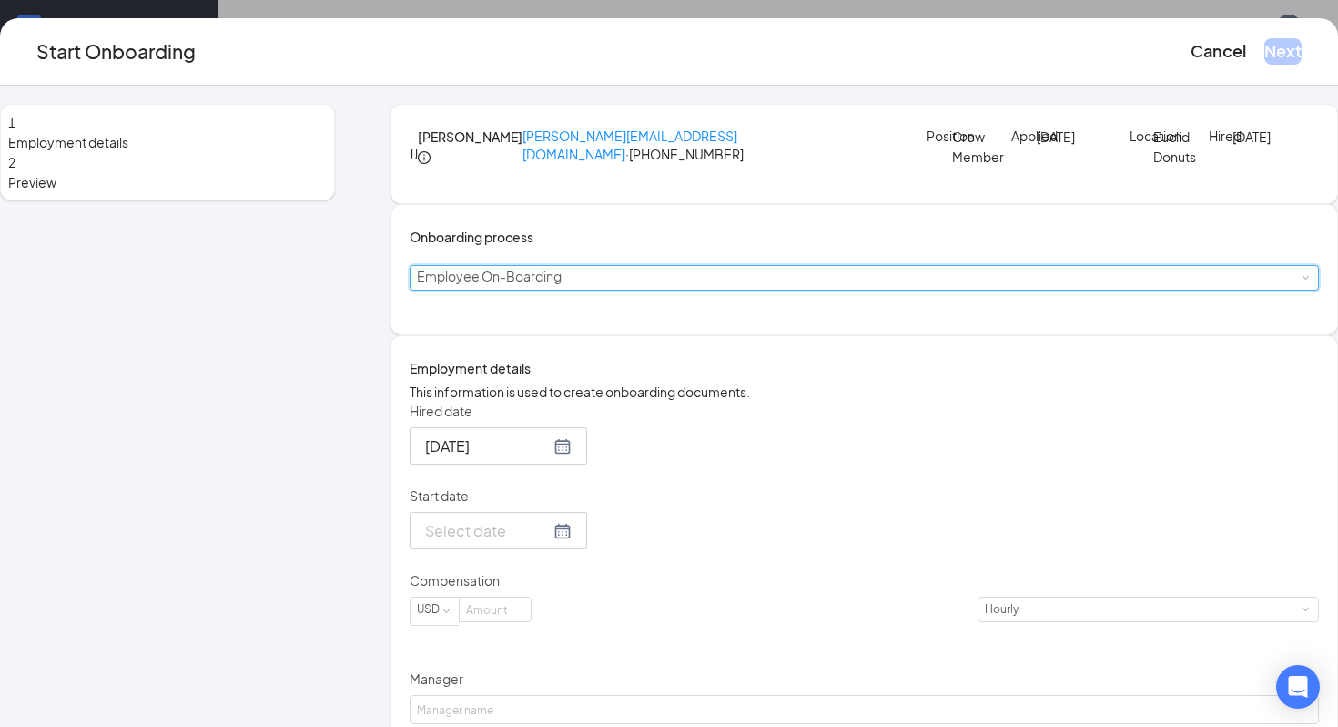
scroll to position [106, 0]
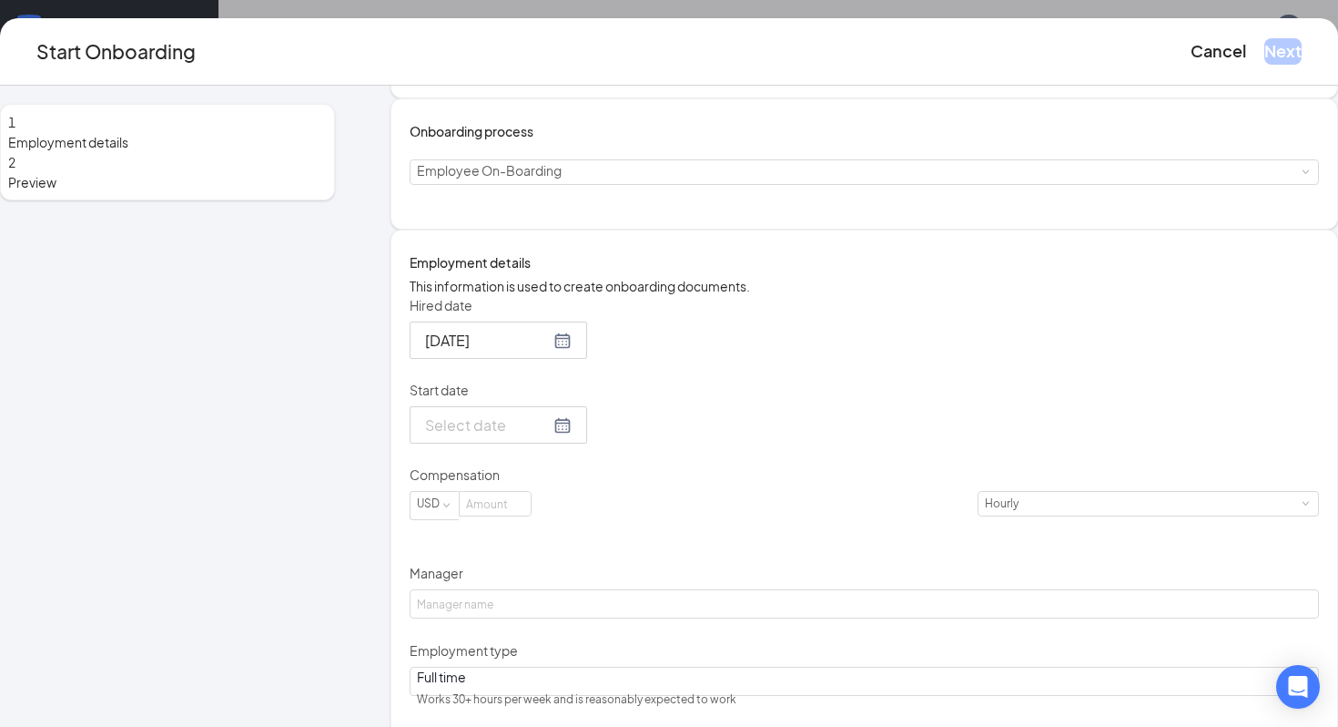
click at [572, 436] on div at bounding box center [498, 424] width 147 height 23
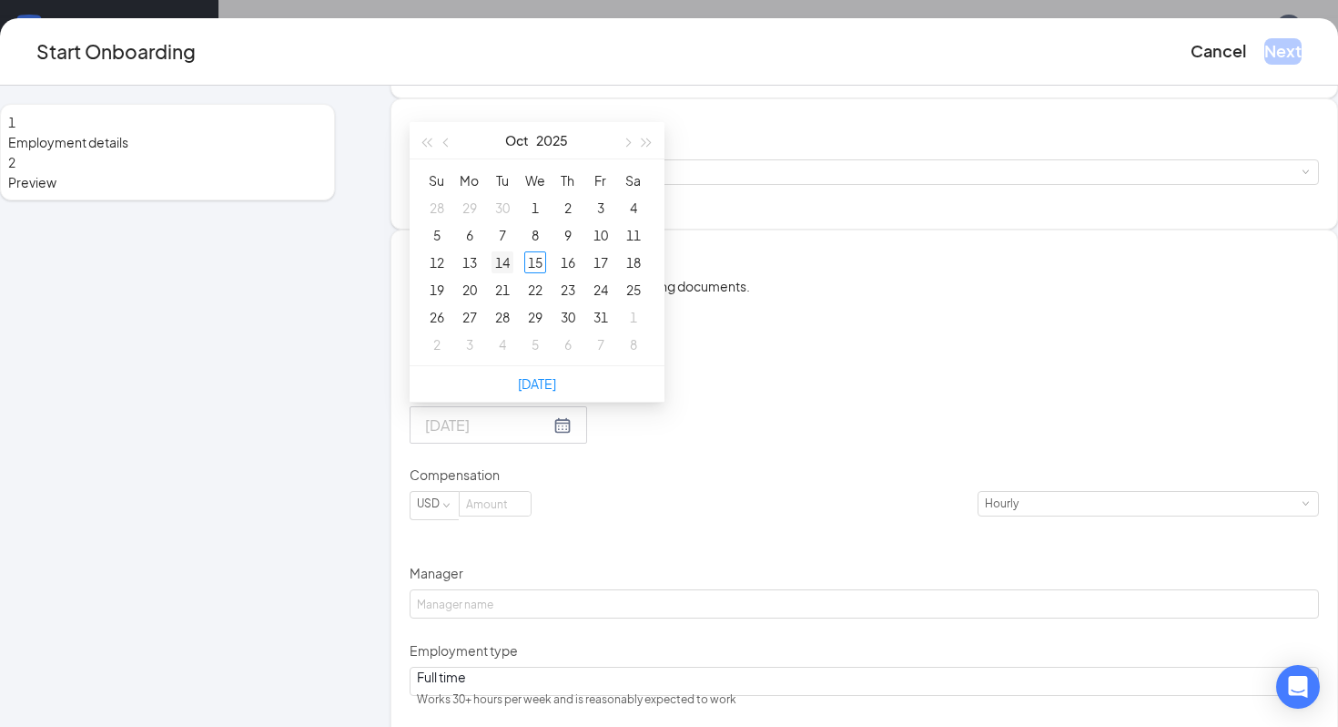
type input "Oct 14, 2025"
click at [513, 273] on div "14" at bounding box center [503, 262] width 22 height 22
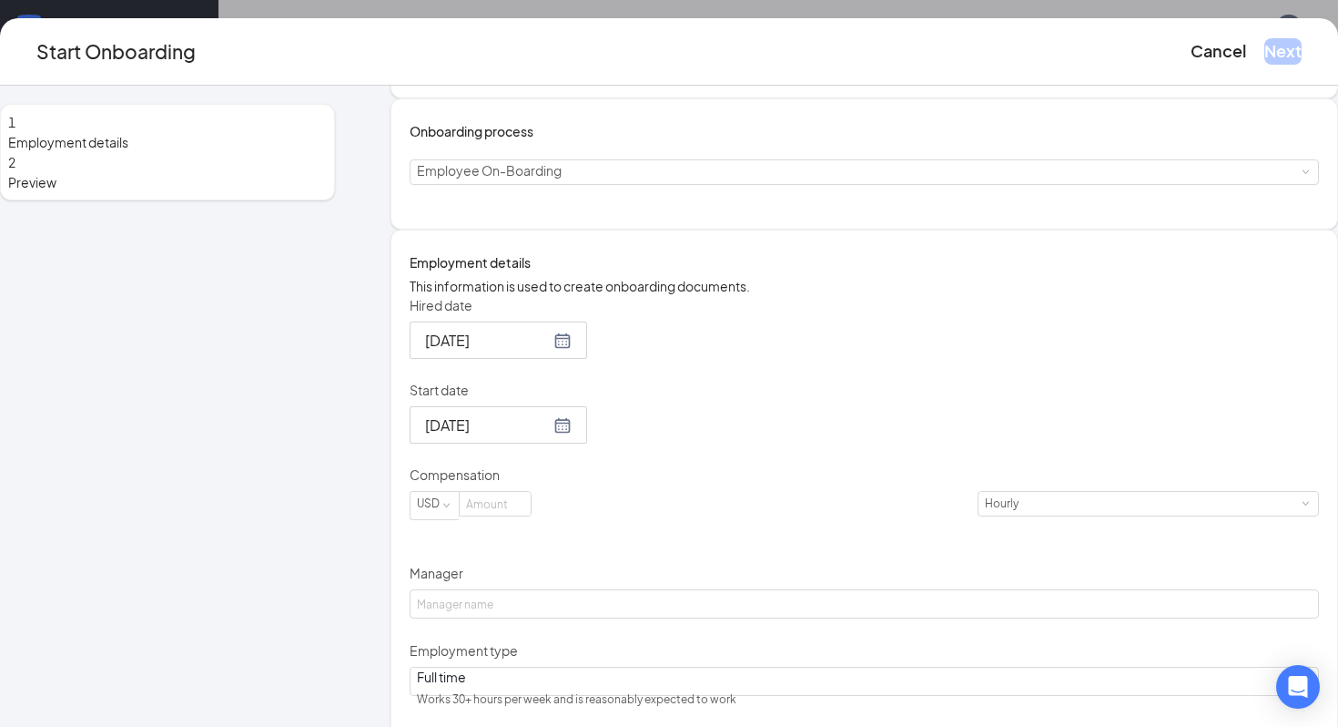
scroll to position [236, 0]
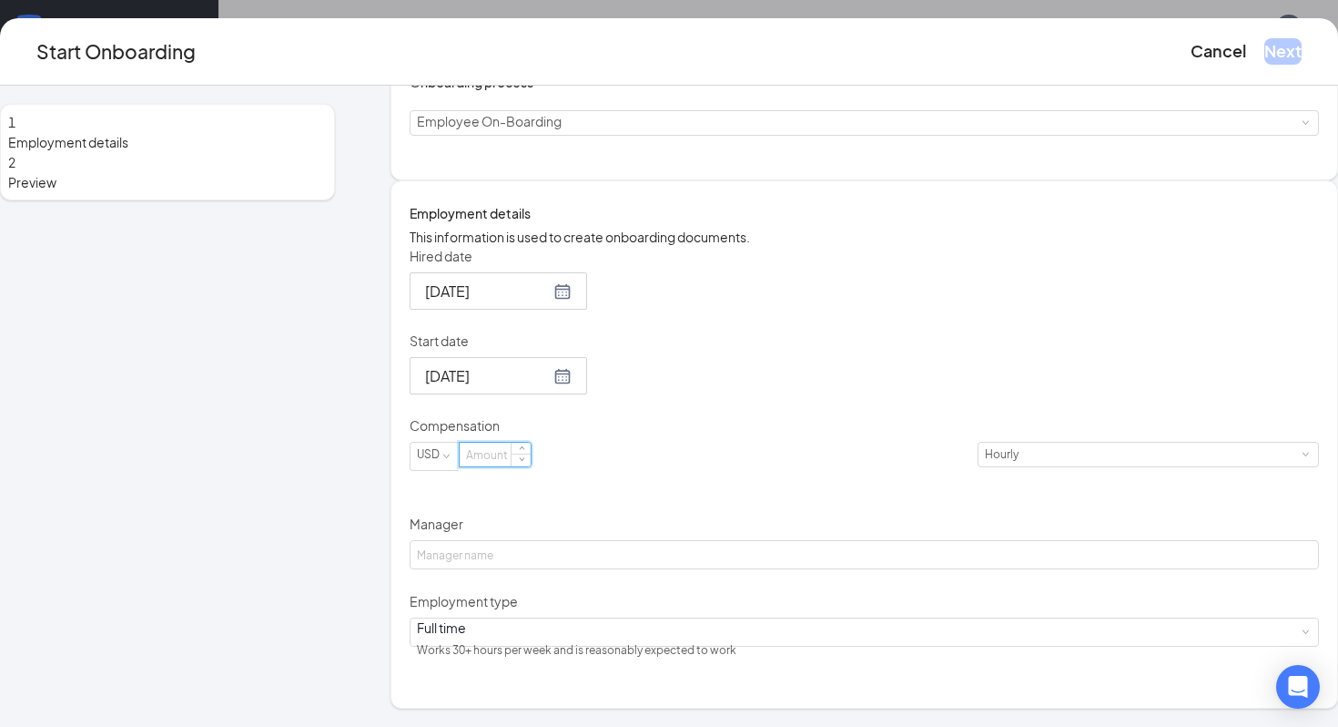
click at [531, 466] on input at bounding box center [495, 454] width 71 height 24
type input "13"
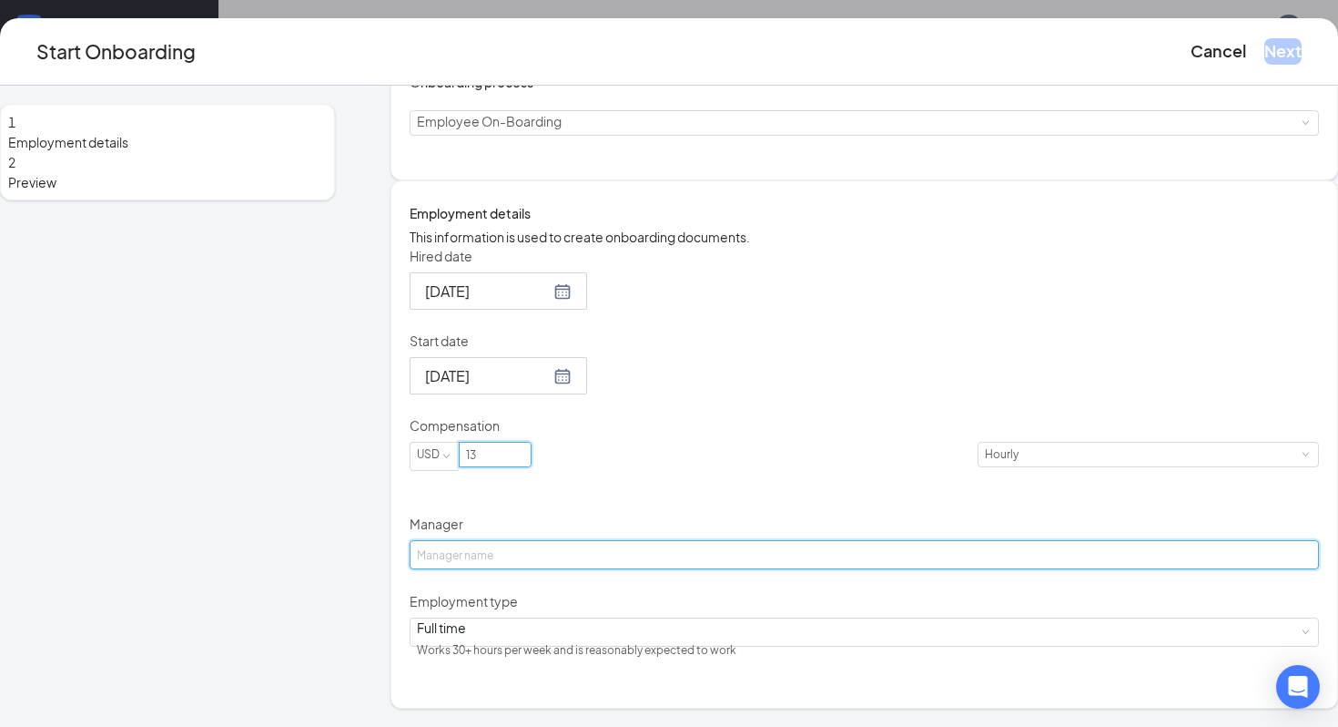
click at [586, 569] on input "Manager" at bounding box center [865, 554] width 910 height 29
type input "[PERSON_NAME]"
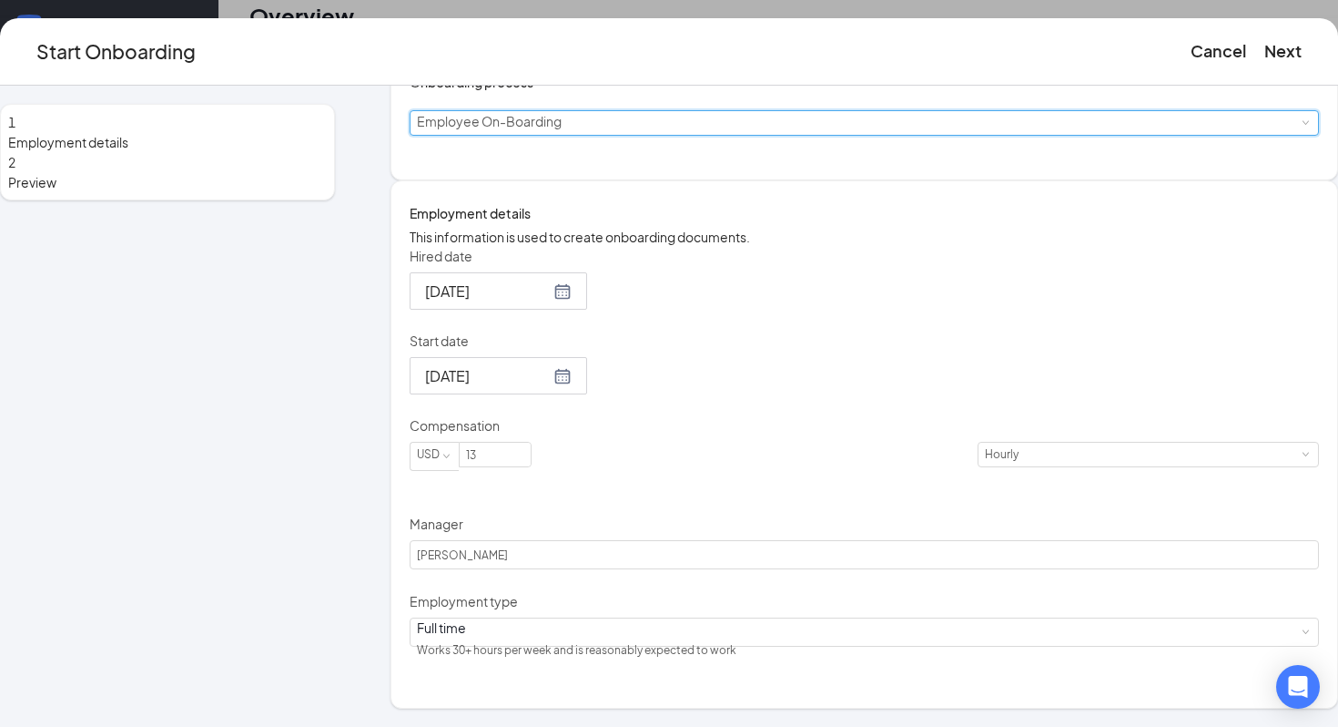
click at [729, 135] on div "Select a process Employee On-Boarding" at bounding box center [864, 123] width 895 height 24
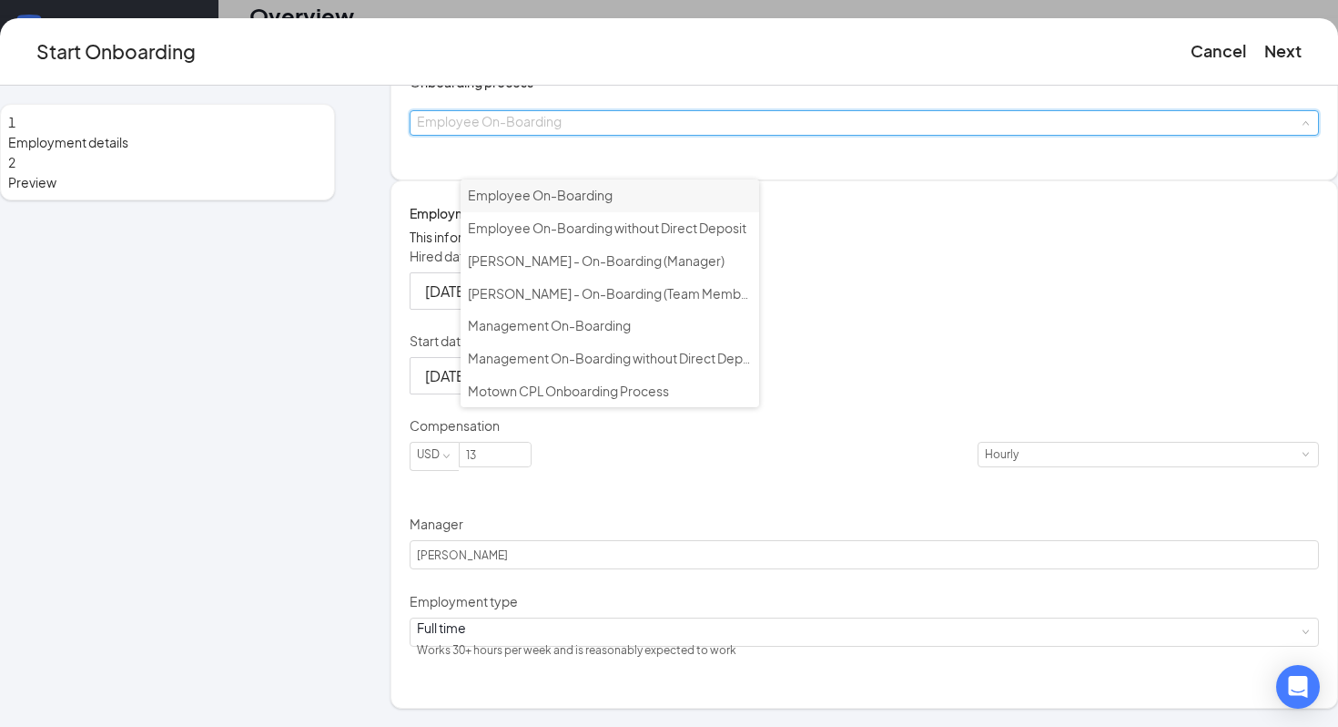
click at [701, 198] on li "Employee On-Boarding" at bounding box center [610, 195] width 299 height 33
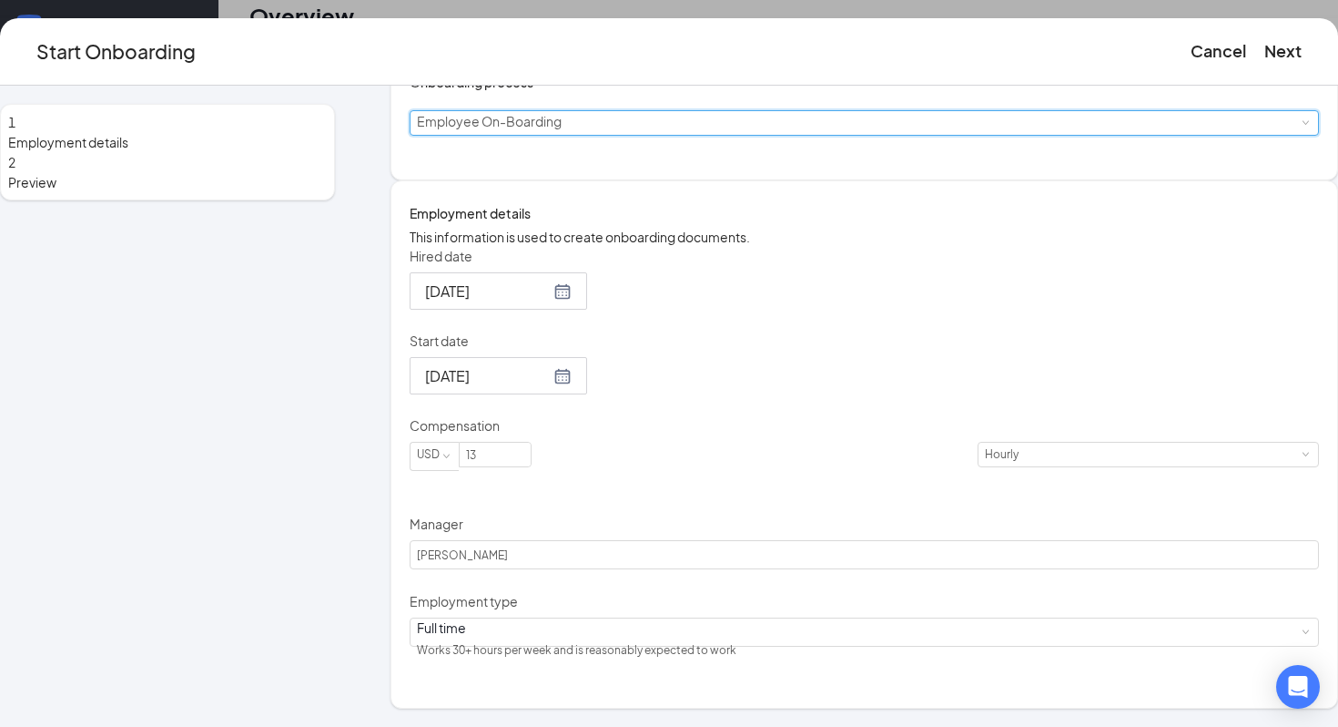
scroll to position [236, 0]
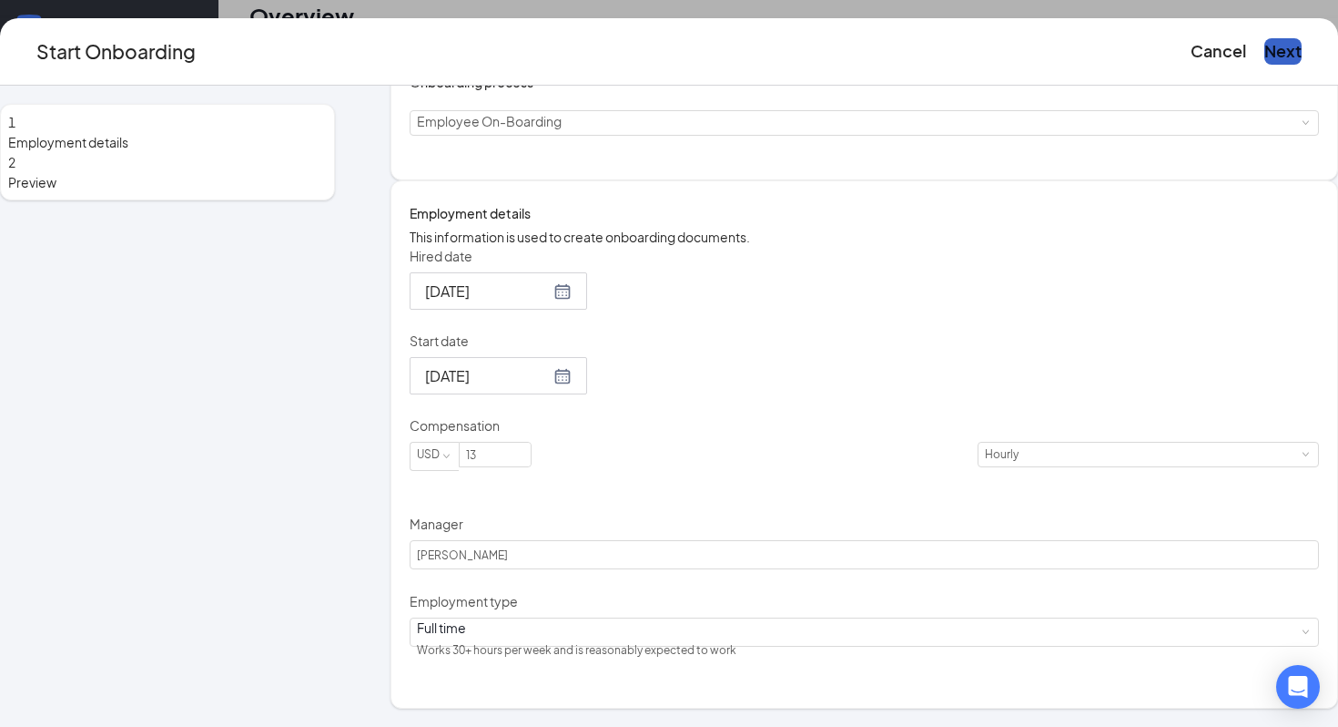
click at [1265, 58] on button "Next" at bounding box center [1283, 50] width 37 height 25
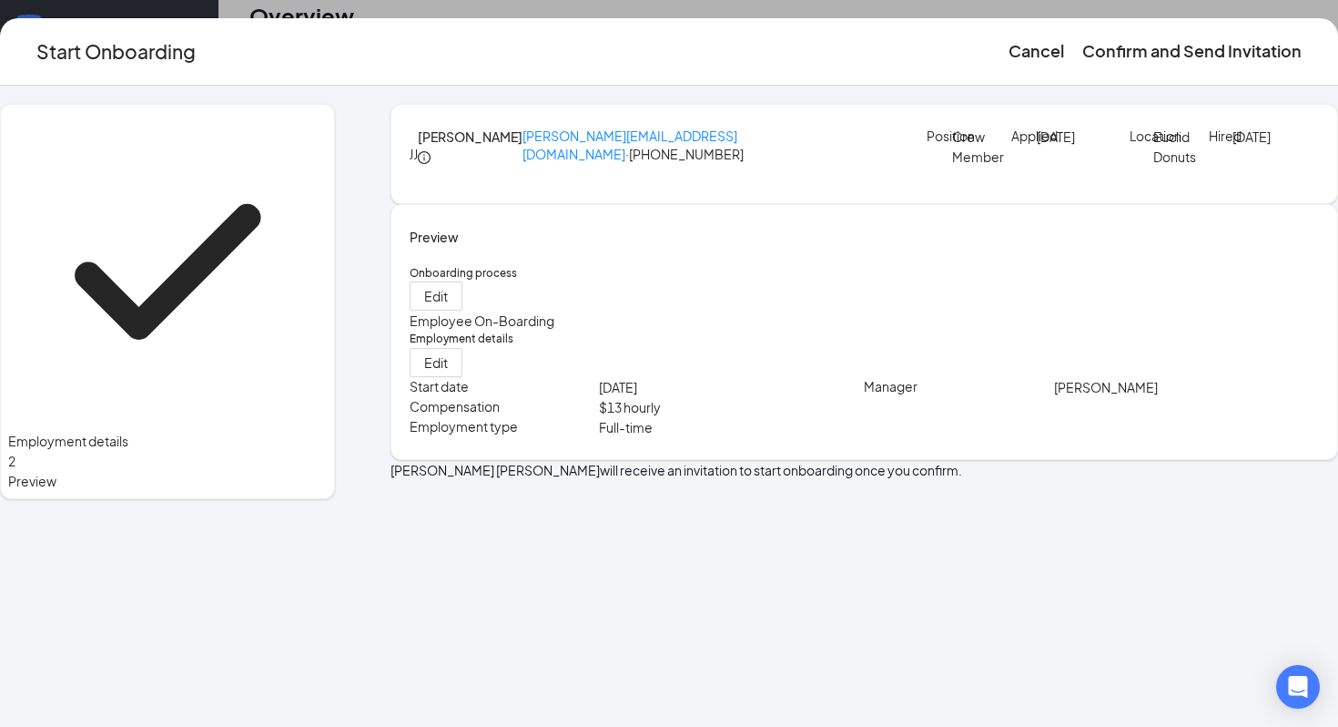
scroll to position [0, 0]
click at [1104, 53] on button "Confirm and Send Invitation" at bounding box center [1191, 50] width 219 height 25
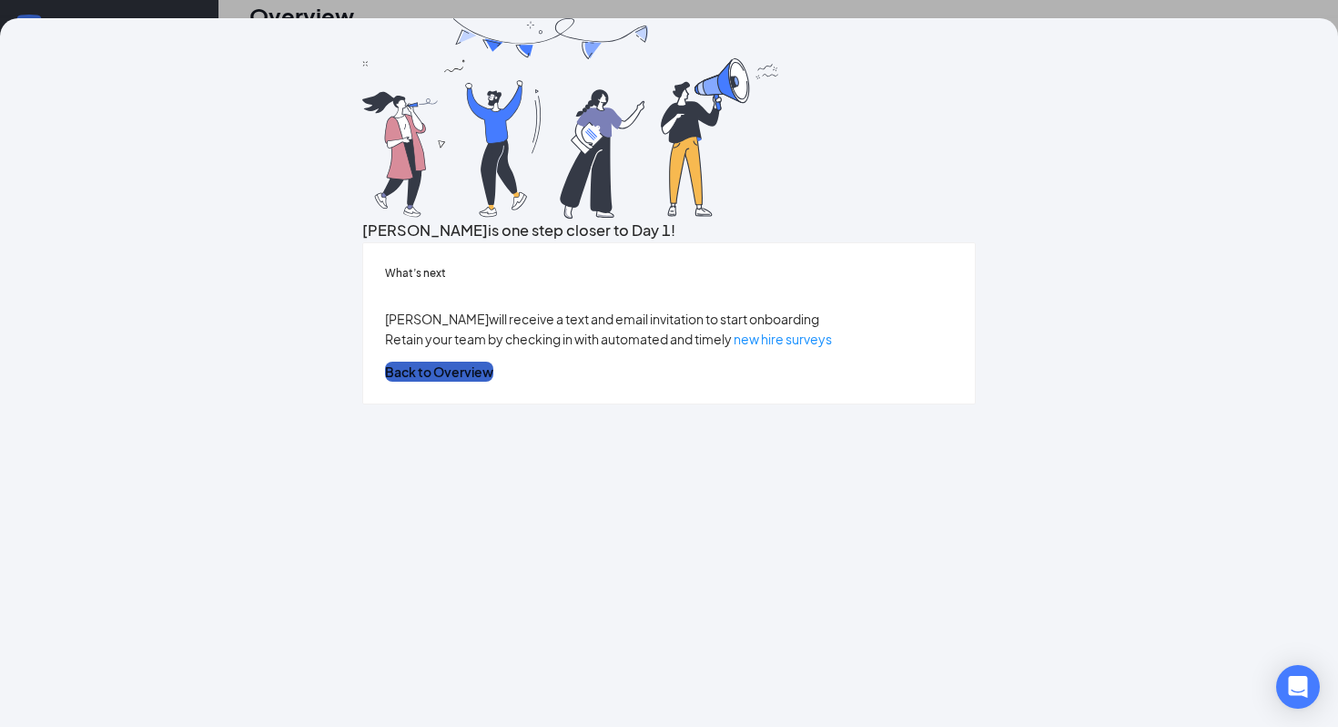
click at [493, 381] on button "Back to Overview" at bounding box center [439, 371] width 108 height 20
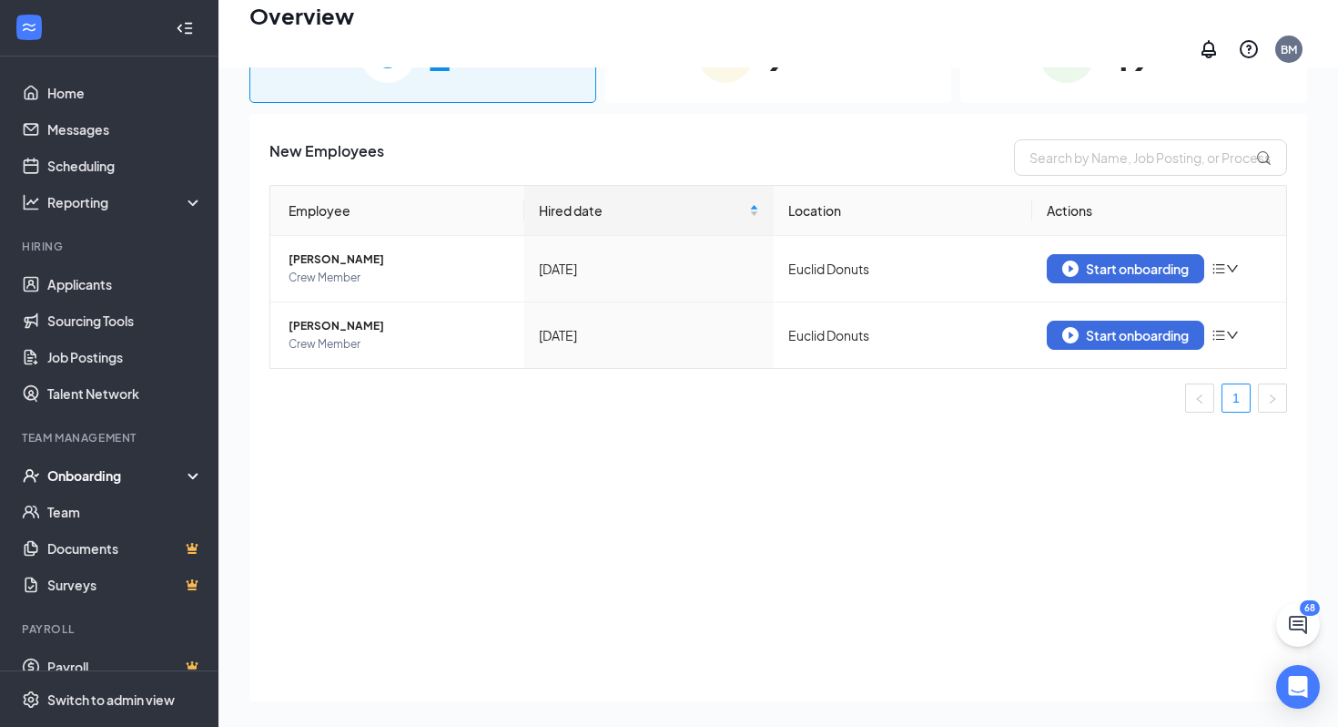
click at [148, 483] on div "Onboarding" at bounding box center [117, 475] width 140 height 18
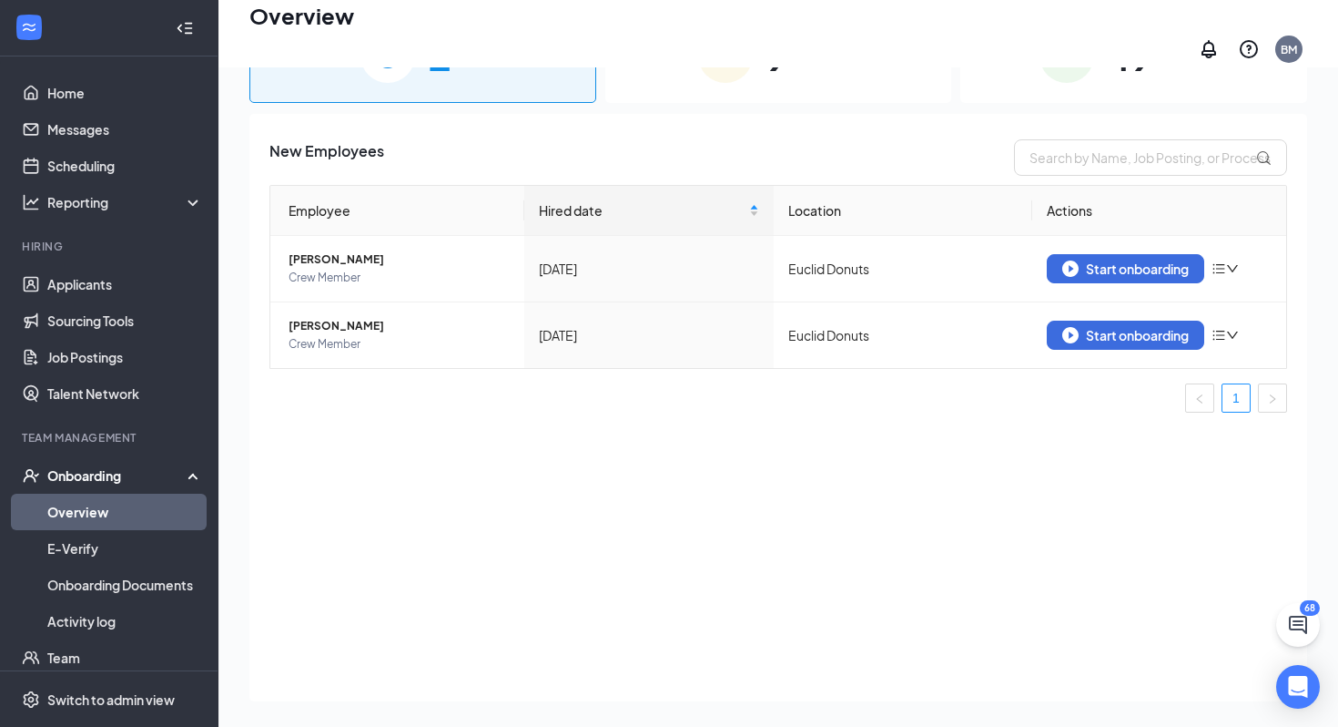
click at [119, 508] on link "Overview" at bounding box center [125, 511] width 156 height 36
click at [330, 318] on span "[PERSON_NAME]" at bounding box center [399, 326] width 221 height 18
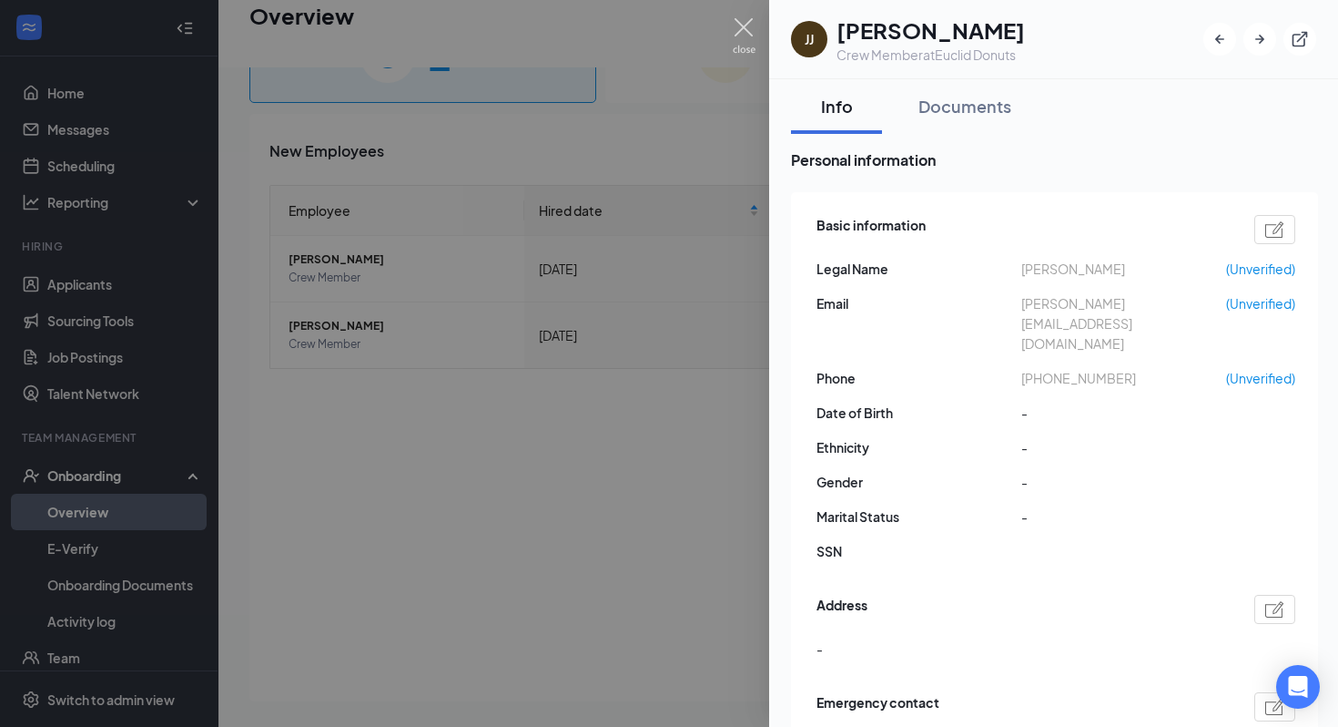
click at [741, 30] on img at bounding box center [744, 36] width 23 height 36
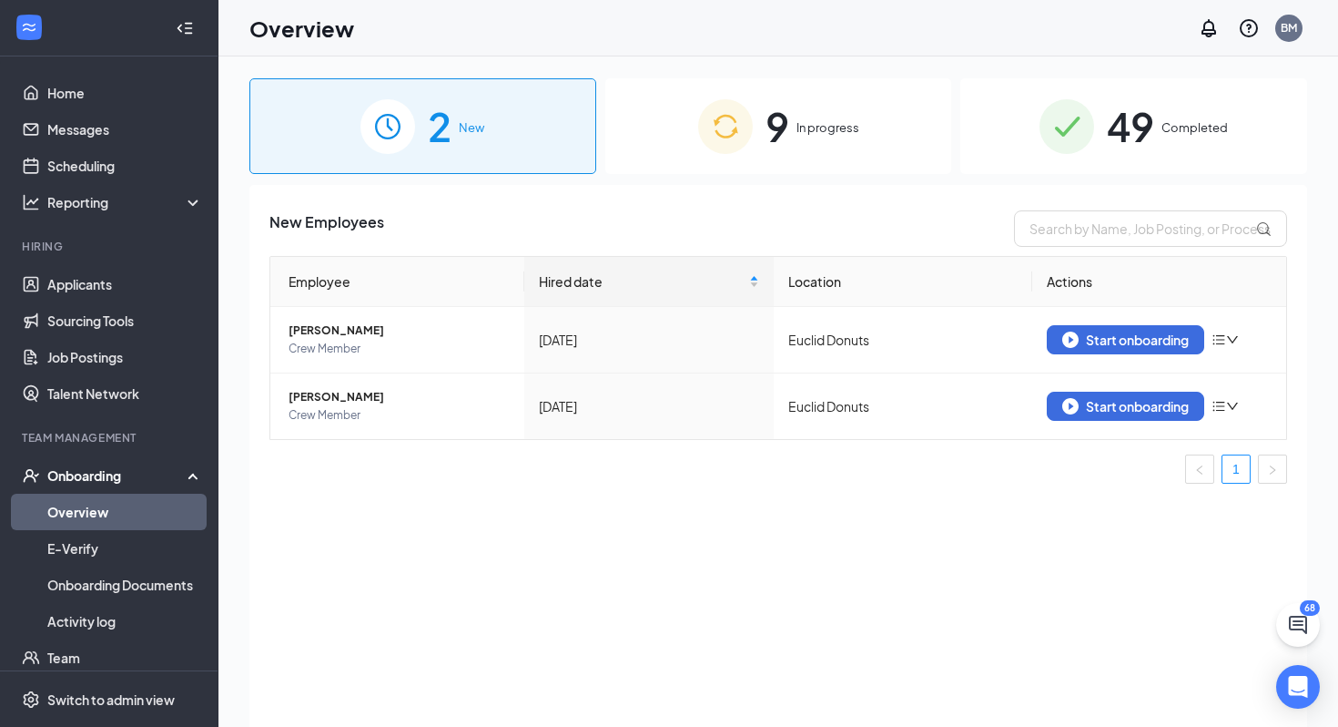
click at [828, 108] on div "9 In progress" at bounding box center [778, 126] width 347 height 96
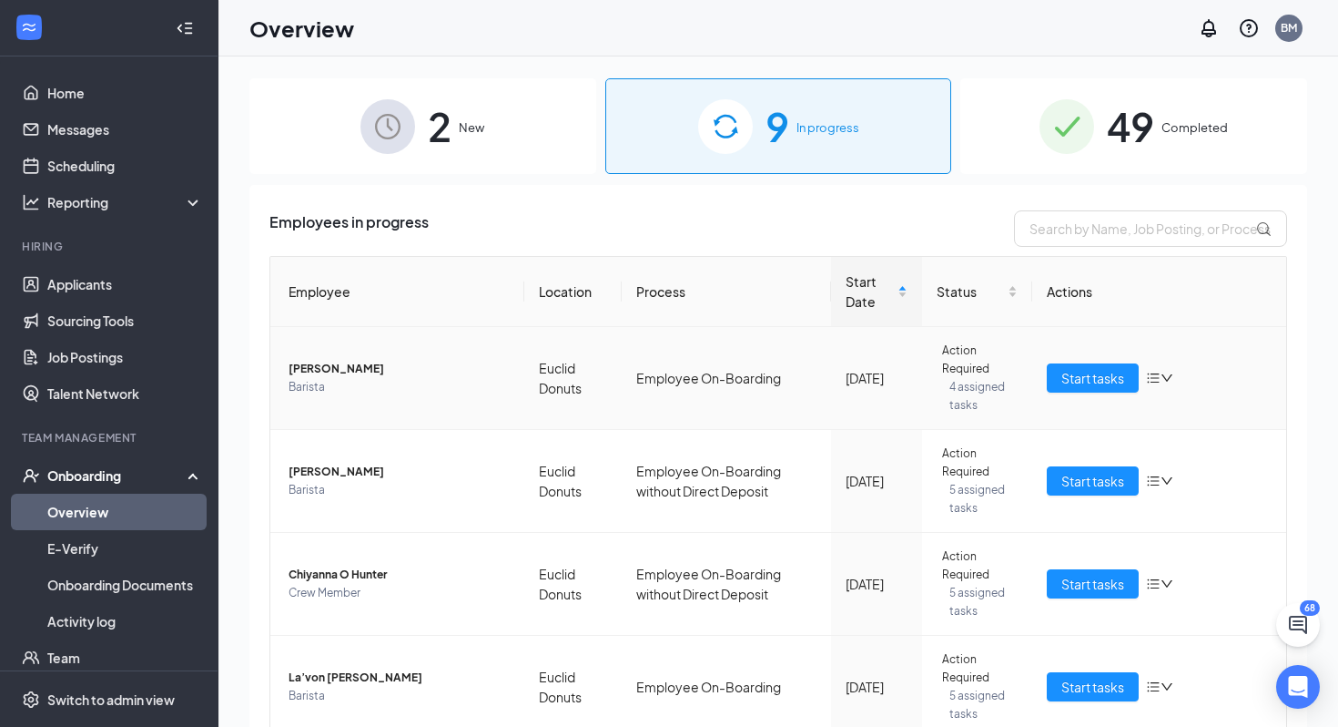
click at [1169, 380] on icon "down" at bounding box center [1167, 377] width 13 height 13
click at [1031, 475] on div "Remove from onboarding" at bounding box center [1044, 465] width 155 height 20
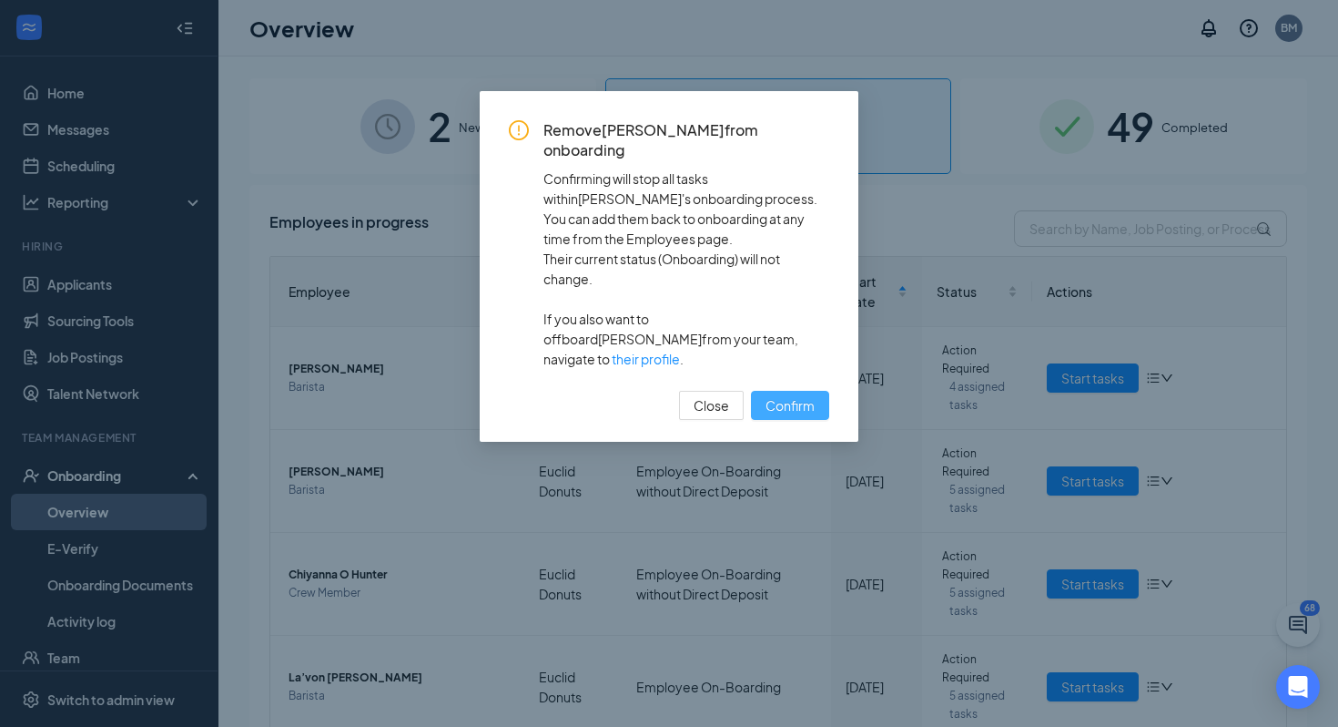
click at [792, 395] on span "Confirm" at bounding box center [790, 405] width 49 height 20
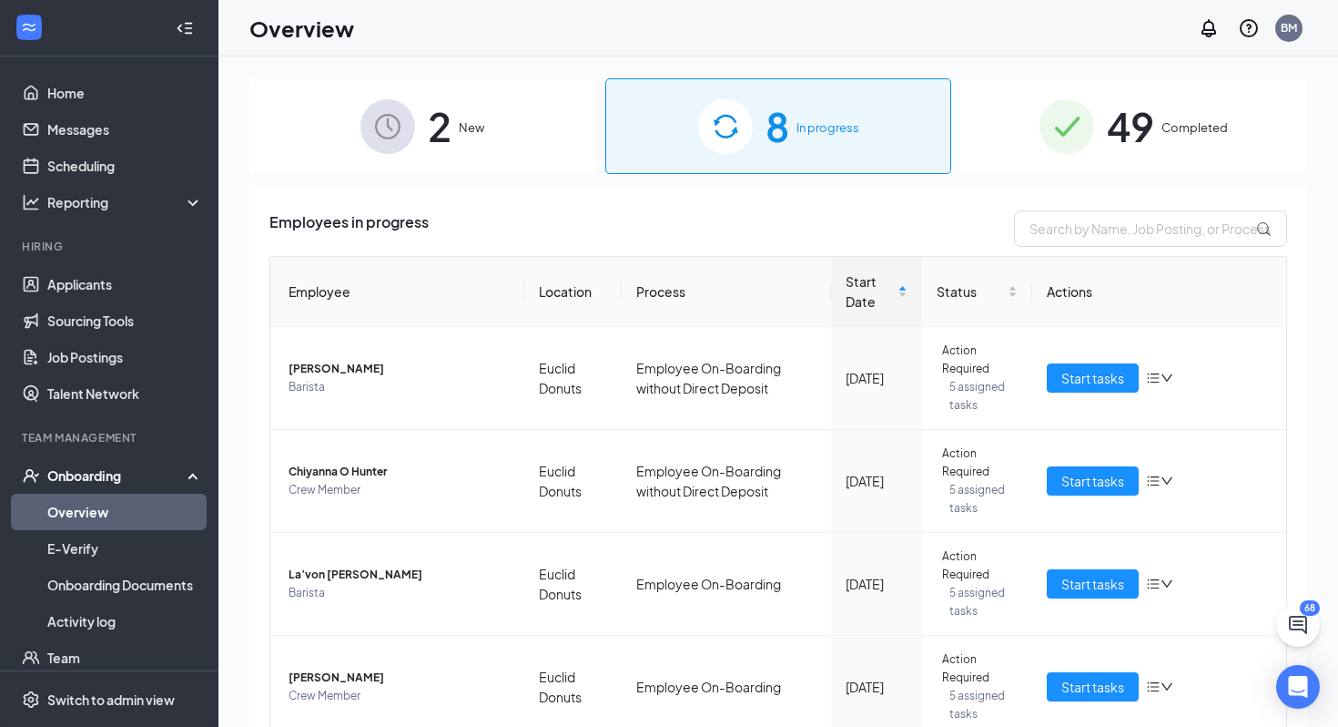
click at [453, 124] on div "2 New" at bounding box center [422, 126] width 347 height 96
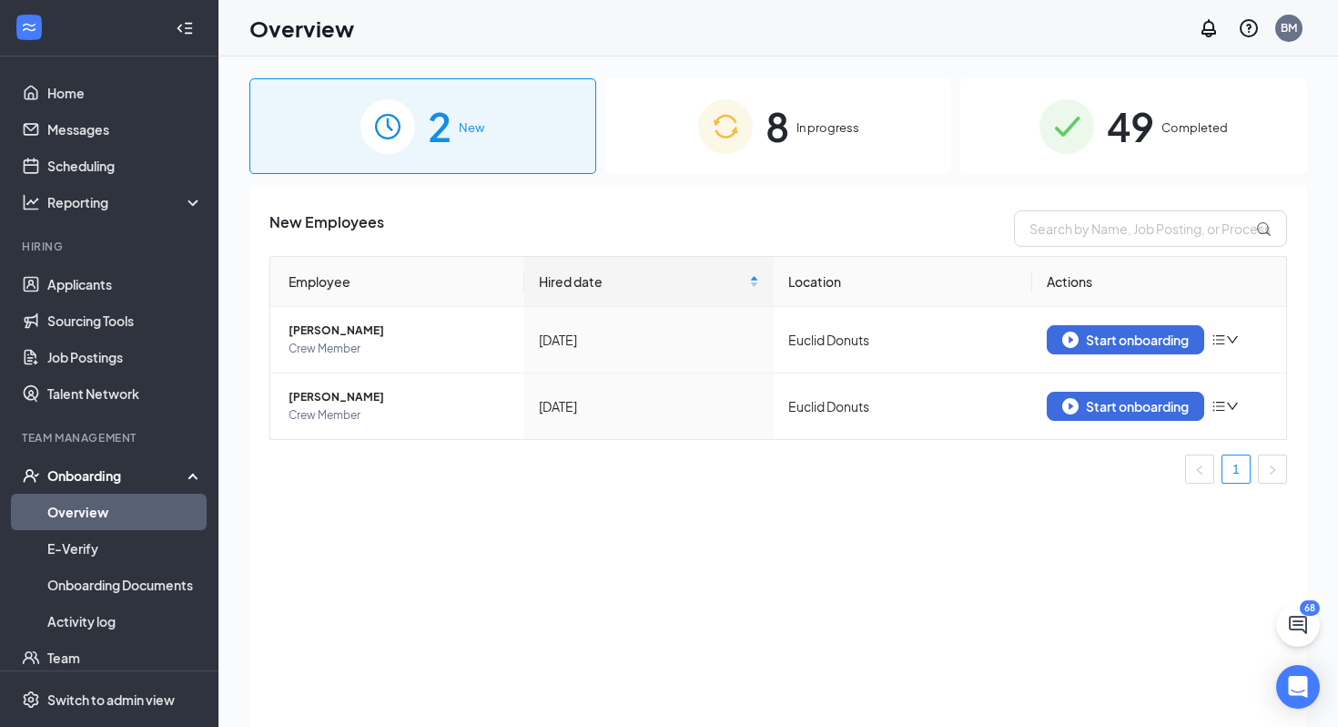
click at [790, 106] on div "8 In progress" at bounding box center [778, 126] width 347 height 96
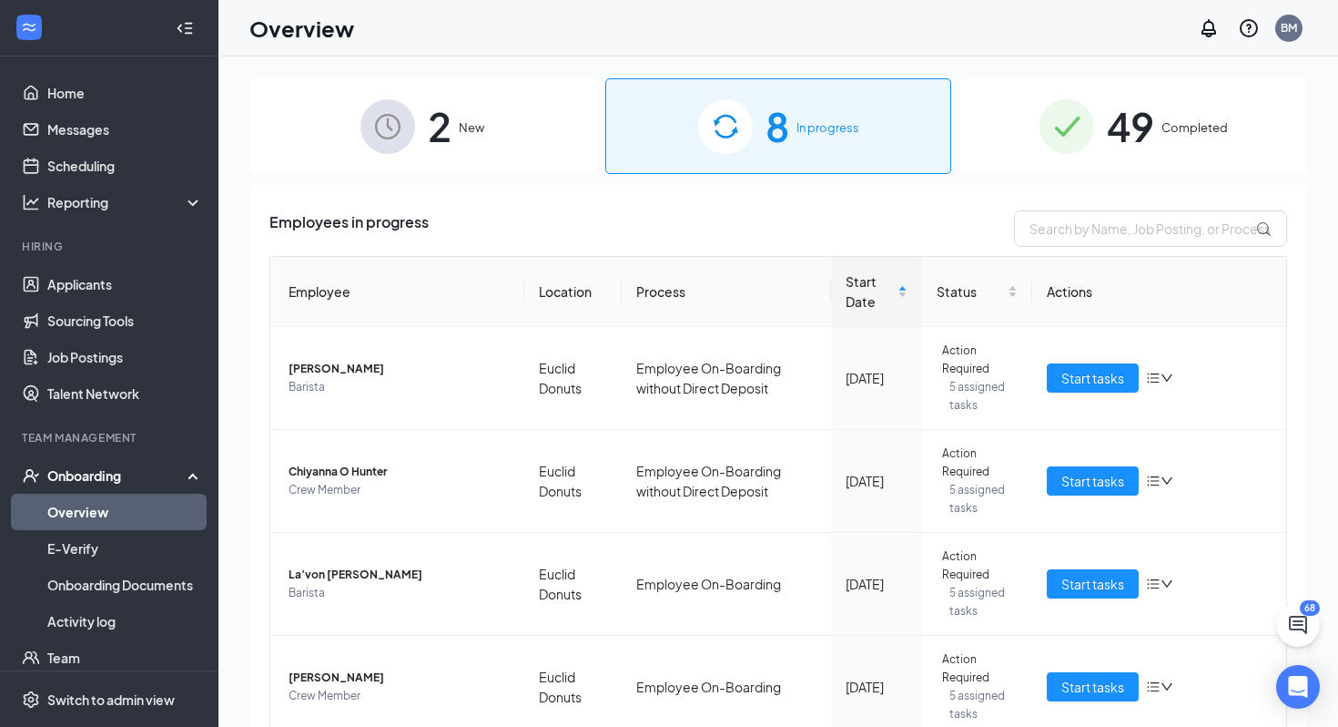
click at [1136, 113] on span "49" at bounding box center [1130, 126] width 47 height 63
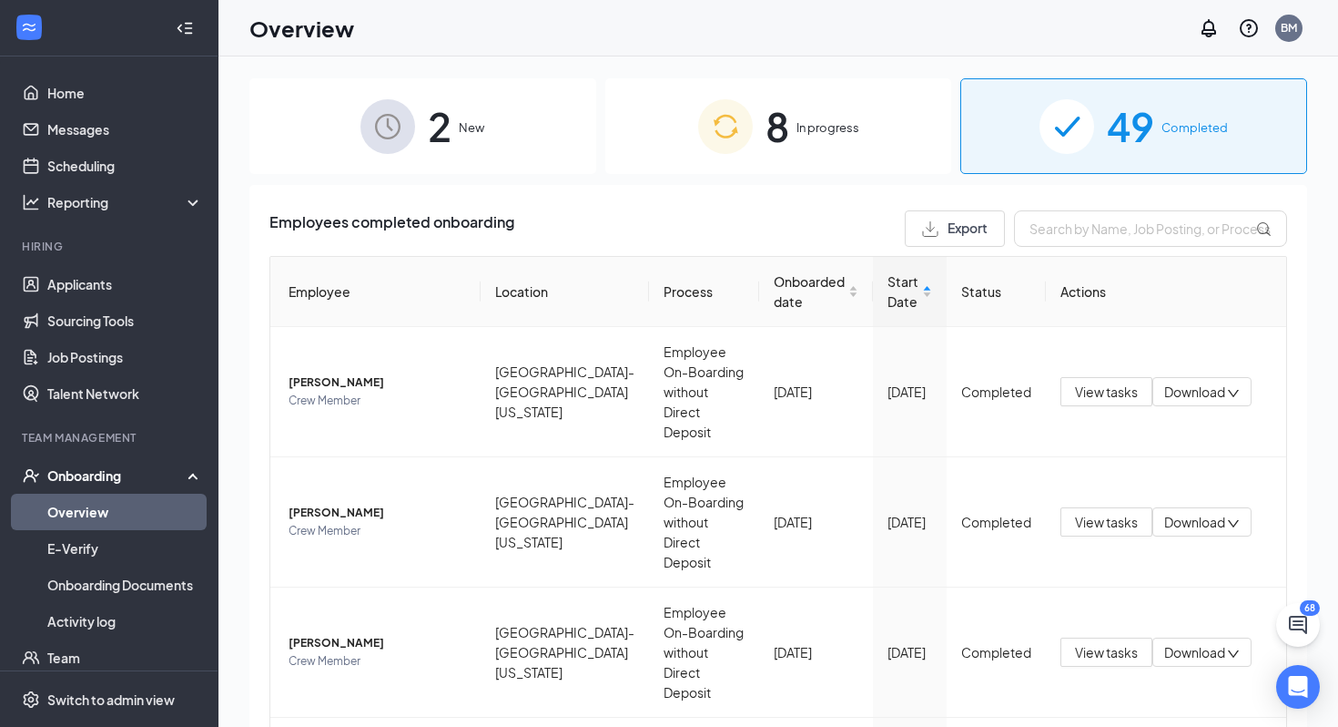
click at [795, 119] on div "8 In progress" at bounding box center [778, 126] width 347 height 96
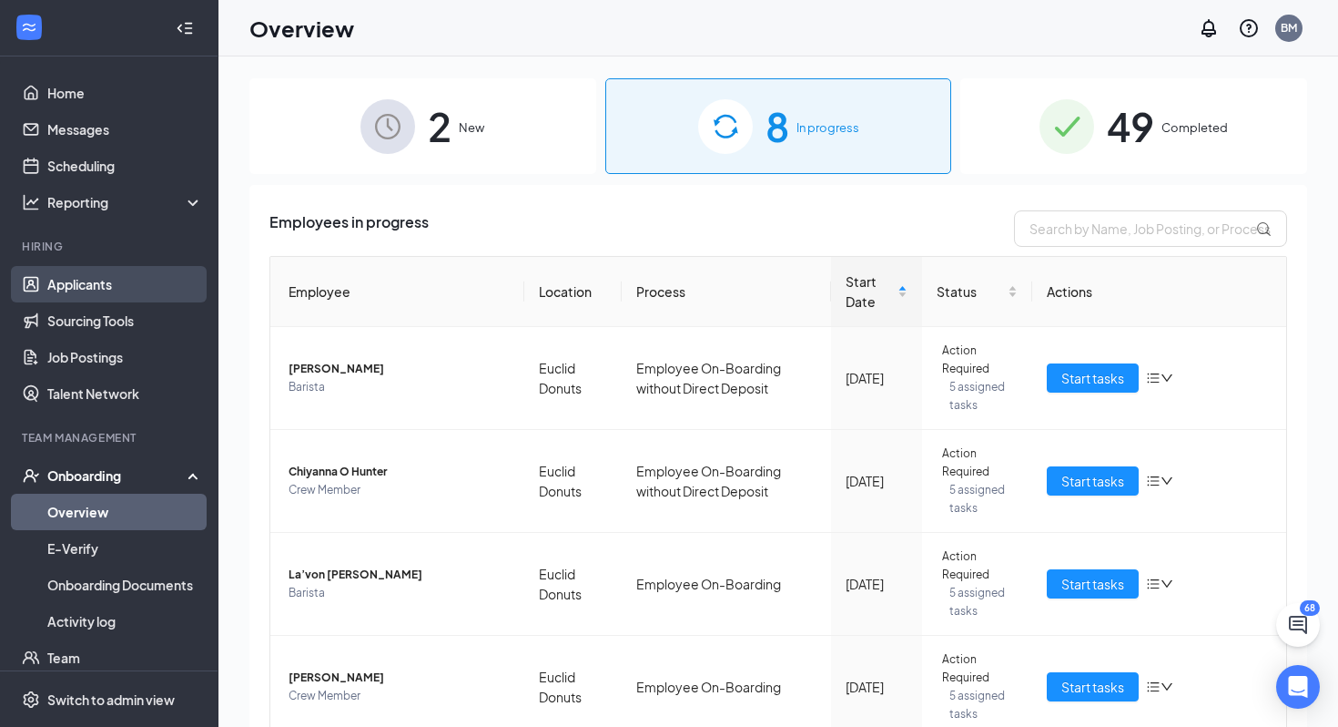
click at [130, 293] on link "Applicants" at bounding box center [125, 284] width 156 height 36
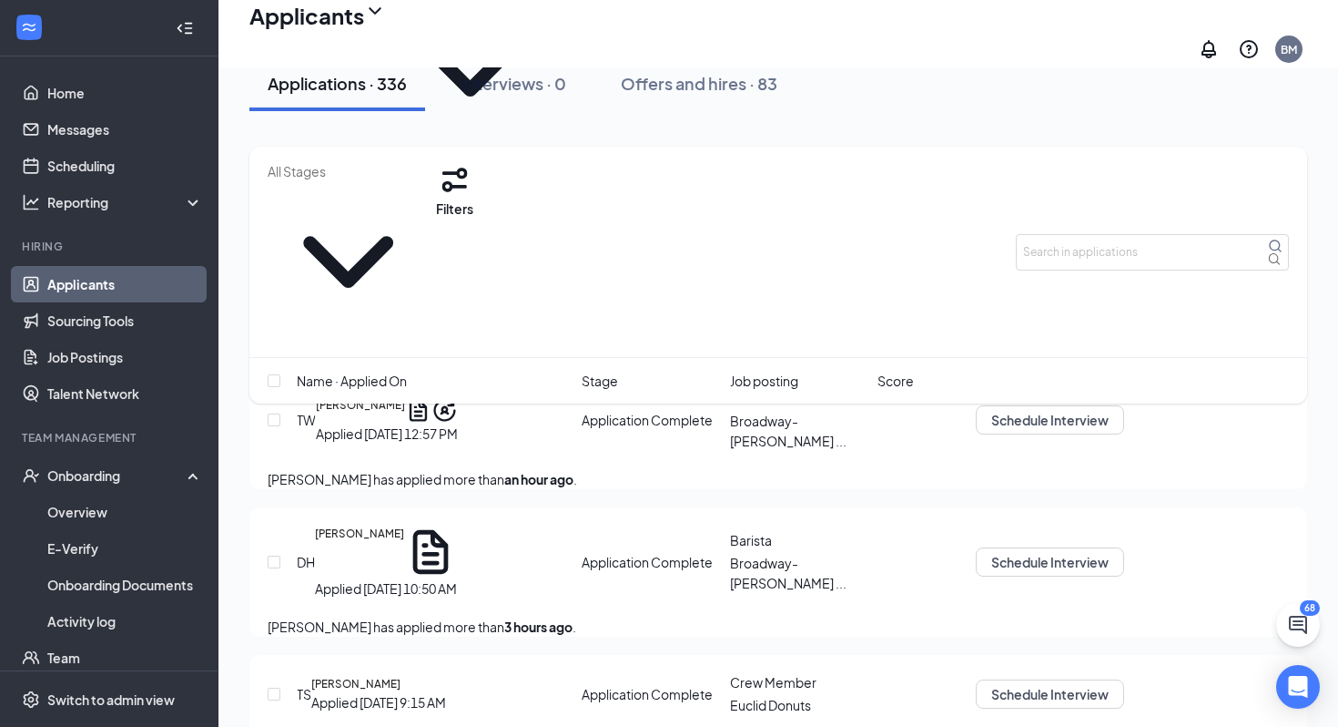
scroll to position [126, 0]
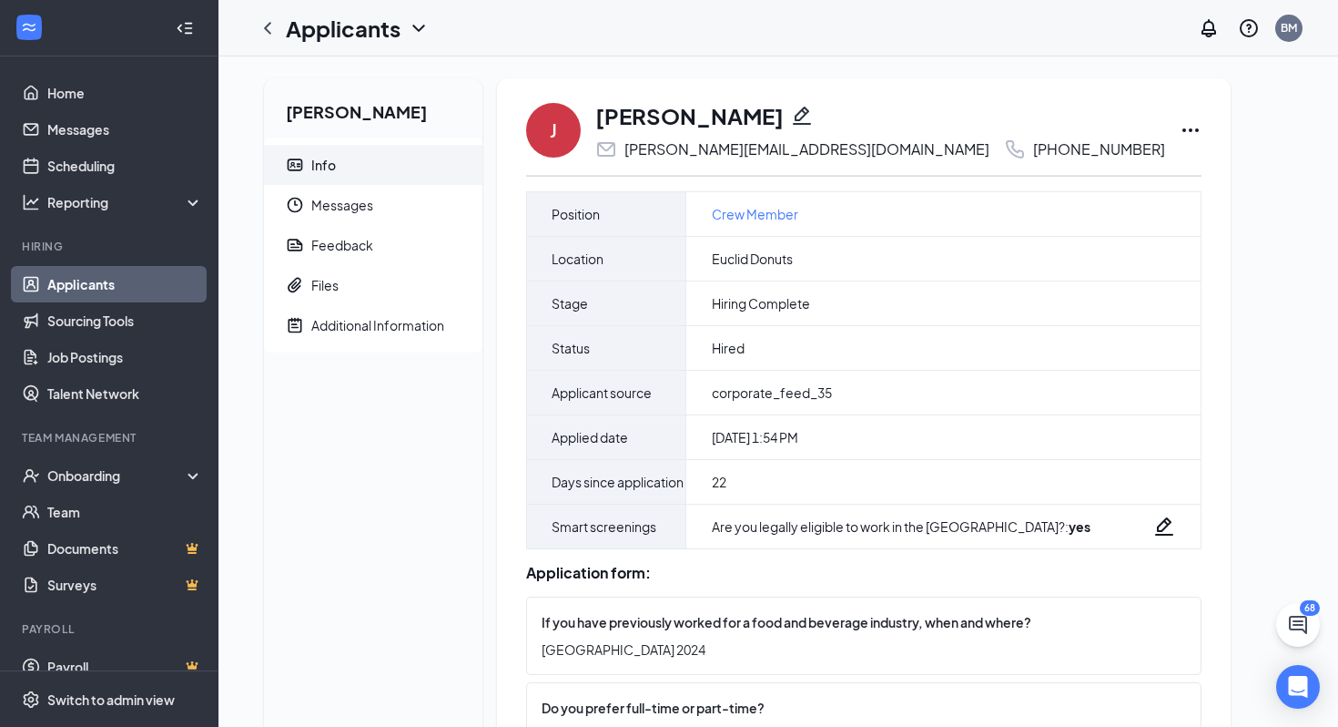
click at [1180, 134] on icon "Ellipses" at bounding box center [1191, 130] width 22 height 22
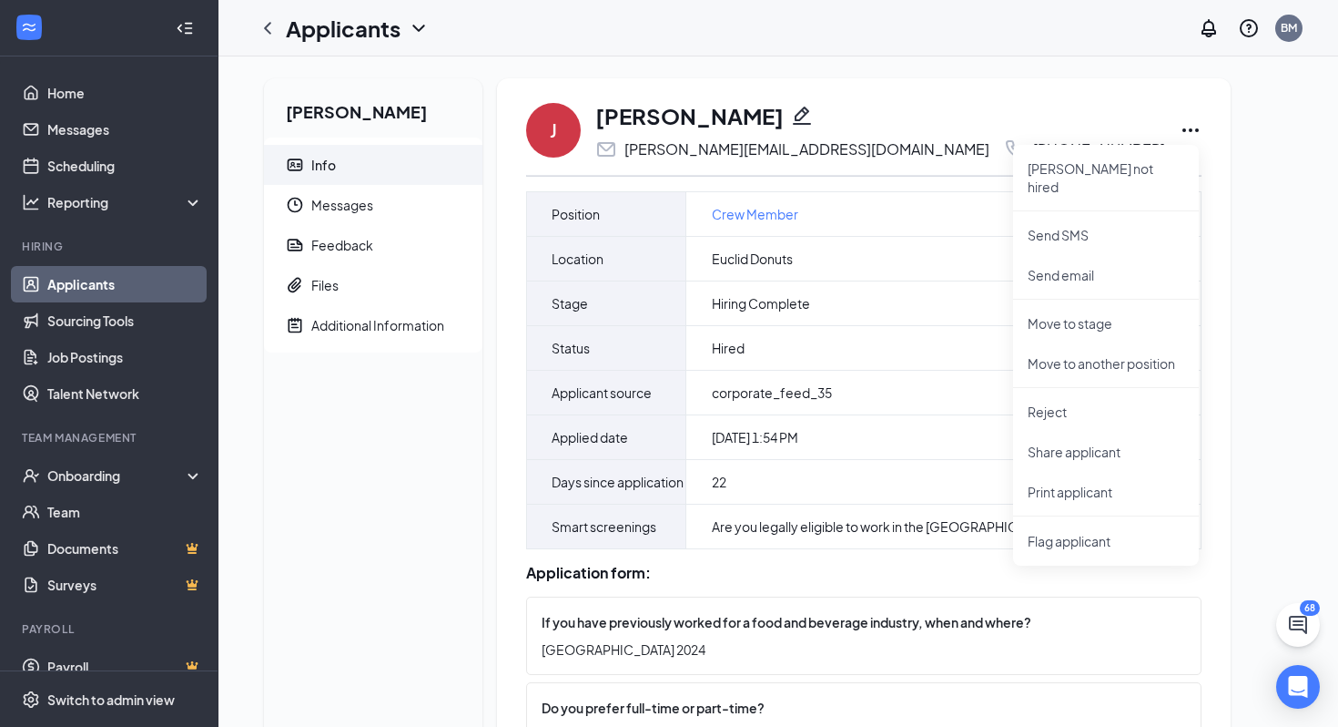
click at [106, 283] on link "Applicants" at bounding box center [125, 284] width 156 height 36
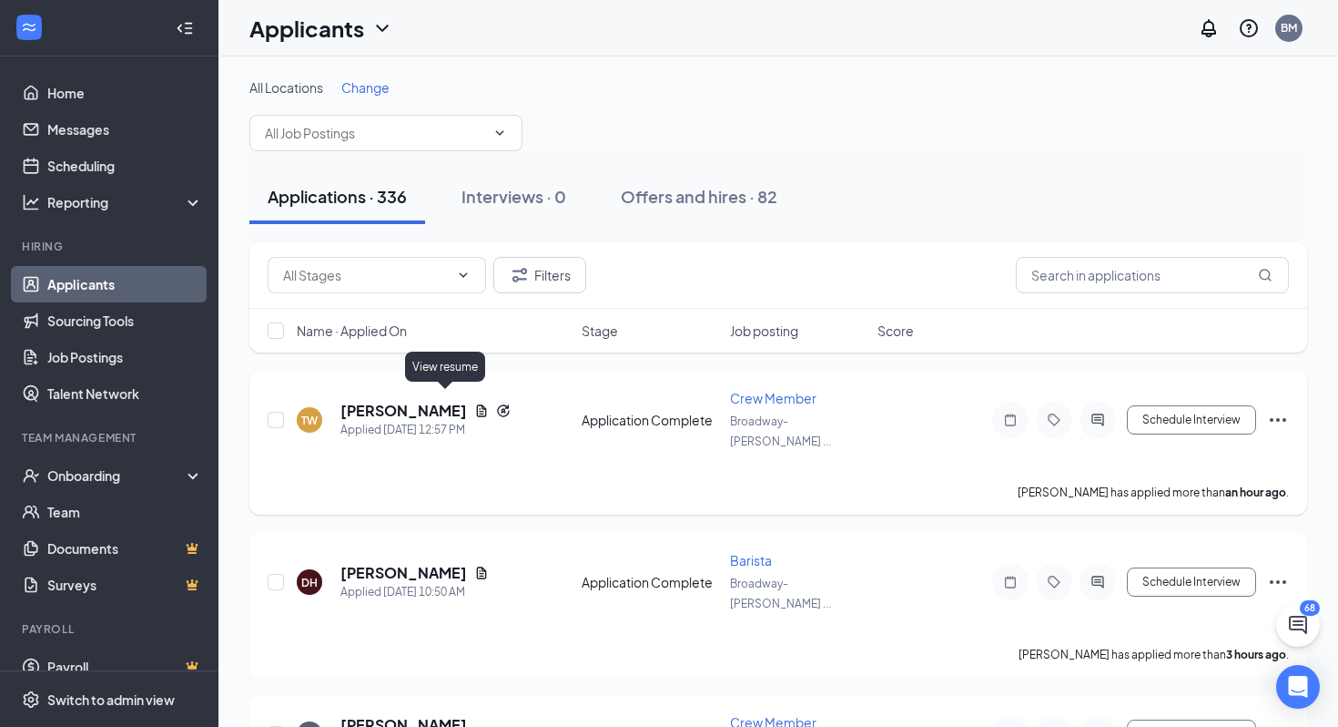
click at [477, 404] on icon "Document" at bounding box center [482, 410] width 10 height 12
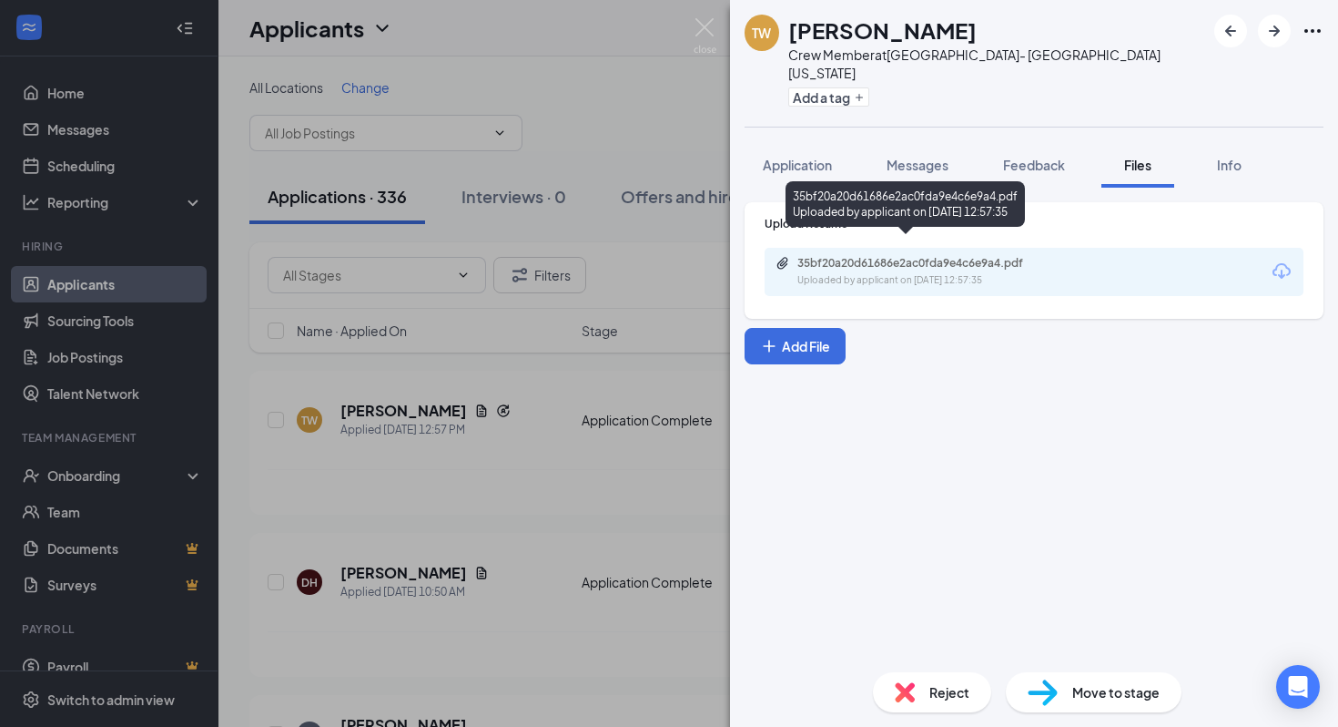
click at [910, 256] on div "35bf20a20d61686e2ac0fda9e4c6e9a4.pdf" at bounding box center [925, 263] width 255 height 15
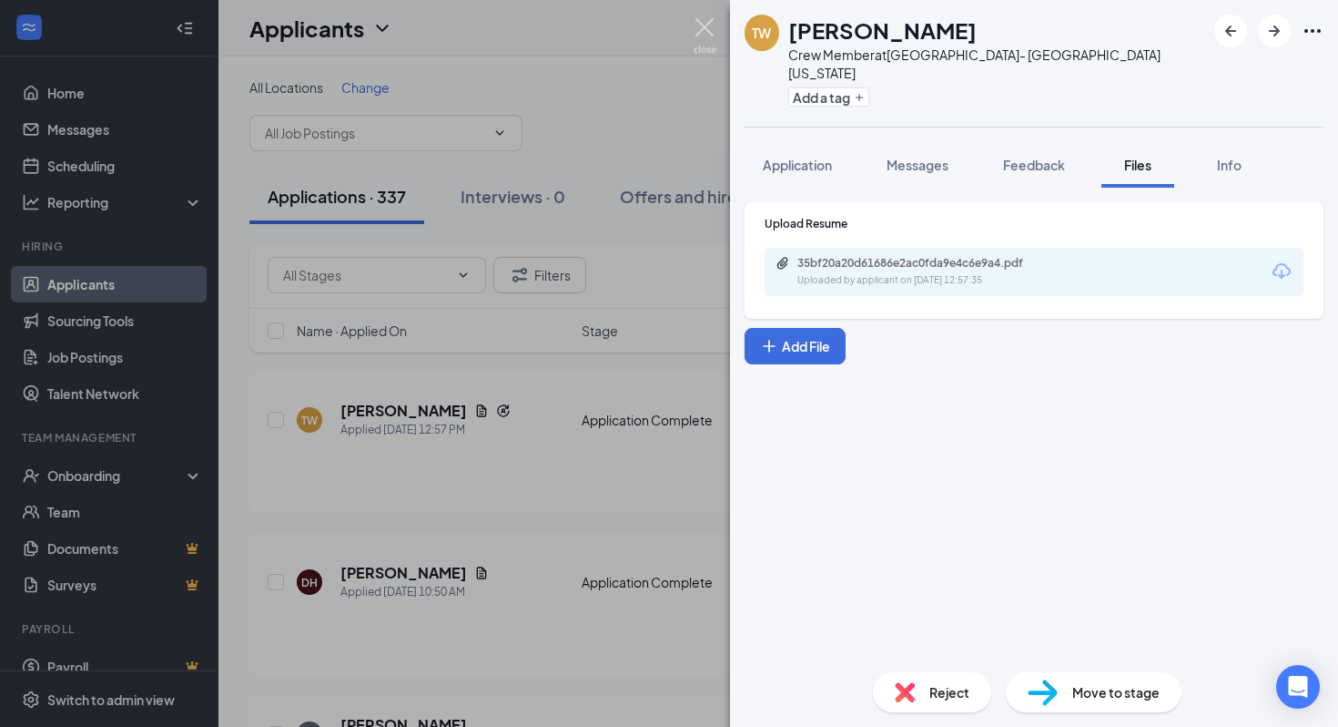
click at [709, 24] on img at bounding box center [705, 36] width 23 height 36
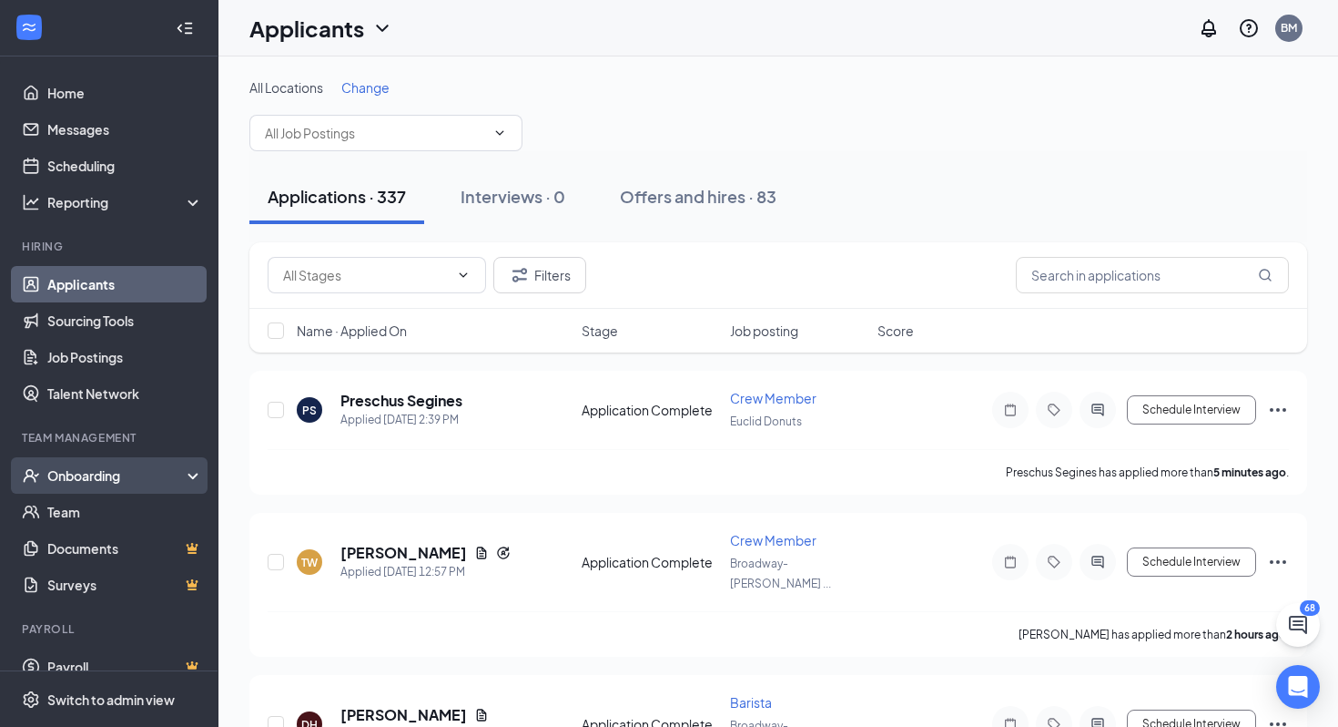
click at [102, 473] on div "Onboarding" at bounding box center [117, 475] width 140 height 18
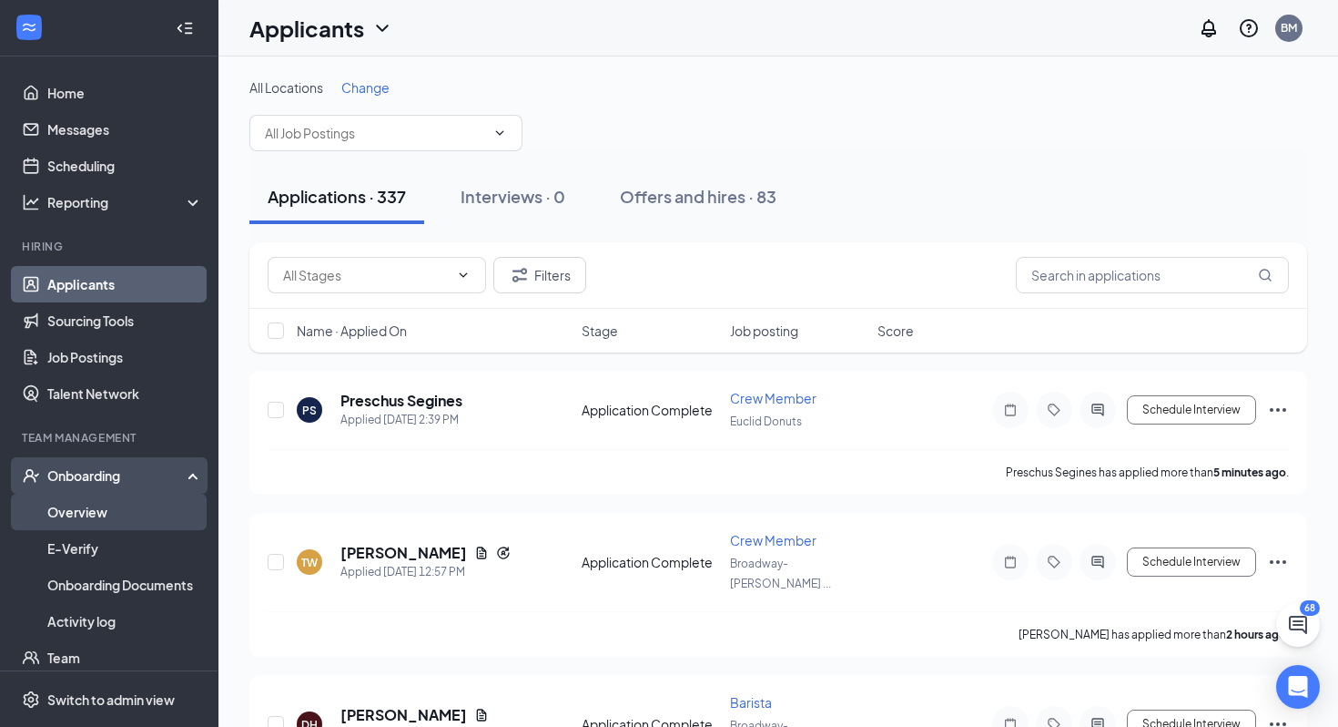
click at [99, 506] on link "Overview" at bounding box center [125, 511] width 156 height 36
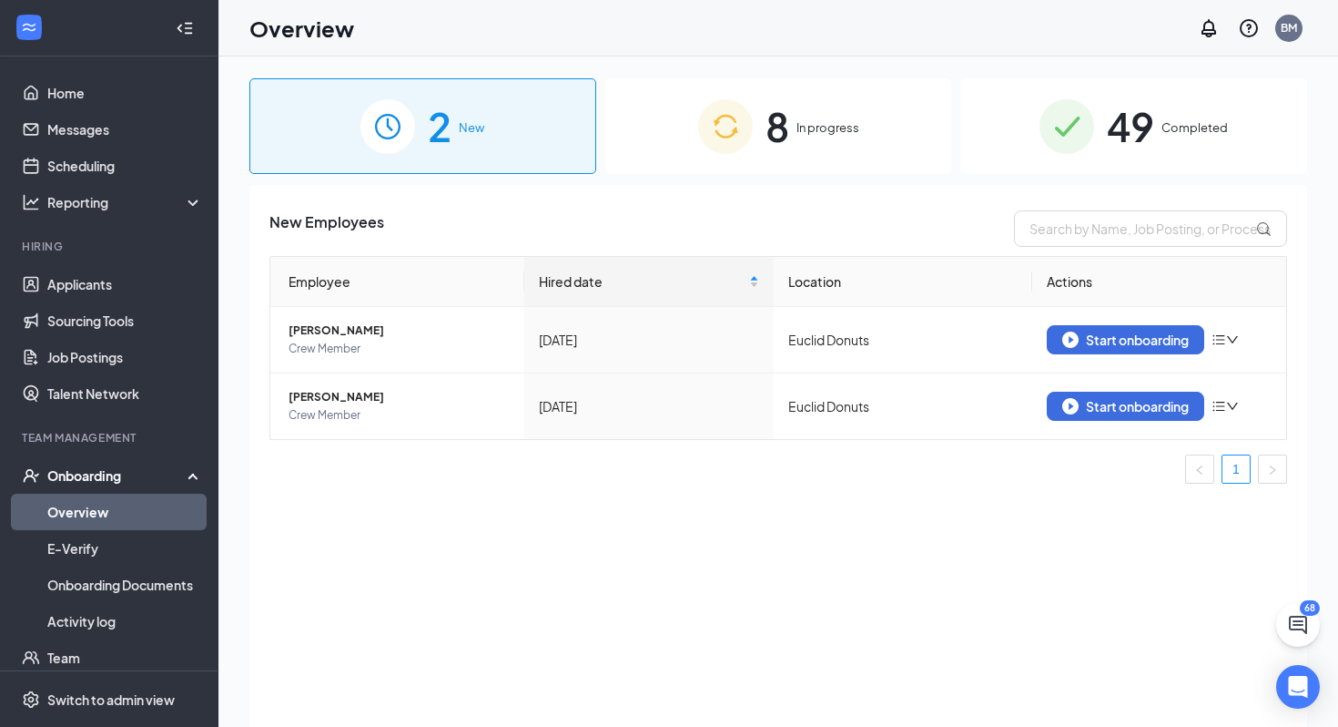
click at [817, 125] on span "In progress" at bounding box center [828, 127] width 63 height 18
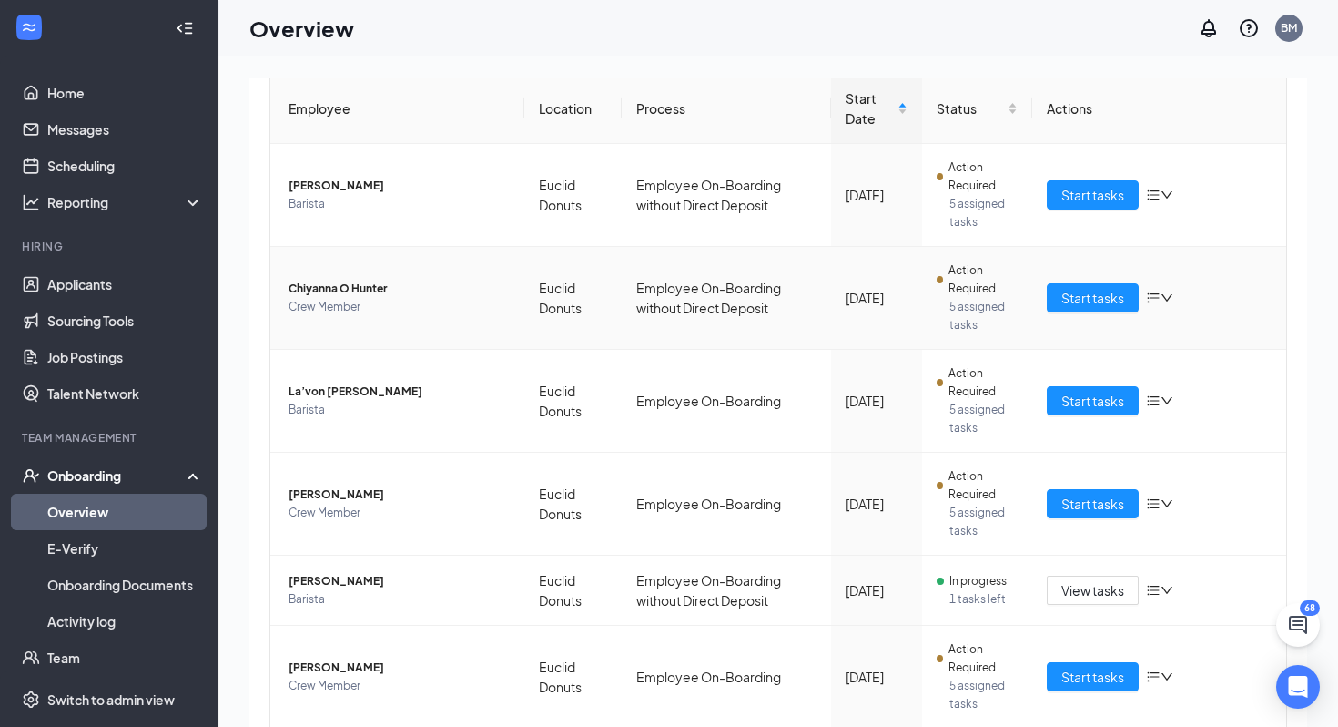
scroll to position [453, 0]
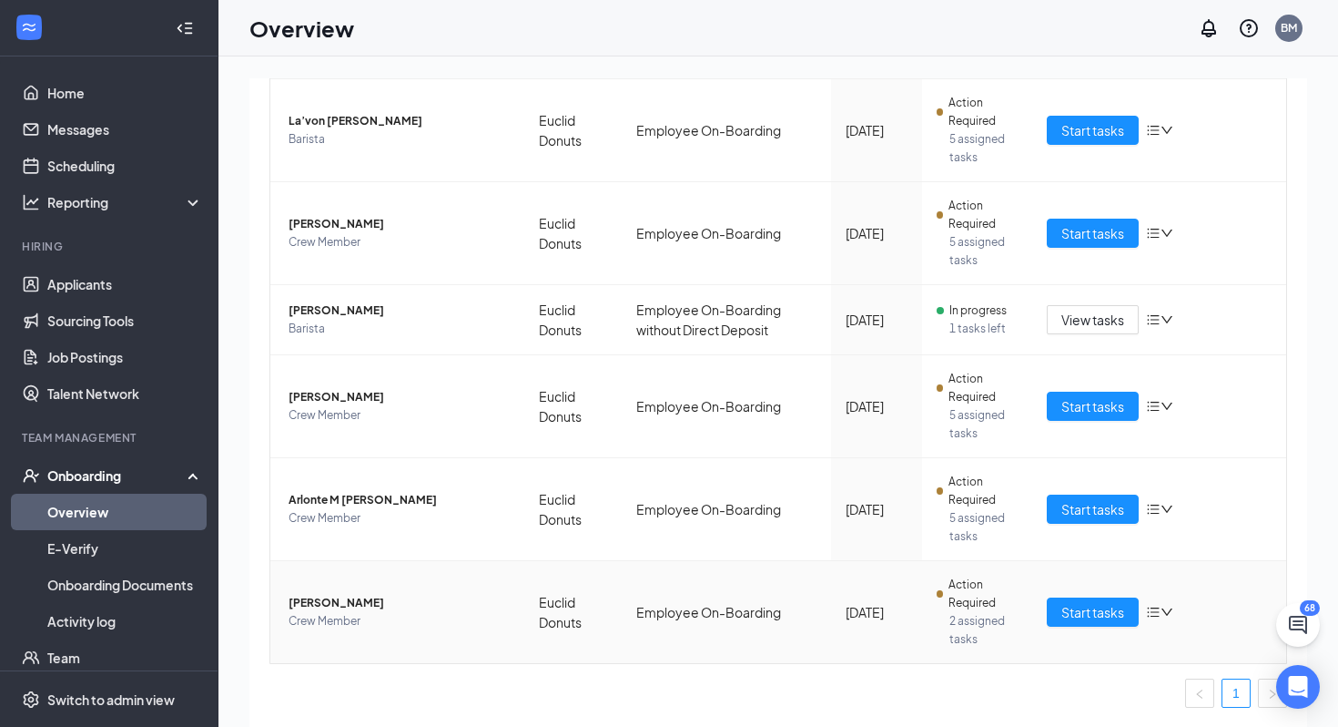
click at [338, 610] on span "[PERSON_NAME]" at bounding box center [399, 603] width 221 height 18
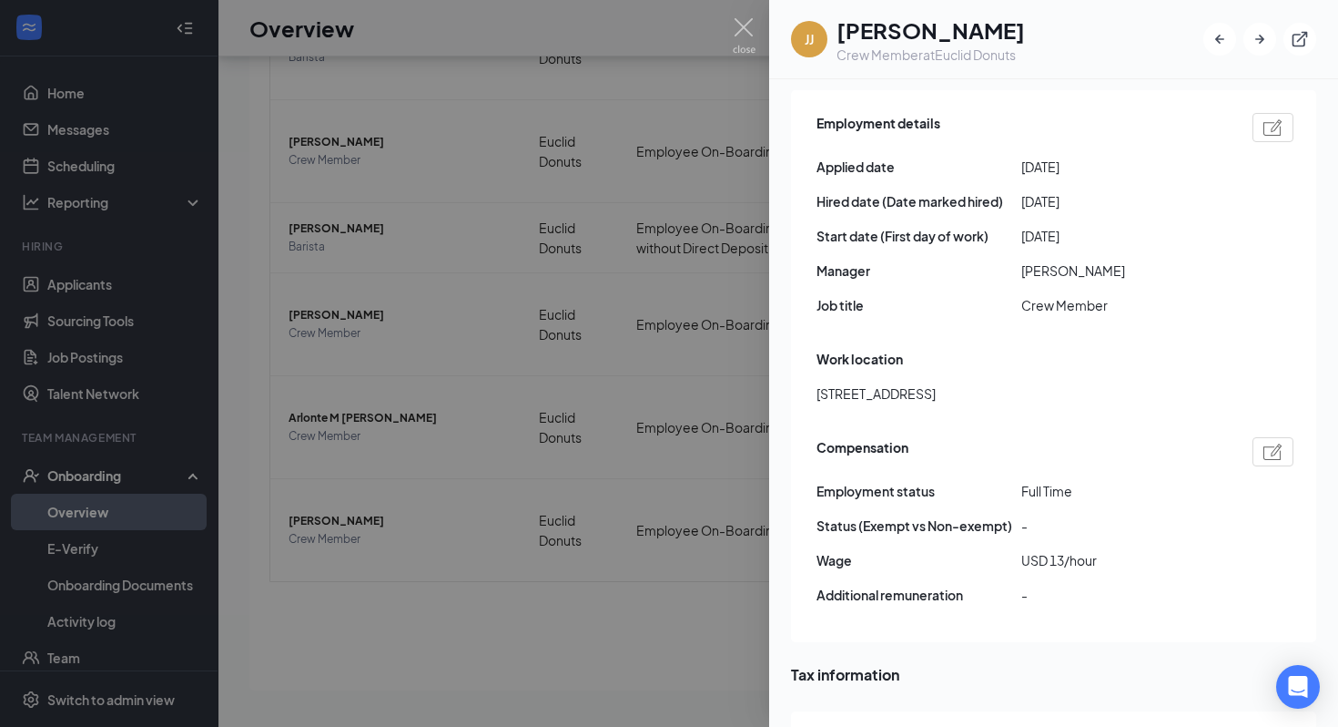
scroll to position [981, 0]
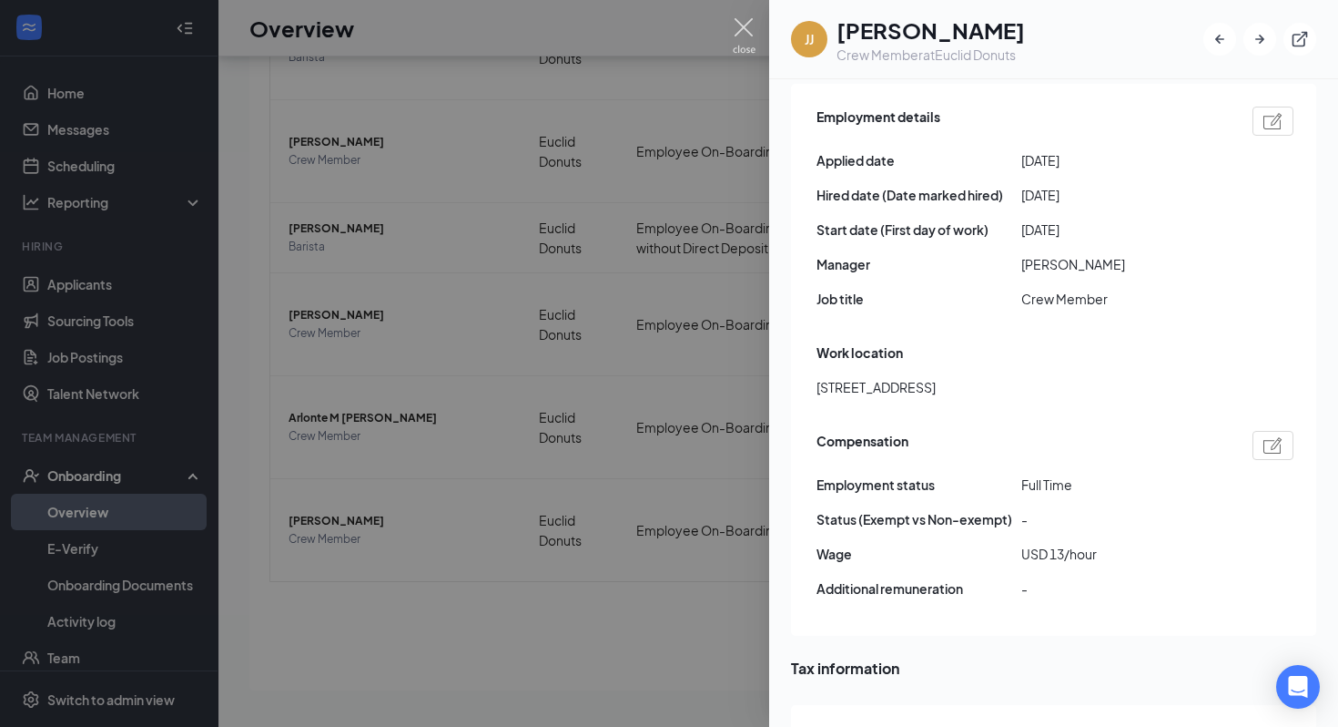
click at [743, 27] on img at bounding box center [744, 36] width 23 height 36
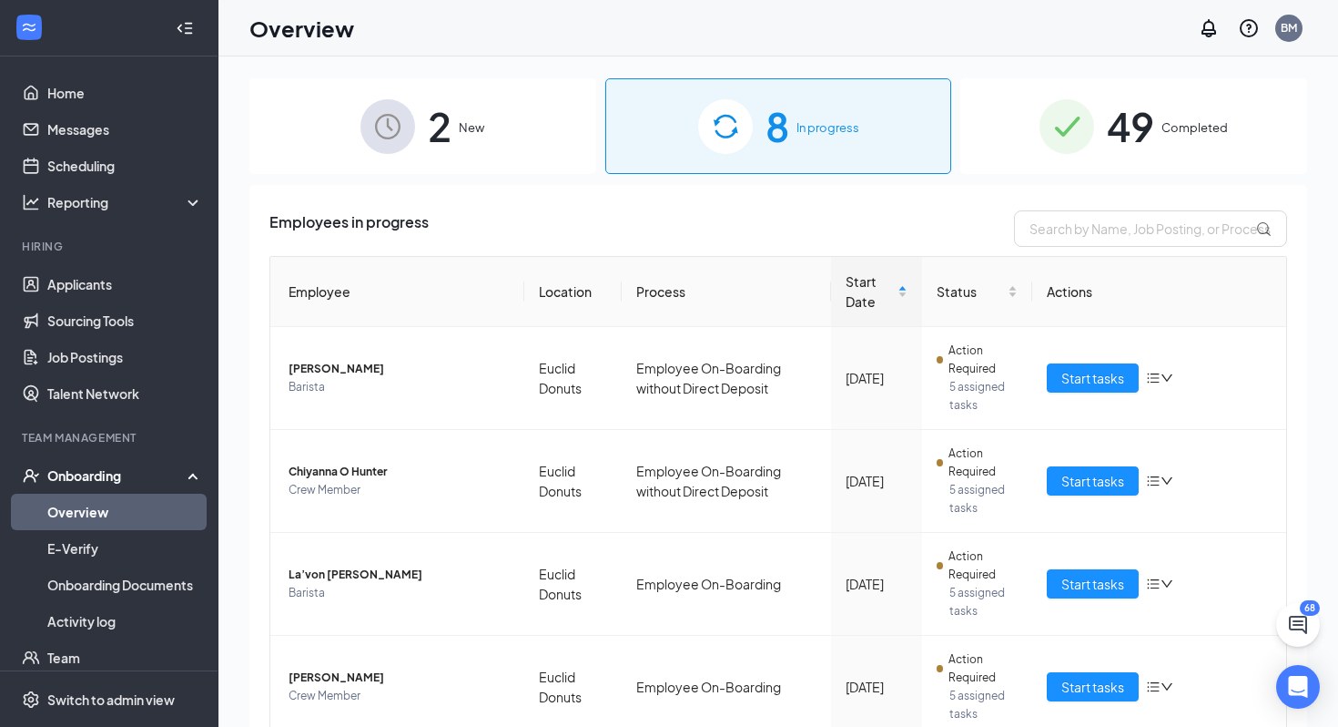
click at [1172, 108] on div "49 Completed" at bounding box center [1133, 126] width 347 height 96
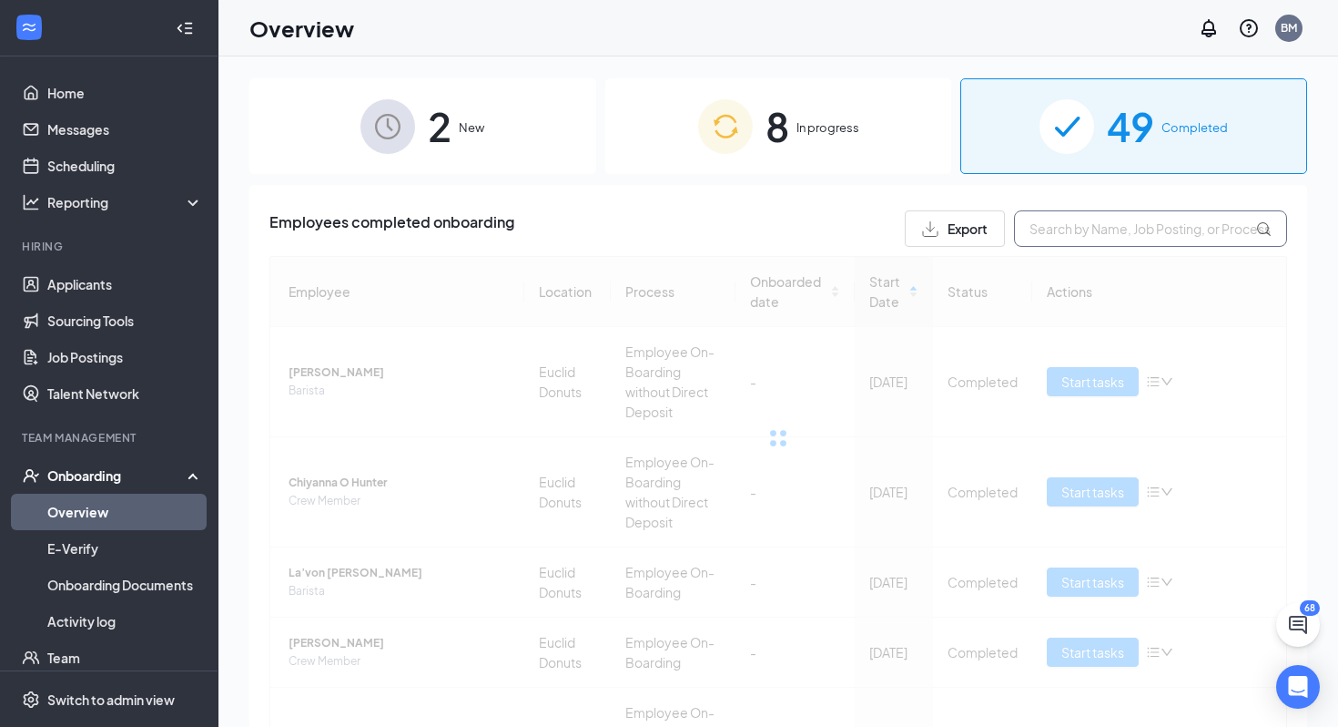
click at [1134, 235] on input "text" at bounding box center [1150, 228] width 273 height 36
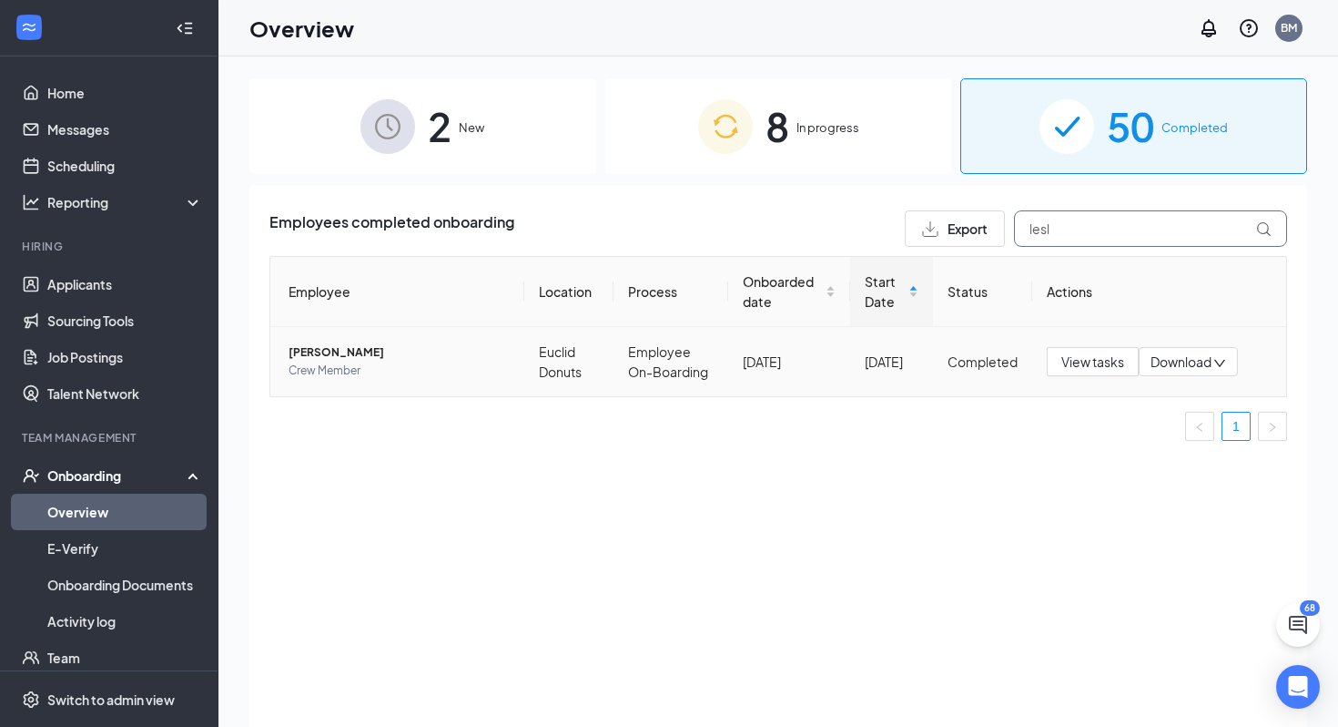
type input "lesl"
click at [320, 352] on span "[PERSON_NAME]" at bounding box center [399, 352] width 221 height 18
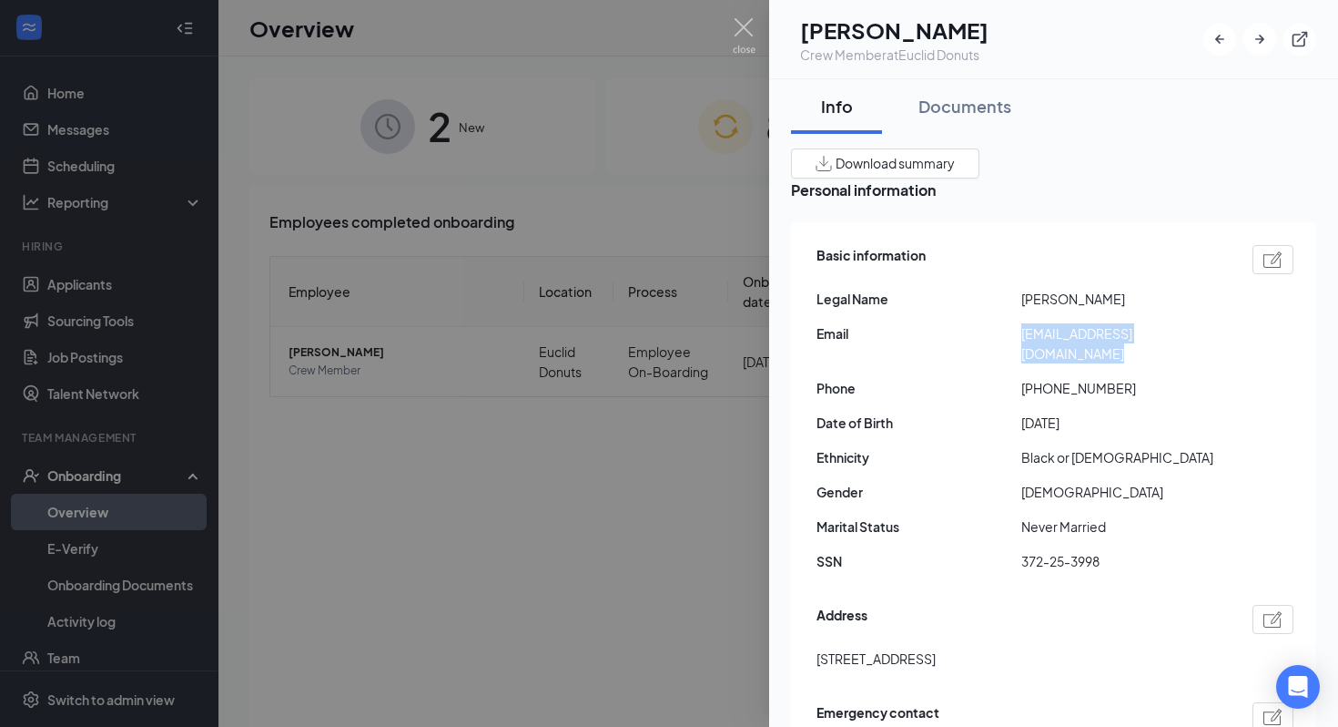
drag, startPoint x: 1018, startPoint y: 341, endPoint x: 1212, endPoint y: 350, distance: 194.1
click at [1212, 350] on div "Email [EMAIL_ADDRESS][DOMAIN_NAME]" at bounding box center [1055, 343] width 477 height 40
copy div "[EMAIL_ADDRESS][DOMAIN_NAME]"
click at [528, 284] on div at bounding box center [669, 363] width 1338 height 727
